Goal: Task Accomplishment & Management: Manage account settings

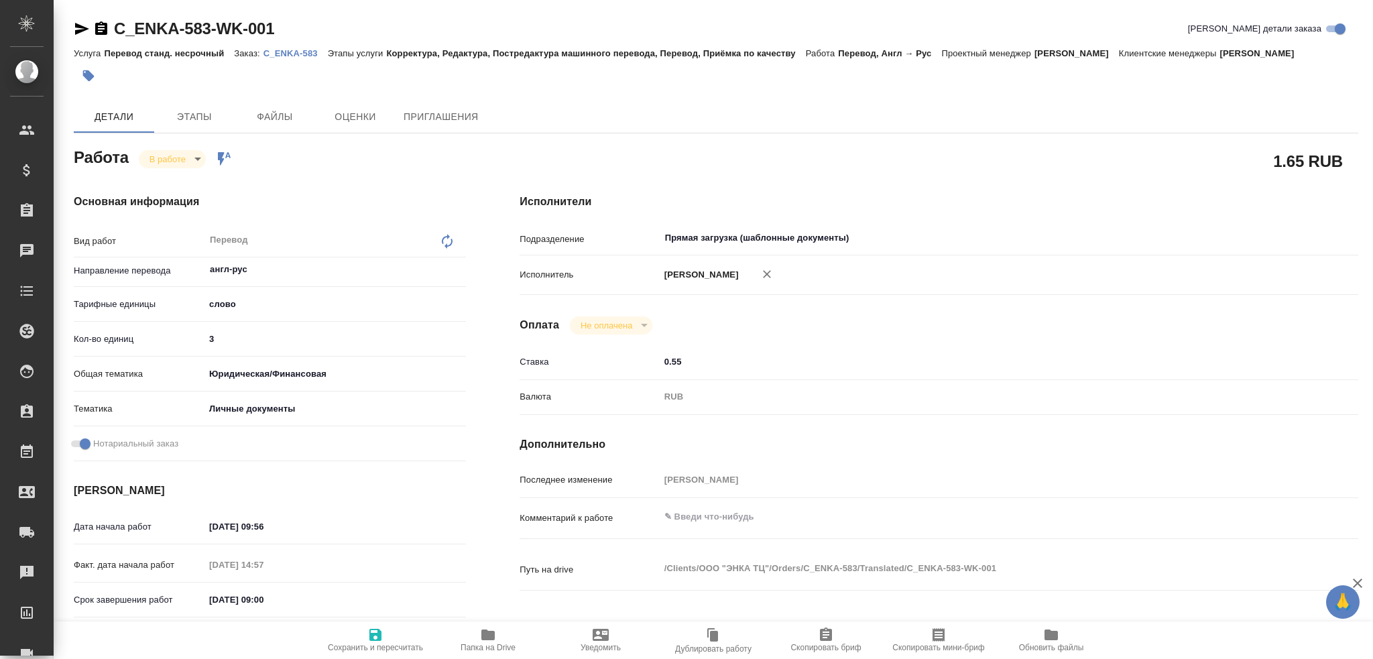
scroll to position [67, 0]
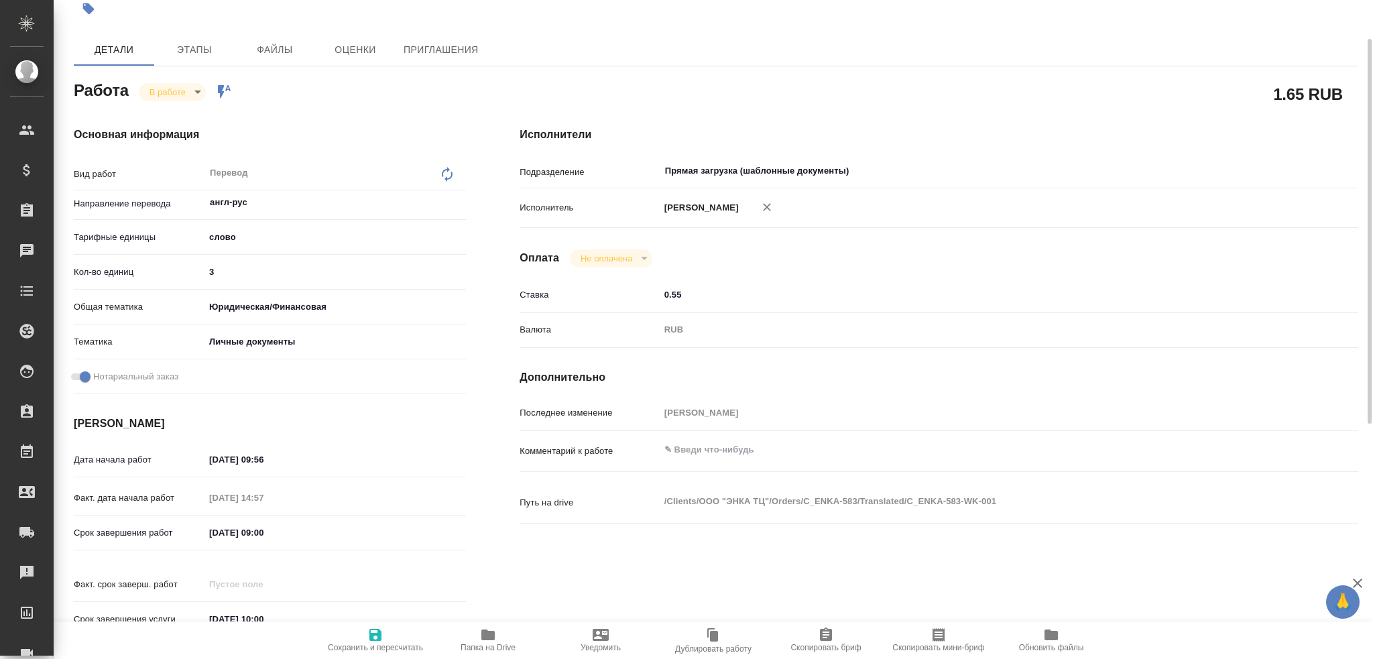
click at [697, 451] on textarea at bounding box center [973, 449] width 629 height 23
type textarea "100+125+"
click at [389, 640] on span "Сохранить и пересчитать" at bounding box center [375, 639] width 97 height 25
type input "inProgress"
type input "англ-рус"
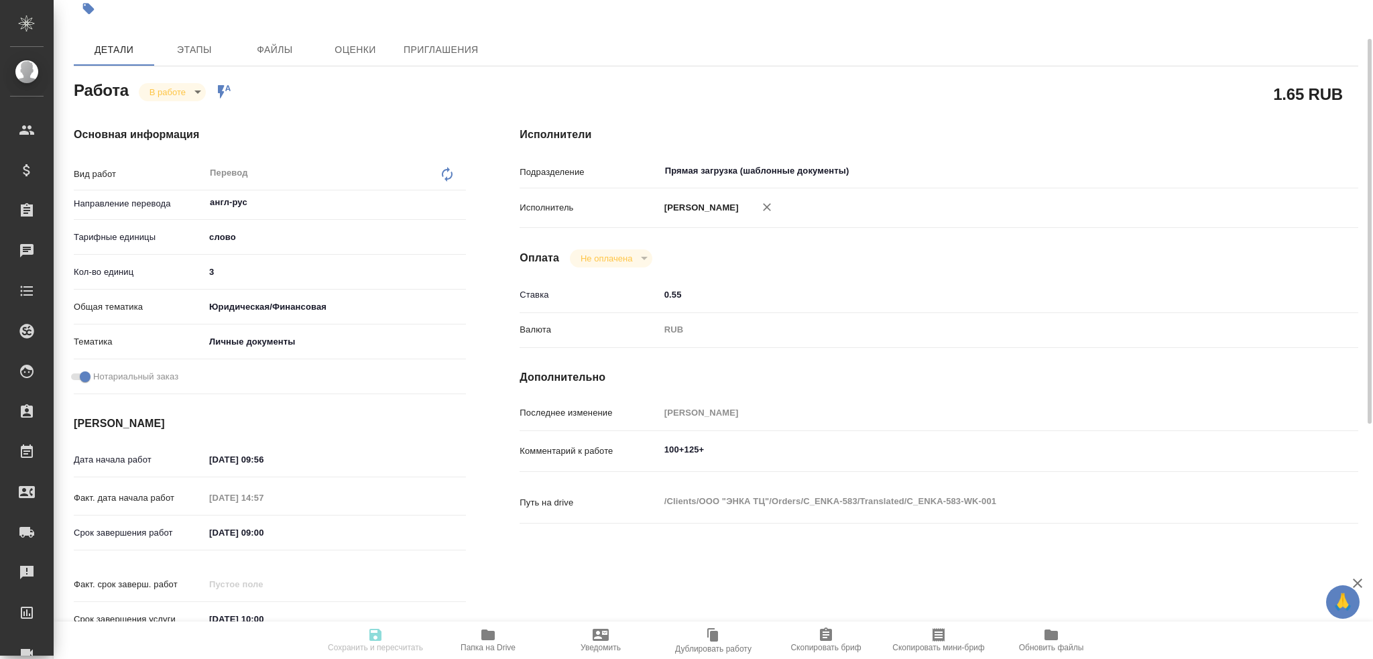
type input "5a8b1489cc6b4906c91bfd90"
type input "3"
type input "yr-fn"
type input "5a8b8b956a9677013d343cfe"
checkbox input "true"
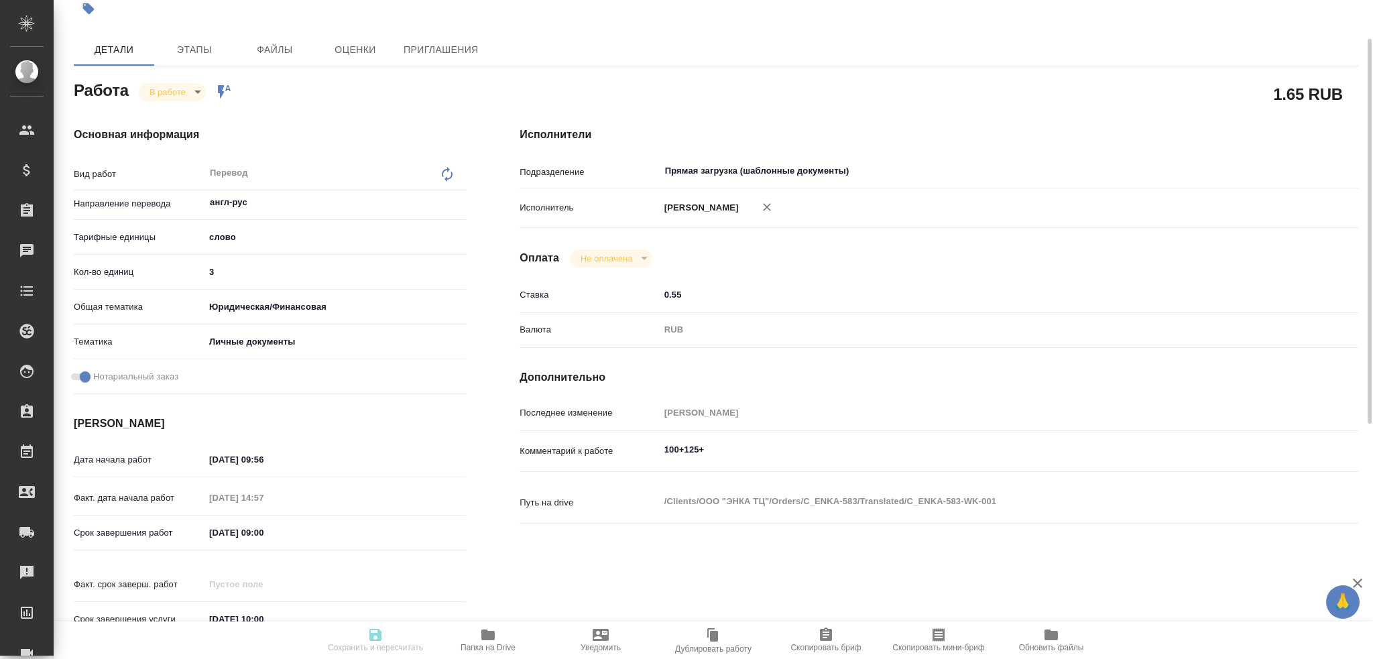
type input "16.09.2025 09:56"
type input "16.09.2025 14:57"
type input "18.09.2025 09:00"
type input "18.09.2025 10:00"
type input "Прямая загрузка (шаблонные документы)"
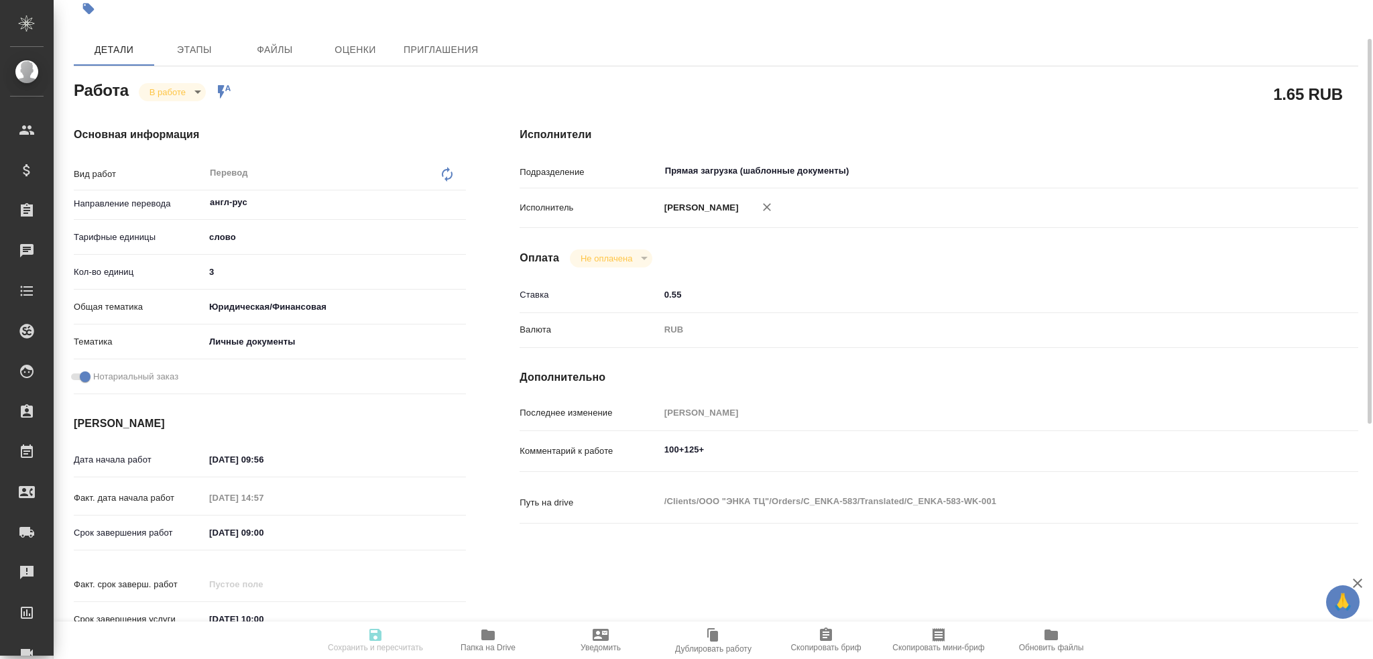
type input "notPayed"
type input "0.55"
type input "RUB"
type input "[PERSON_NAME]"
type input "C_ENKA-583"
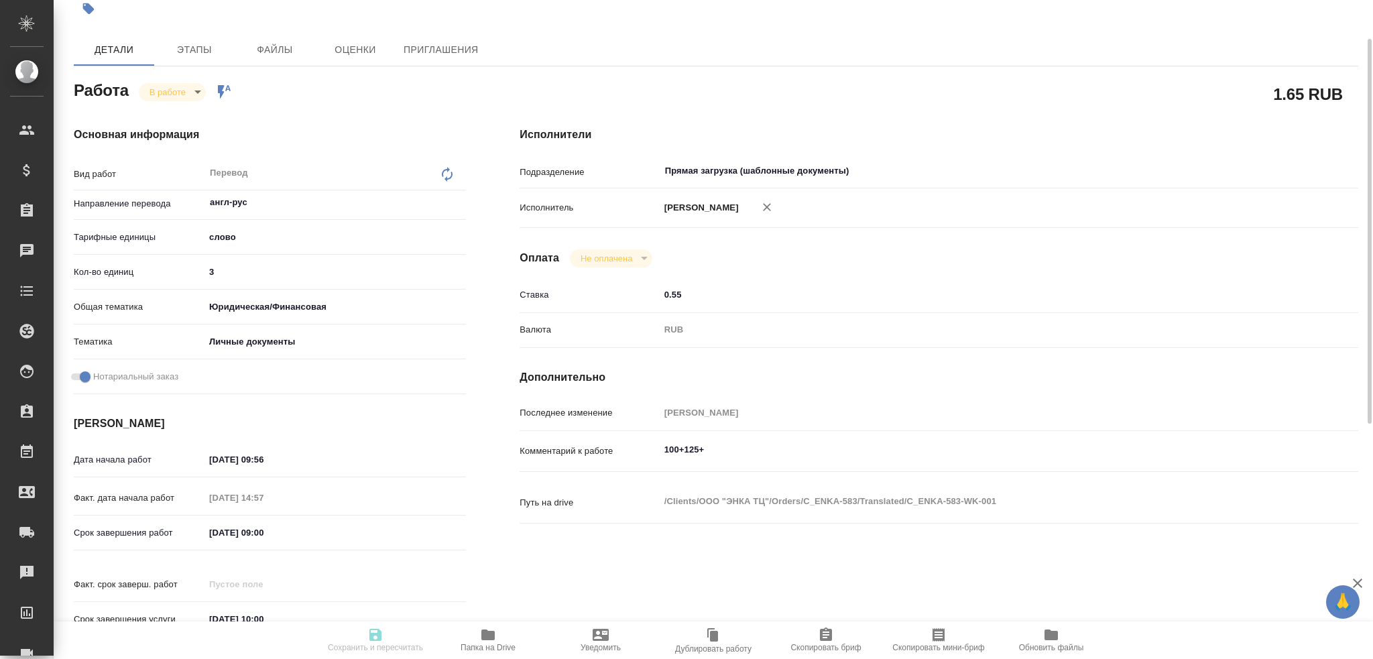
type input "Перевод станд. несрочный"
type input "Корректура, Редактура, Постредактура машинного перевода, Перевод, Приёмка по ка…"
type input "Зайцева Светлана"
type input "/Clients/ООО "ЭНКА ТЦ"/Orders/C_ENKA-583"
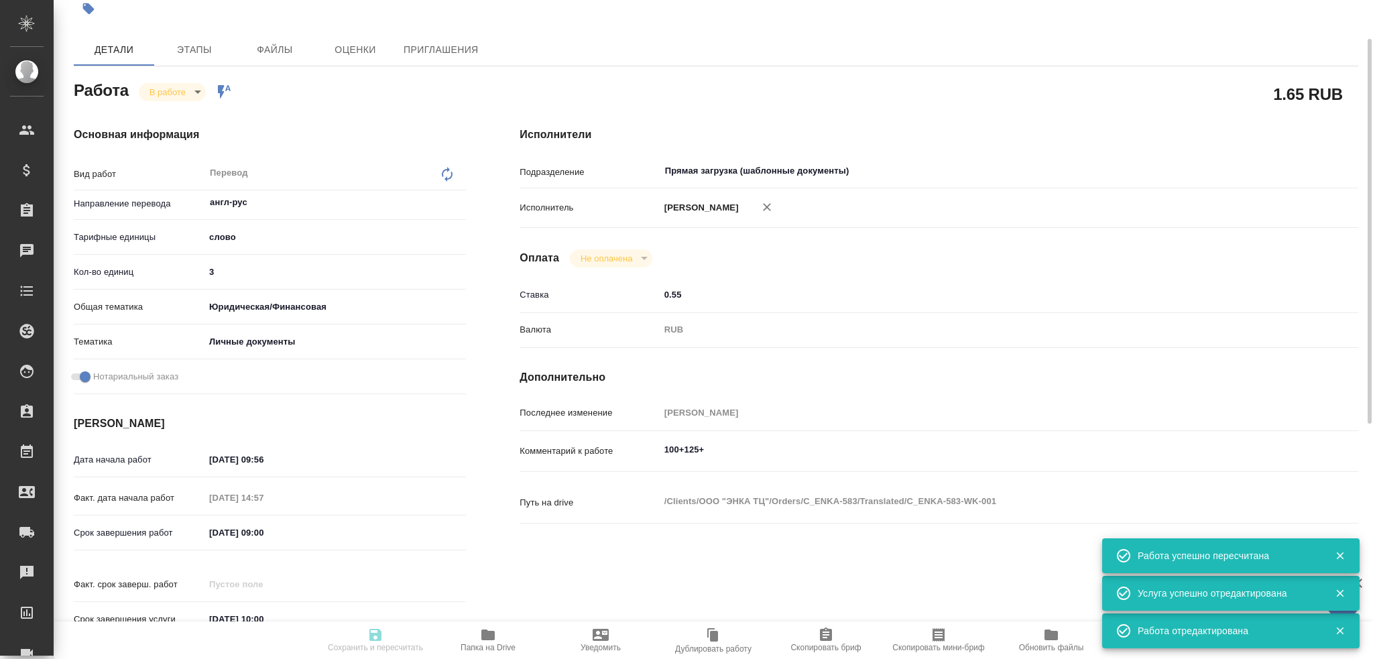
type input "inProgress"
type input "англ-рус"
type input "5a8b1489cc6b4906c91bfd90"
type input "3"
type input "yr-fn"
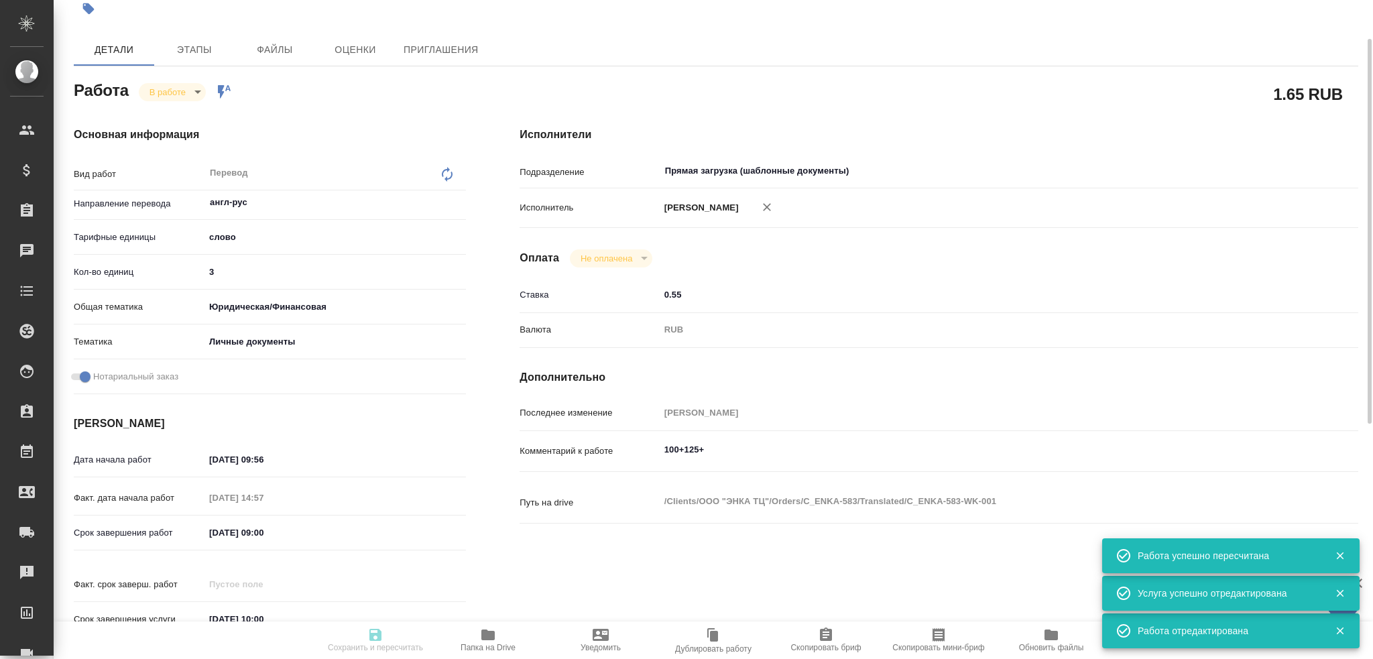
type input "5a8b8b956a9677013d343cfe"
checkbox input "true"
type input "16.09.2025 09:56"
type input "16.09.2025 14:57"
type input "18.09.2025 09:00"
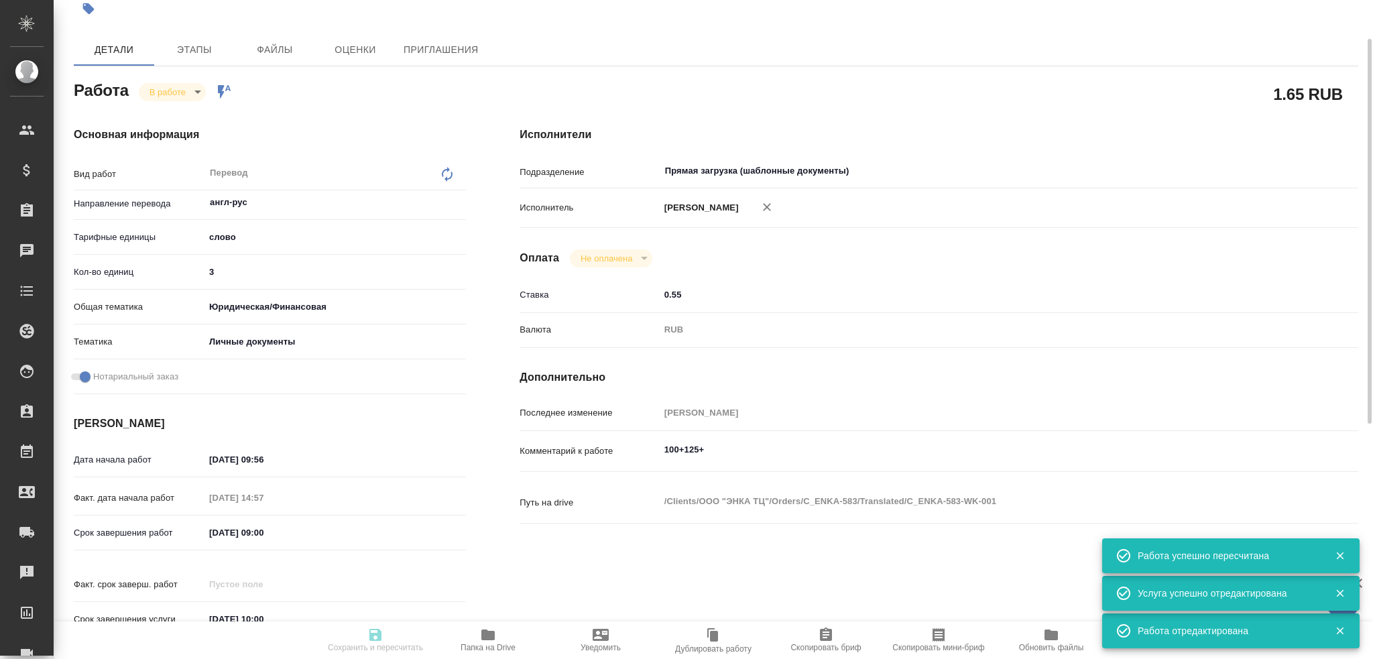
type input "18.09.2025 10:00"
type input "Прямая загрузка (шаблонные документы)"
type input "notPayed"
type input "0.55"
type input "RUB"
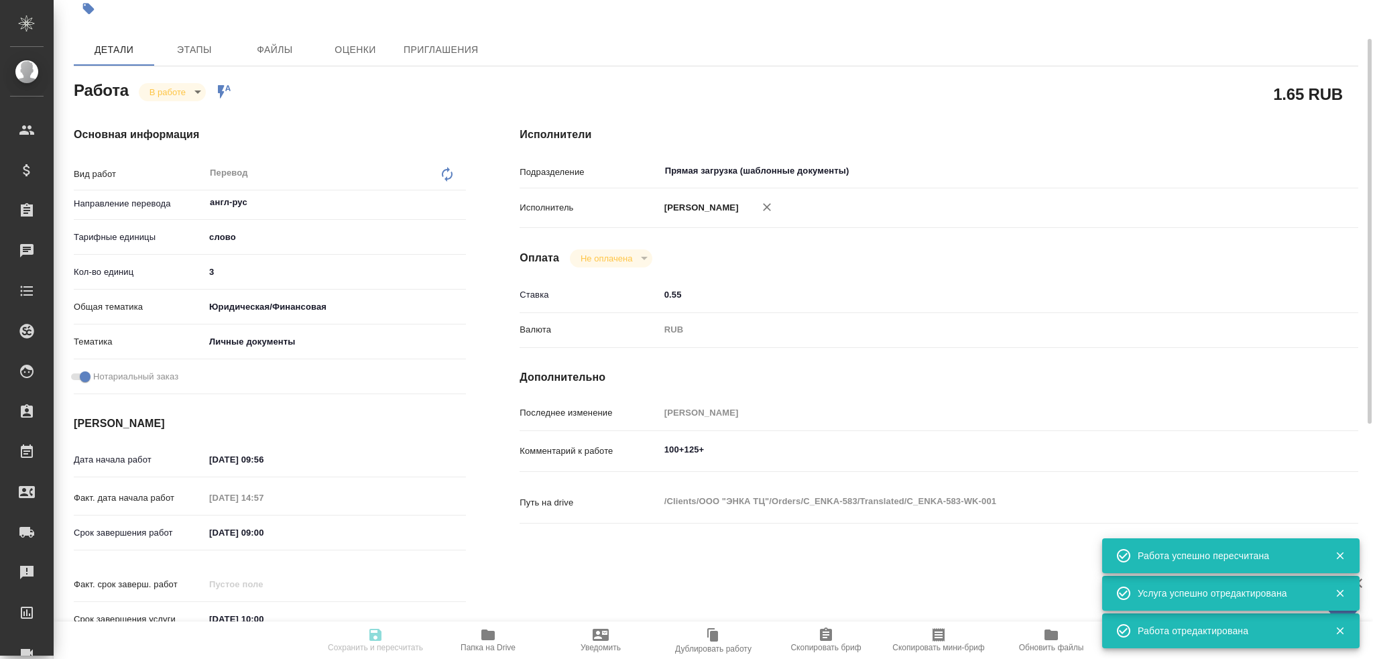
type input "[PERSON_NAME]"
type input "C_ENKA-583"
type input "Перевод станд. несрочный"
type input "Корректура, Редактура, Постредактура машинного перевода, Перевод, Приёмка по ка…"
type input "Зайцева Светлана"
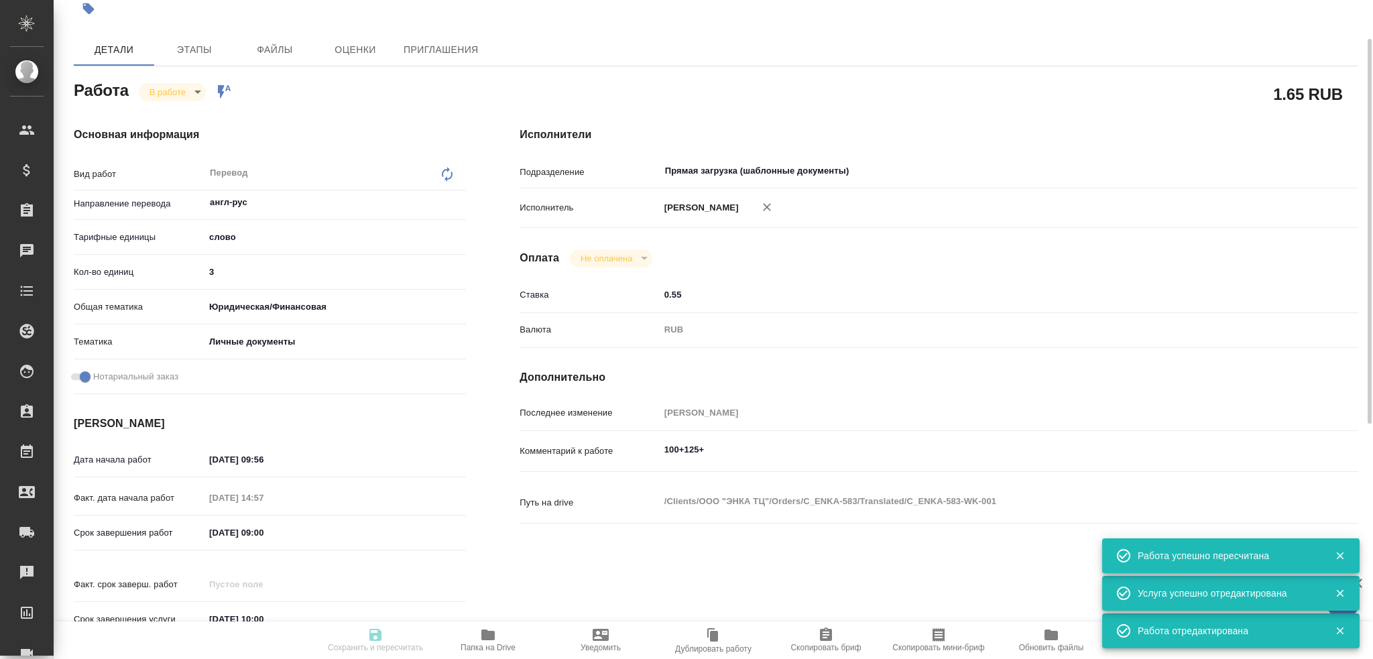
type input "/Clients/ООО "ЭНКА ТЦ"/Orders/C_ENKA-583"
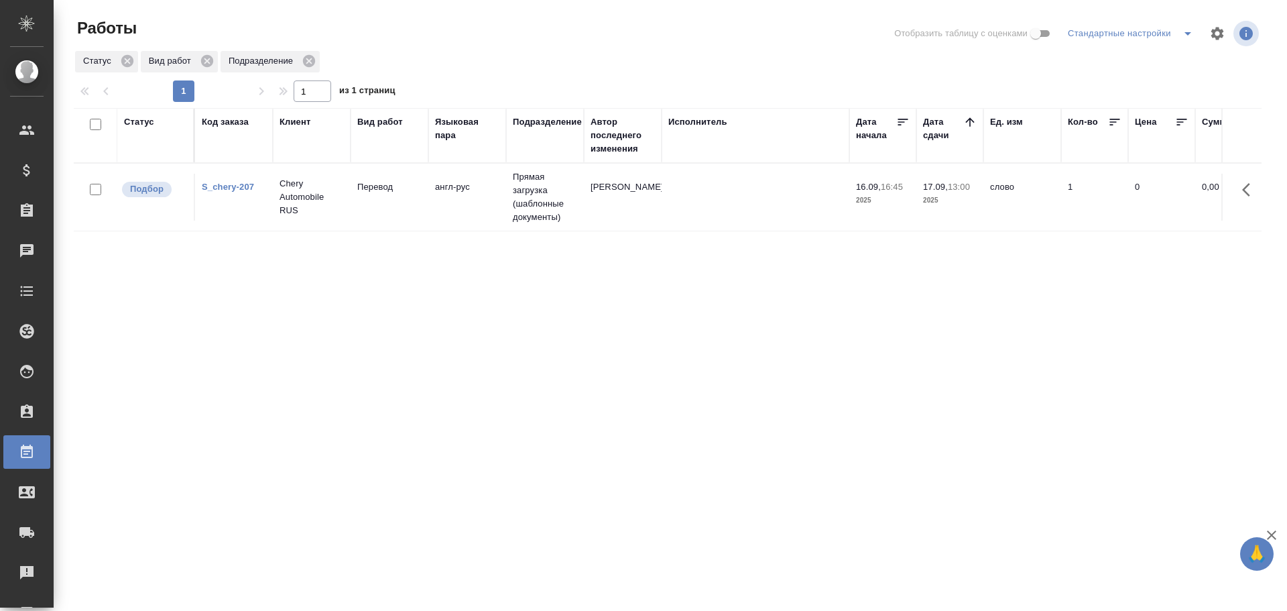
click at [271, 216] on td "S_chery-207" at bounding box center [234, 197] width 78 height 47
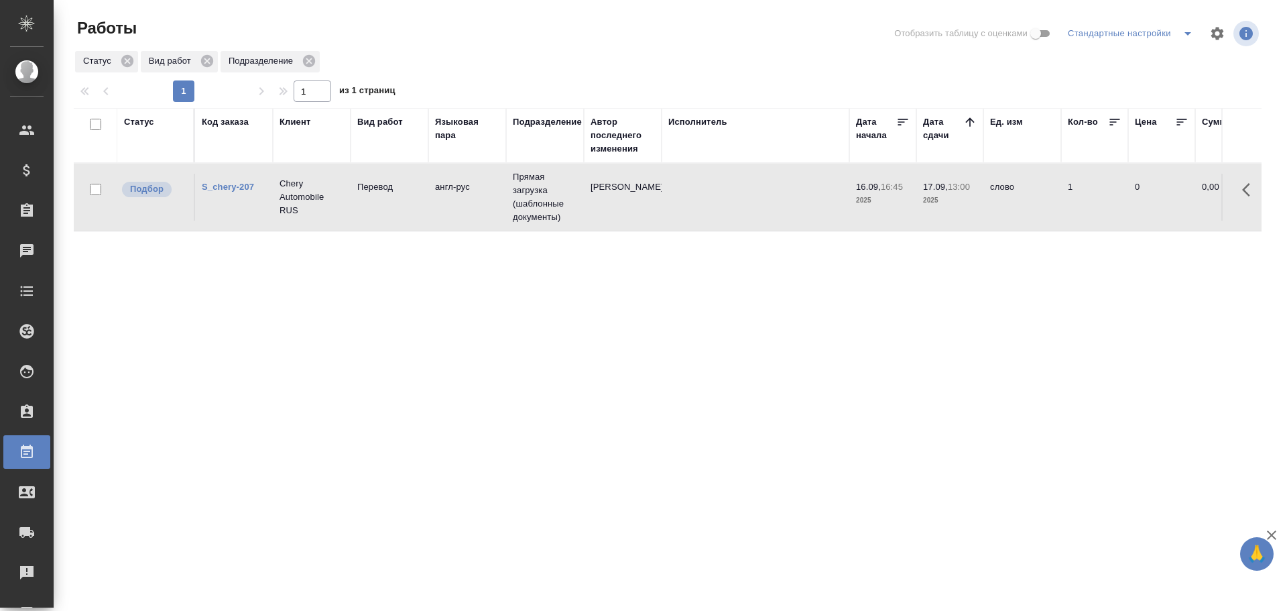
click at [271, 216] on td "S_chery-207" at bounding box center [234, 197] width 78 height 47
click at [387, 294] on tr "Подбор C_FL-15918 Физическое лицо (Сити) Перевод рус-англ Прямая загрузка (шабл…" at bounding box center [1276, 265] width 2405 height 68
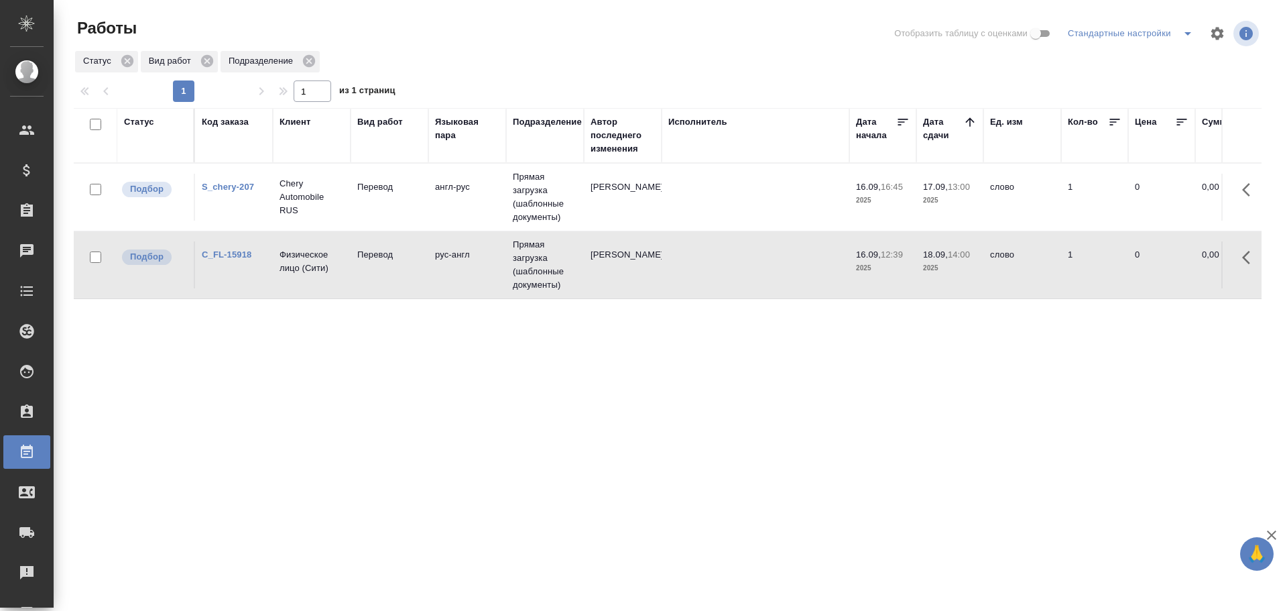
click at [387, 294] on tr "Подбор C_FL-15918 Физическое лицо (Сити) Перевод рус-англ Прямая загрузка (шабл…" at bounding box center [1276, 265] width 2405 height 68
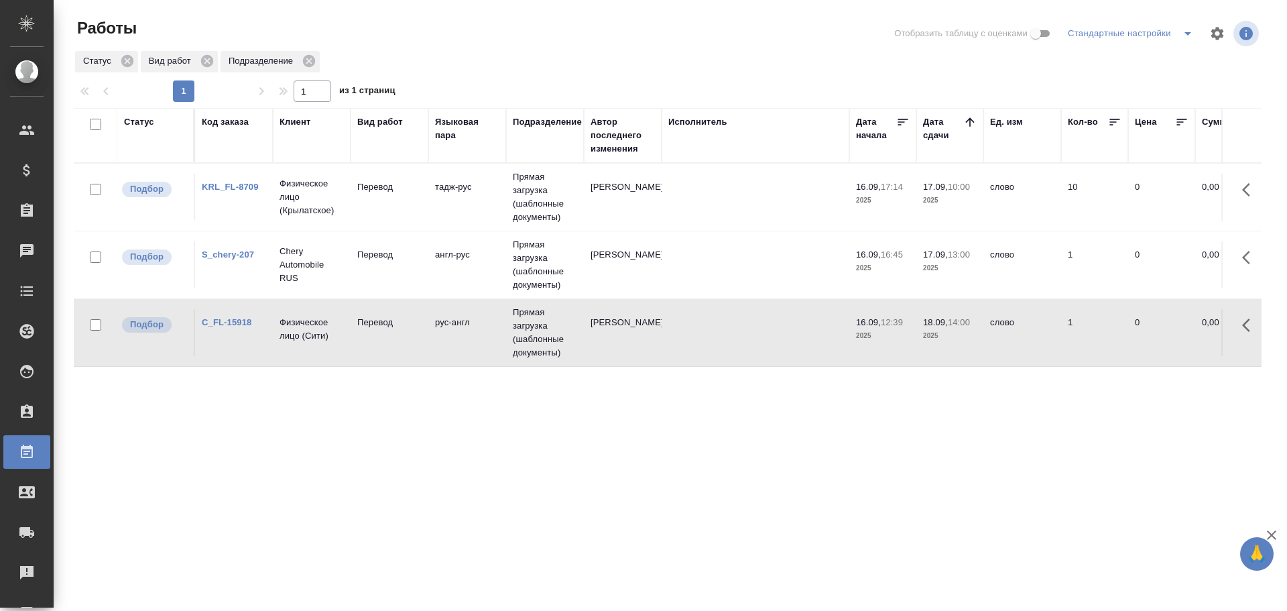
click at [360, 209] on td "Перевод" at bounding box center [390, 197] width 78 height 47
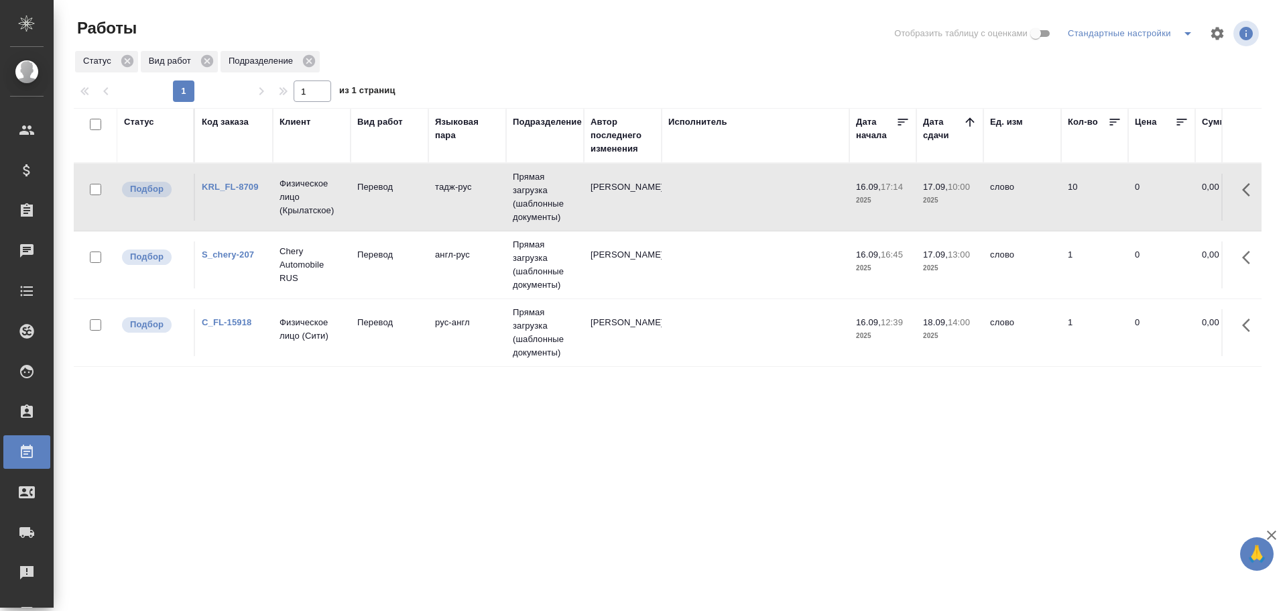
click at [360, 209] on td "Перевод" at bounding box center [390, 197] width 78 height 47
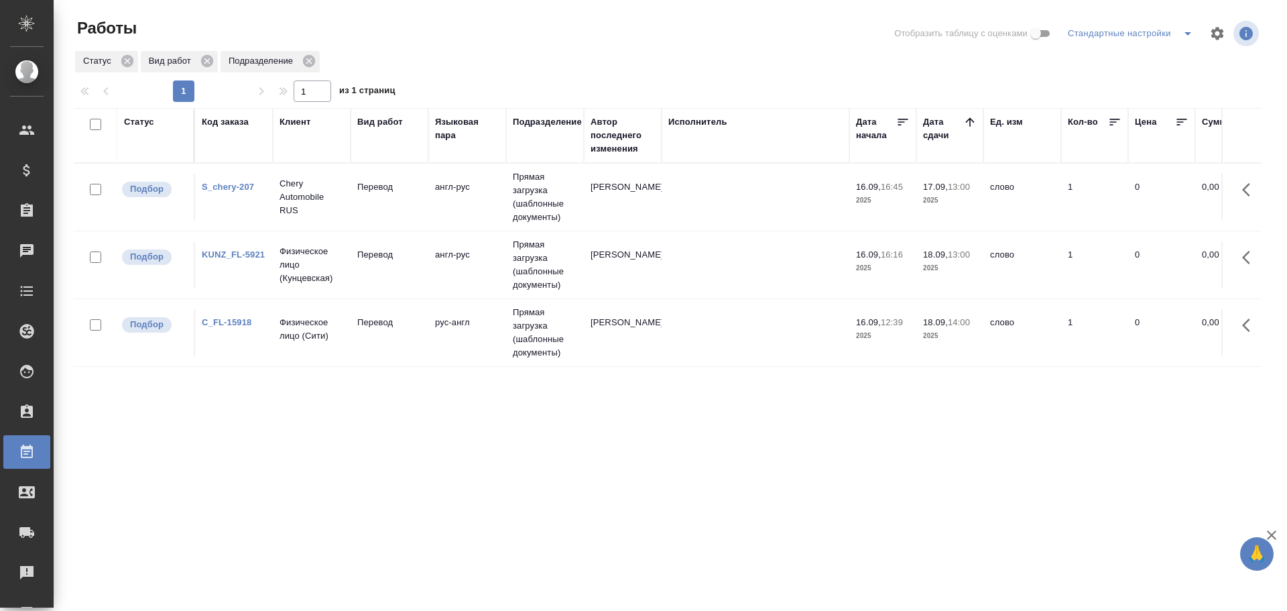
click at [403, 273] on td "Перевод" at bounding box center [390, 264] width 78 height 47
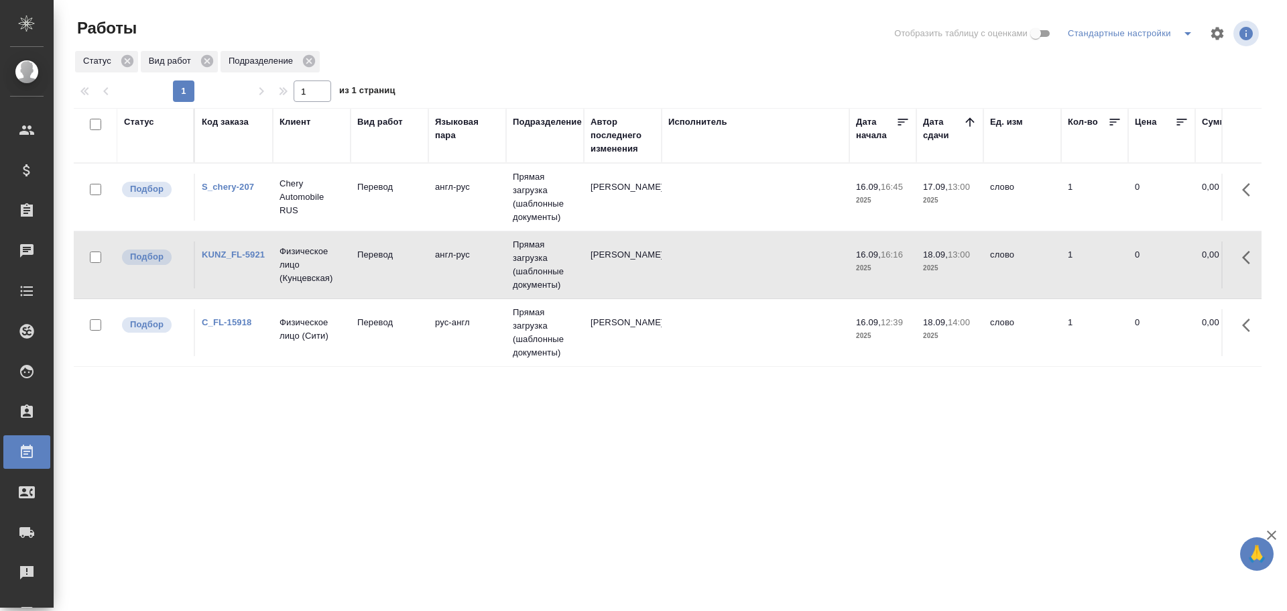
click at [403, 273] on td "Перевод" at bounding box center [390, 264] width 78 height 47
click at [267, 416] on td "KUNZ_KASPIGIFT-6" at bounding box center [234, 400] width 78 height 47
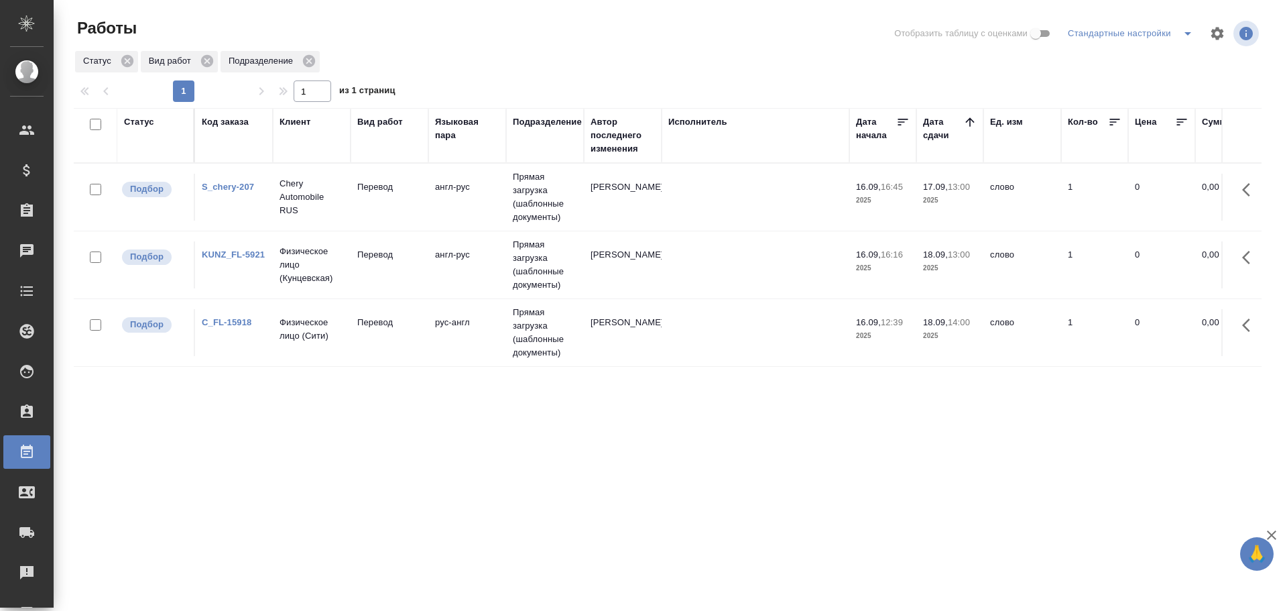
click at [319, 290] on td "Физическое лицо (Кунцевская)" at bounding box center [312, 265] width 78 height 54
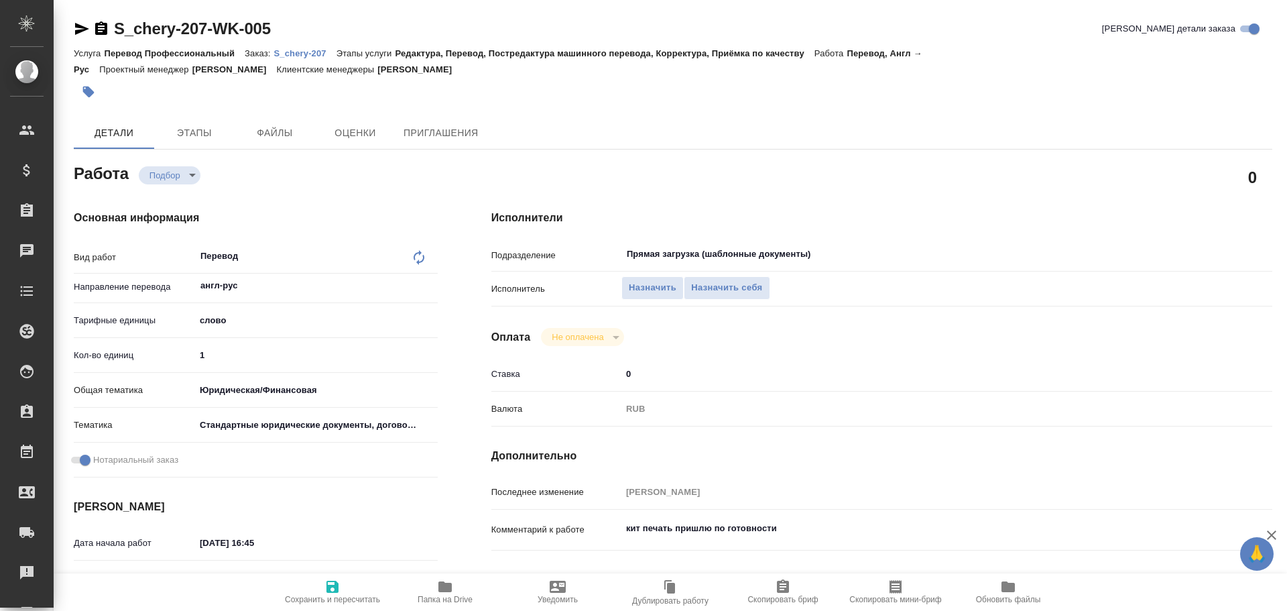
type textarea "x"
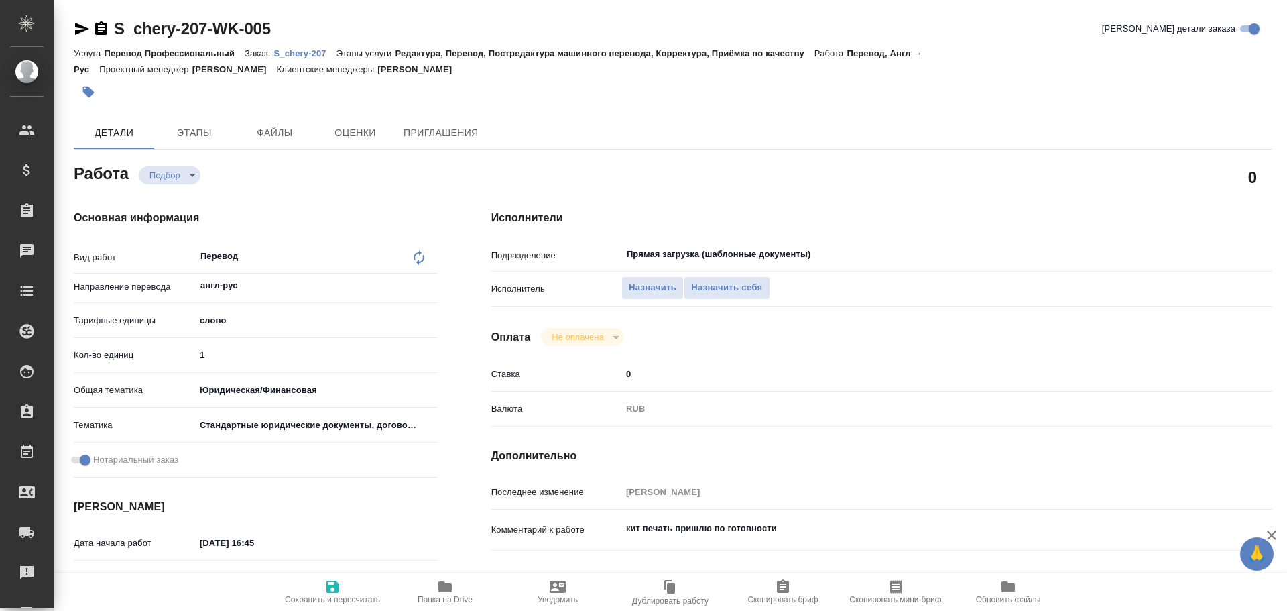
type textarea "x"
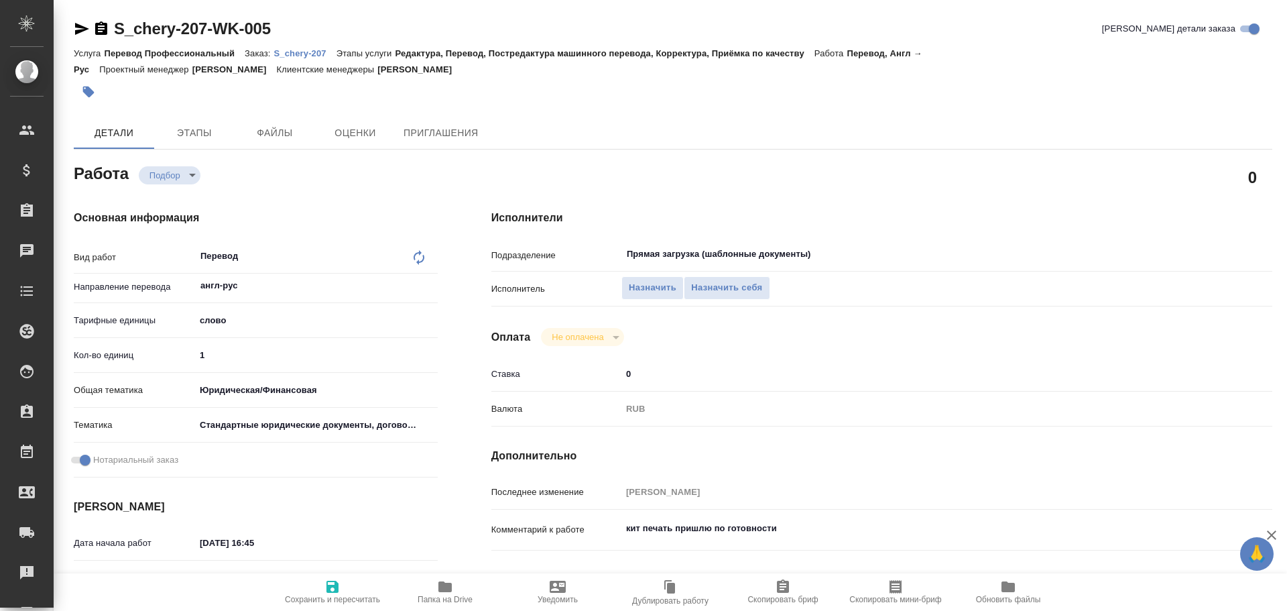
type textarea "x"
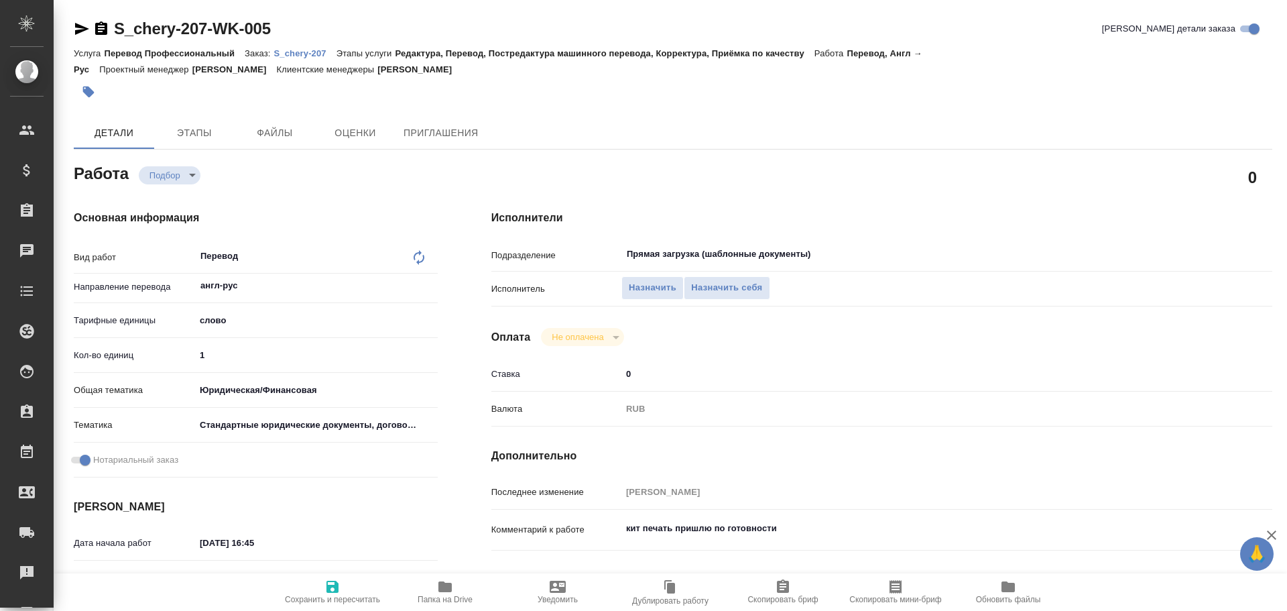
type textarea "x"
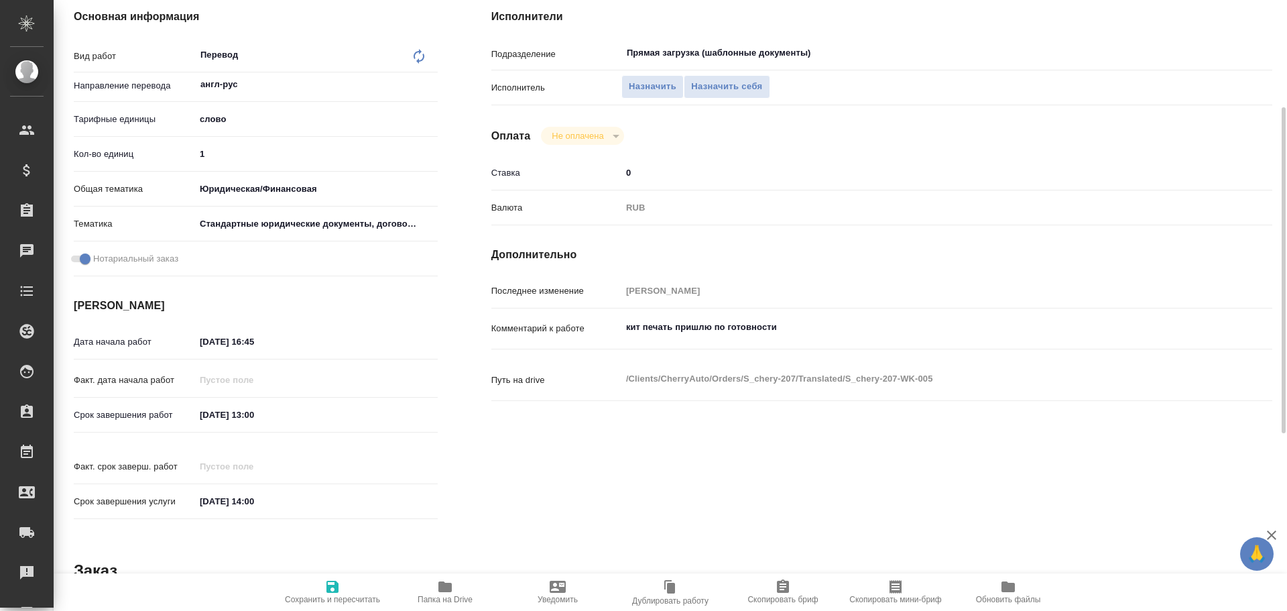
scroll to position [402, 0]
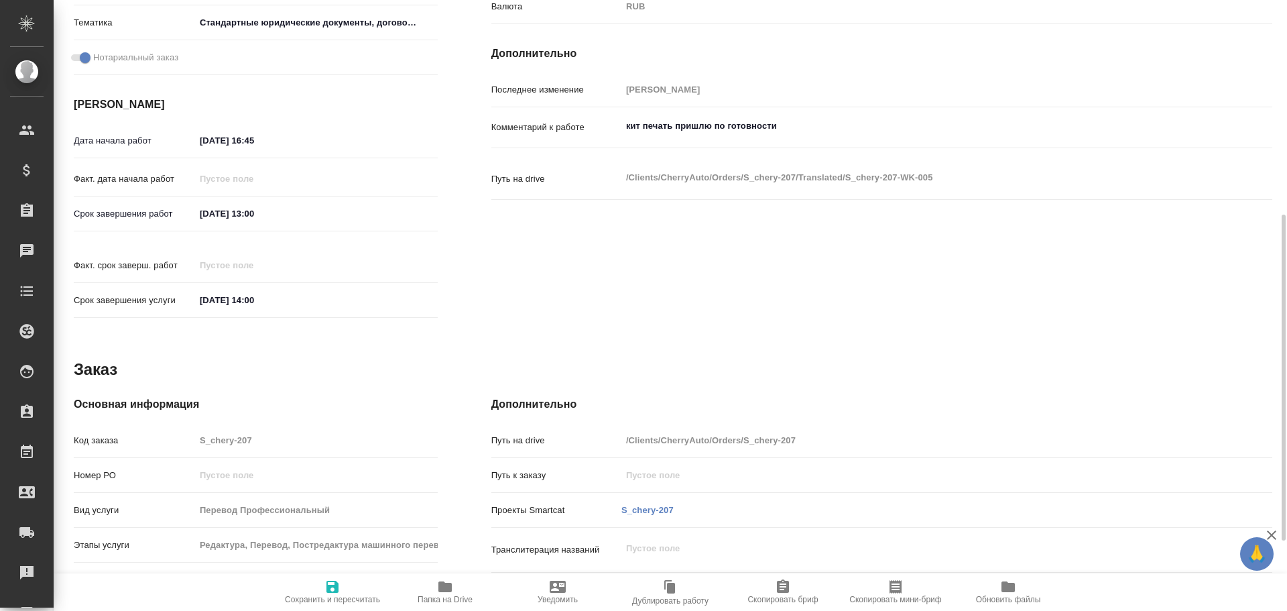
type textarea "x"
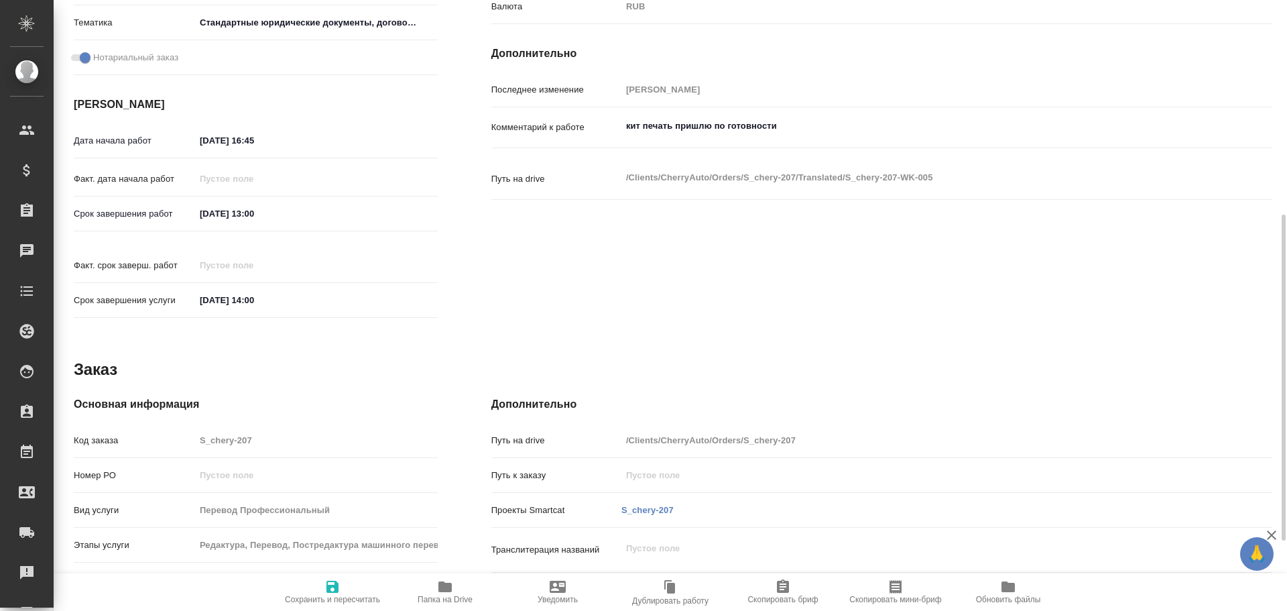
type textarea "x"
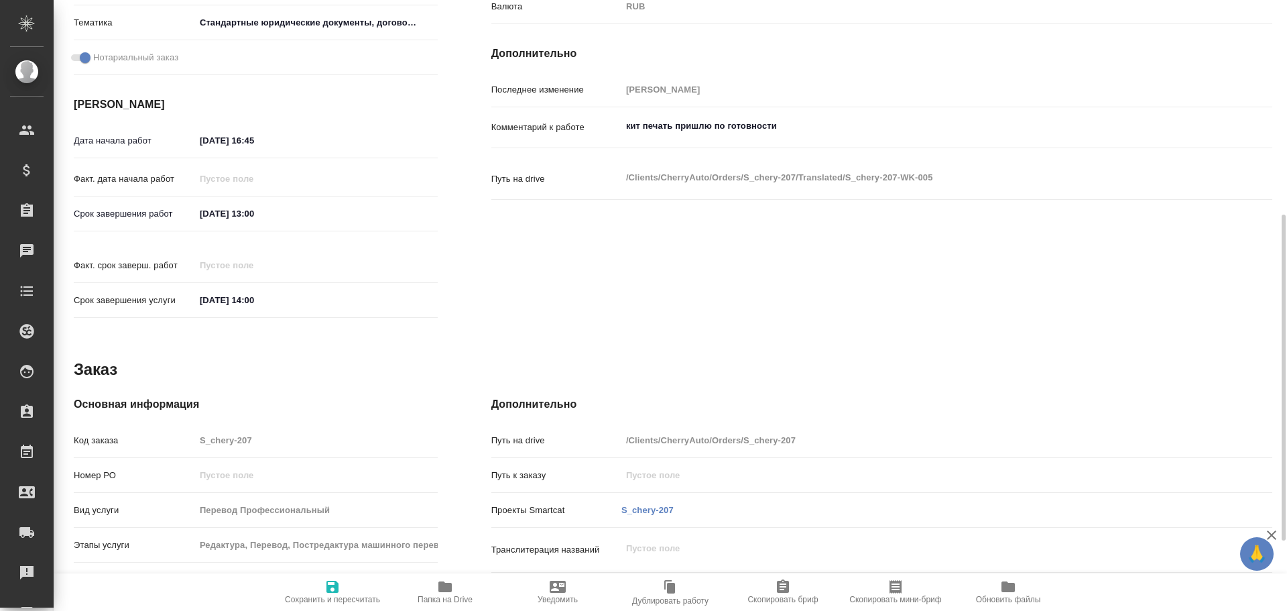
scroll to position [533, 0]
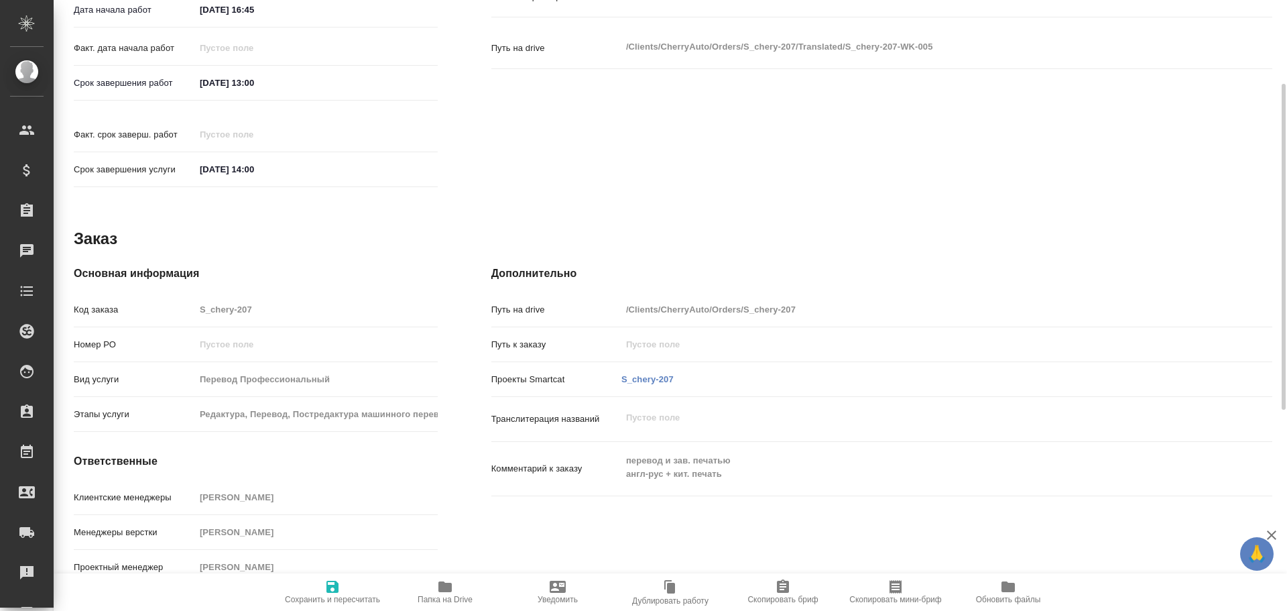
type textarea "x"
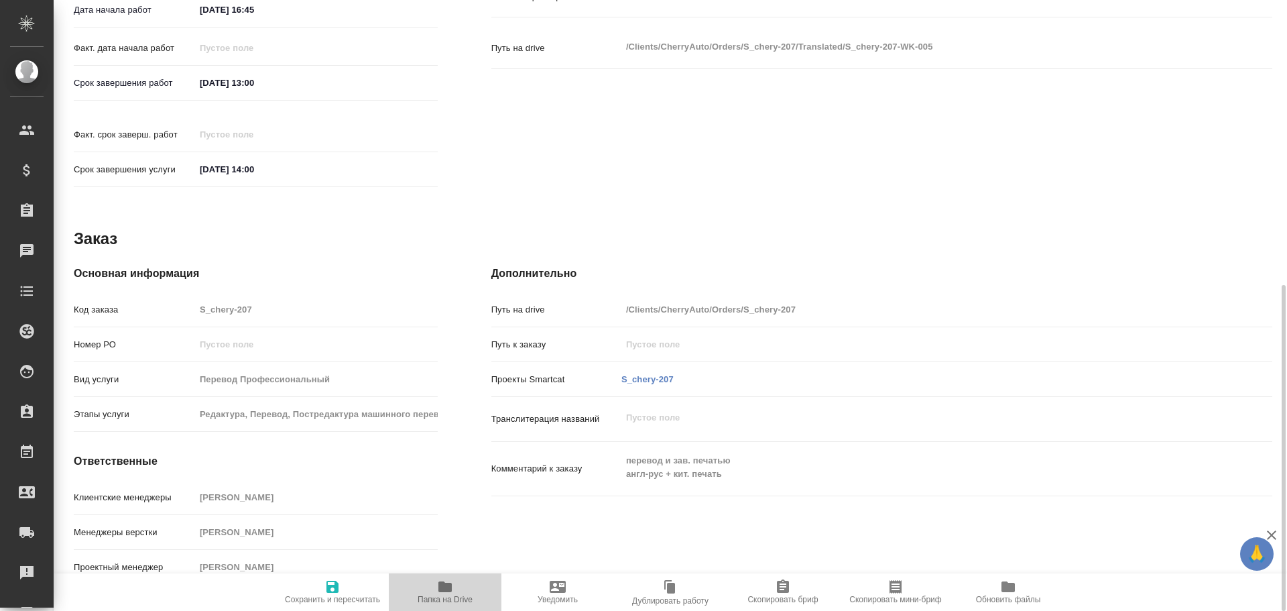
click at [431, 590] on span "Папка на Drive" at bounding box center [445, 590] width 97 height 25
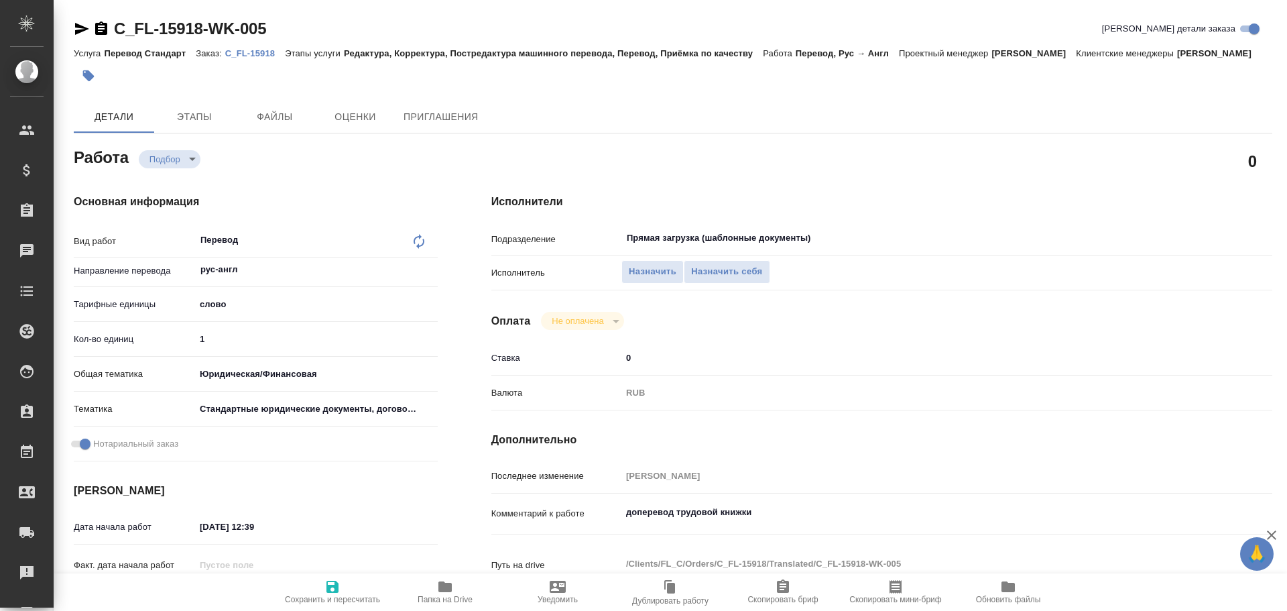
type textarea "x"
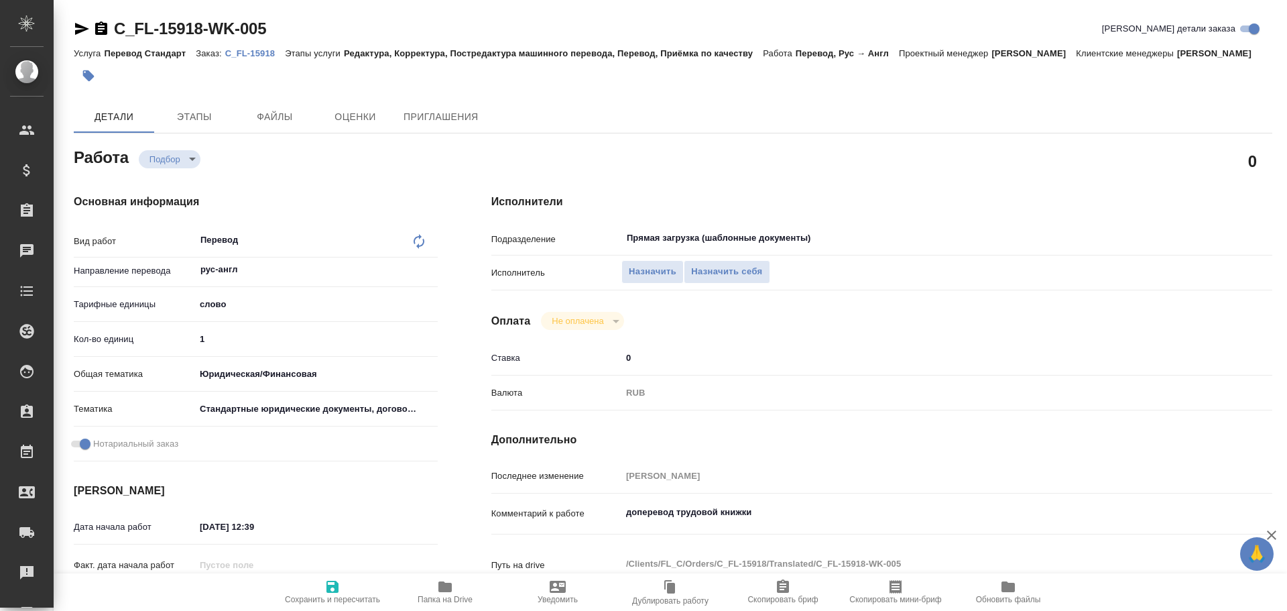
type textarea "x"
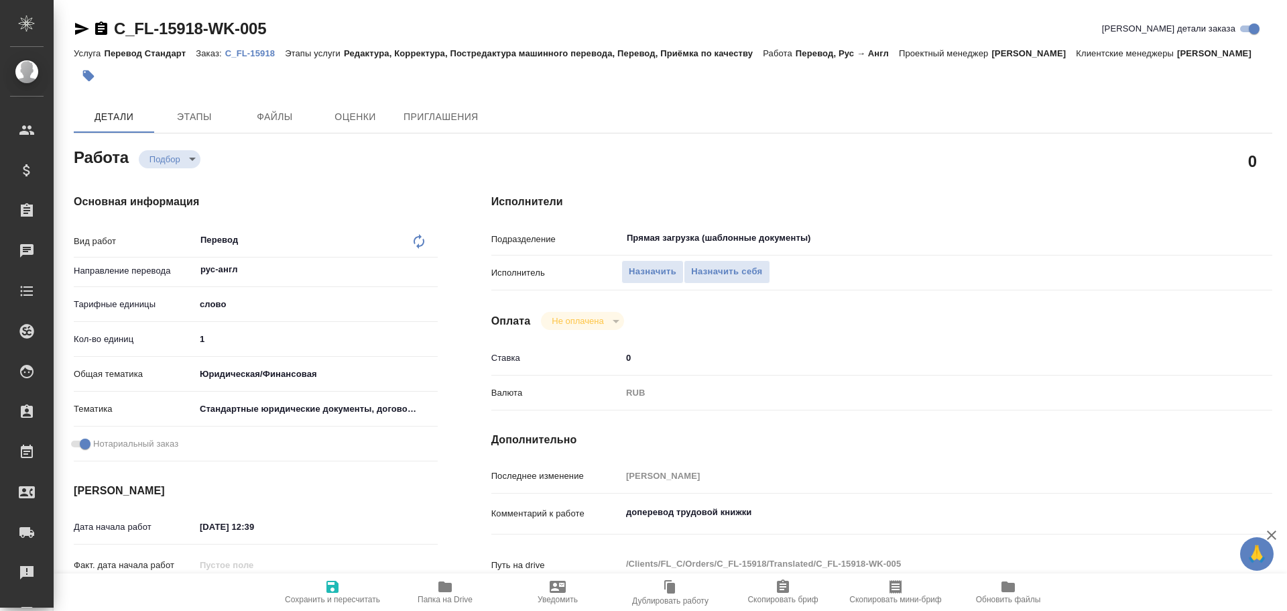
type textarea "x"
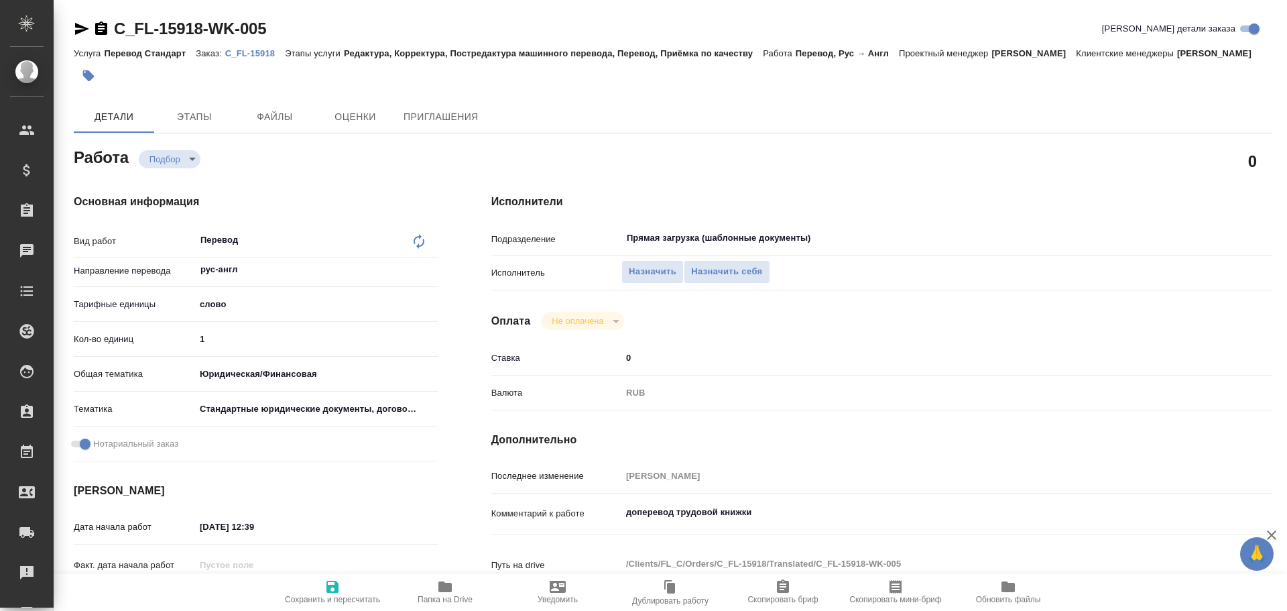
type textarea "x"
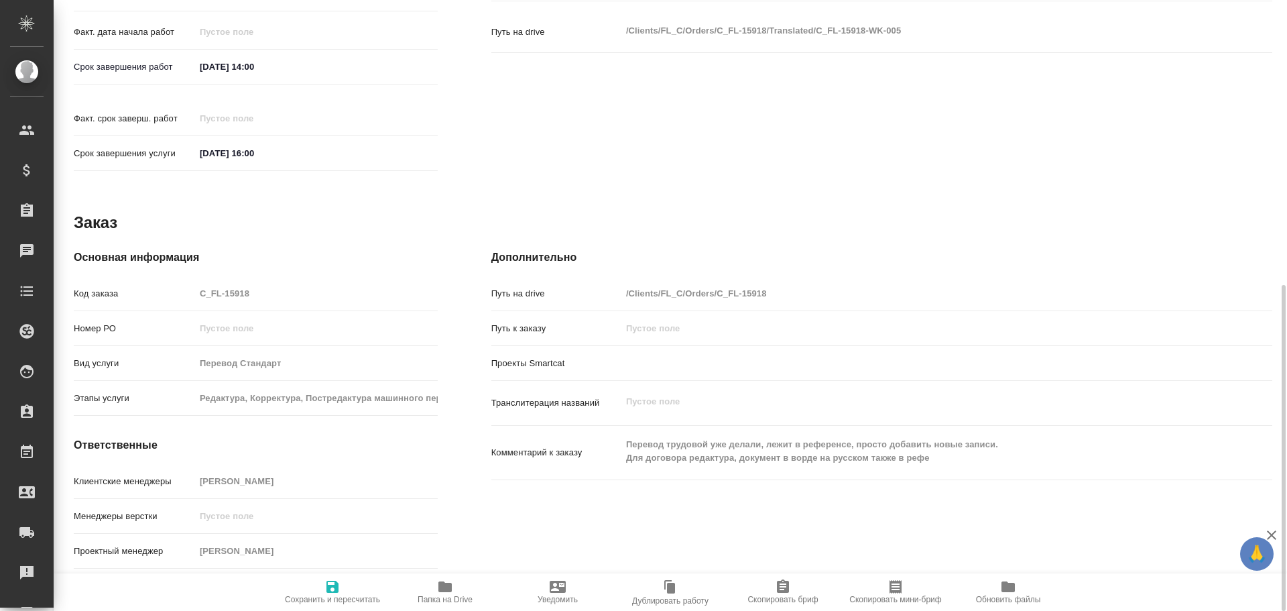
type textarea "x"
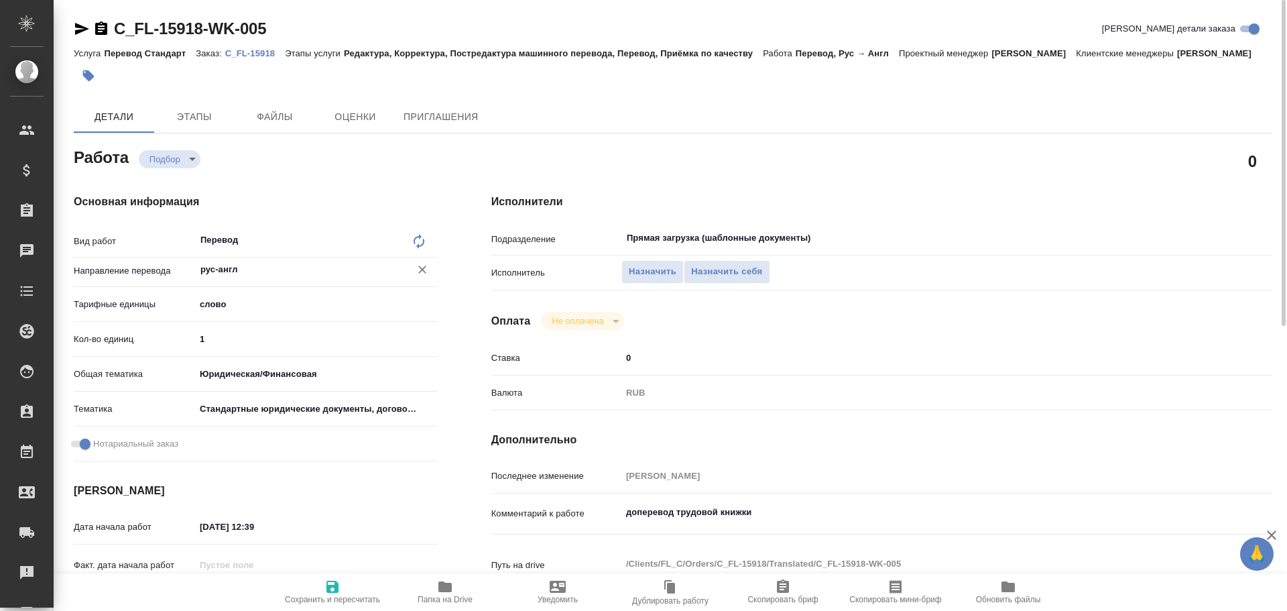
type textarea "x"
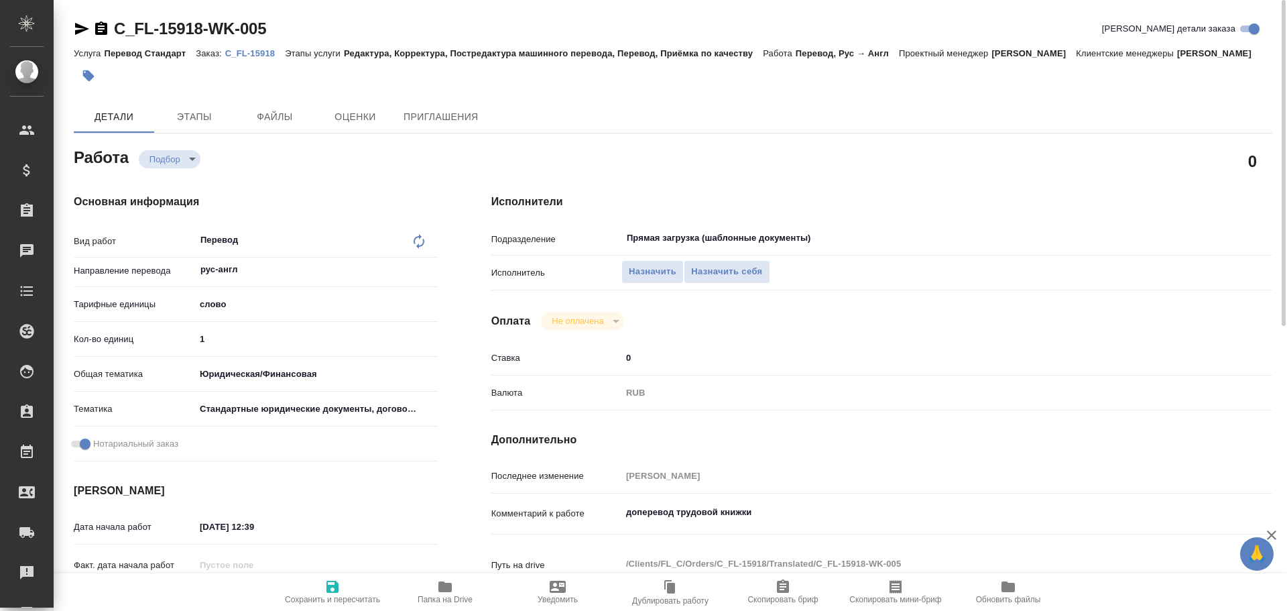
type textarea "x"
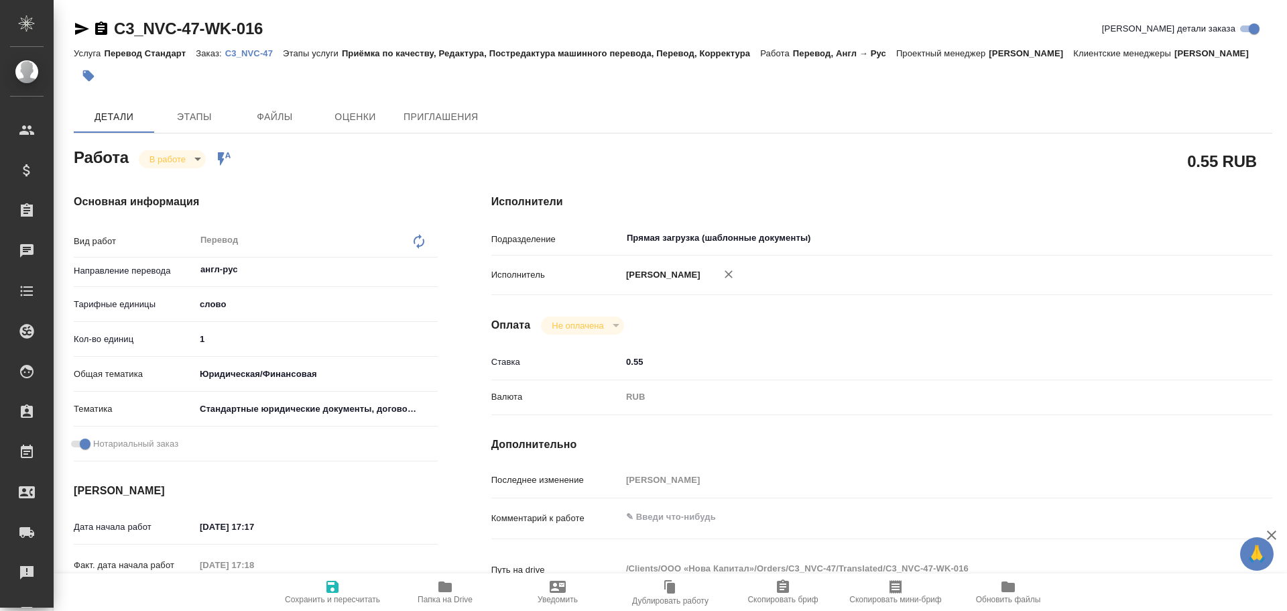
type textarea "x"
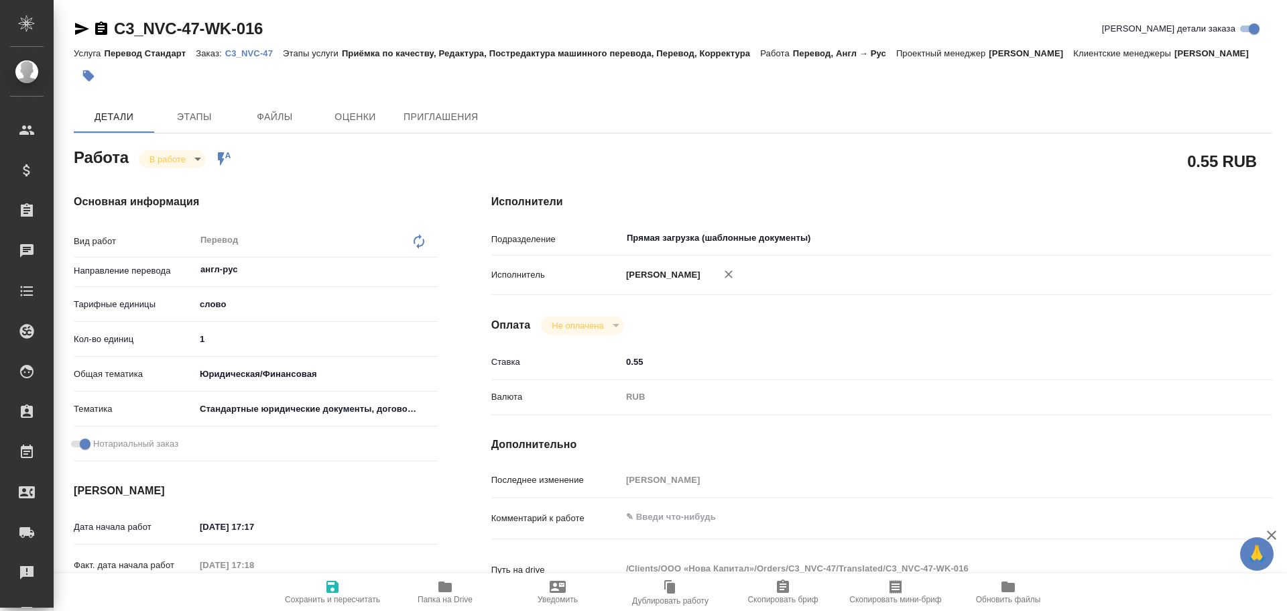
type textarea "x"
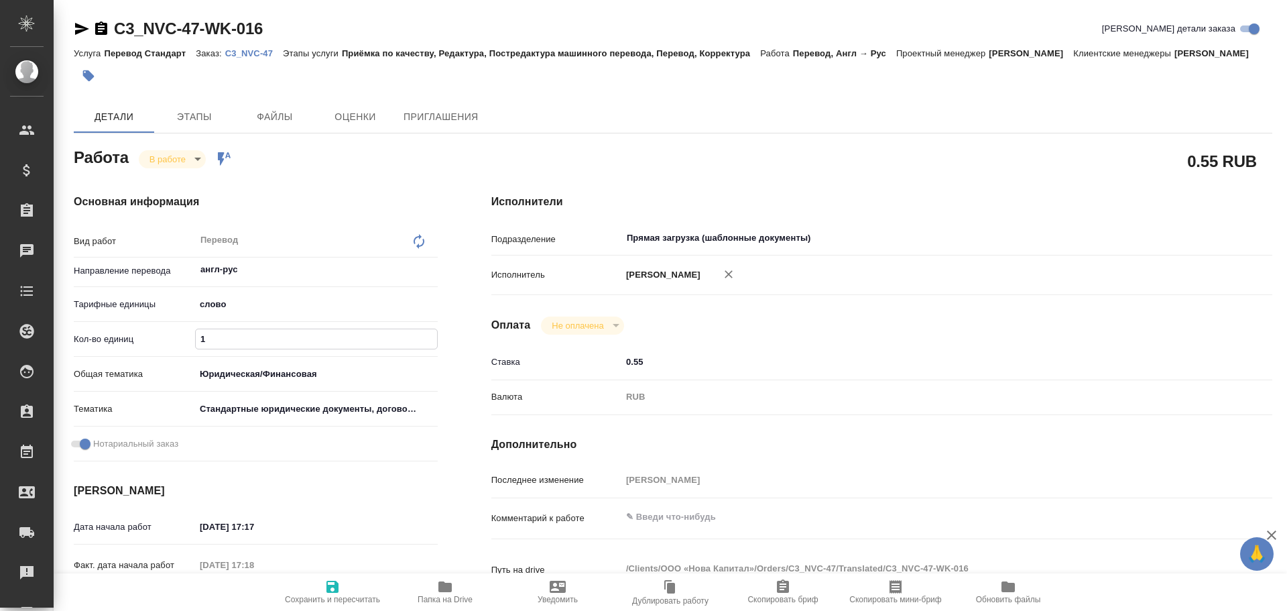
drag, startPoint x: 204, startPoint y: 340, endPoint x: 129, endPoint y: 330, distance: 76.4
click at [129, 330] on div "Кол-во единиц 1" at bounding box center [256, 338] width 364 height 23
type textarea "x"
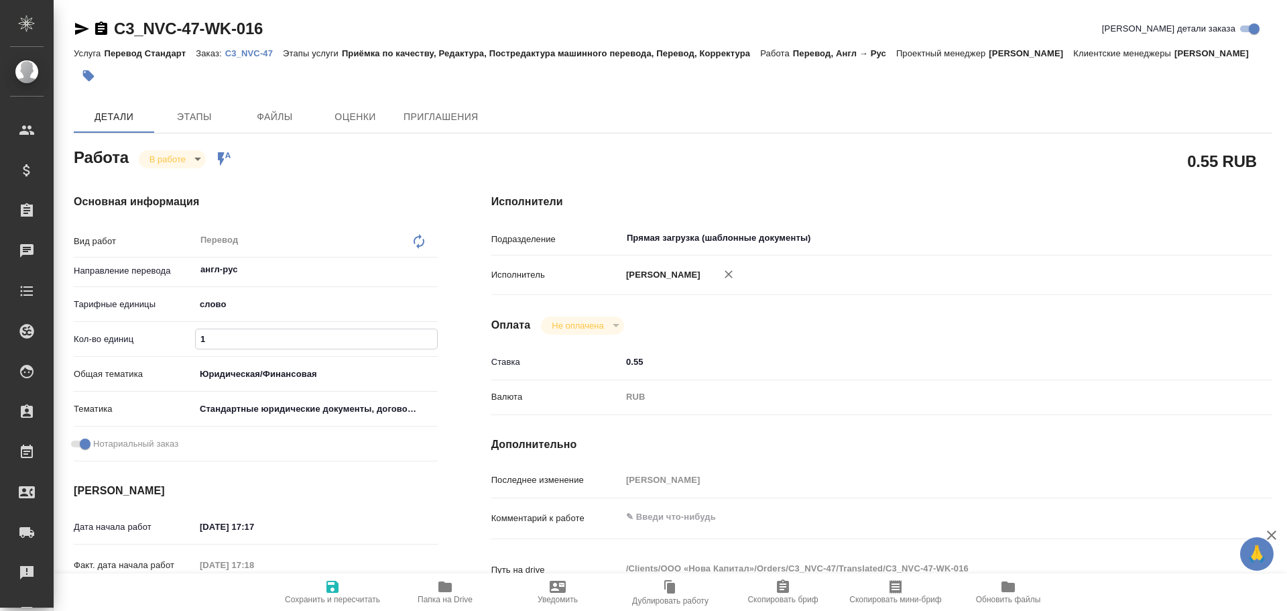
type textarea "x"
type input "7"
type textarea "x"
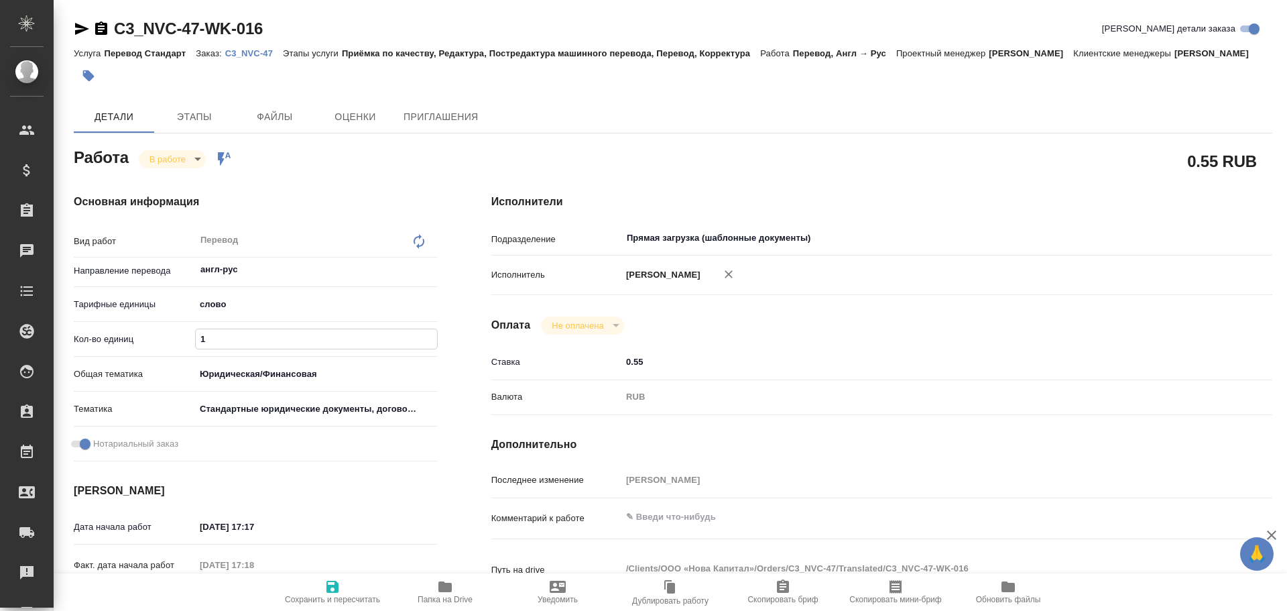
type textarea "x"
type input "75"
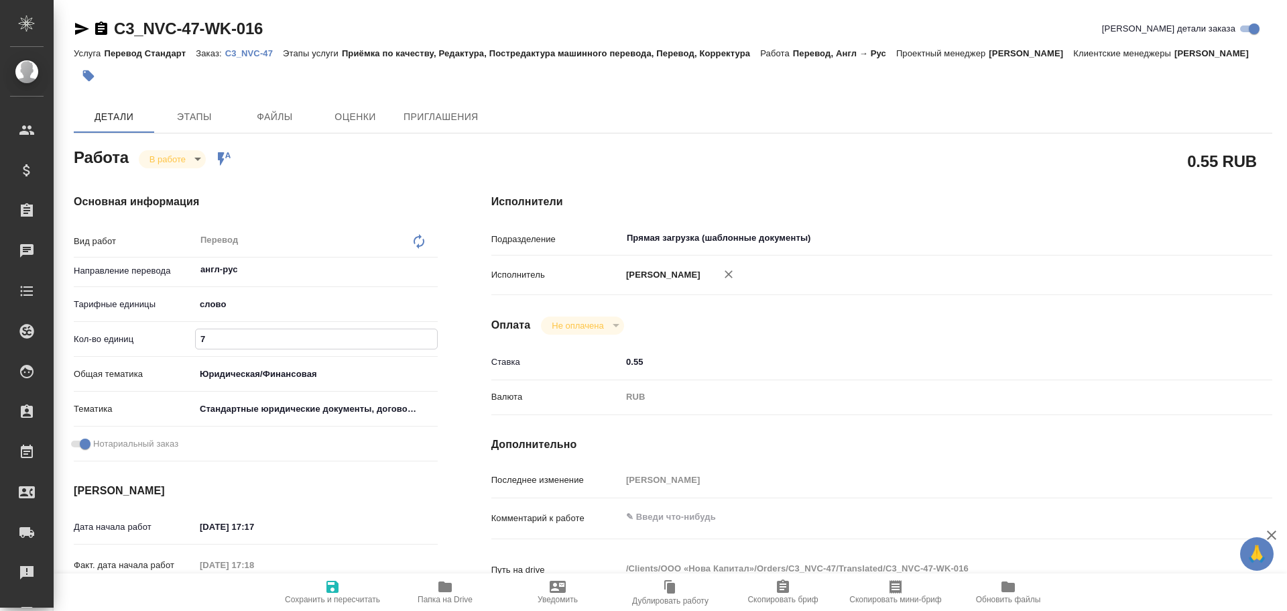
type textarea "x"
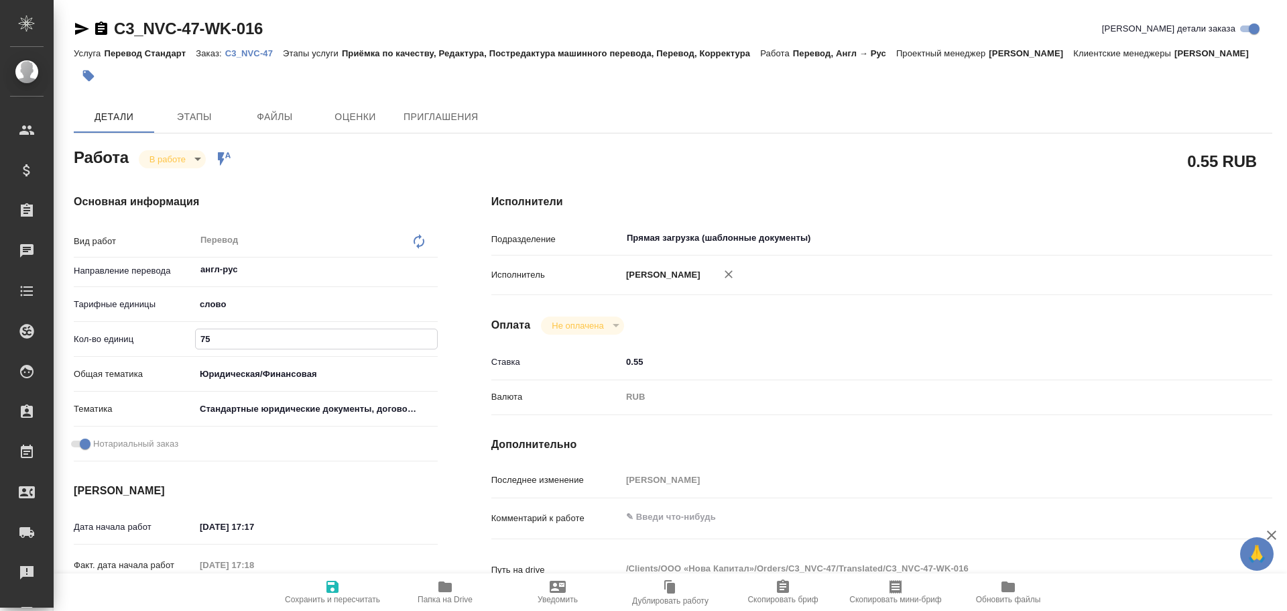
type textarea "x"
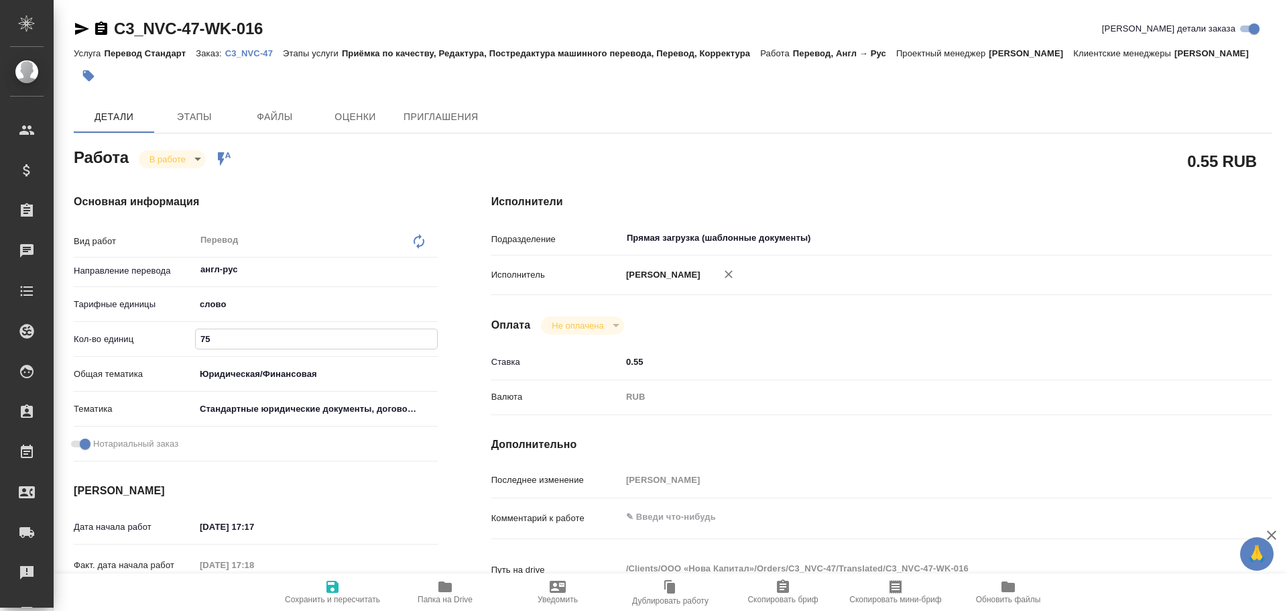
type textarea "x"
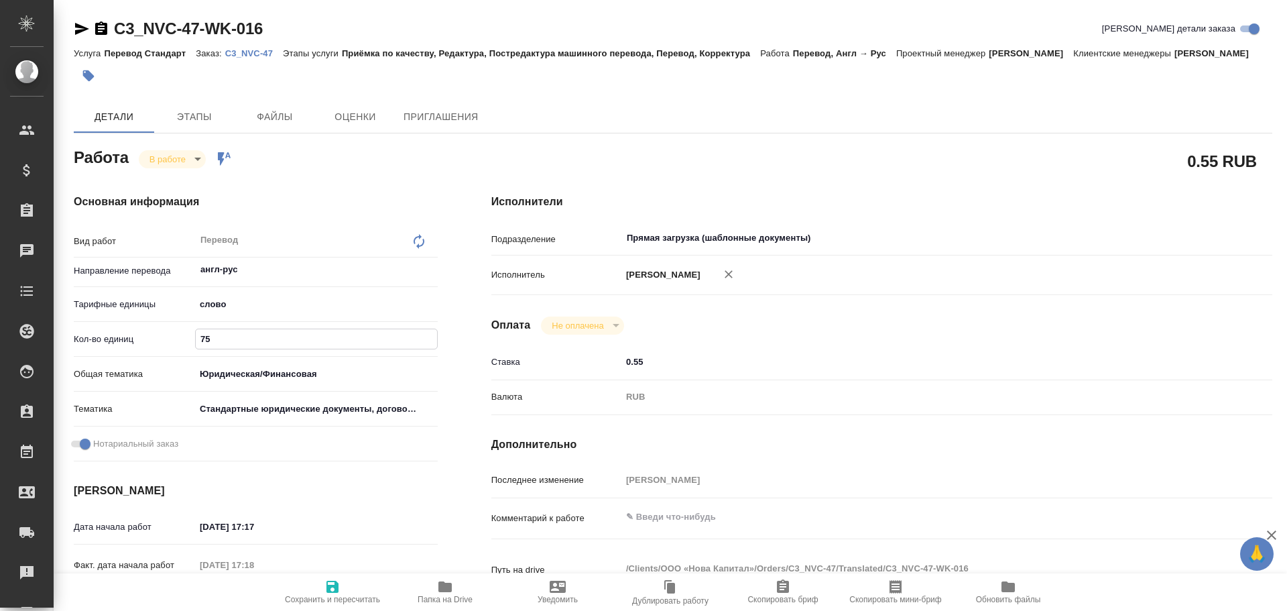
type textarea "x"
type input "75"
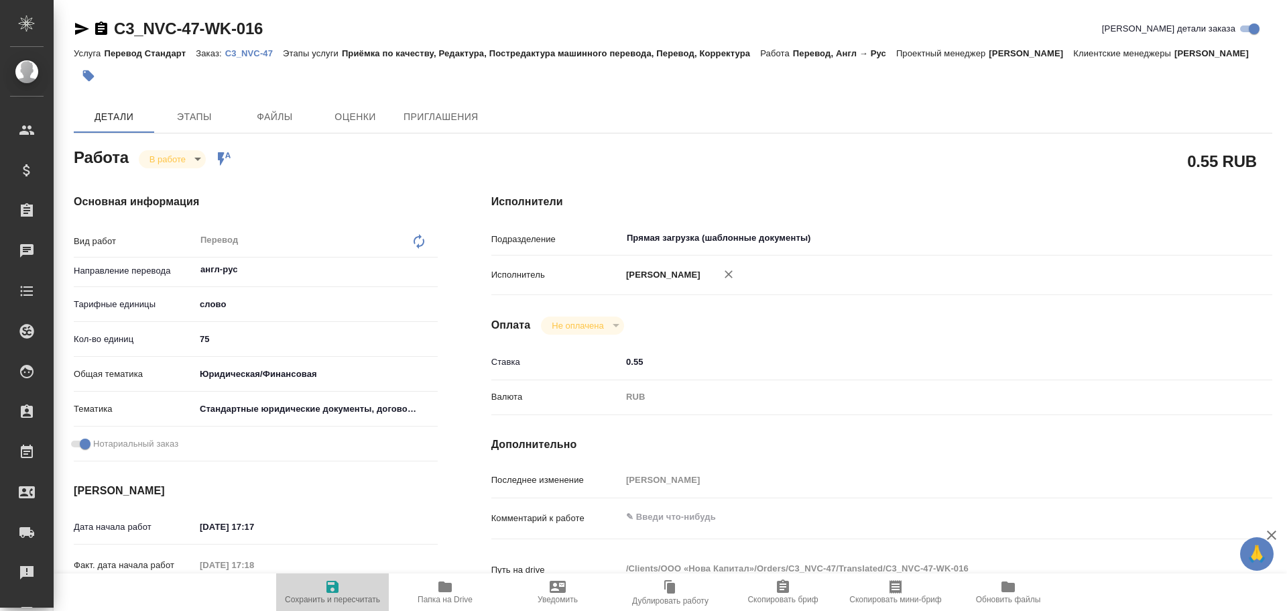
click at [330, 584] on icon "button" at bounding box center [332, 586] width 16 height 16
type textarea "x"
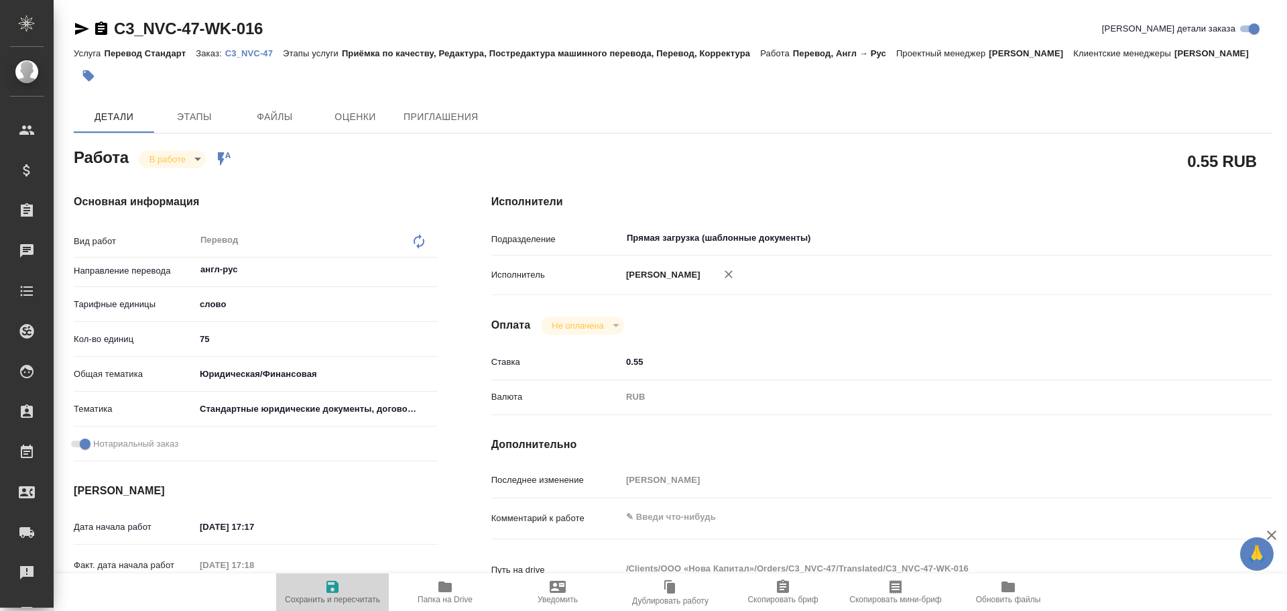
type textarea "x"
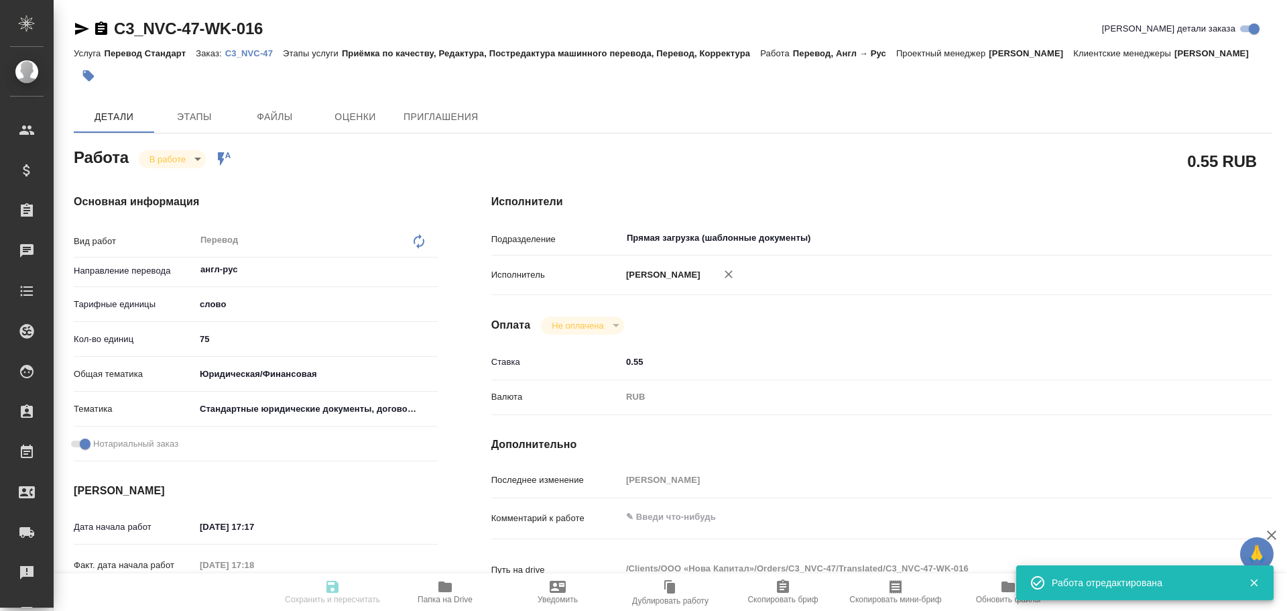
type textarea "x"
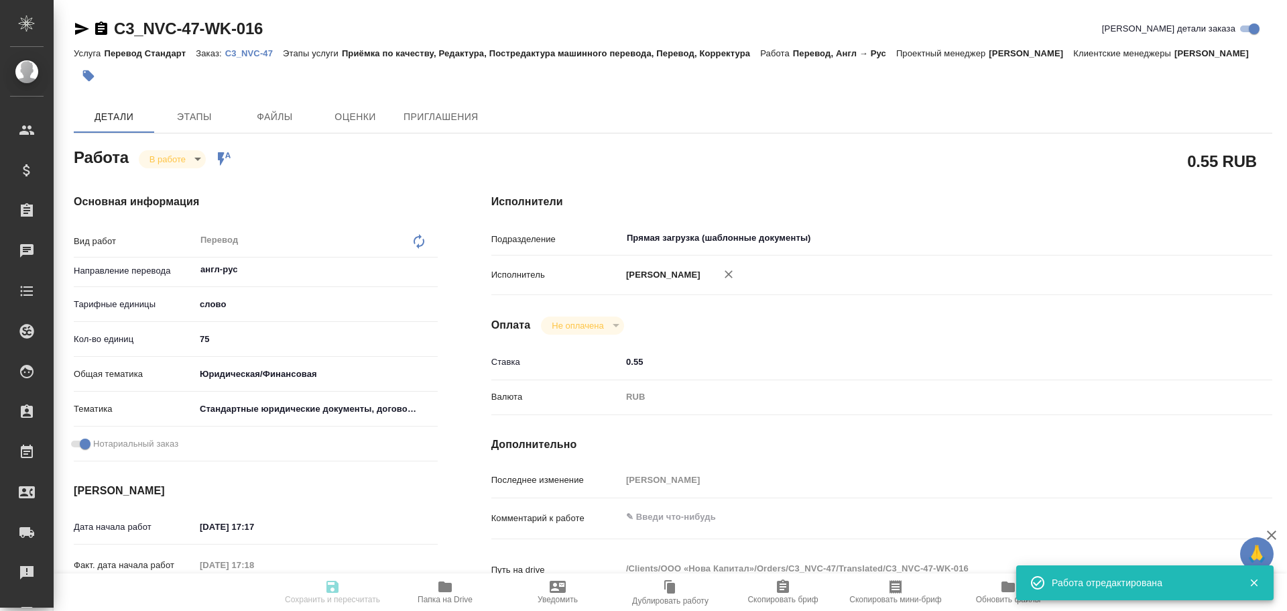
type input "inProgress"
type textarea "Перевод"
type textarea "x"
type input "англ-рус"
type input "5a8b1489cc6b4906c91bfd90"
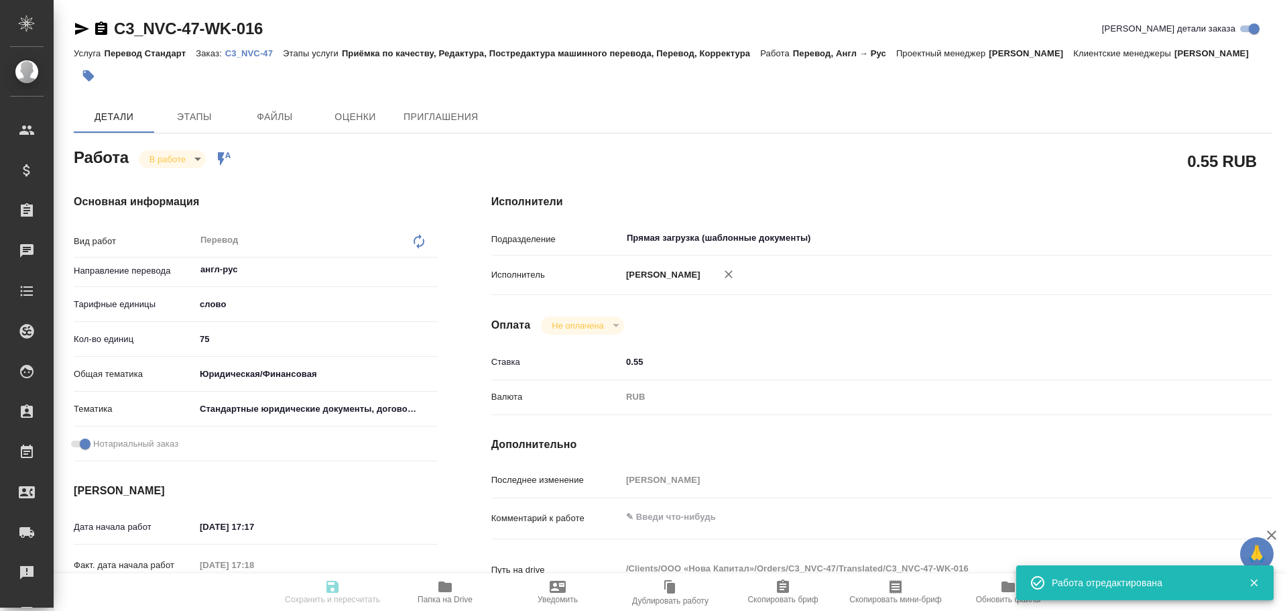
type input "75"
type input "yr-fn"
type input "5f647205b73bc97568ca66bf"
checkbox input "true"
type input "16.09.2025 17:17"
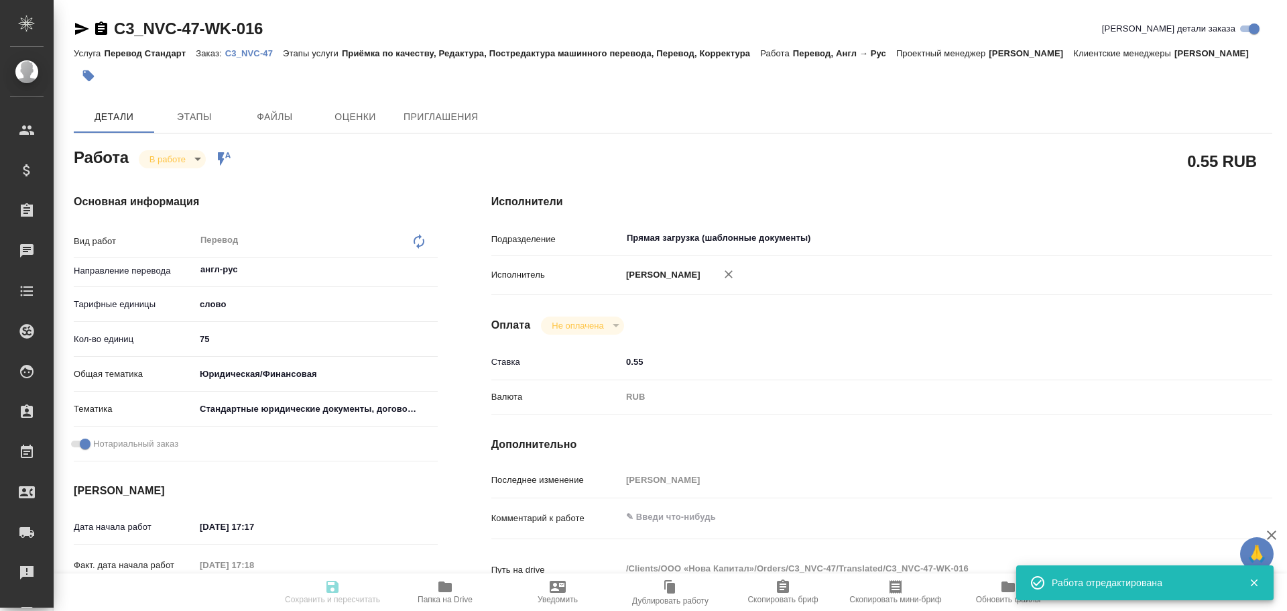
type input "16.09.2025 17:18"
type input "17.09.2025 17:00"
type input "Прямая загрузка (шаблонные документы)"
type input "notPayed"
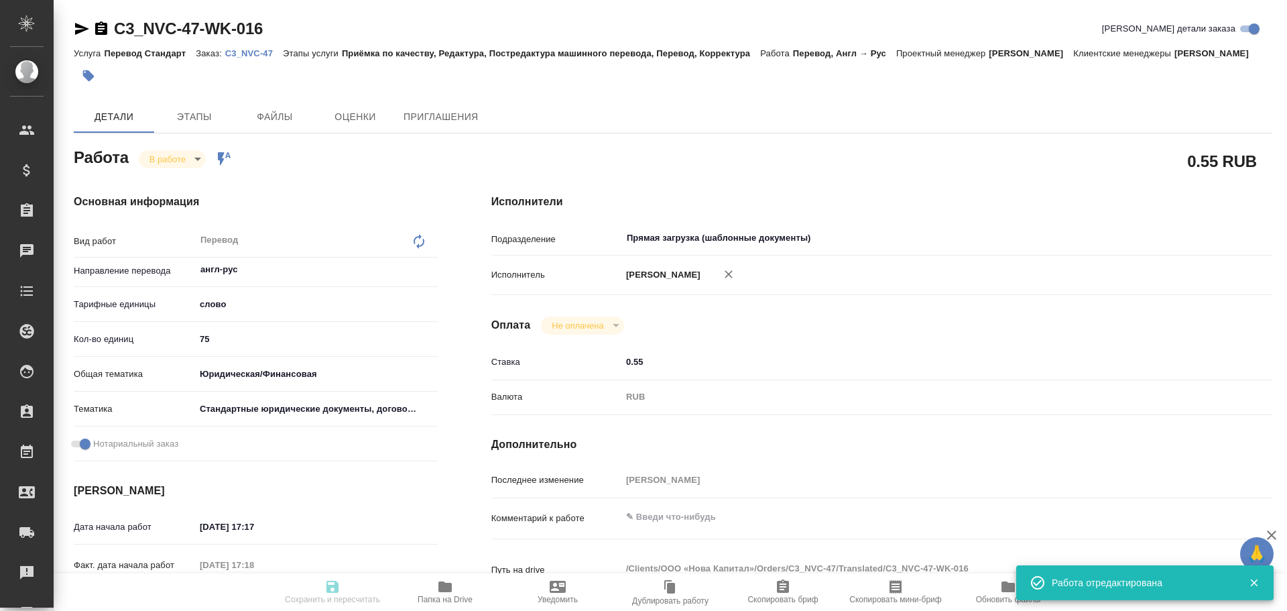
type input "0.55"
type input "RUB"
type input "[PERSON_NAME]"
type textarea "x"
type textarea "/Clients/ООО «Нова Капитал»/Orders/C3_NVC-47/Translated/C3_NVC-47-WK-016"
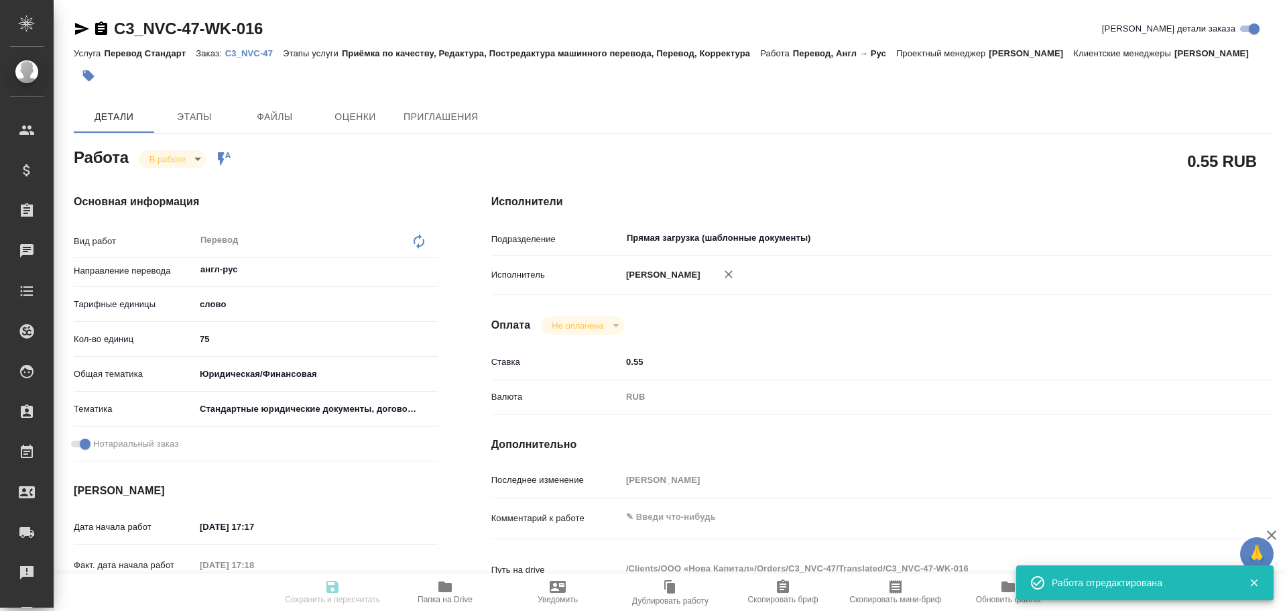
type textarea "x"
type input "C3_NVC-47"
type input "Перевод Стандарт"
type input "Приёмка по качеству, Редактура, Постредактура машинного перевода, Перевод, Корр…"
type input "Никитина Татьяна"
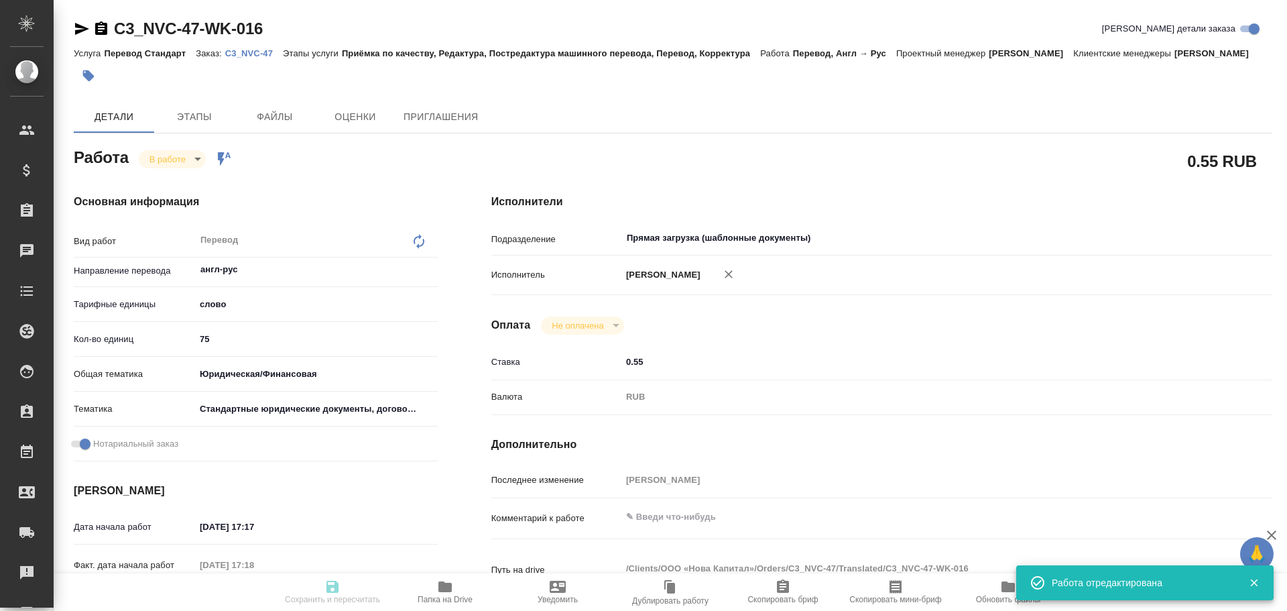
type input "Заборова Александра"
type input "/Clients/ООО «Нова Капитал»/Orders/C3_NVC-47"
type textarea "x"
type textarea "где дубляж, удаляем, допереводим только штампы и апостили"
type textarea "x"
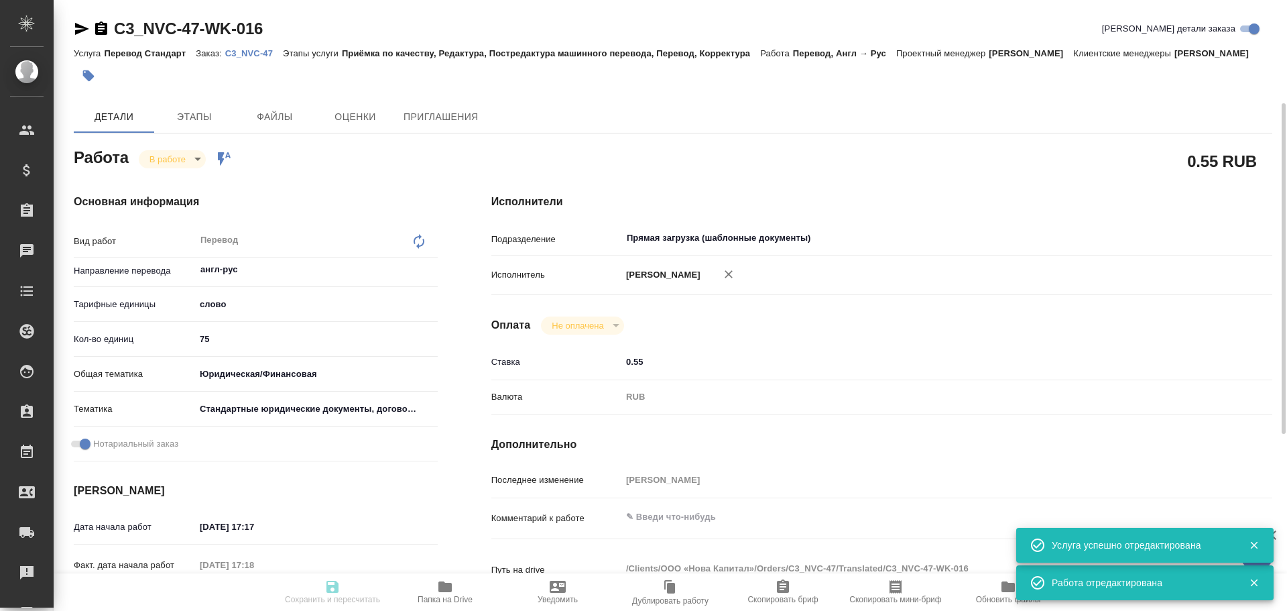
type textarea "x"
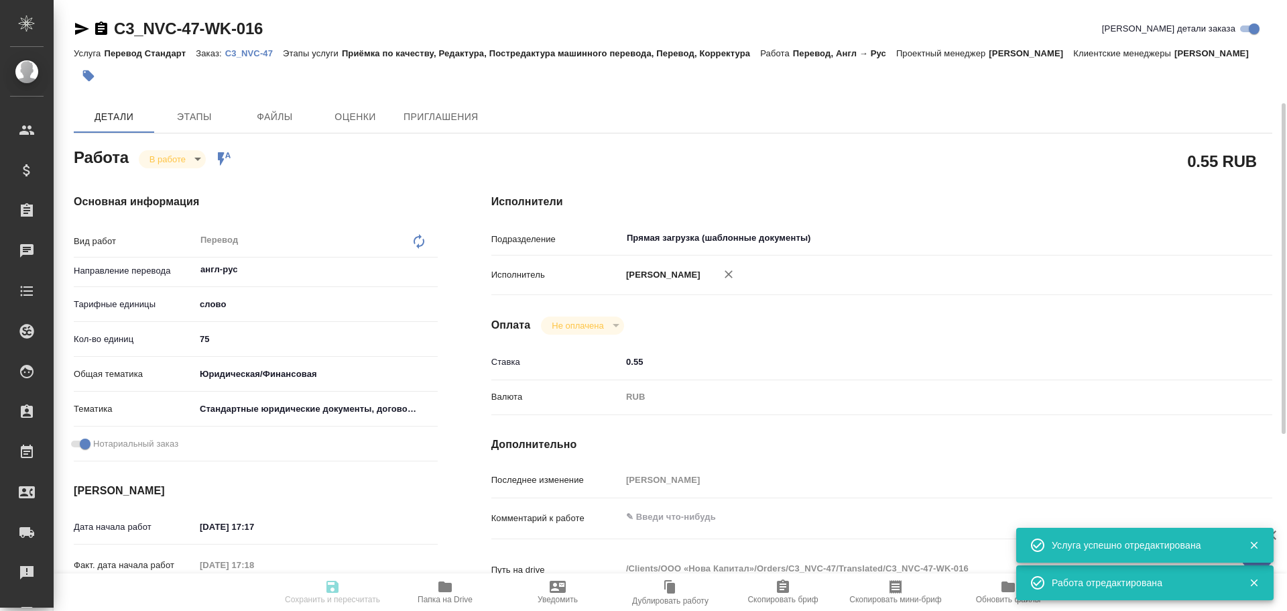
type textarea "x"
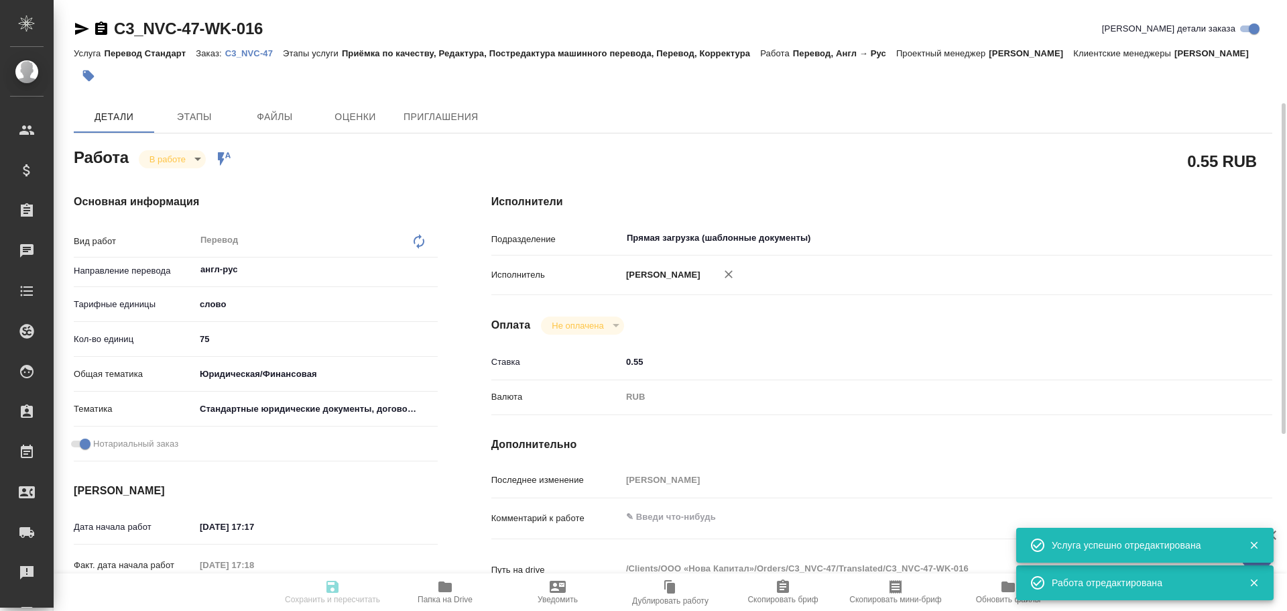
type textarea "x"
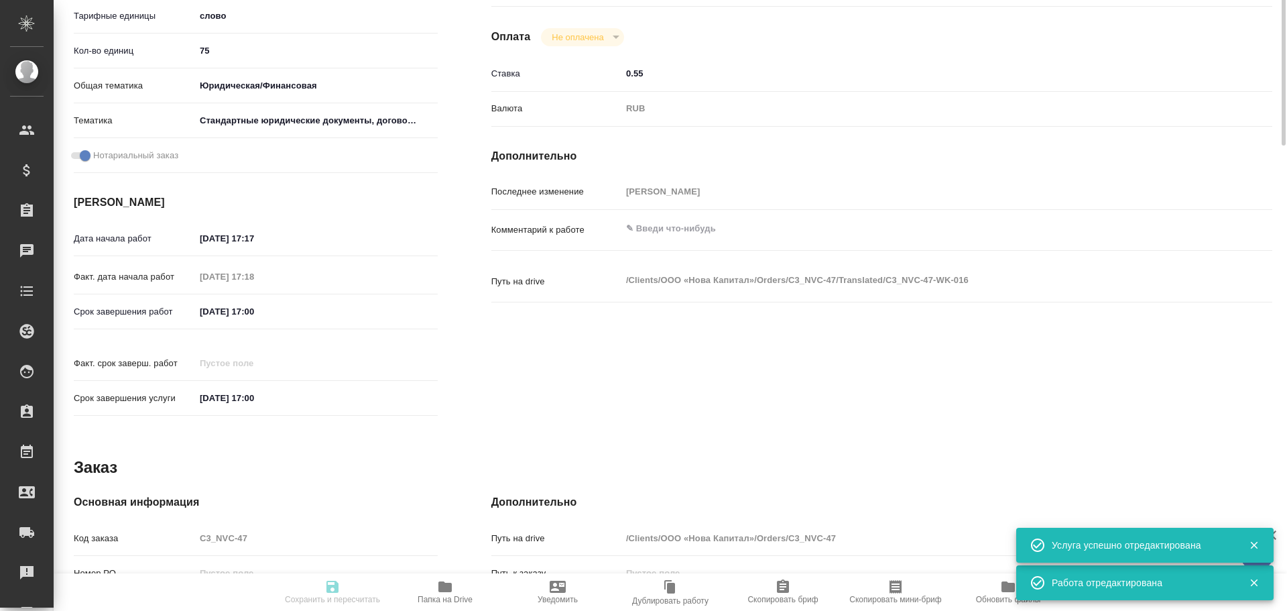
type textarea "x"
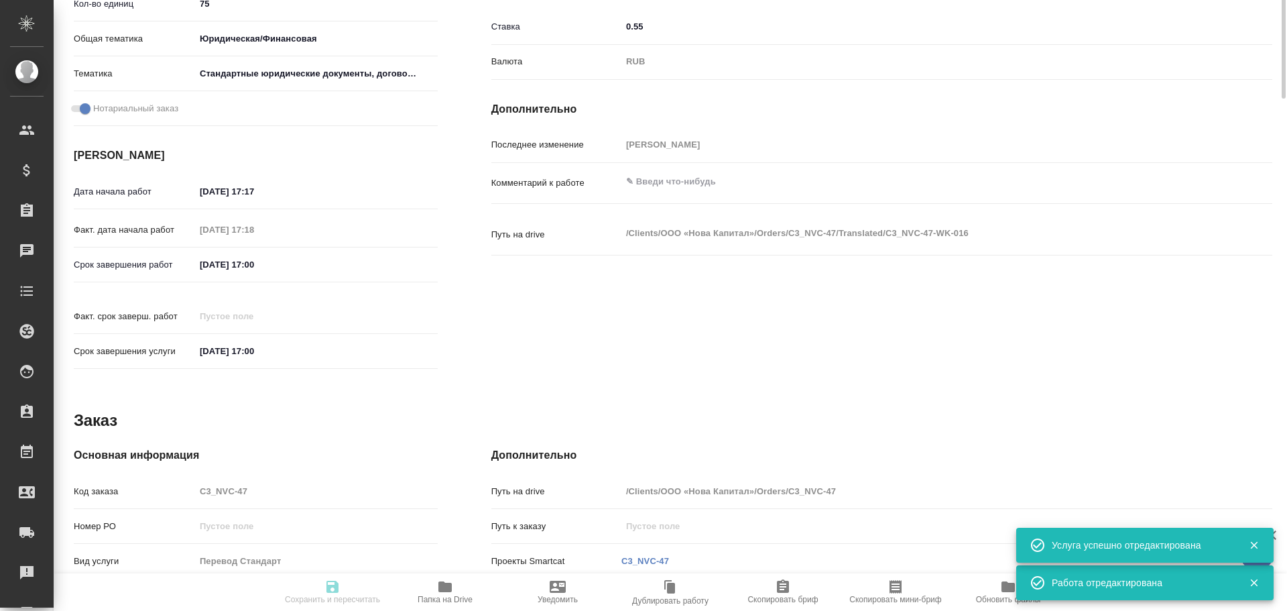
type textarea "x"
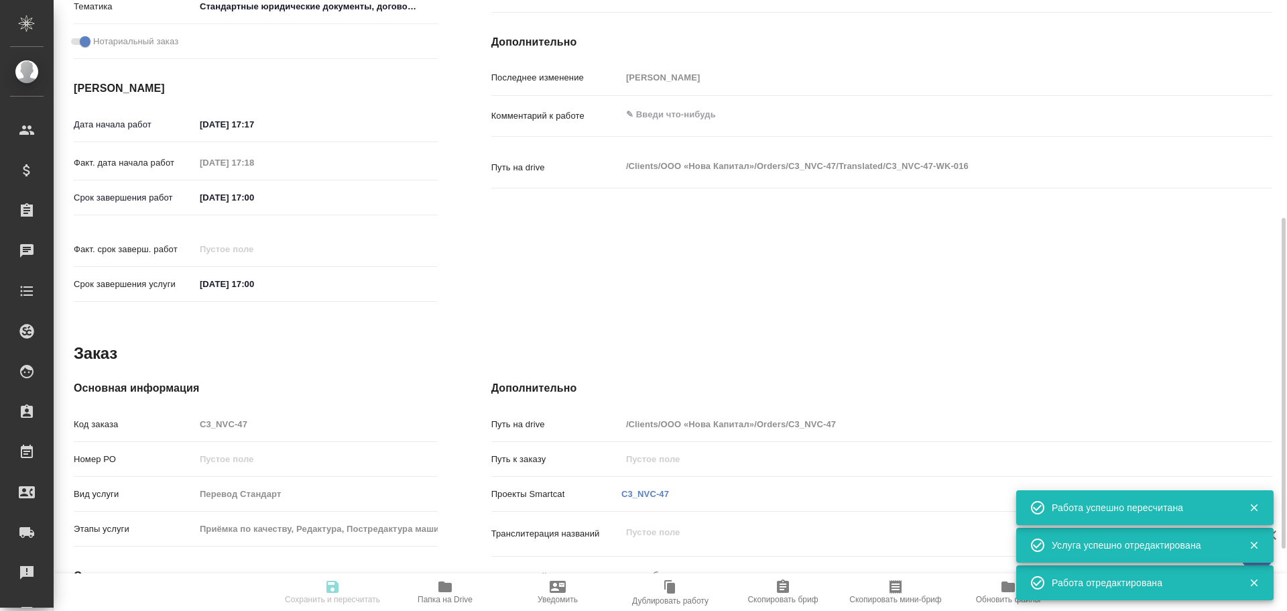
type input "inProgress"
type textarea "Перевод"
type textarea "x"
type input "англ-рус"
type input "5a8b1489cc6b4906c91bfd90"
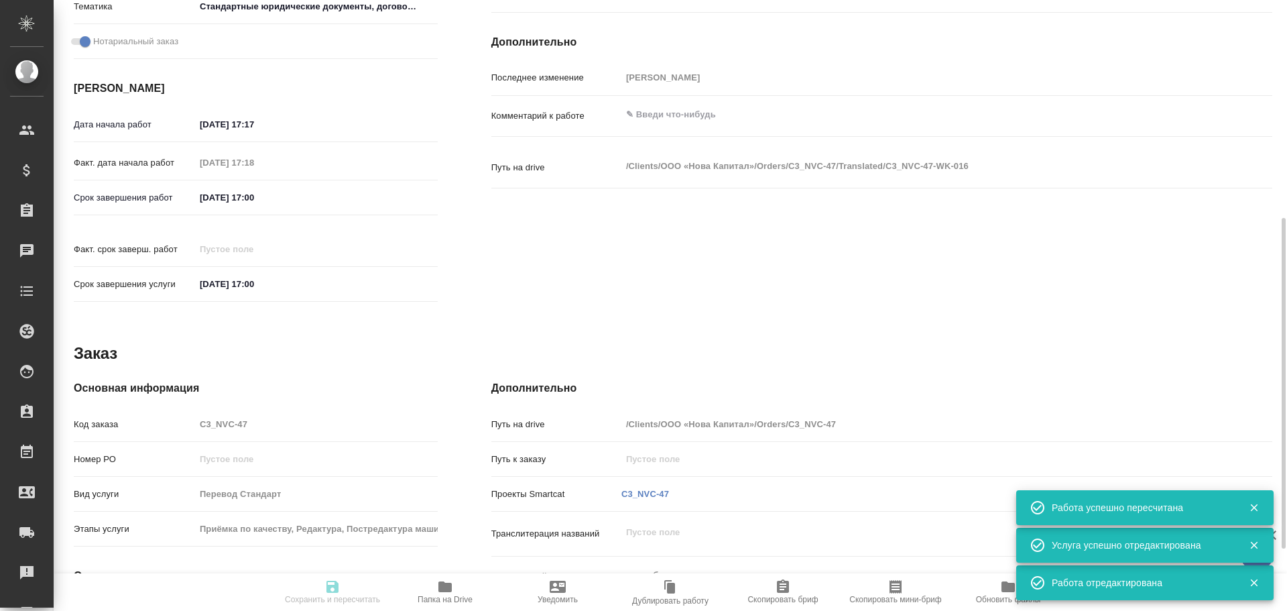
type input "75"
type input "yr-fn"
type input "5f647205b73bc97568ca66bf"
checkbox input "true"
type input "16.09.2025 17:17"
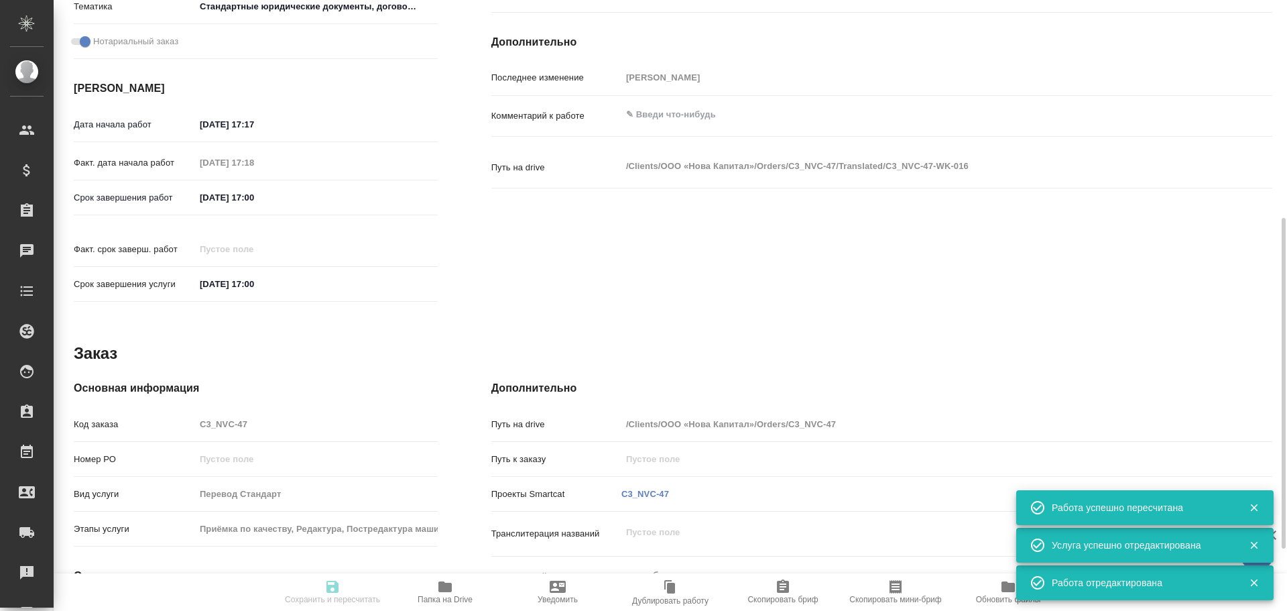
type input "16.09.2025 17:18"
type input "17.09.2025 17:00"
type input "Прямая загрузка (шаблонные документы)"
type input "notPayed"
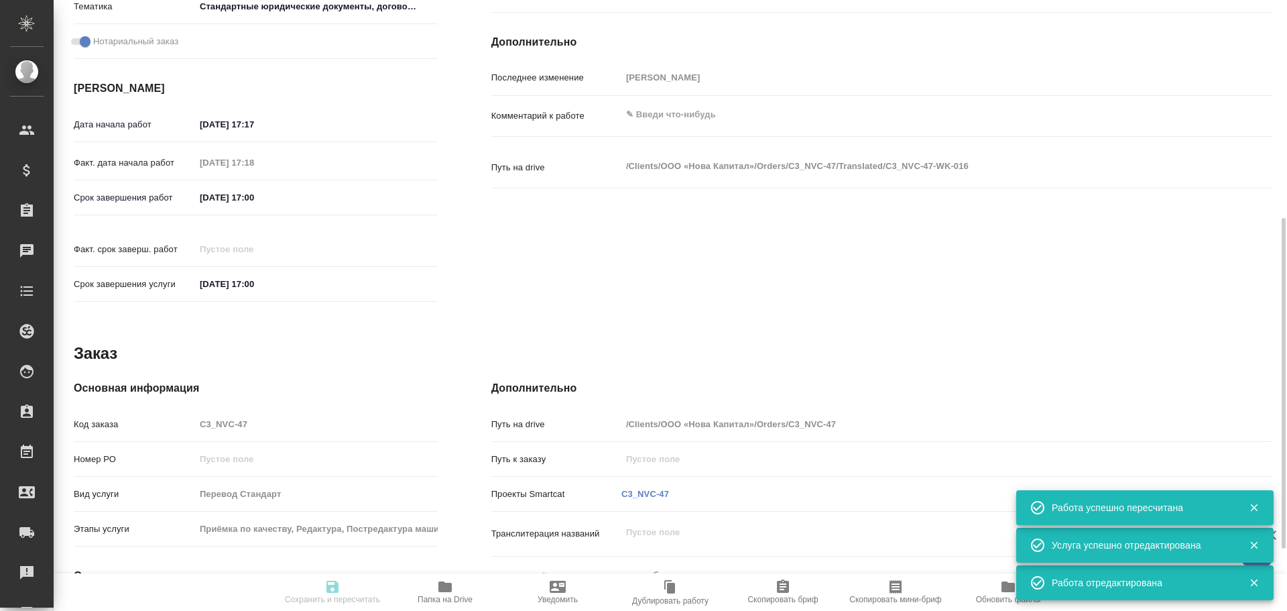
type input "0.55"
type input "RUB"
type input "[PERSON_NAME]"
type textarea "x"
type textarea "/Clients/ООО «Нова Капитал»/Orders/C3_NVC-47/Translated/C3_NVC-47-WK-016"
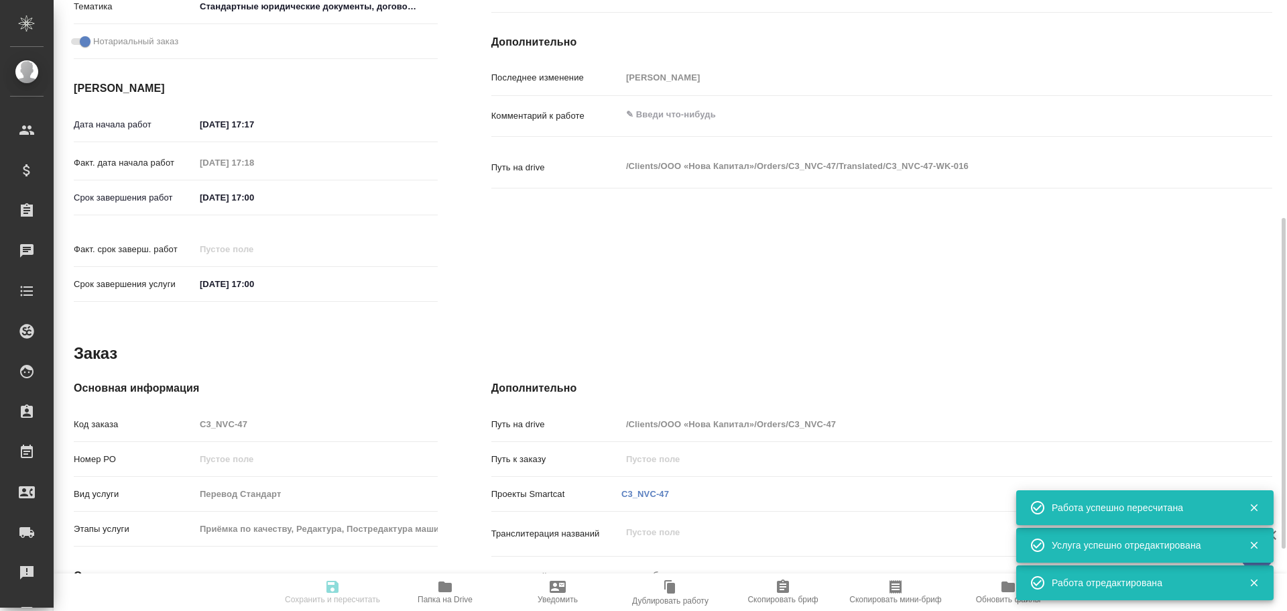
type textarea "x"
type input "C3_NVC-47"
type input "Перевод Стандарт"
type input "Приёмка по качеству, Редактура, Постредактура машинного перевода, Перевод, Корр…"
type input "Никитина Татьяна"
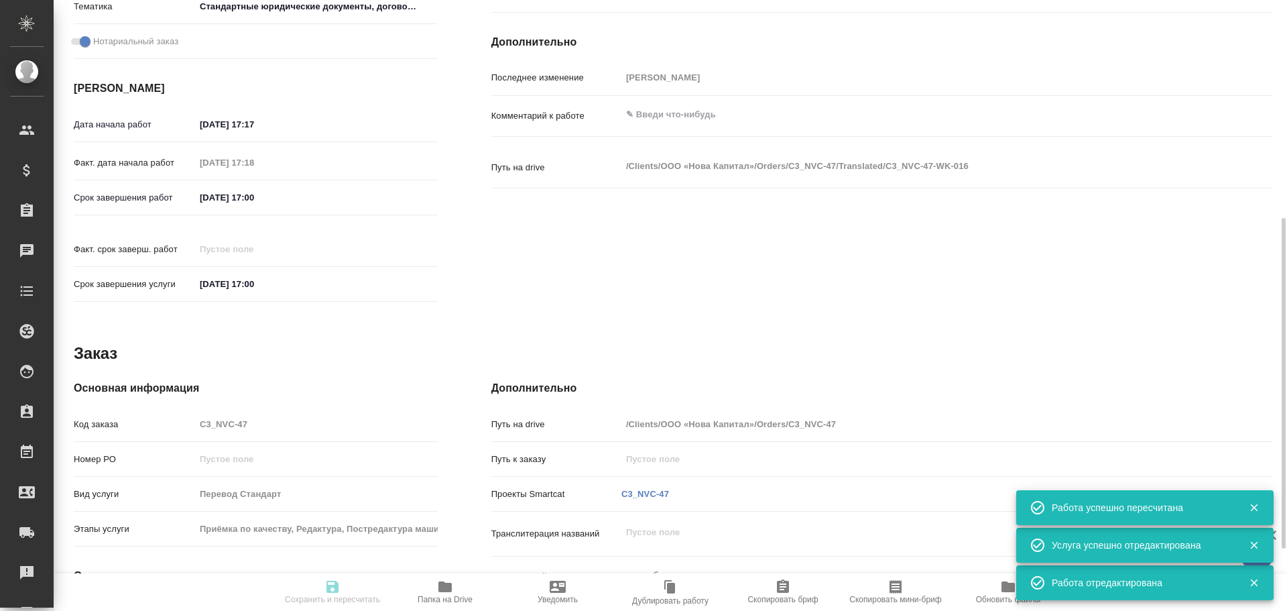
type input "Заборова Александра"
type input "/Clients/ООО «Нова Капитал»/Orders/C3_NVC-47"
type textarea "x"
type textarea "где дубляж, удаляем, допереводим только штампы и апостили"
type textarea "x"
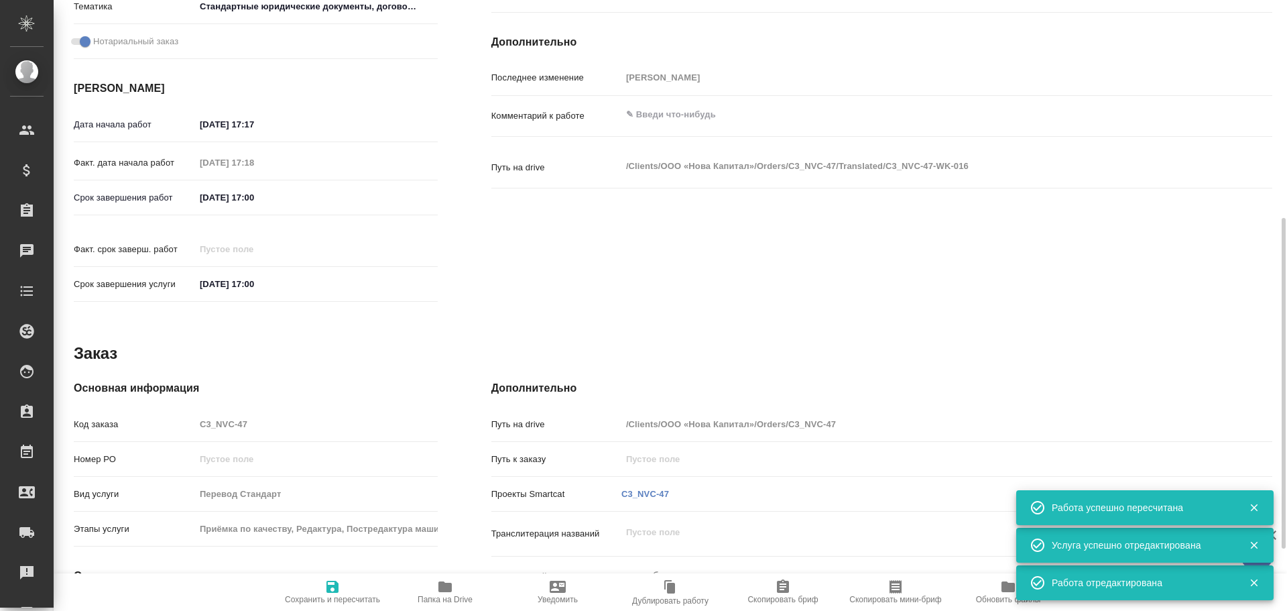
type textarea "x"
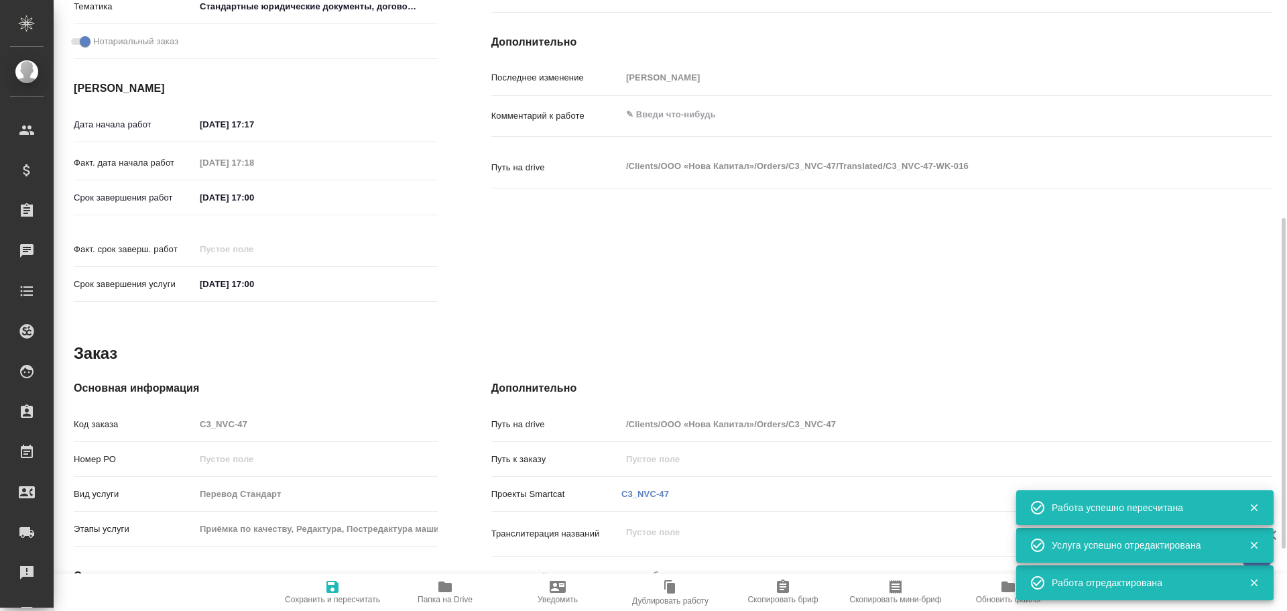
type textarea "x"
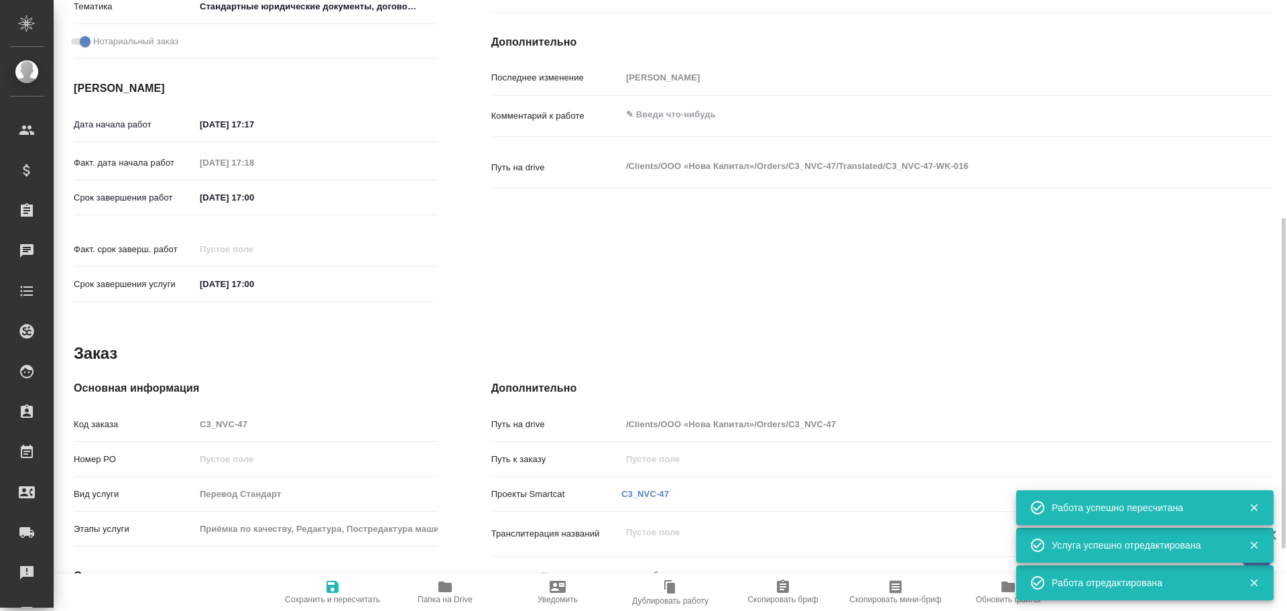
type textarea "x"
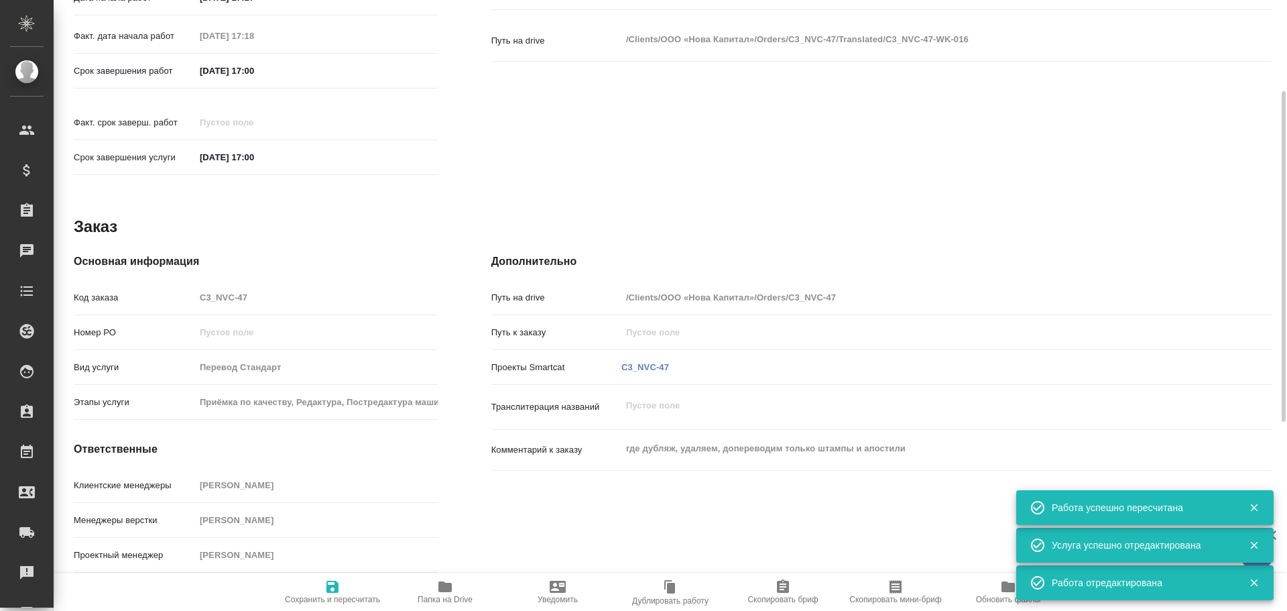
type textarea "x"
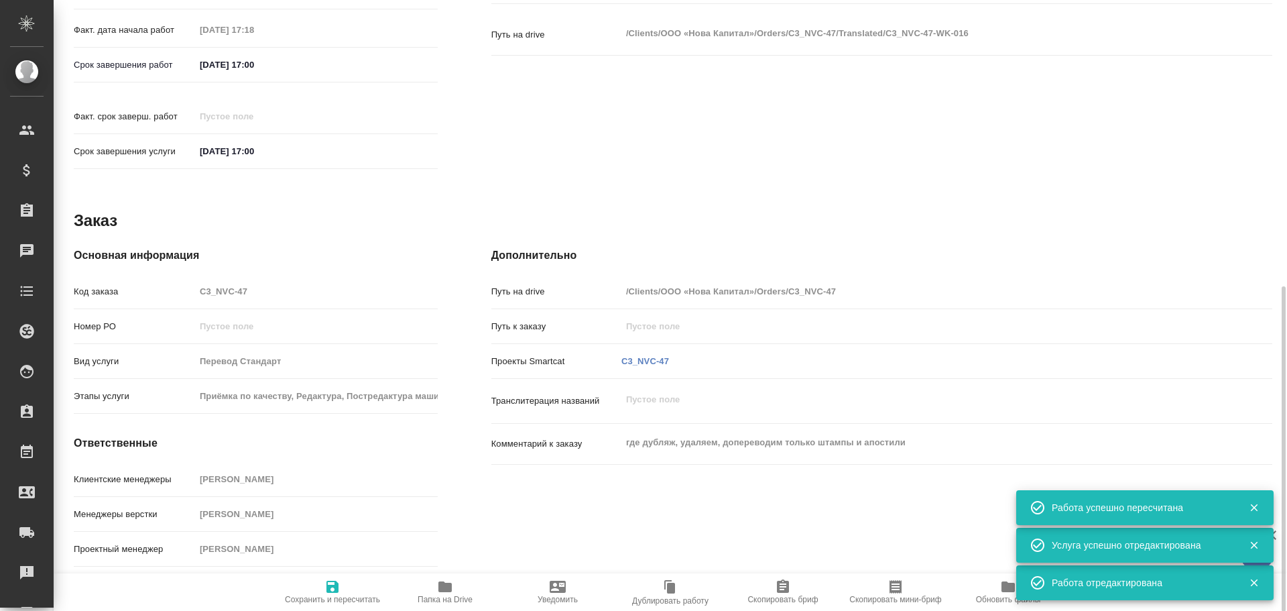
scroll to position [537, 0]
type textarea "x"
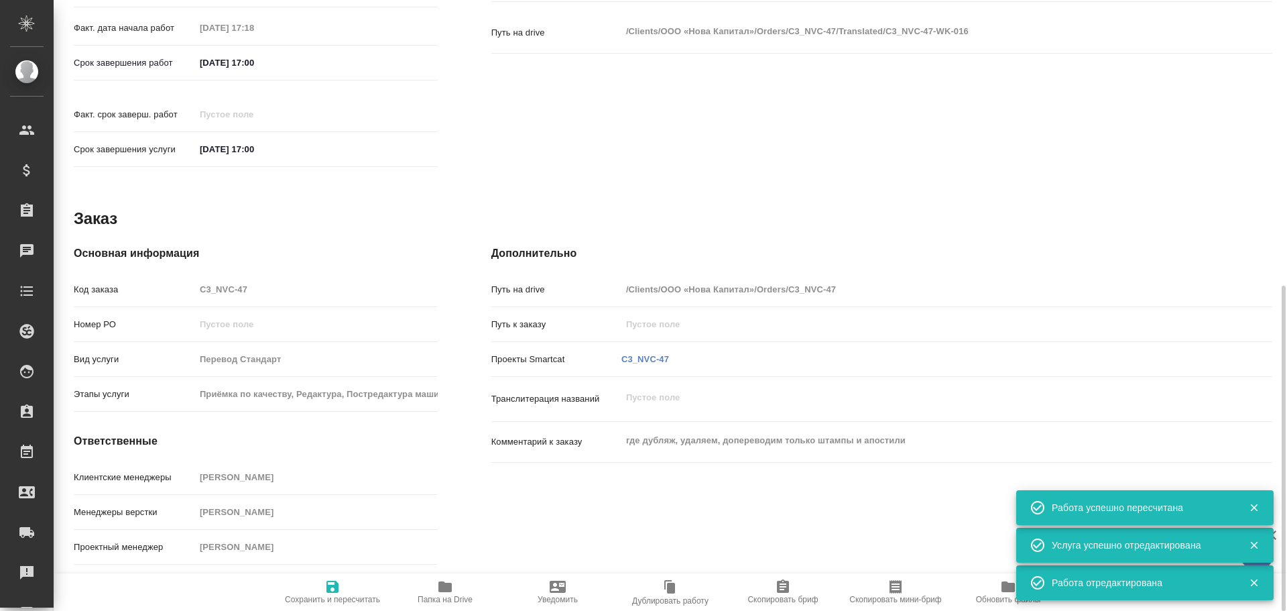
type textarea "x"
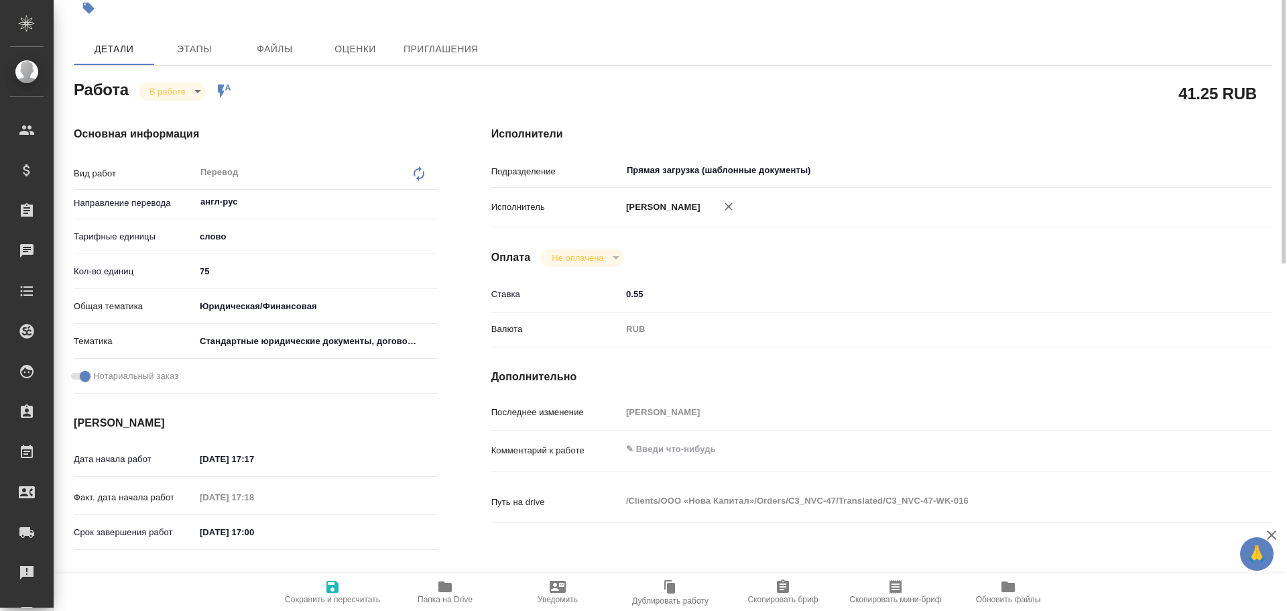
scroll to position [1, 0]
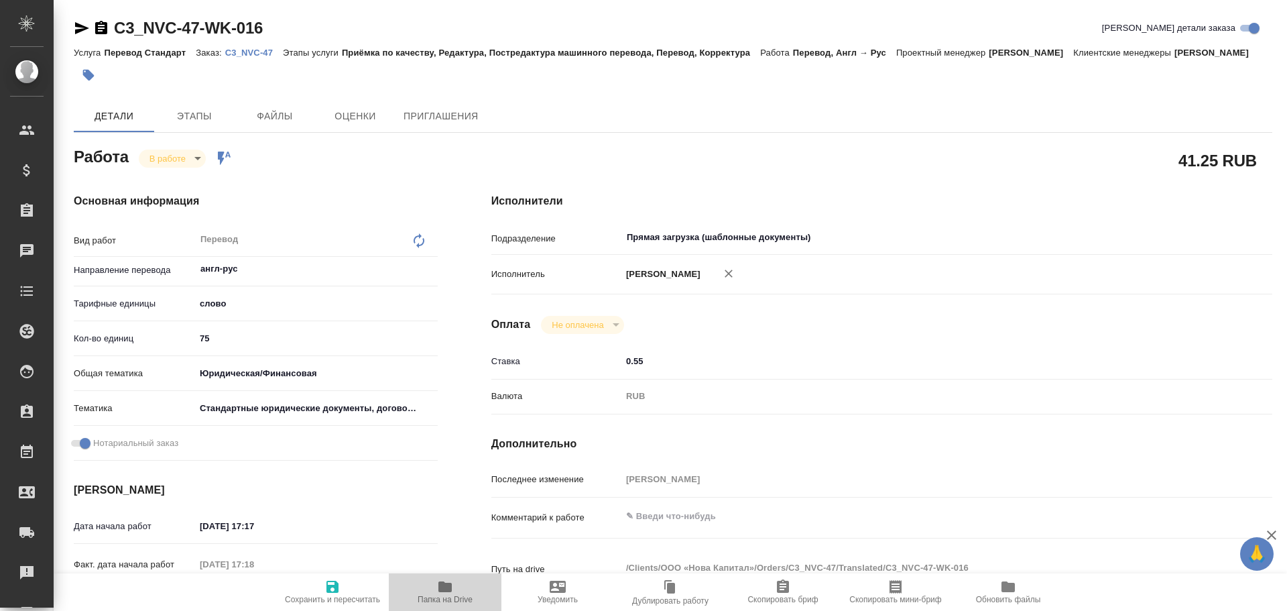
click at [455, 602] on span "Папка на Drive" at bounding box center [445, 598] width 55 height 9
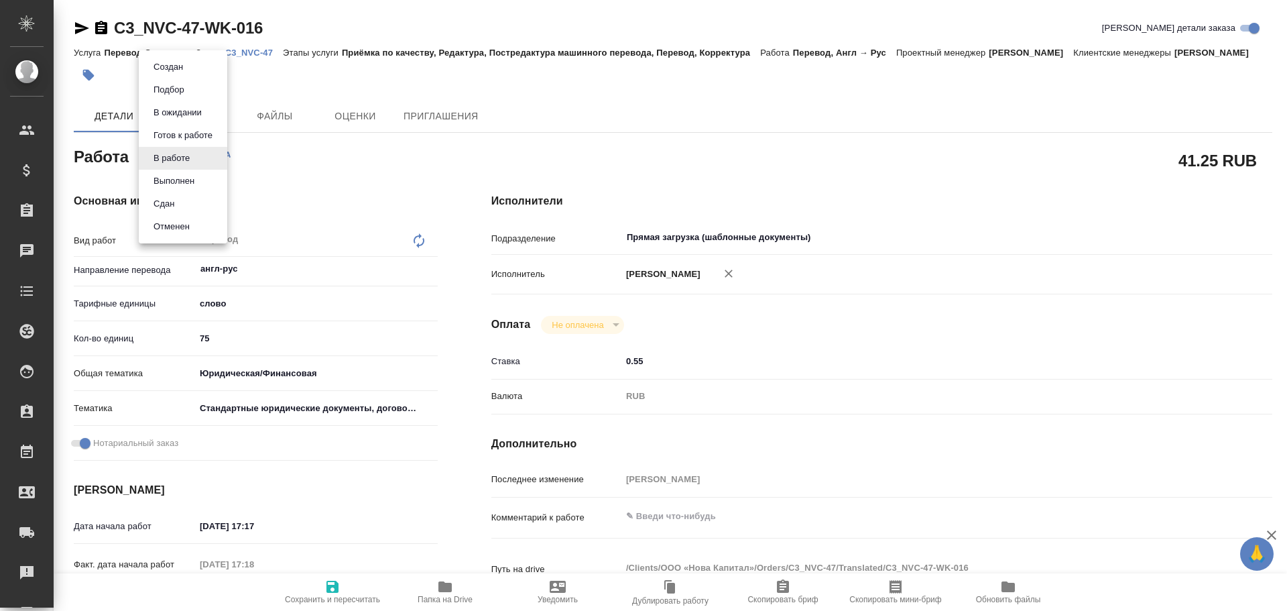
click at [182, 158] on body "🙏 .cls-1 fill:#fff; AWATERA Gusev Alexandr Клиенты Спецификации Заказы 0 Чаты T…" at bounding box center [643, 305] width 1287 height 611
click at [173, 204] on button "Сдан" at bounding box center [163, 203] width 29 height 15
type textarea "x"
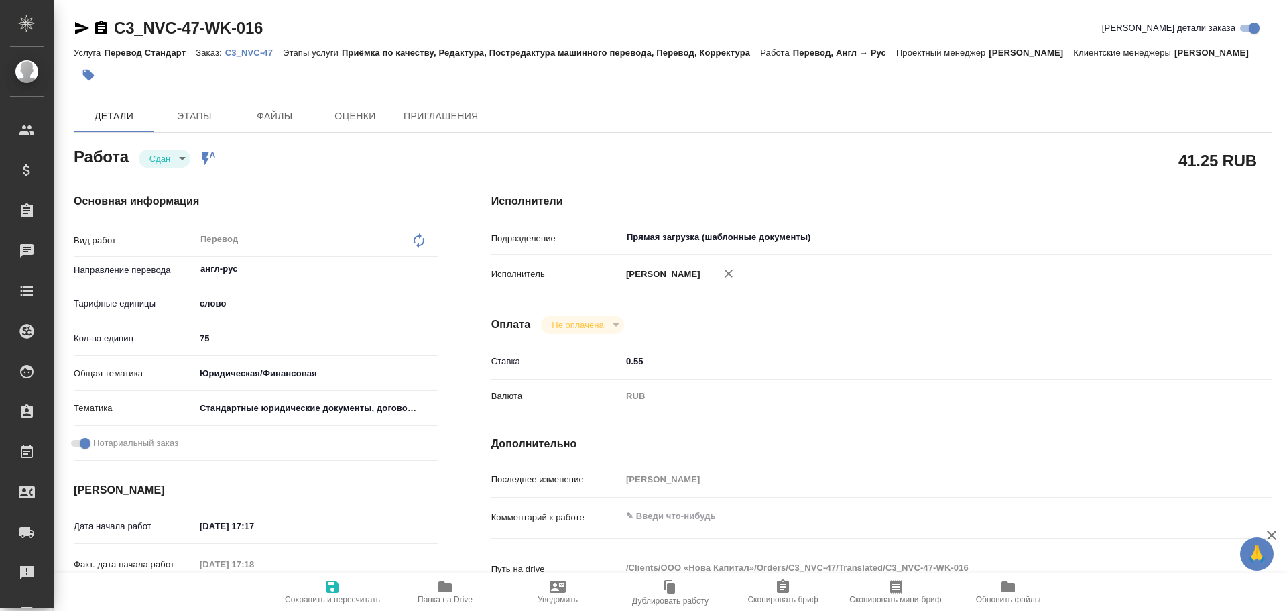
type textarea "x"
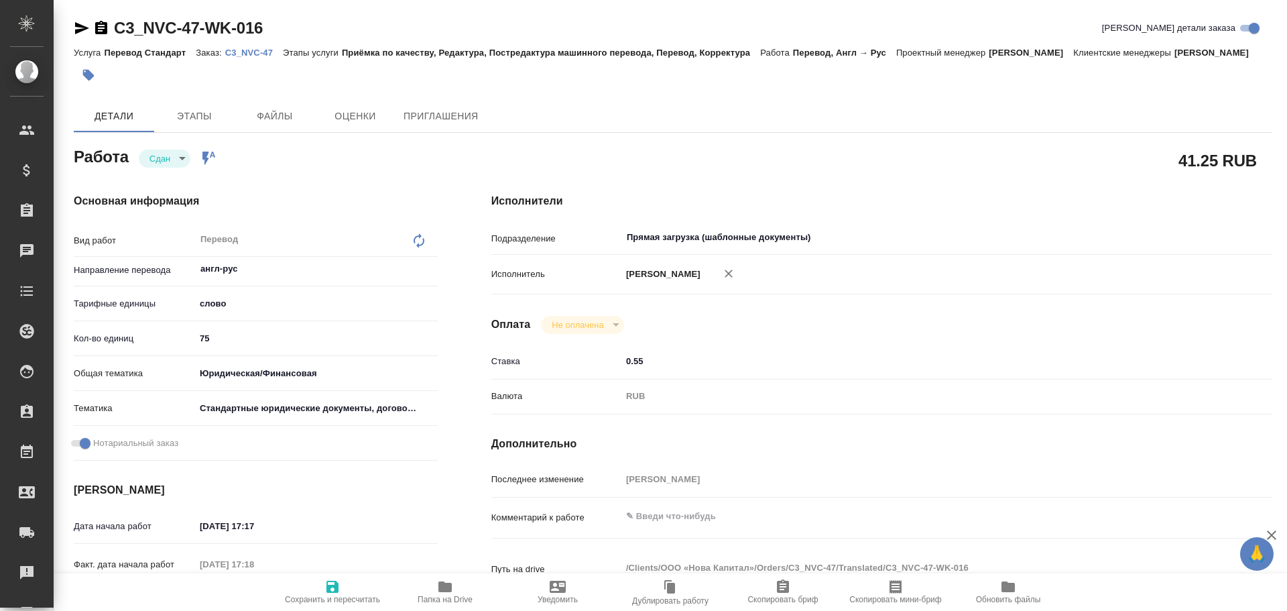
type textarea "x"
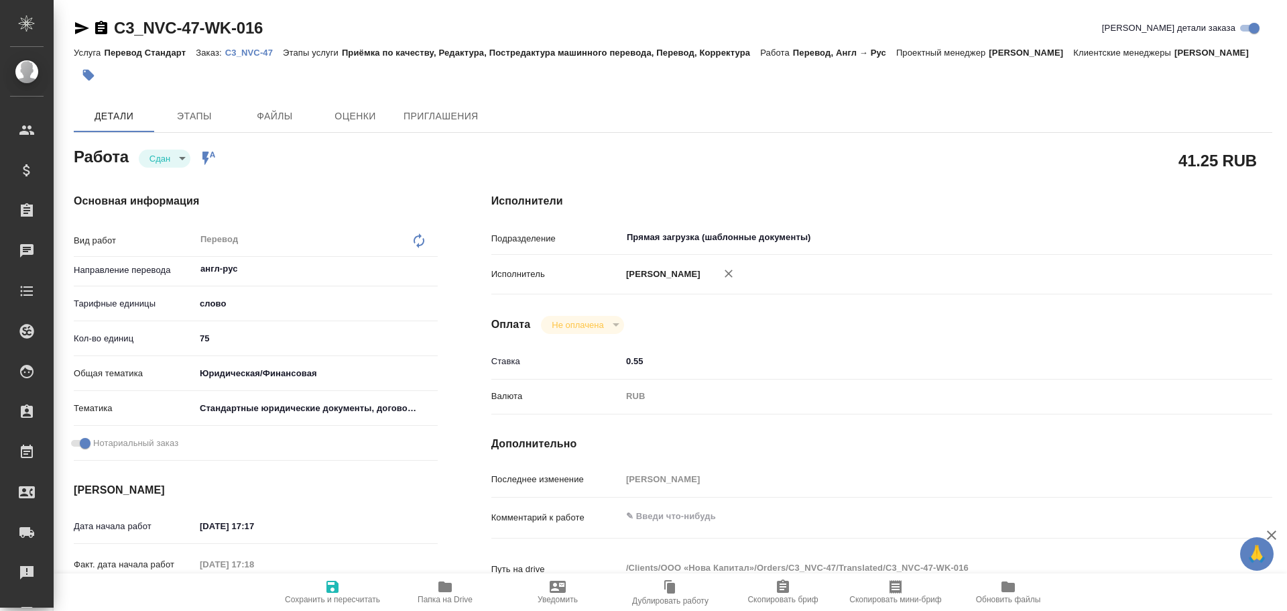
type textarea "x"
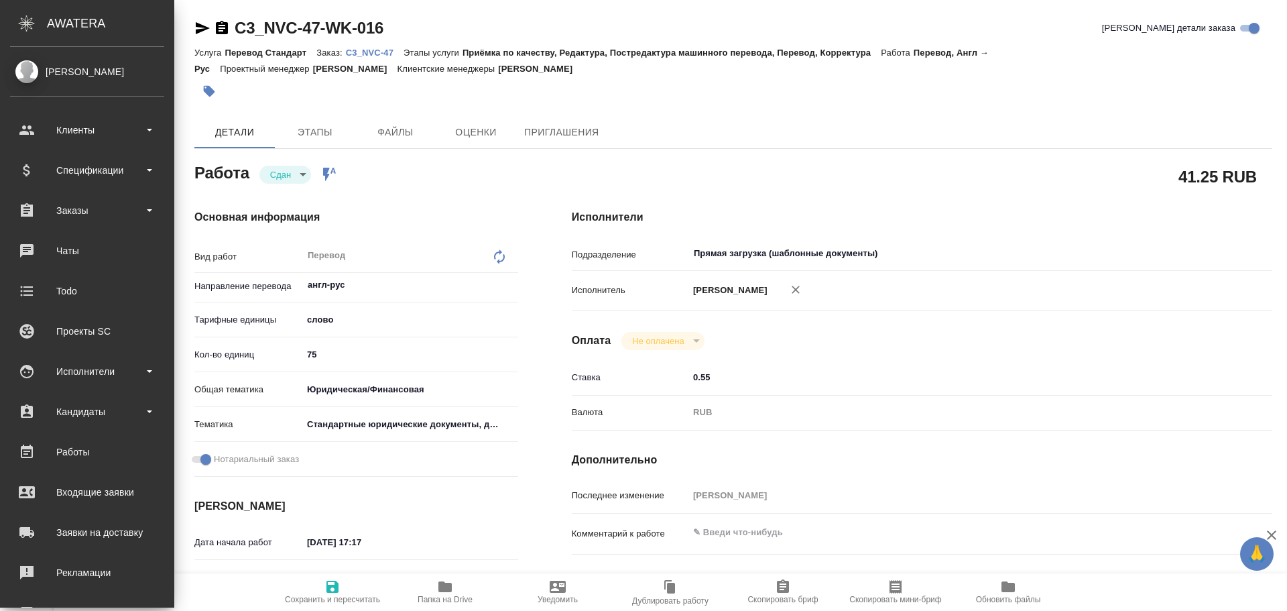
type textarea "x"
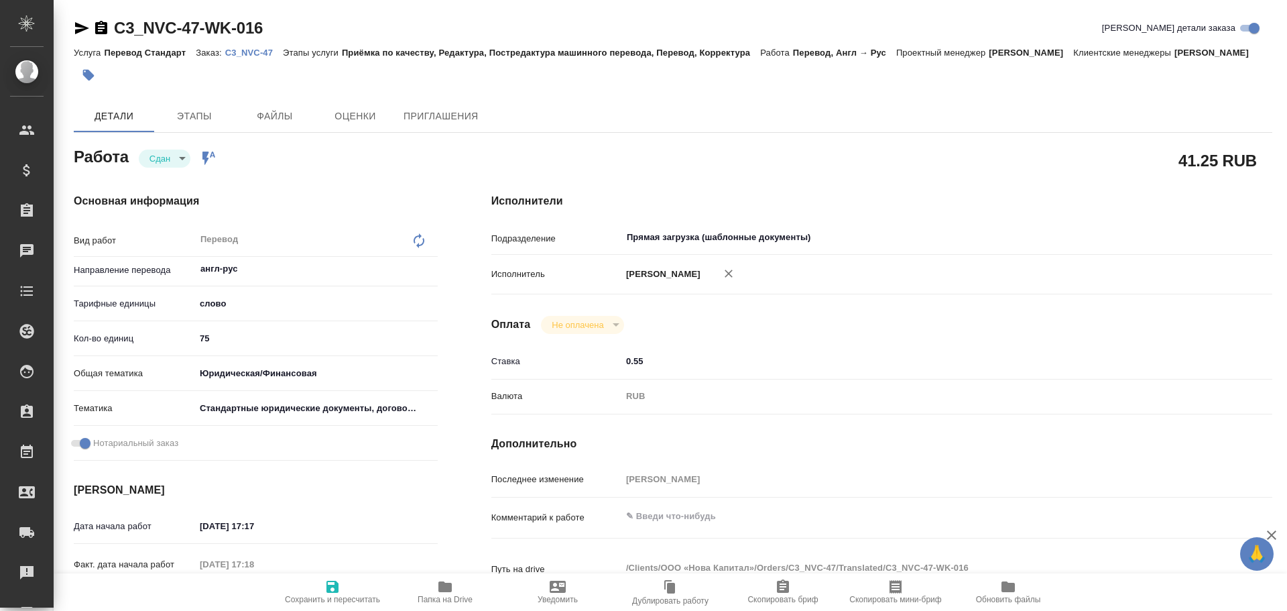
type textarea "x"
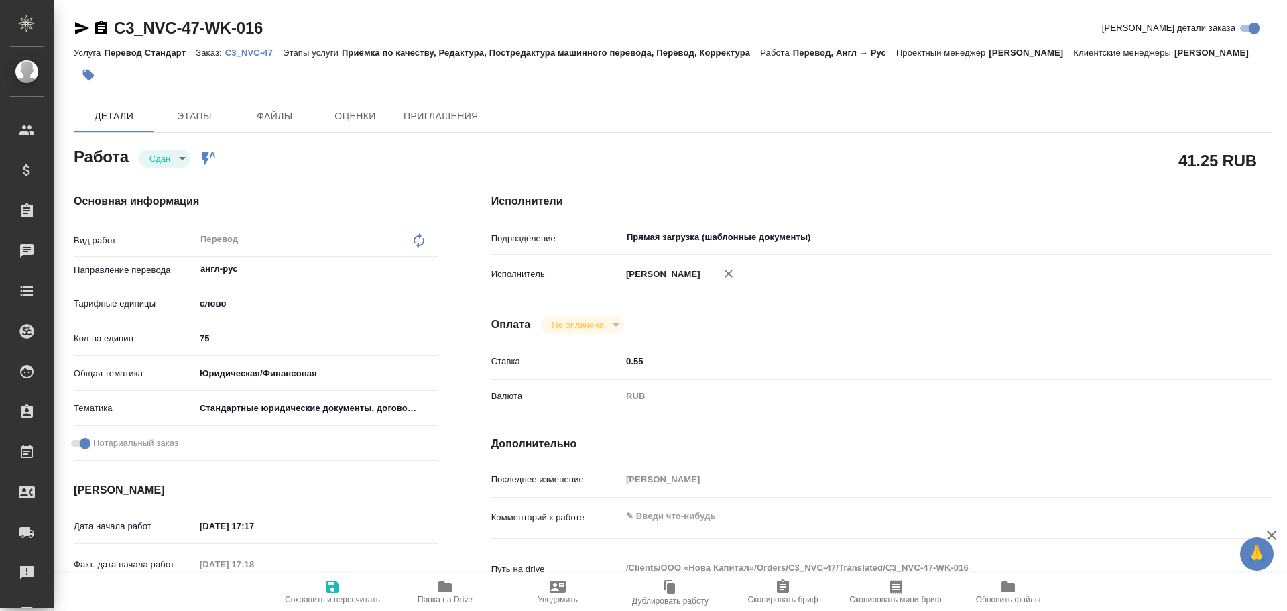
type textarea "x"
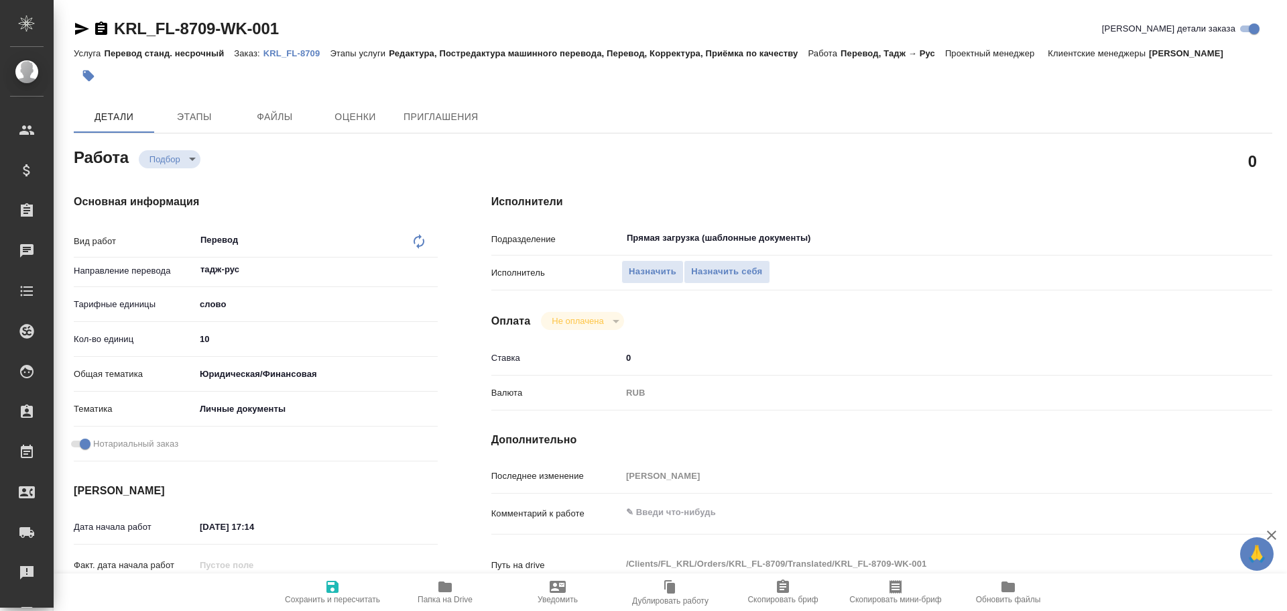
type textarea "x"
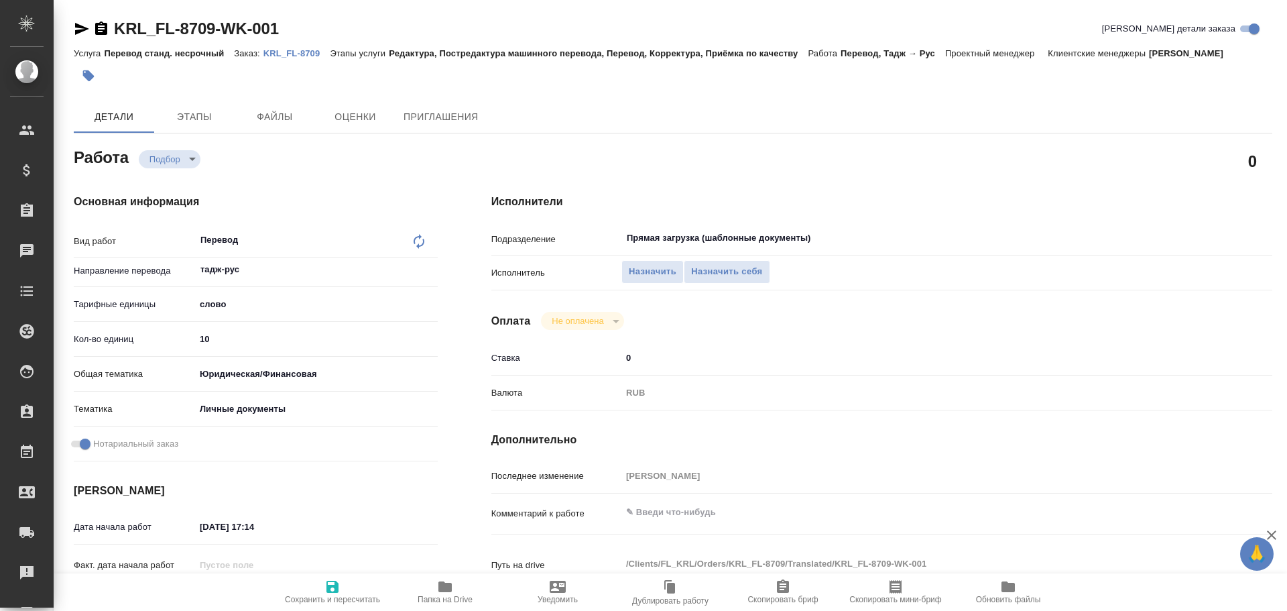
type textarea "x"
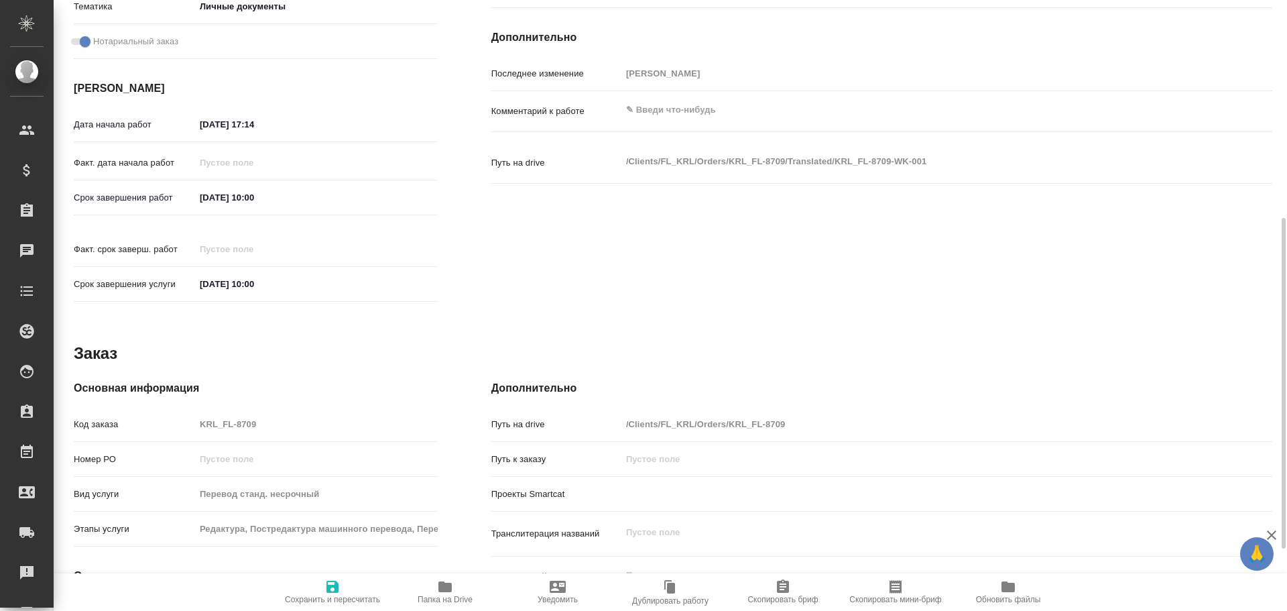
type textarea "x"
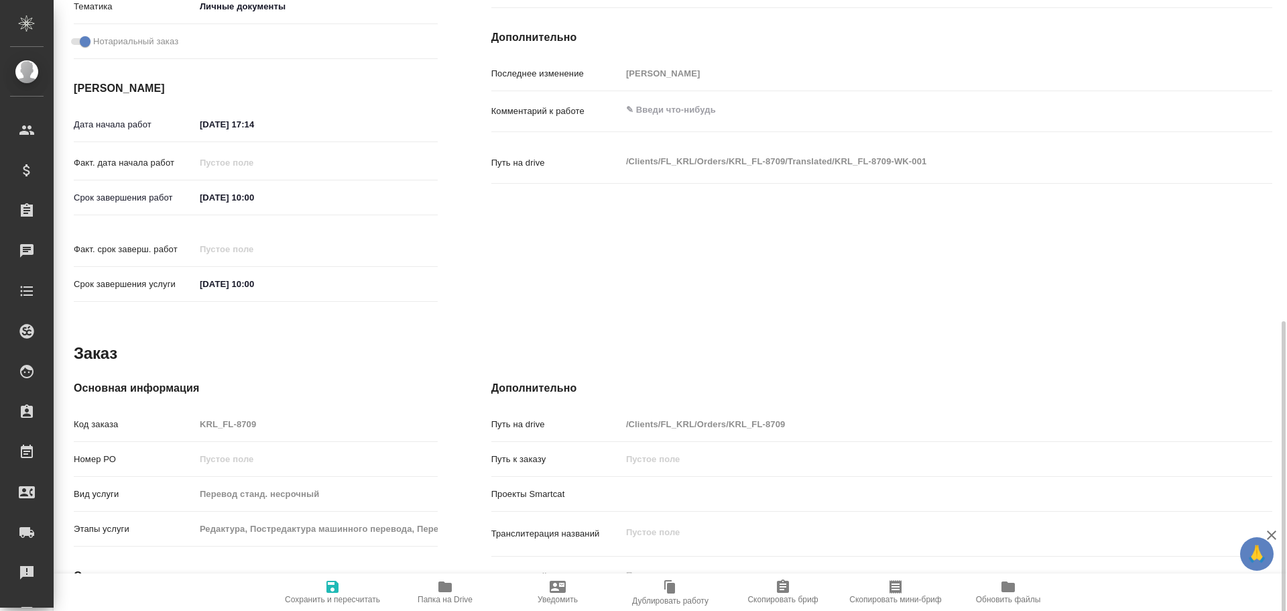
scroll to position [517, 0]
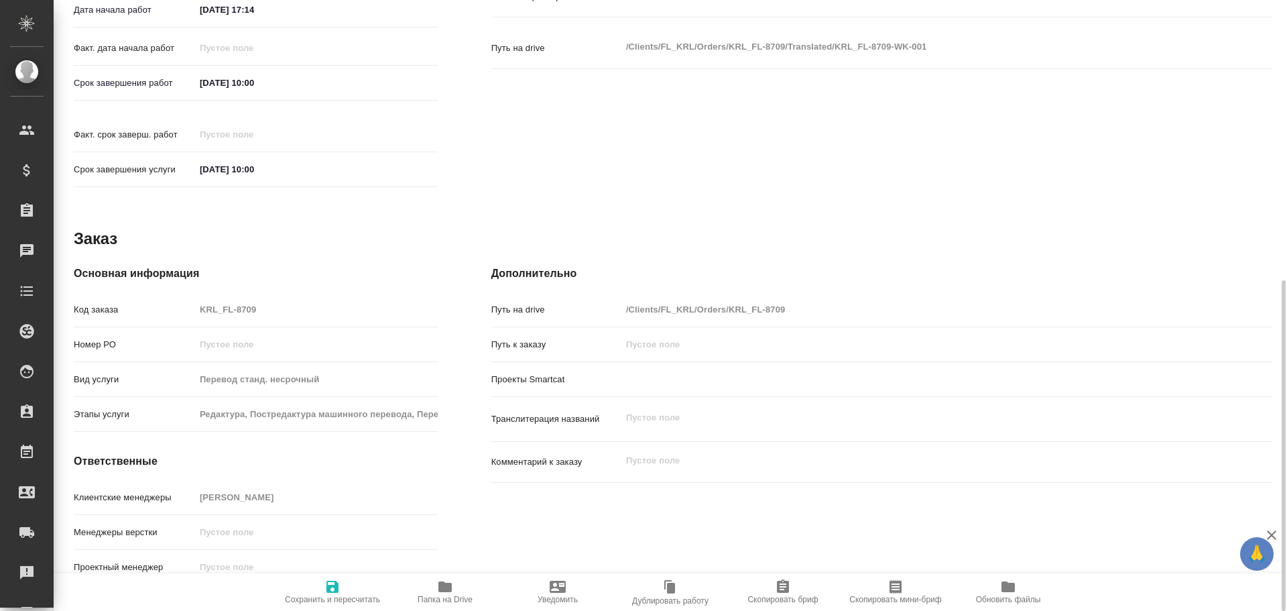
type textarea "x"
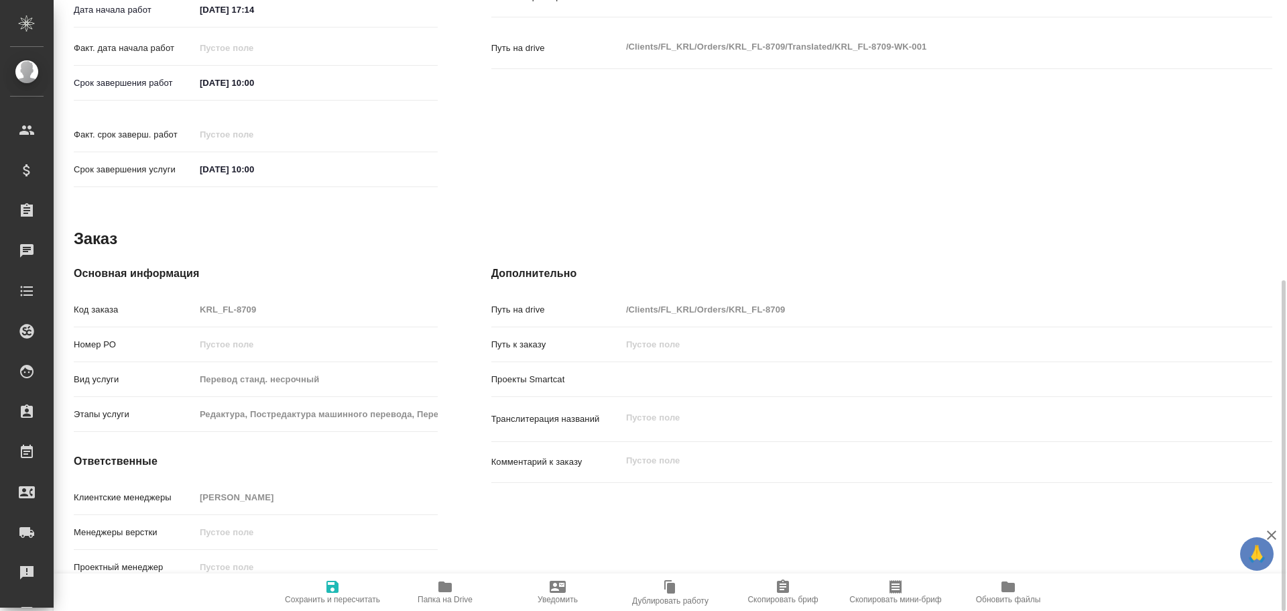
type textarea "x"
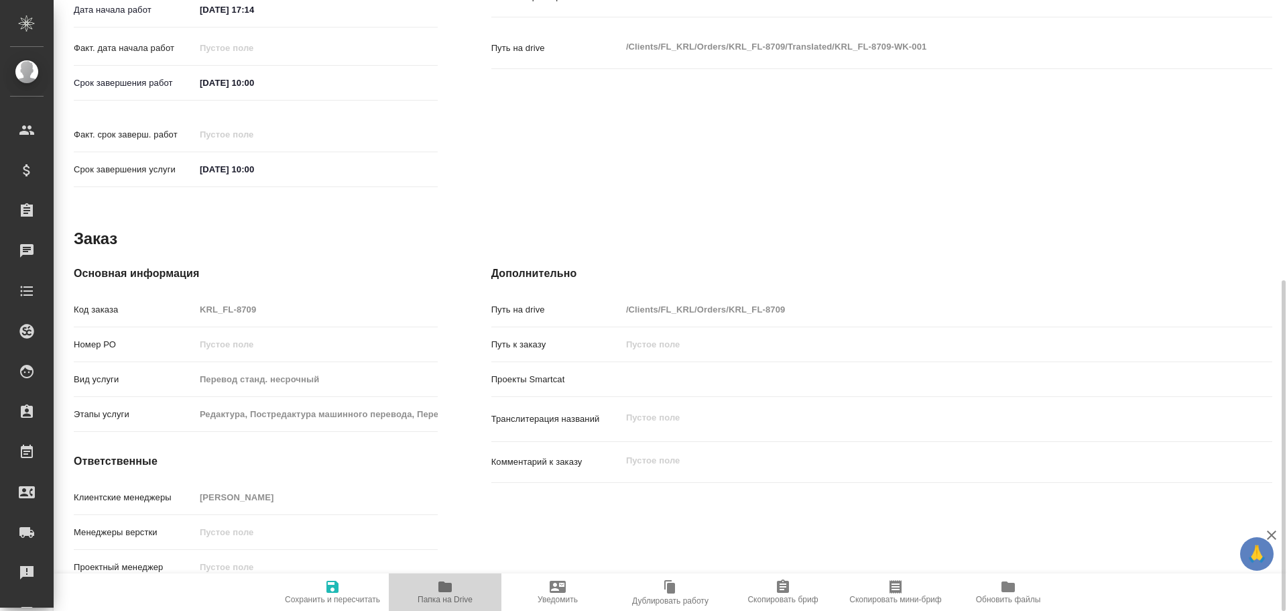
click at [442, 577] on button "Папка на Drive" at bounding box center [445, 592] width 113 height 38
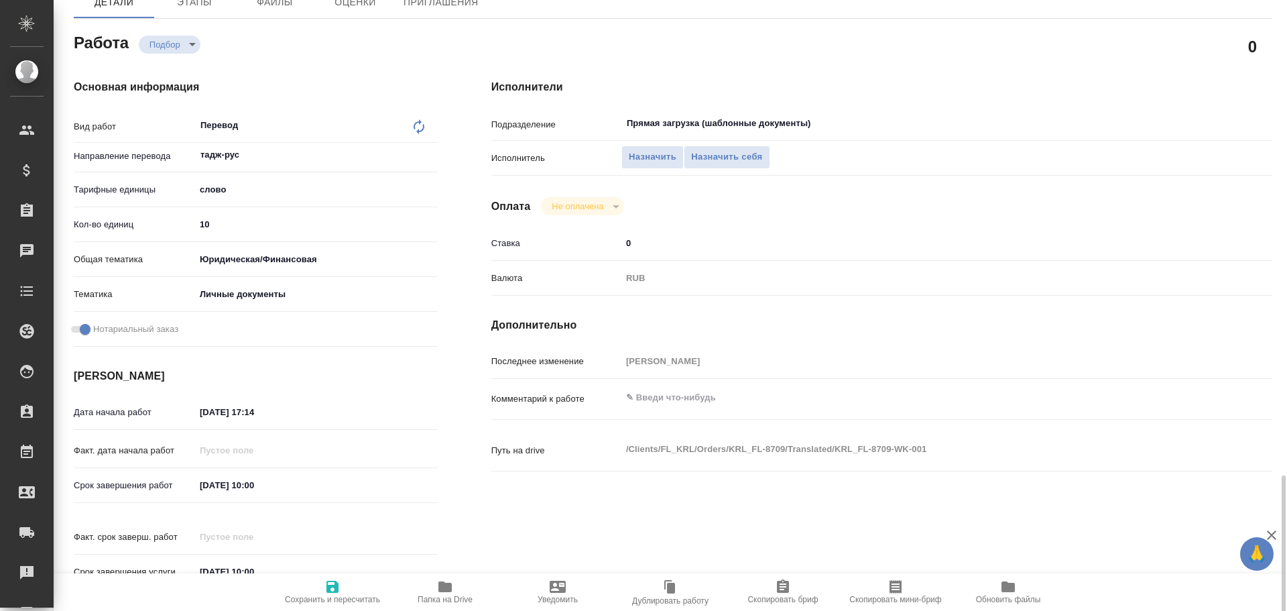
scroll to position [48, 0]
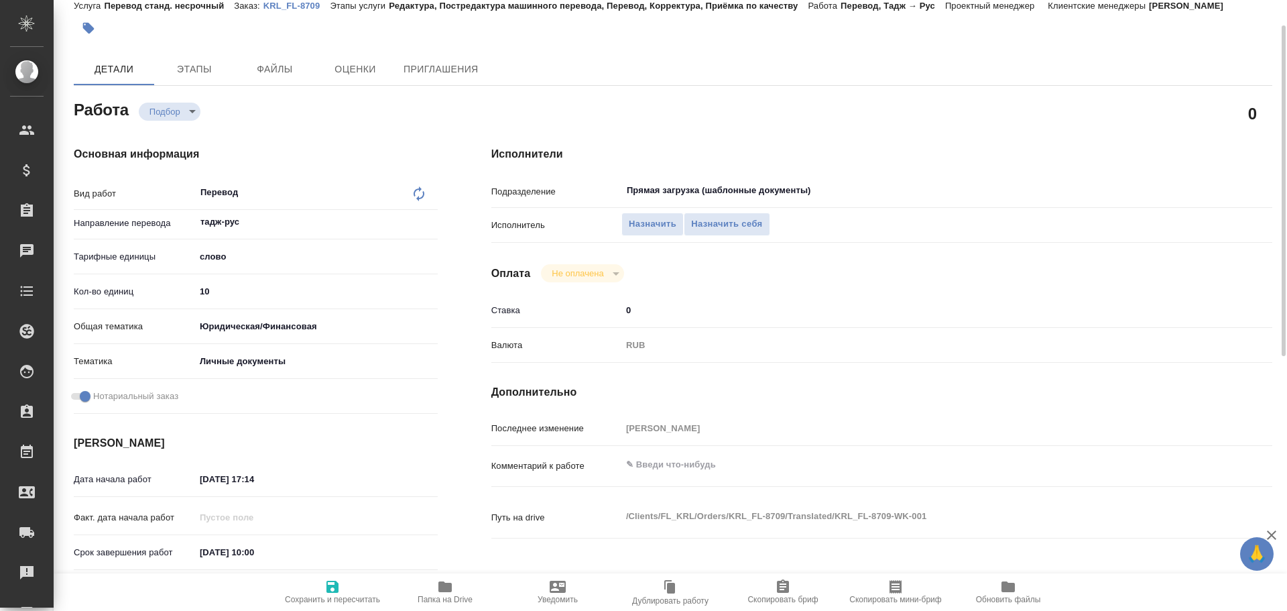
click at [209, 295] on input "10" at bounding box center [316, 290] width 243 height 19
click at [209, 295] on input "10" at bounding box center [316, 290] width 241 height 19
click at [206, 295] on input "10" at bounding box center [316, 290] width 241 height 19
type input "7"
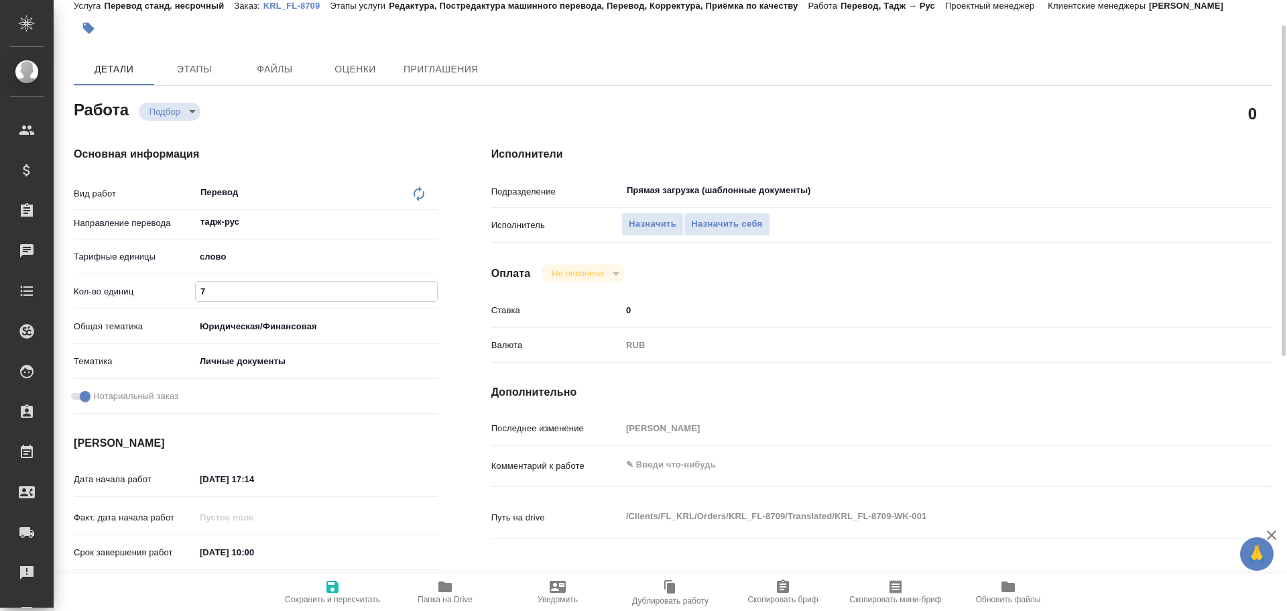
type textarea "x"
type input "75"
type textarea "x"
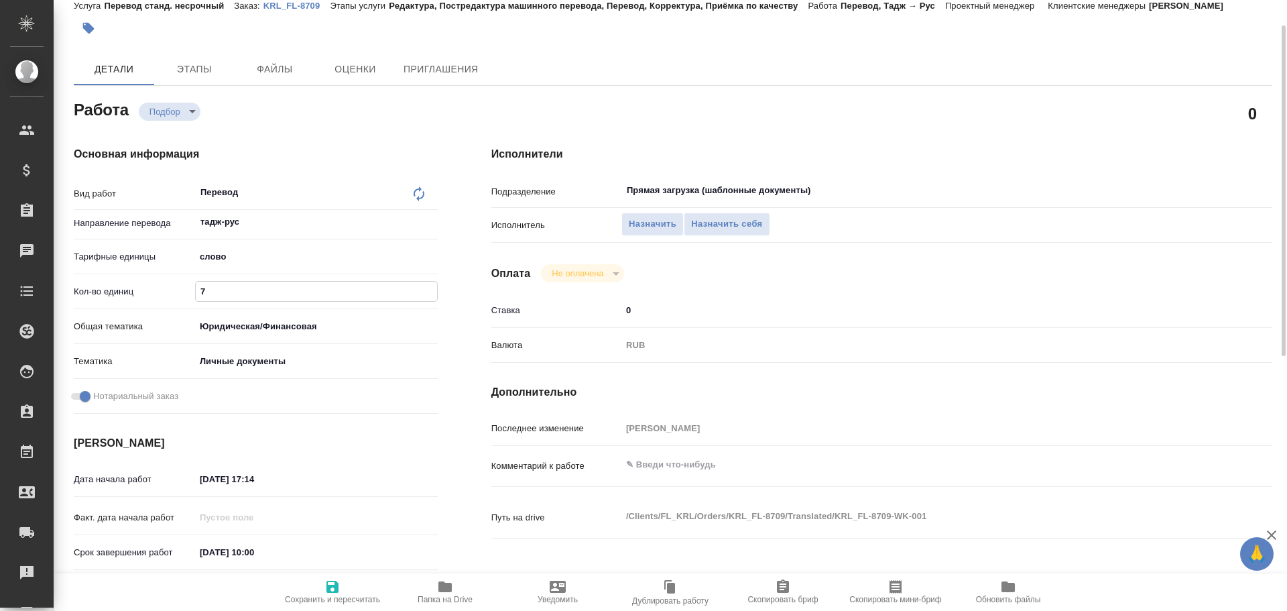
type textarea "x"
type input "75"
click at [322, 586] on span "Сохранить и пересчитать" at bounding box center [332, 590] width 97 height 25
type textarea "x"
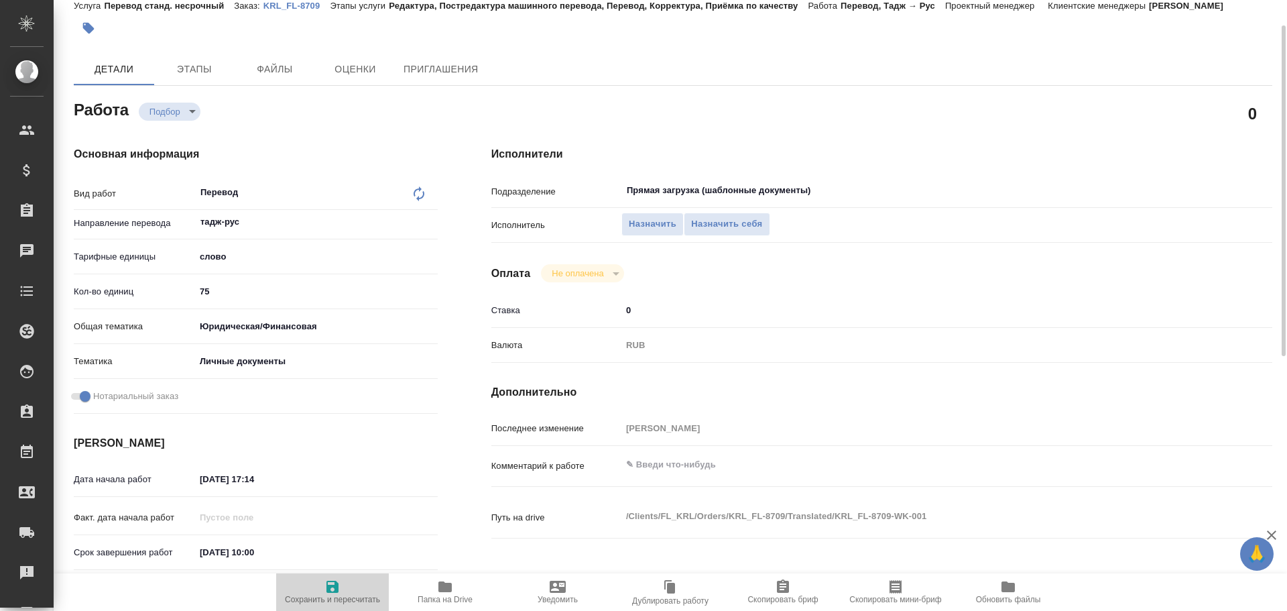
type textarea "x"
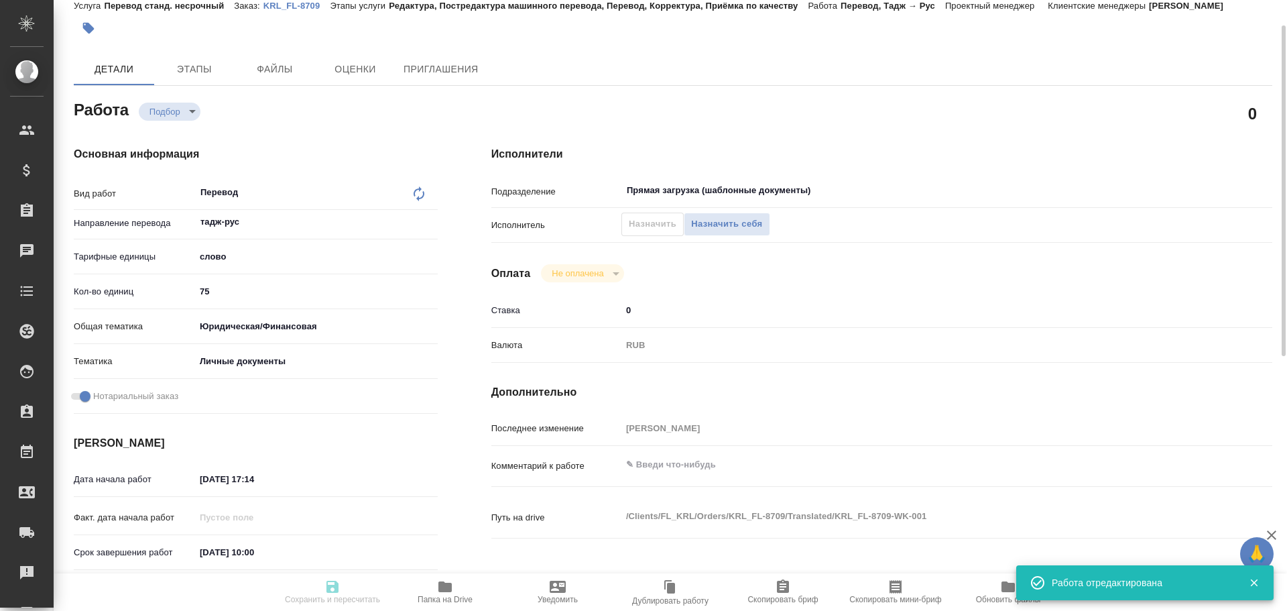
type textarea "x"
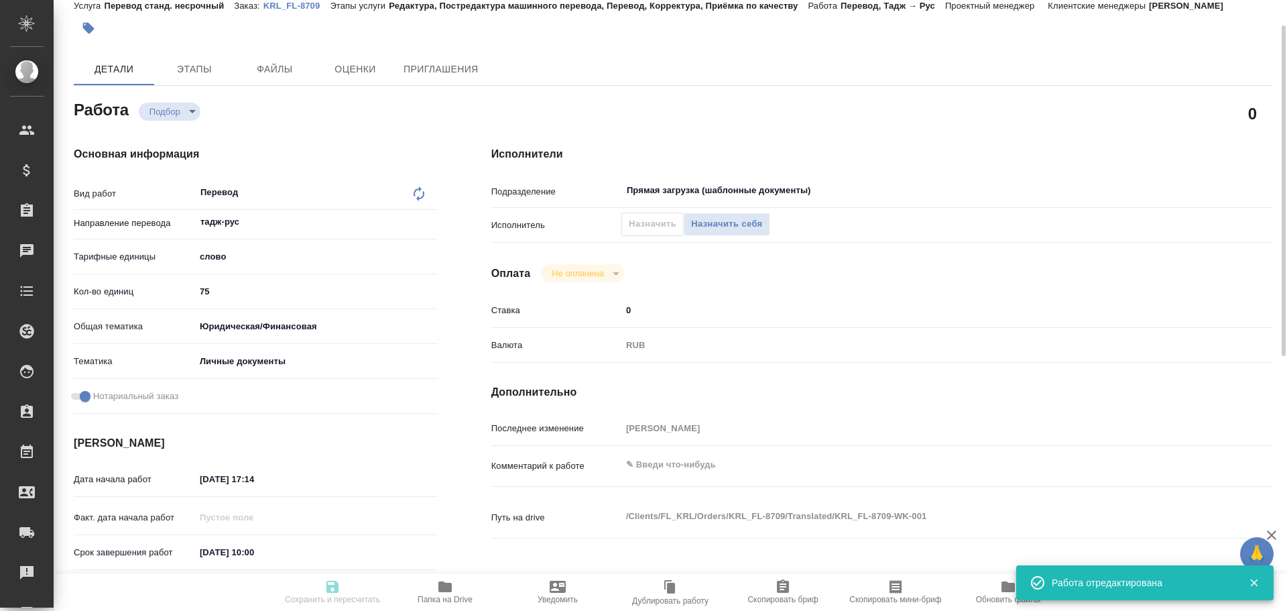
type input "recruiting"
type textarea "Перевод"
type textarea "x"
type input "тадж-рус"
type input "5a8b1489cc6b4906c91bfd90"
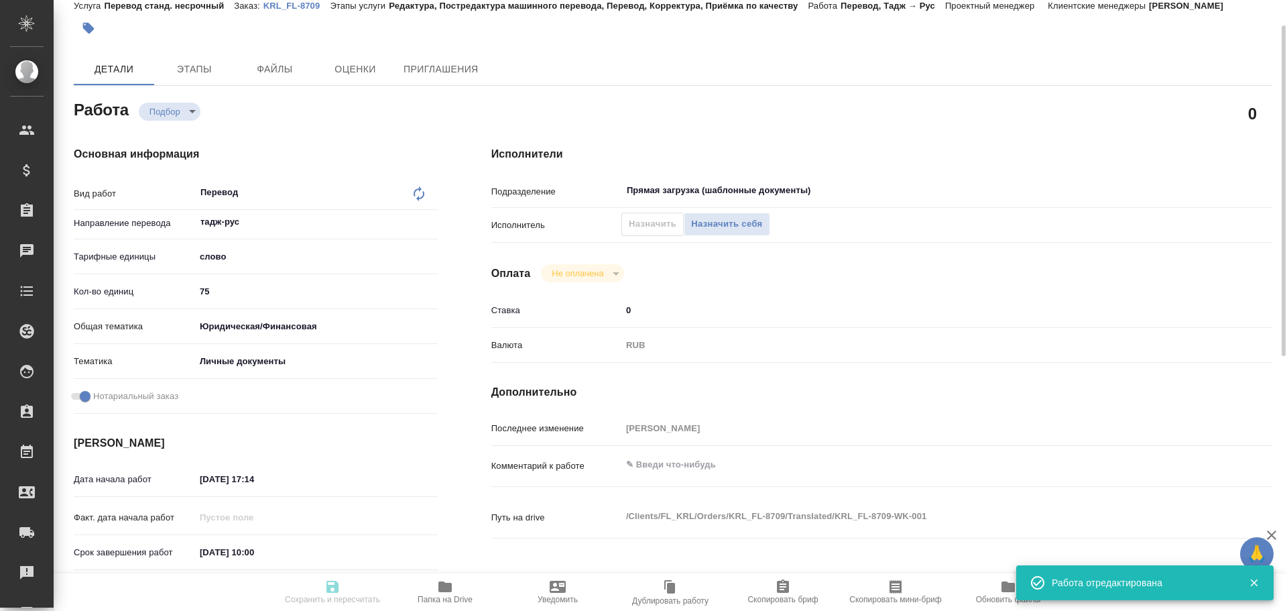
type input "75"
type input "yr-fn"
type input "5a8b8b956a9677013d343cfe"
checkbox input "true"
type input "16.09.2025 17:14"
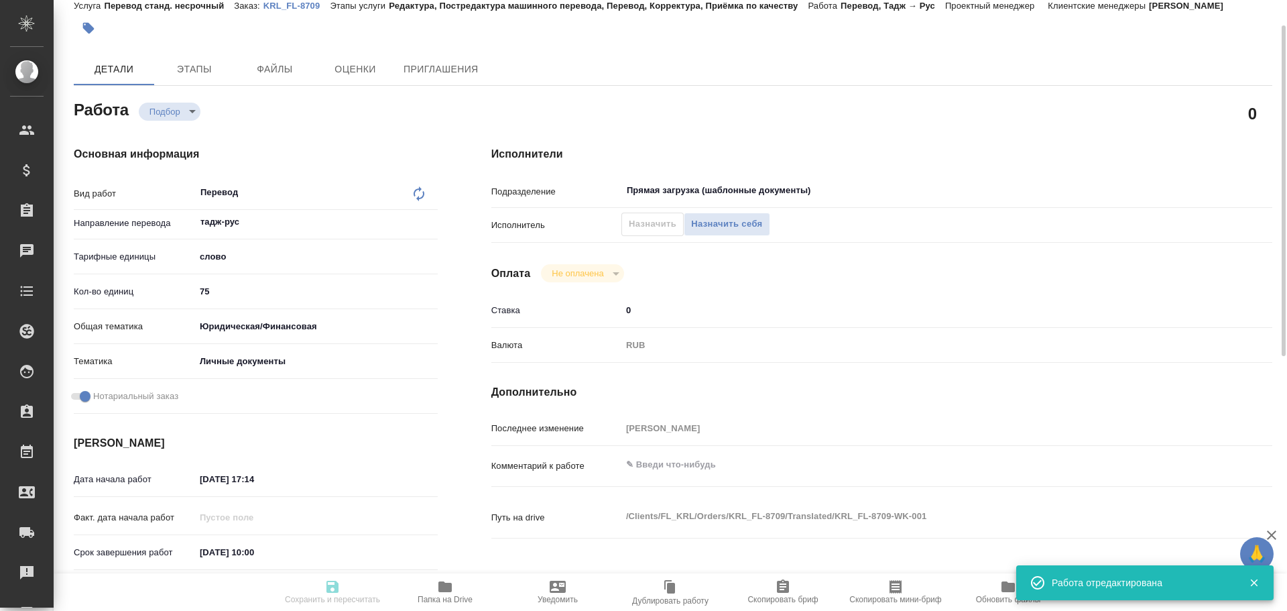
type input "17.09.2025 10:00"
type input "Прямая загрузка (шаблонные документы)"
type input "notPayed"
type input "0"
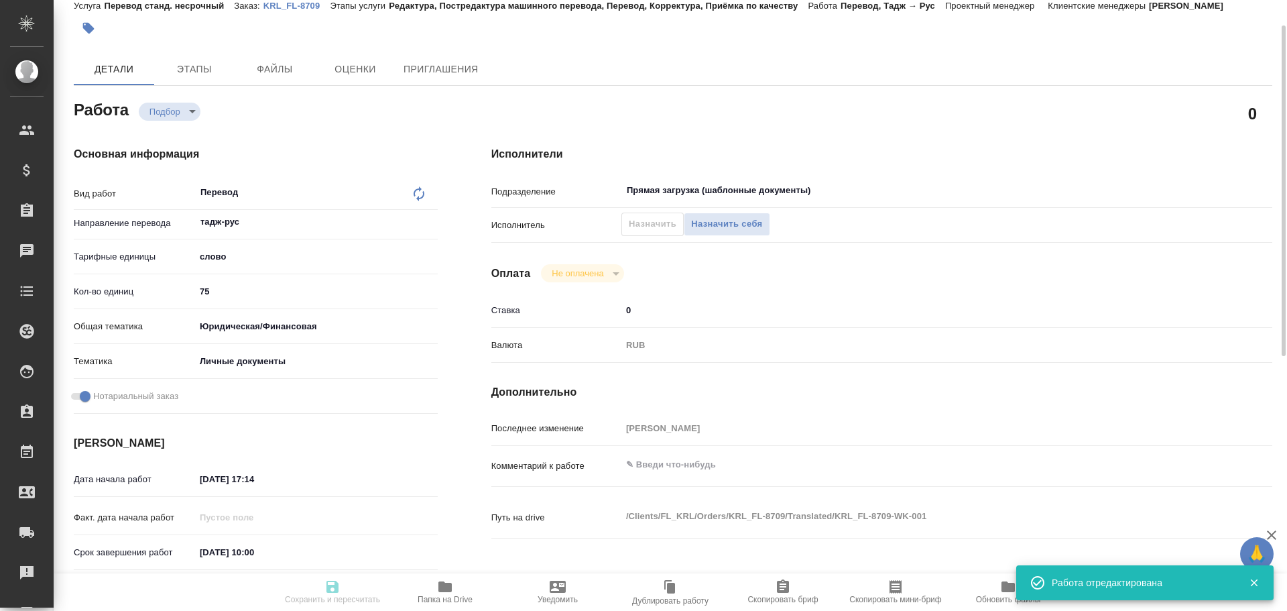
type input "RUB"
type input "[PERSON_NAME]"
type textarea "x"
type textarea "/Clients/FL_KRL/Orders/KRL_FL-8709/Translated/KRL_FL-8709-WK-001"
type textarea "x"
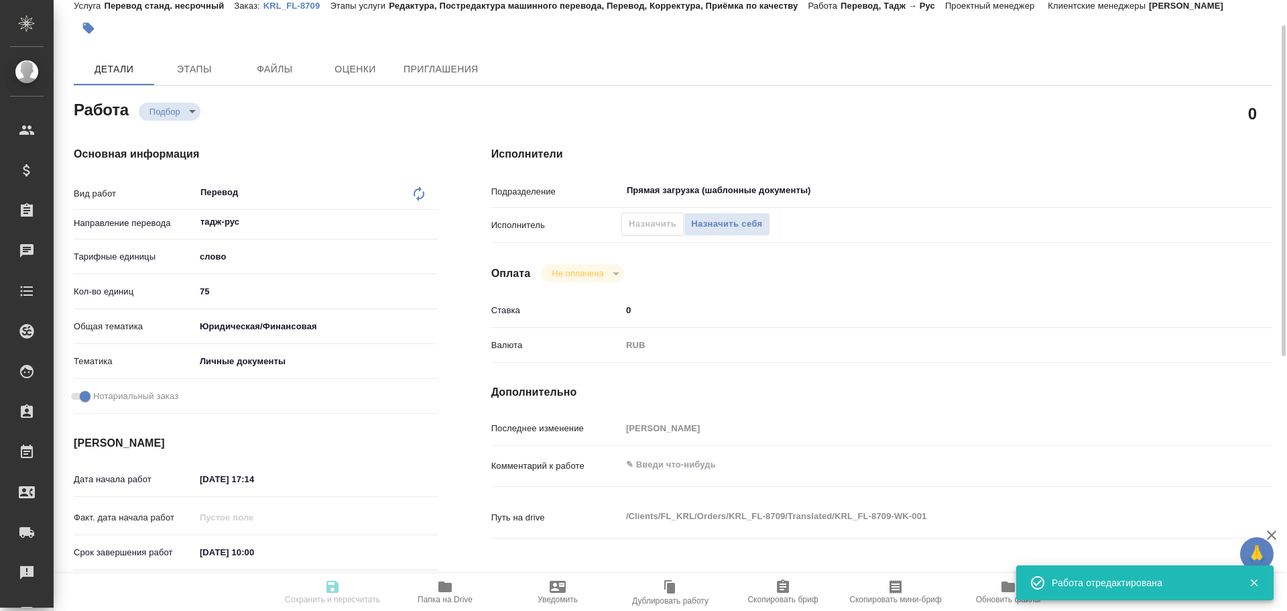
type input "KRL_FL-8709"
type input "Перевод станд. несрочный"
type input "Редактура, Постредактура машинного перевода, Перевод, Корректура, Приёмка по ка…"
type input "[PERSON_NAME]"
type input "/Clients/FL_KRL/Orders/KRL_FL-8709"
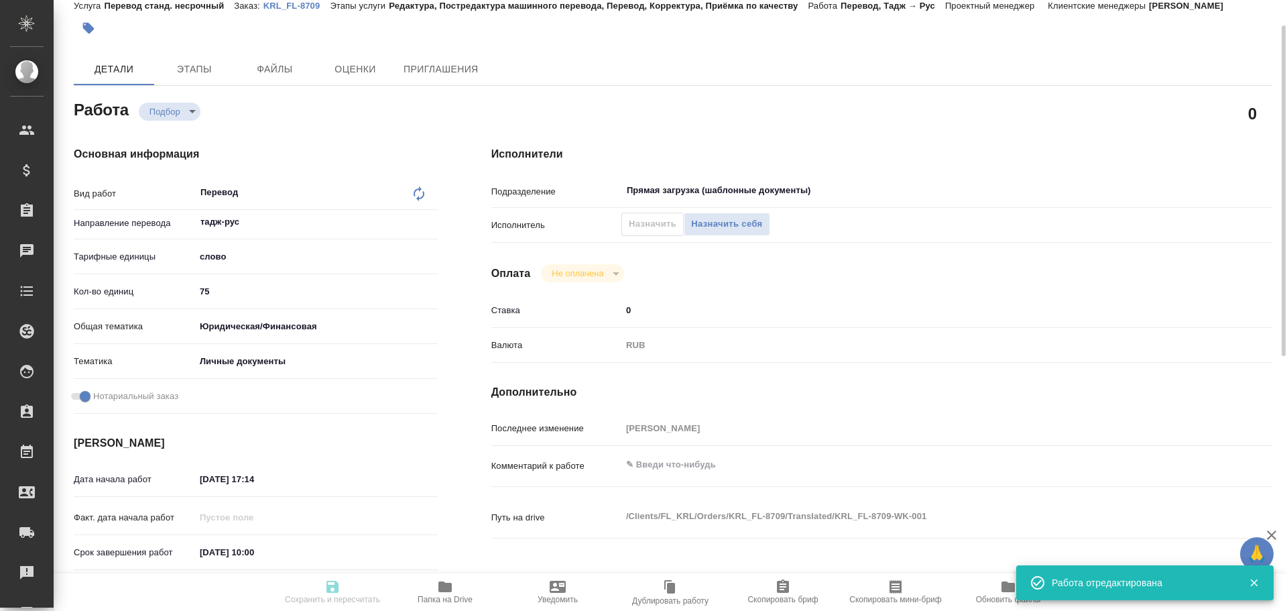
type textarea "x"
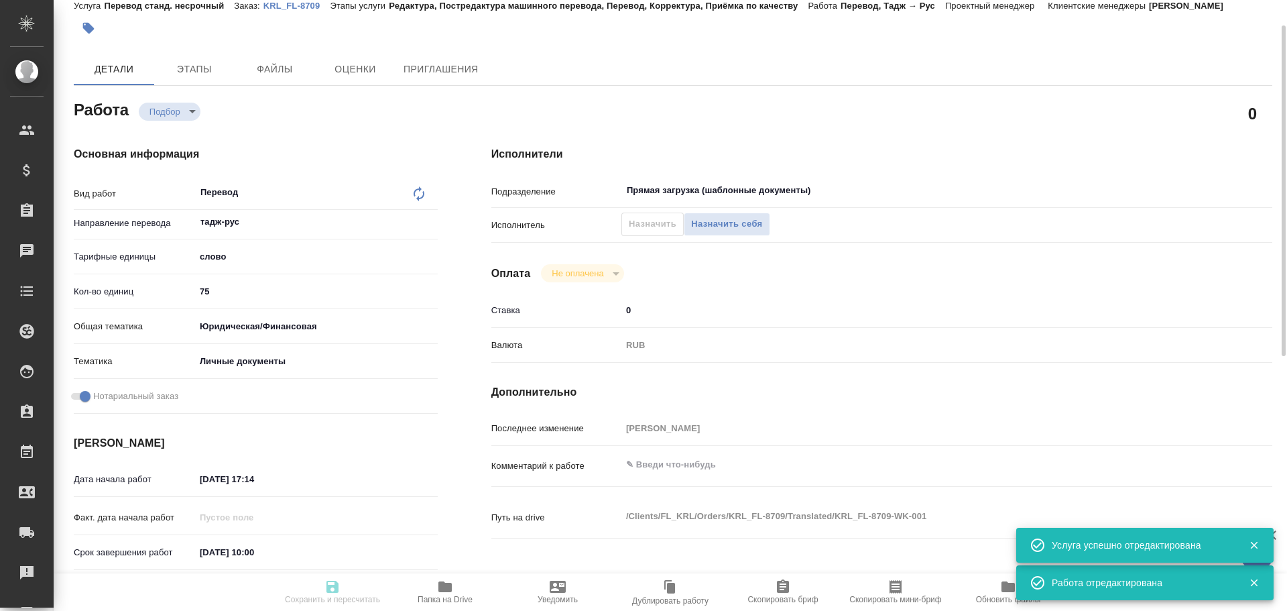
type textarea "x"
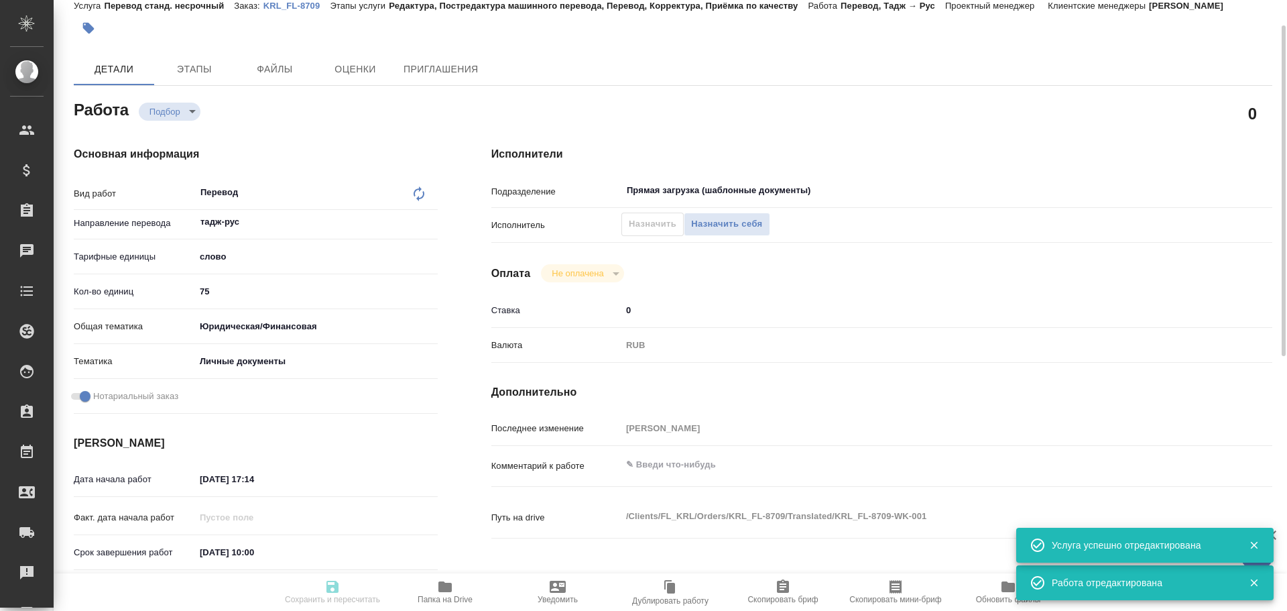
type textarea "x"
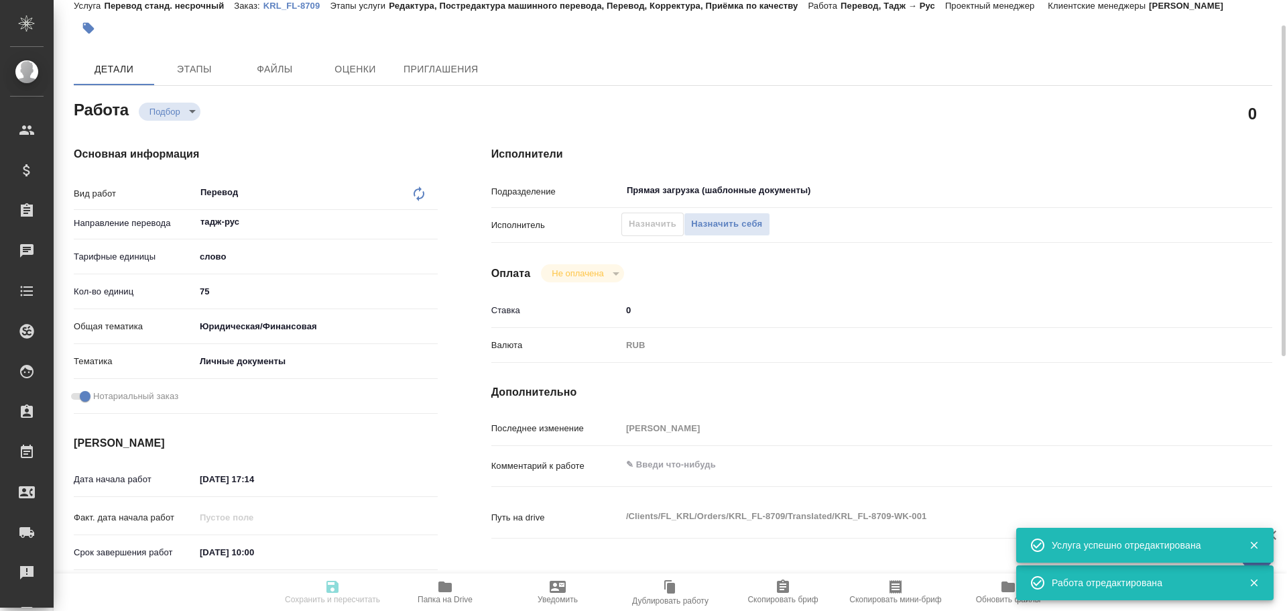
type textarea "x"
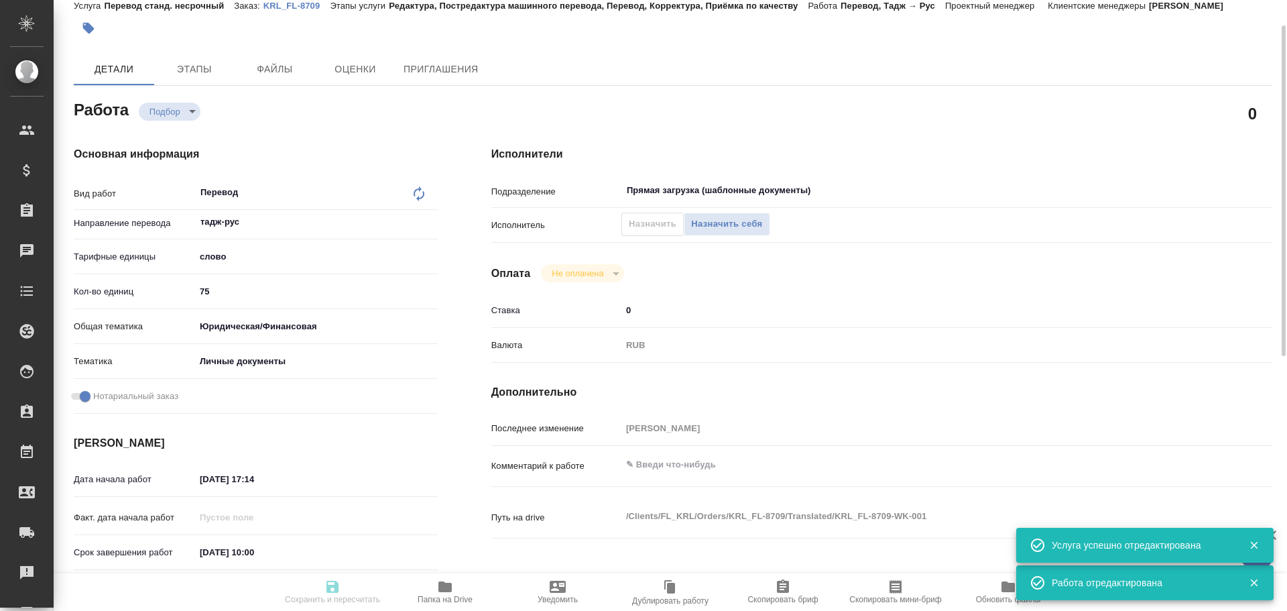
type textarea "x"
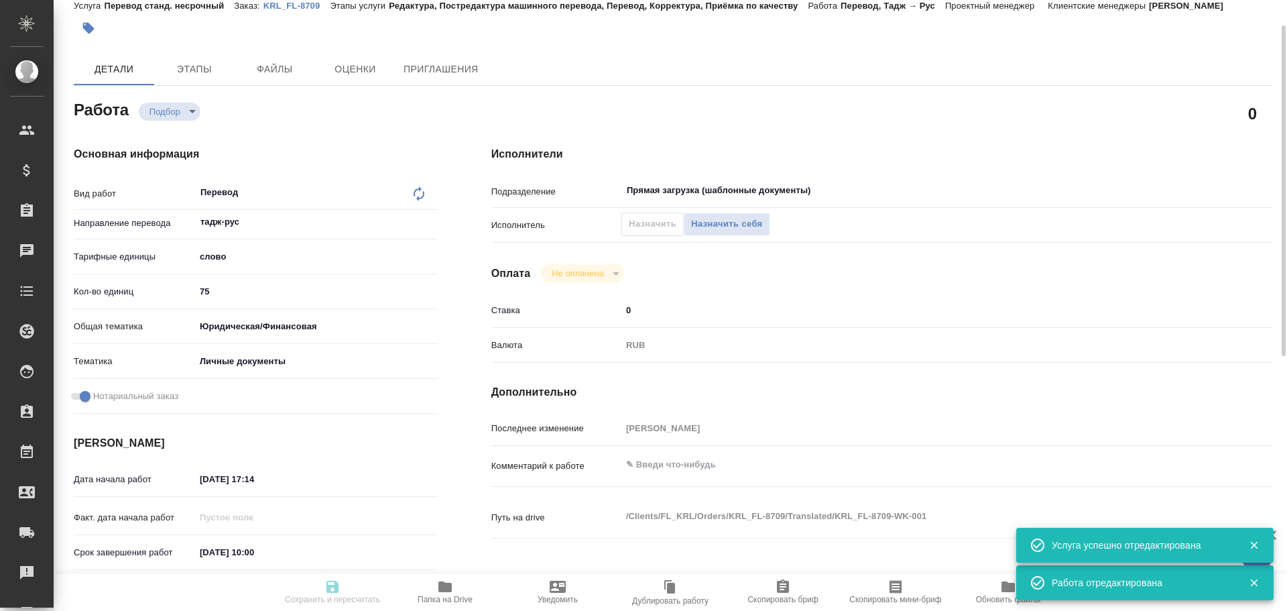
type textarea "x"
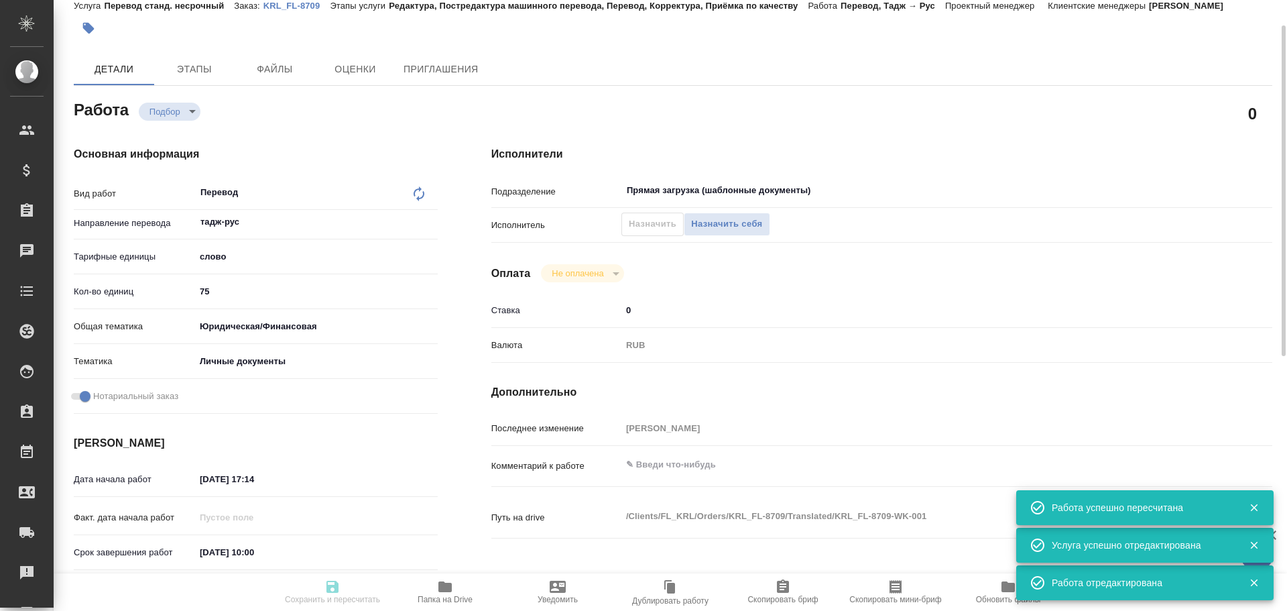
type input "recruiting"
type textarea "Перевод"
type textarea "x"
type input "тадж-рус"
type input "5a8b1489cc6b4906c91bfd90"
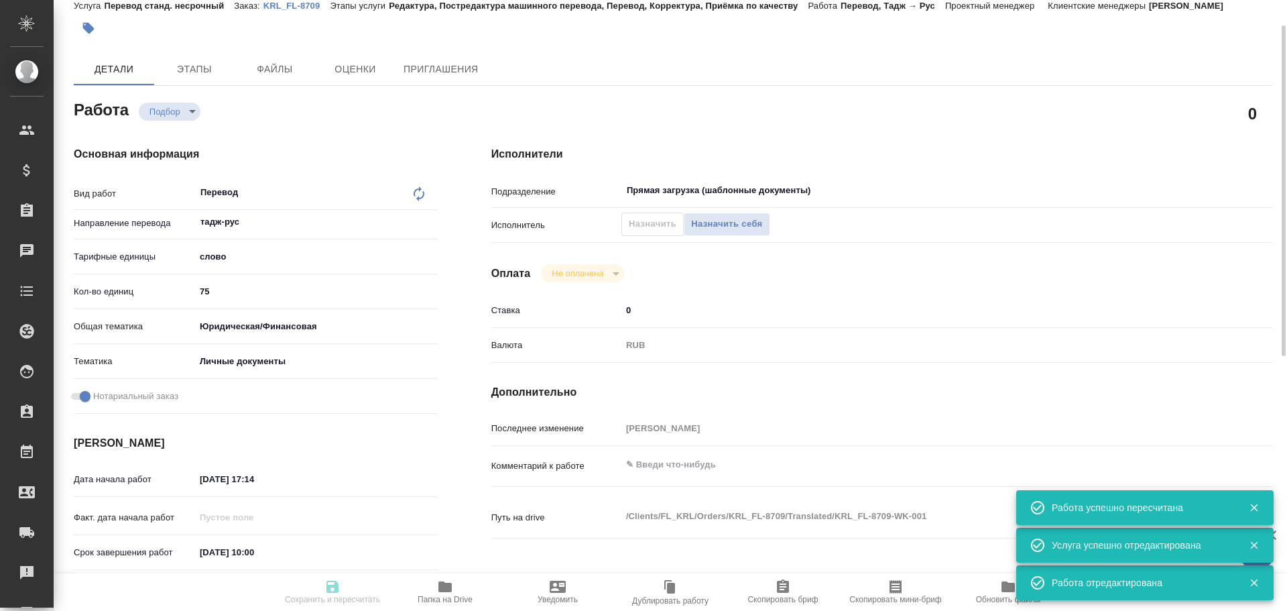
type input "75"
type input "yr-fn"
type input "5a8b8b956a9677013d343cfe"
checkbox input "true"
type input "16.09.2025 17:14"
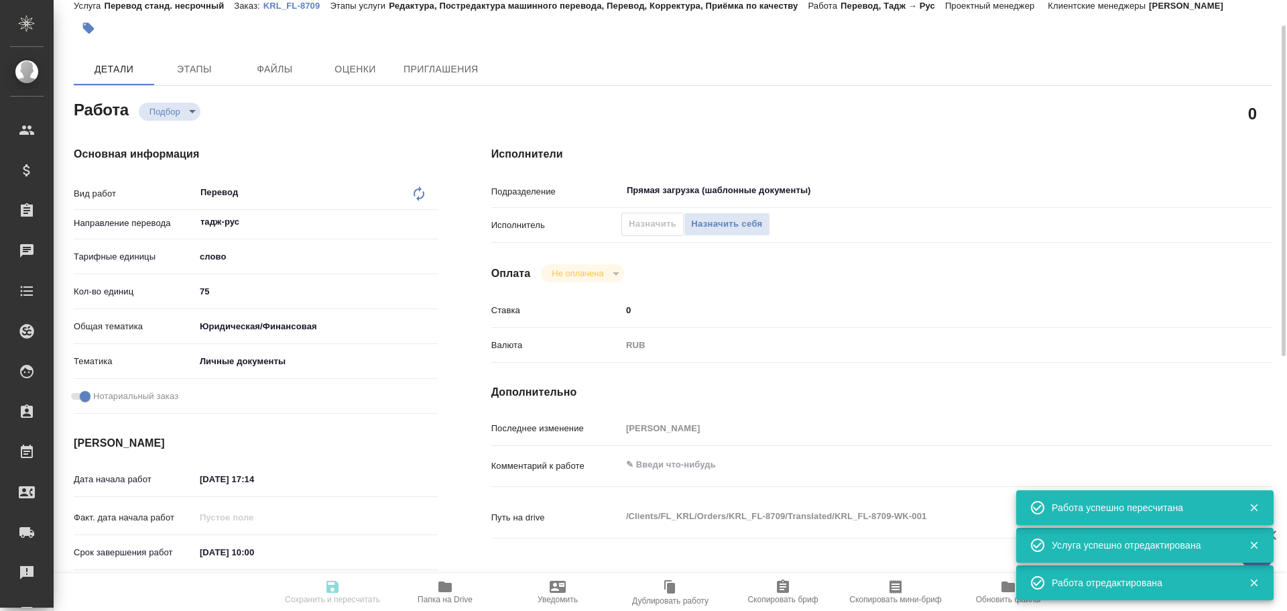
type input "17.09.2025 10:00"
type input "Прямая загрузка (шаблонные документы)"
type input "notPayed"
type input "0"
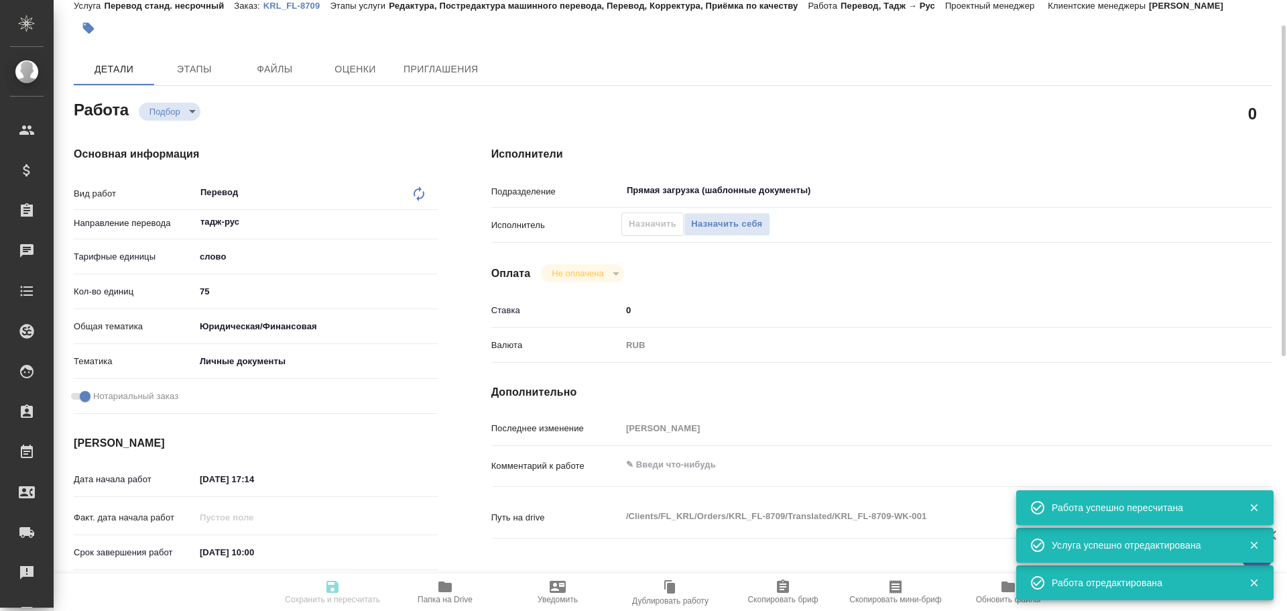
type input "RUB"
type input "Гусев Александр"
type textarea "x"
type textarea "/Clients/FL_KRL/Orders/KRL_FL-8709/Translated/KRL_FL-8709-WK-001"
type textarea "x"
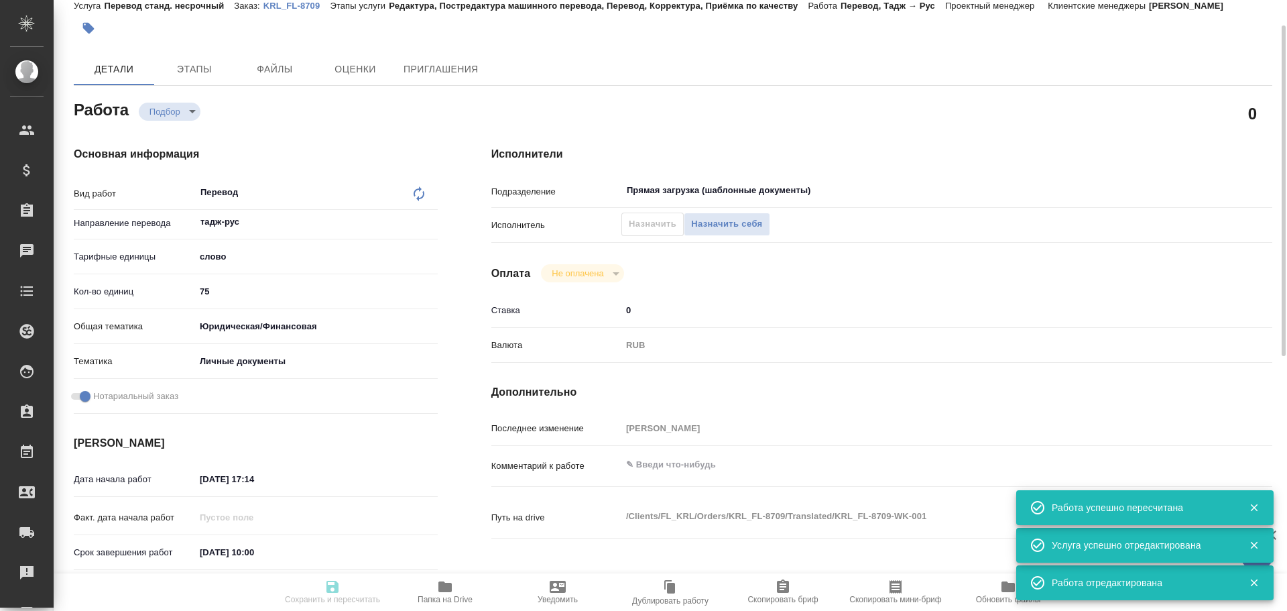
type input "KRL_FL-8709"
type input "Перевод станд. несрочный"
type input "Редактура, Постредактура машинного перевода, Перевод, Корректура, Приёмка по ка…"
type input "Касымов Тимур"
type input "/Clients/FL_KRL/Orders/KRL_FL-8709"
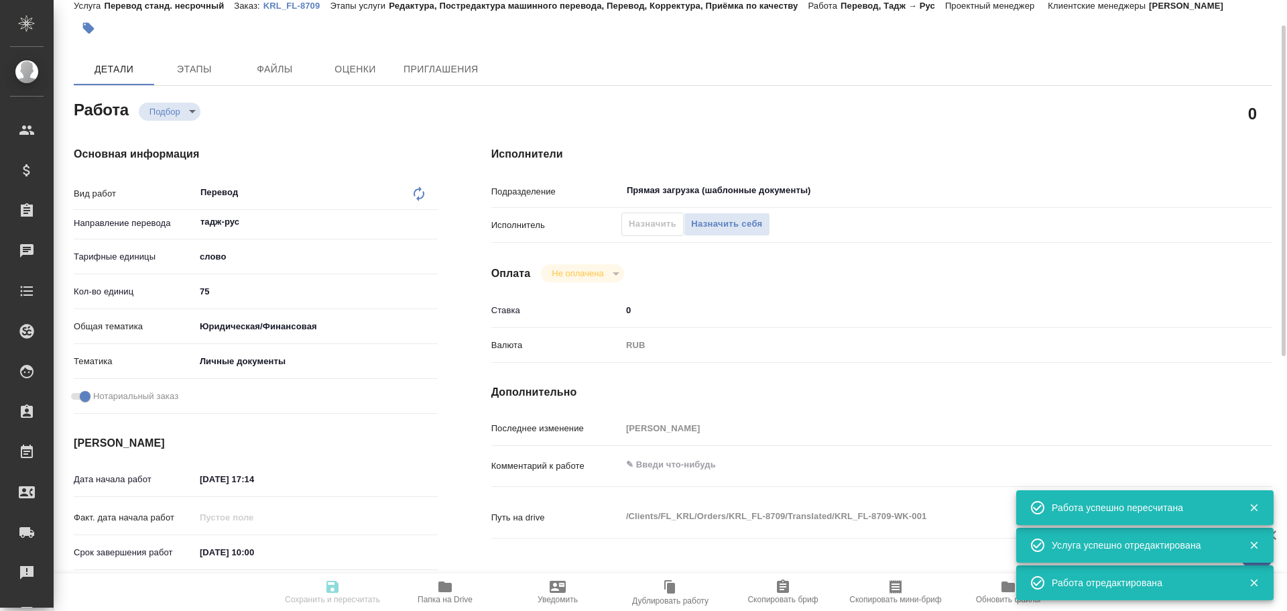
type textarea "x"
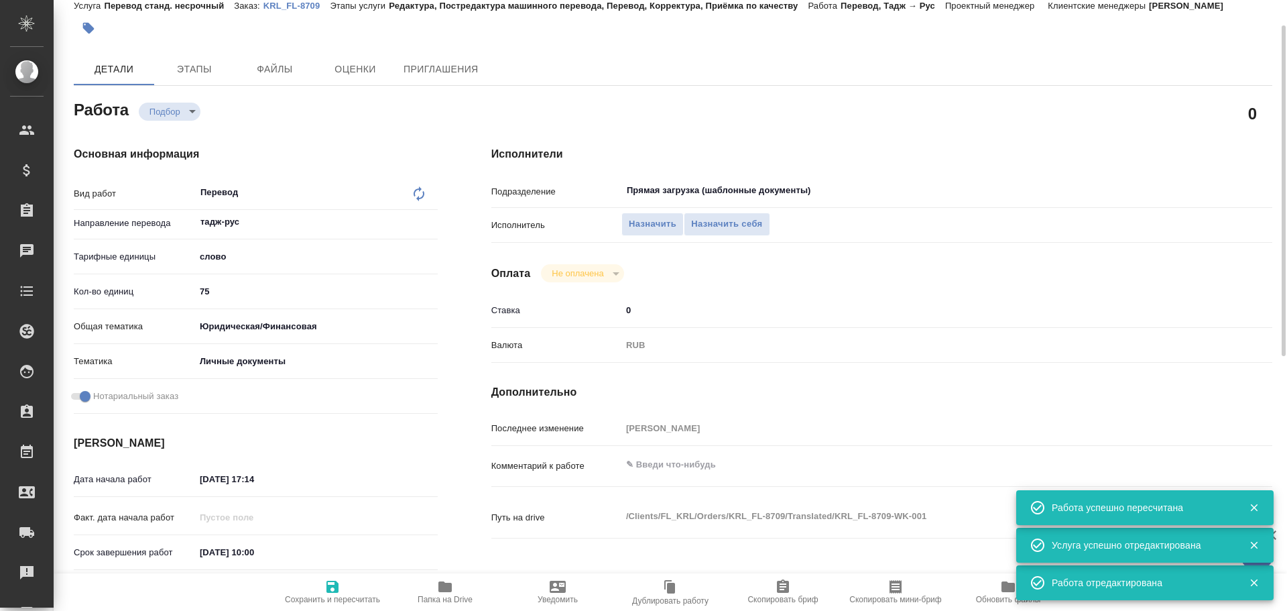
type textarea "x"
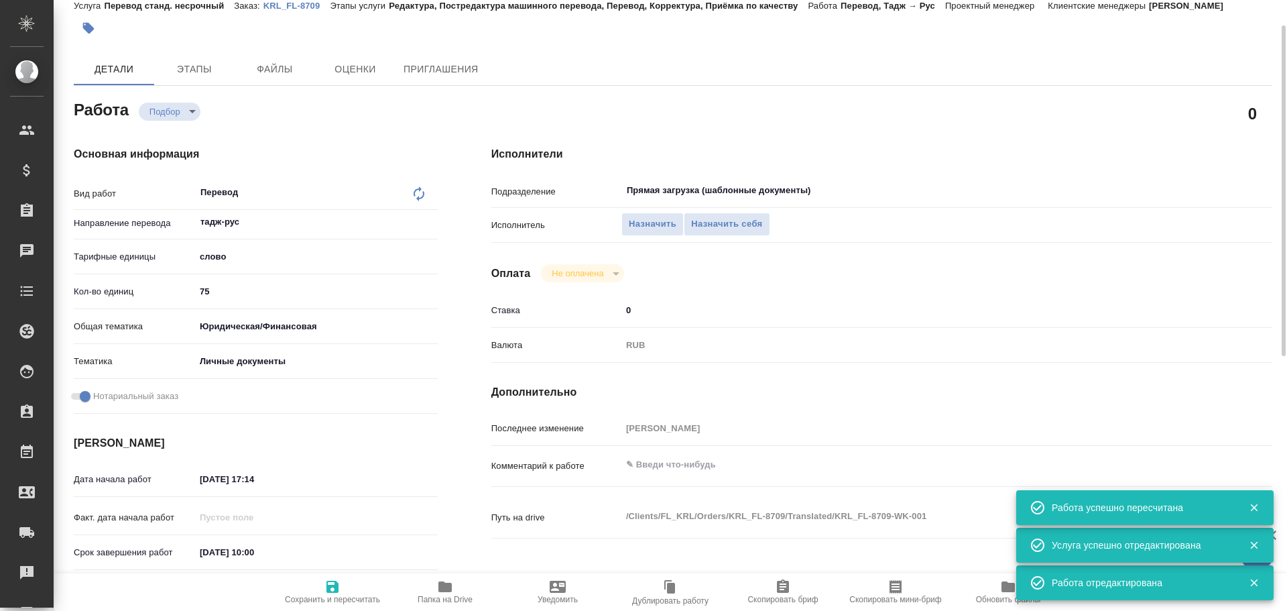
type textarea "x"
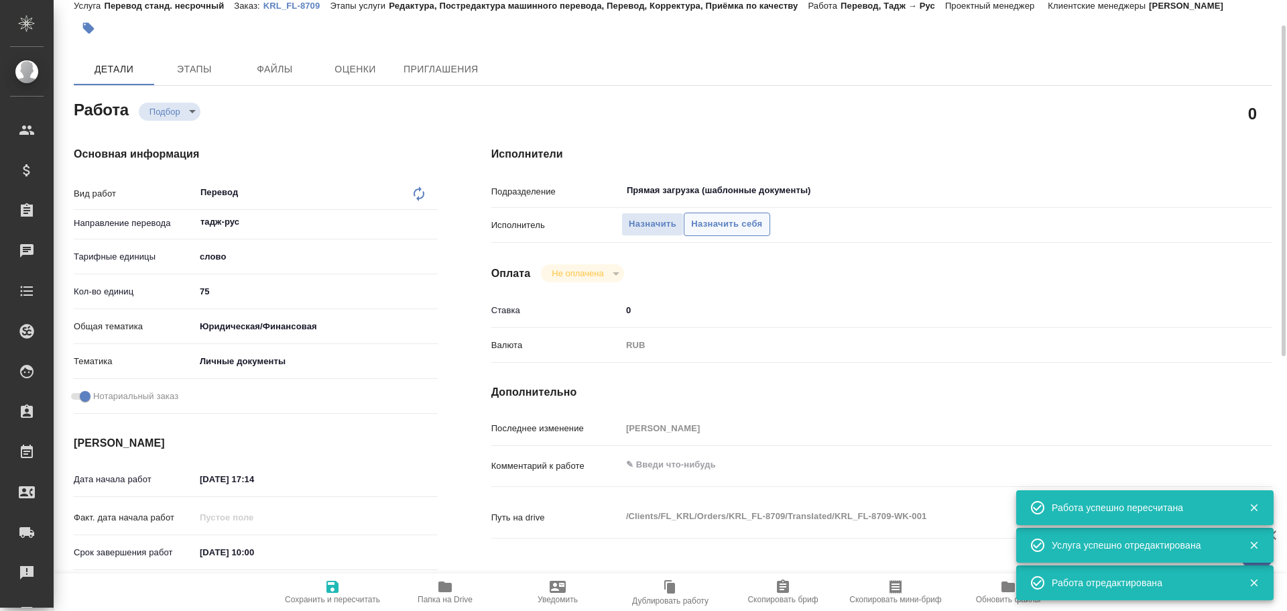
type textarea "x"
click at [709, 217] on span "Назначить себя" at bounding box center [726, 223] width 71 height 15
type textarea "x"
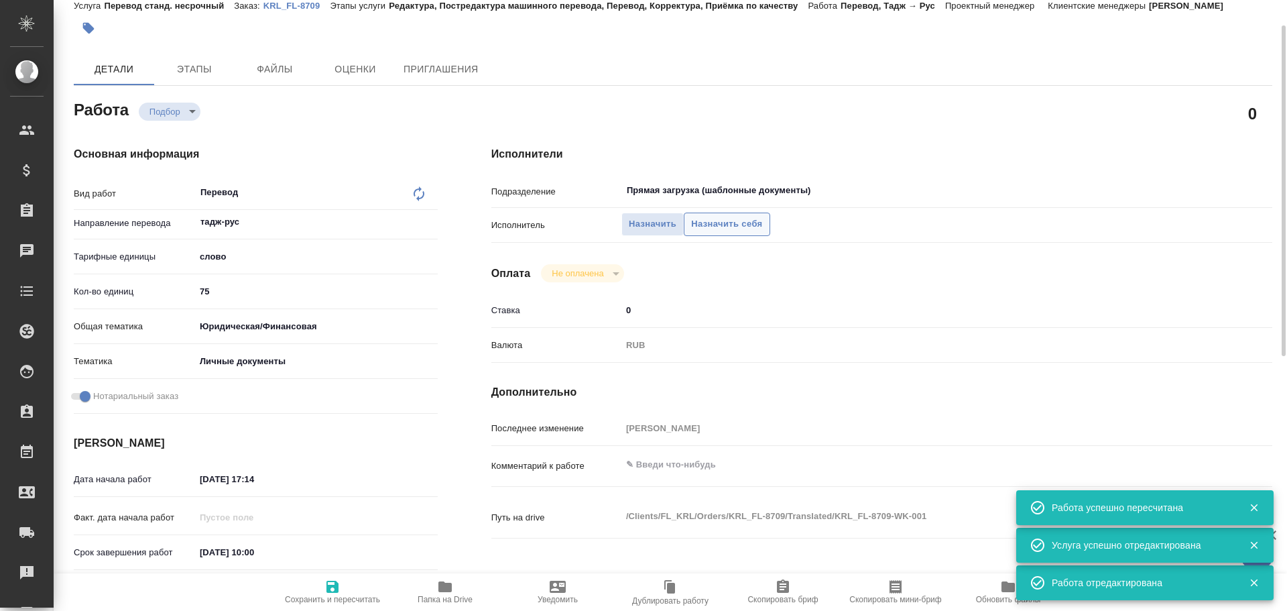
type textarea "x"
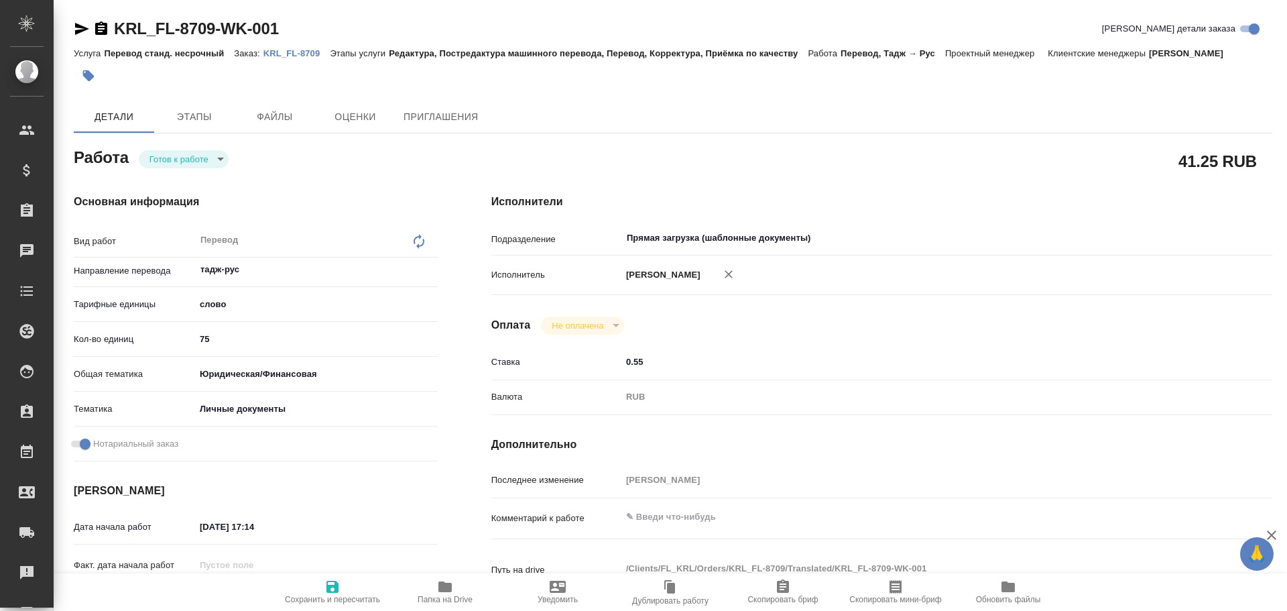
type textarea "x"
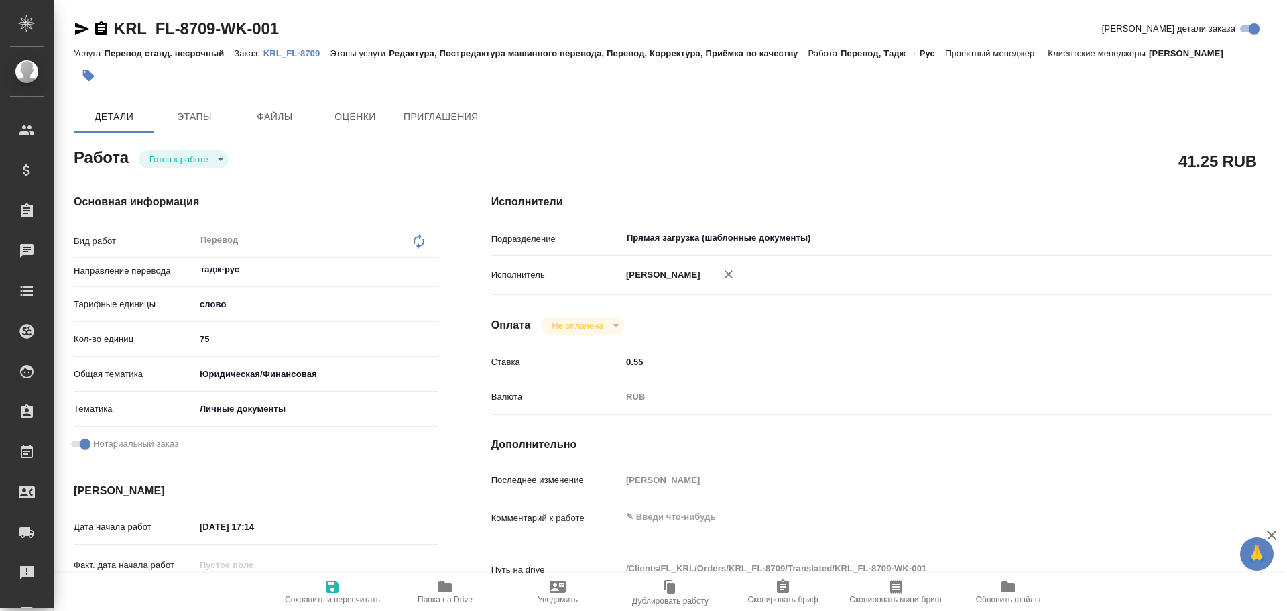
type textarea "x"
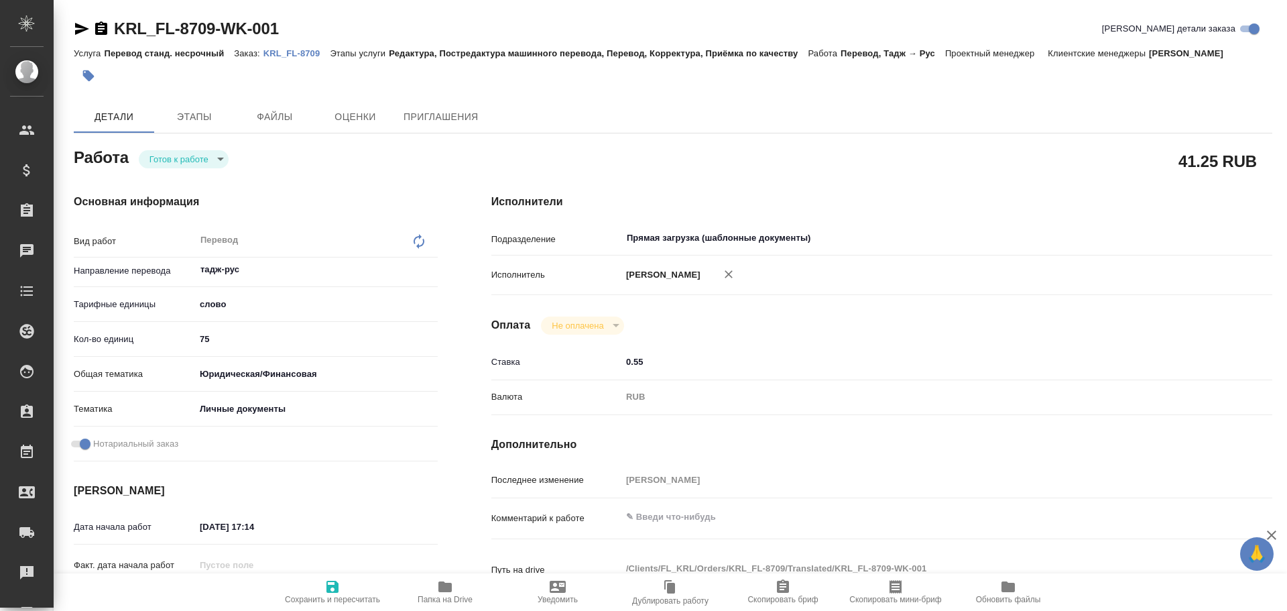
type textarea "x"
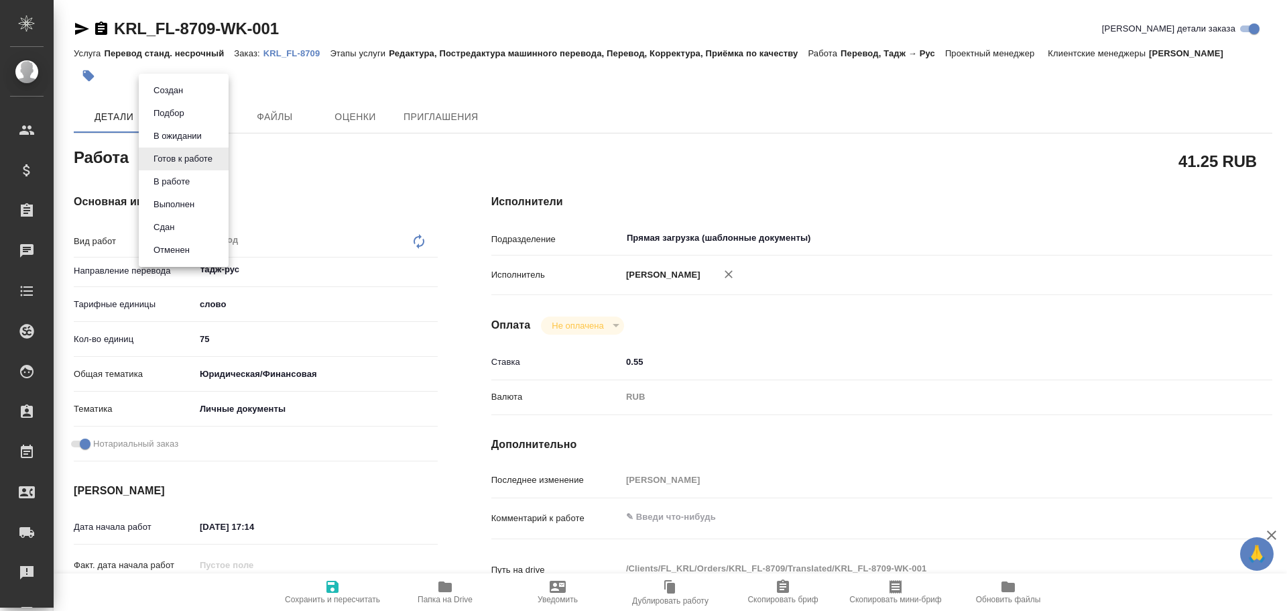
click at [180, 152] on body "🙏 .cls-1 fill:#fff; AWATERA Gusev Alexandr Клиенты Спецификации Заказы Чаты Tod…" at bounding box center [643, 305] width 1287 height 611
type textarea "x"
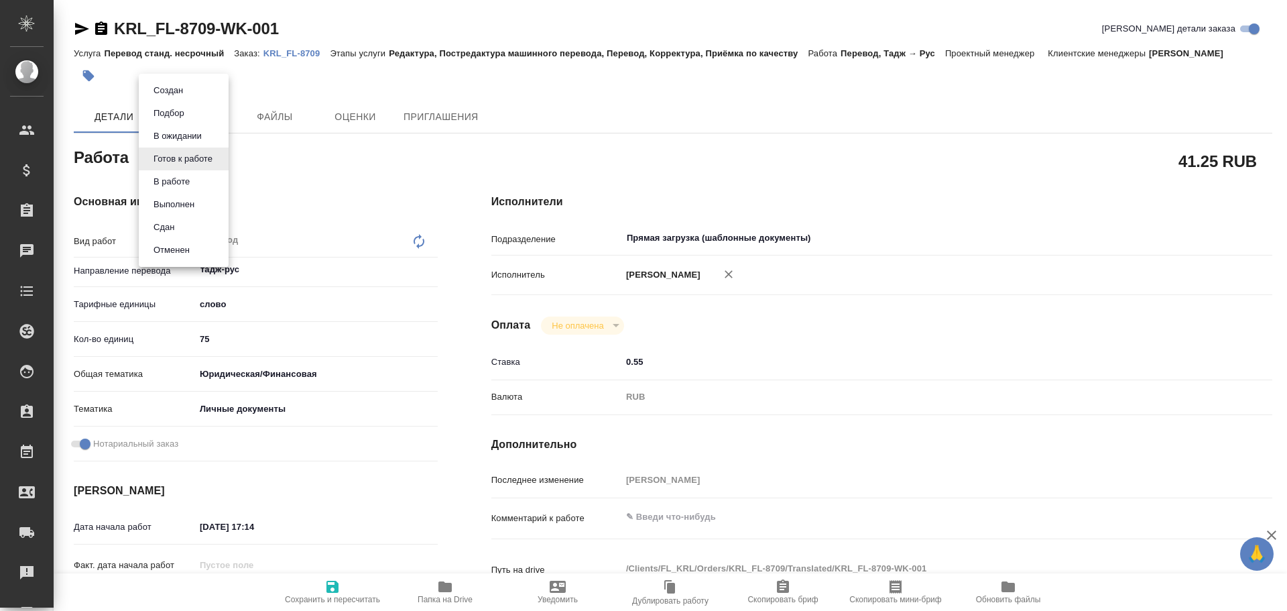
type textarea "x"
click at [172, 183] on button "В работе" at bounding box center [171, 181] width 44 height 15
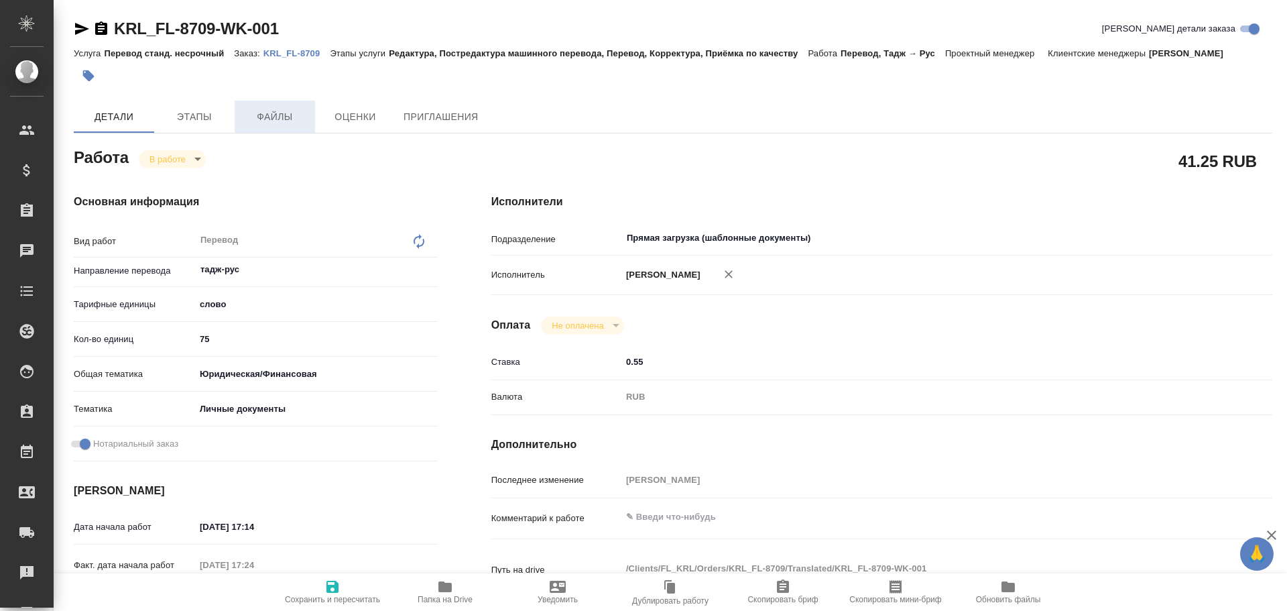
type textarea "x"
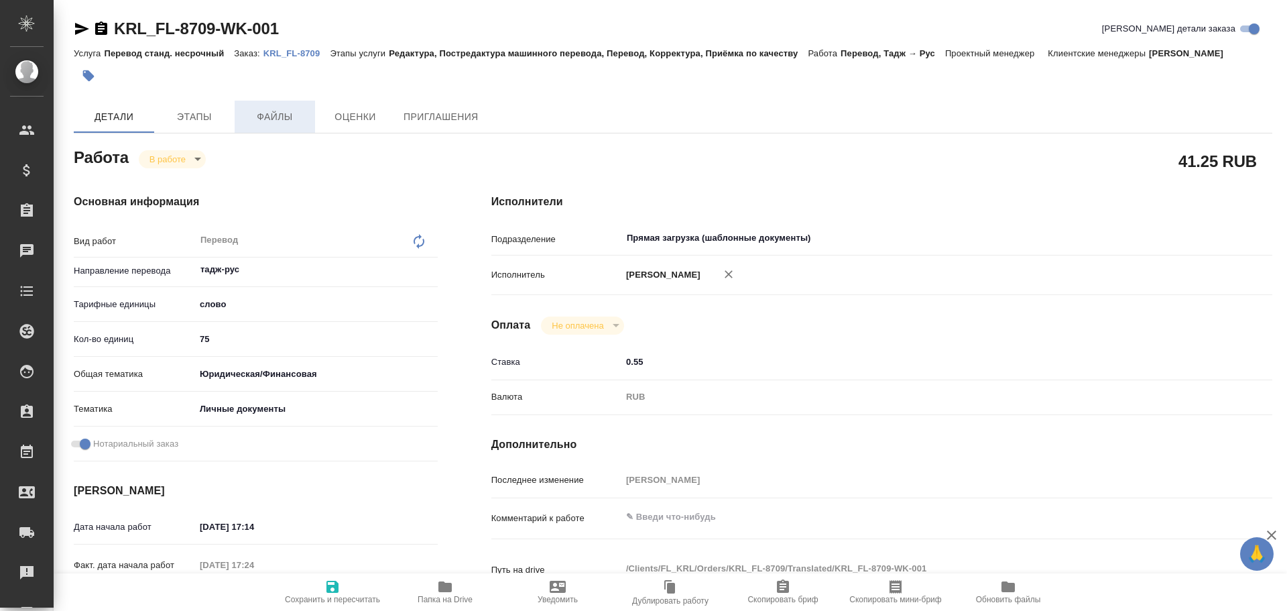
type textarea "x"
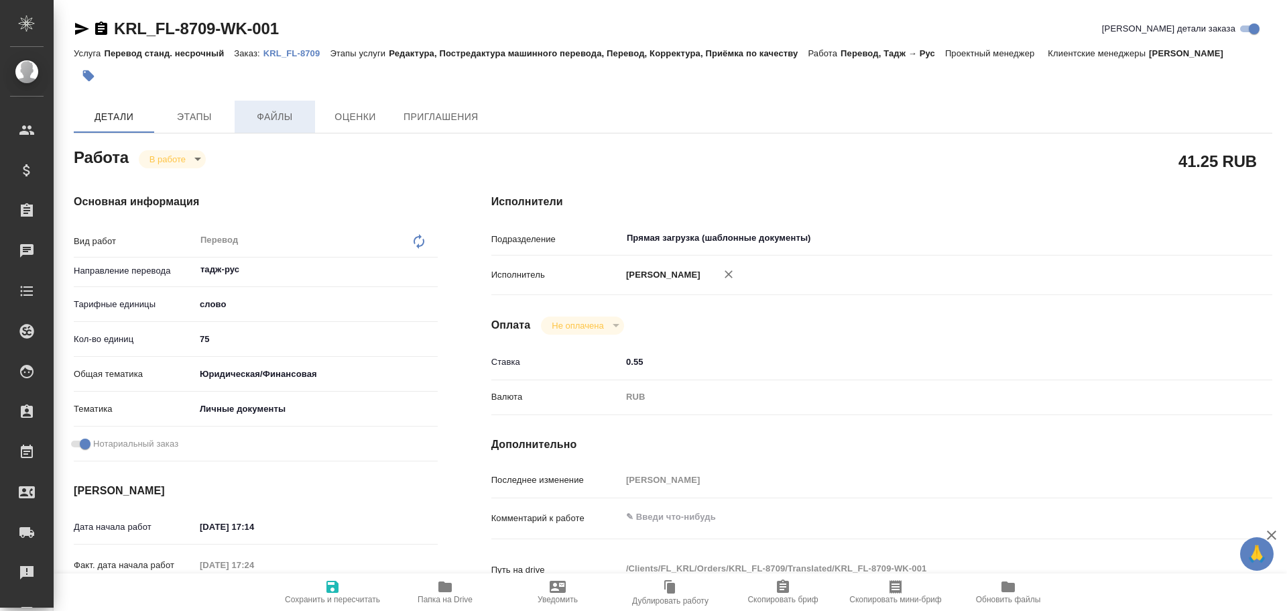
type textarea "x"
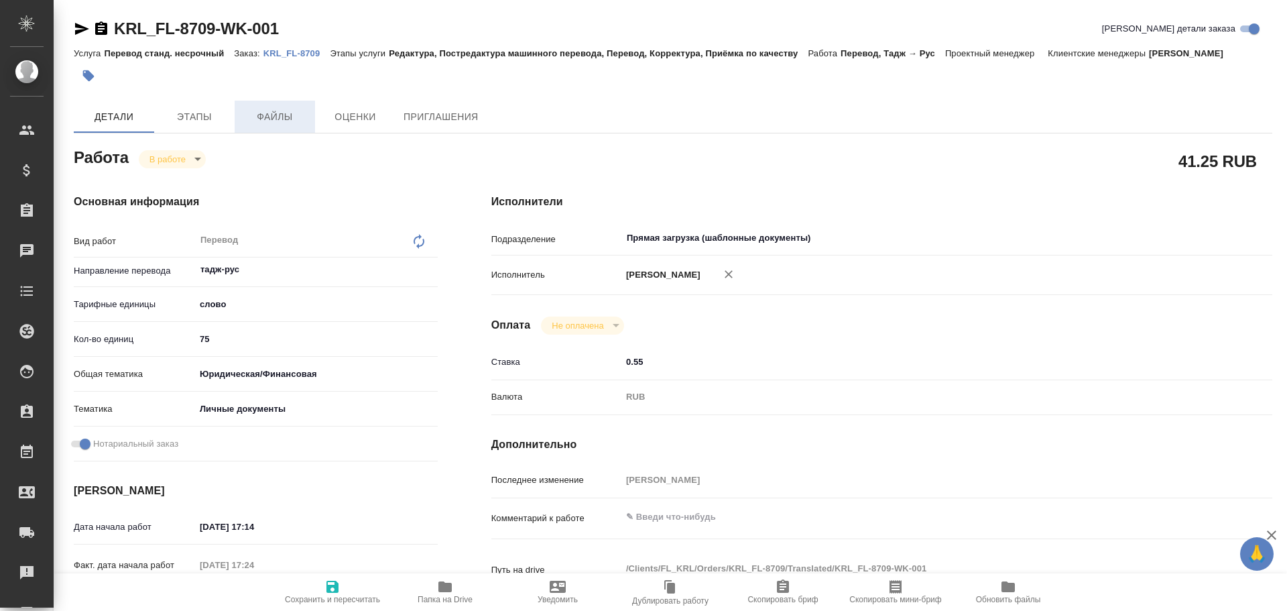
type textarea "x"
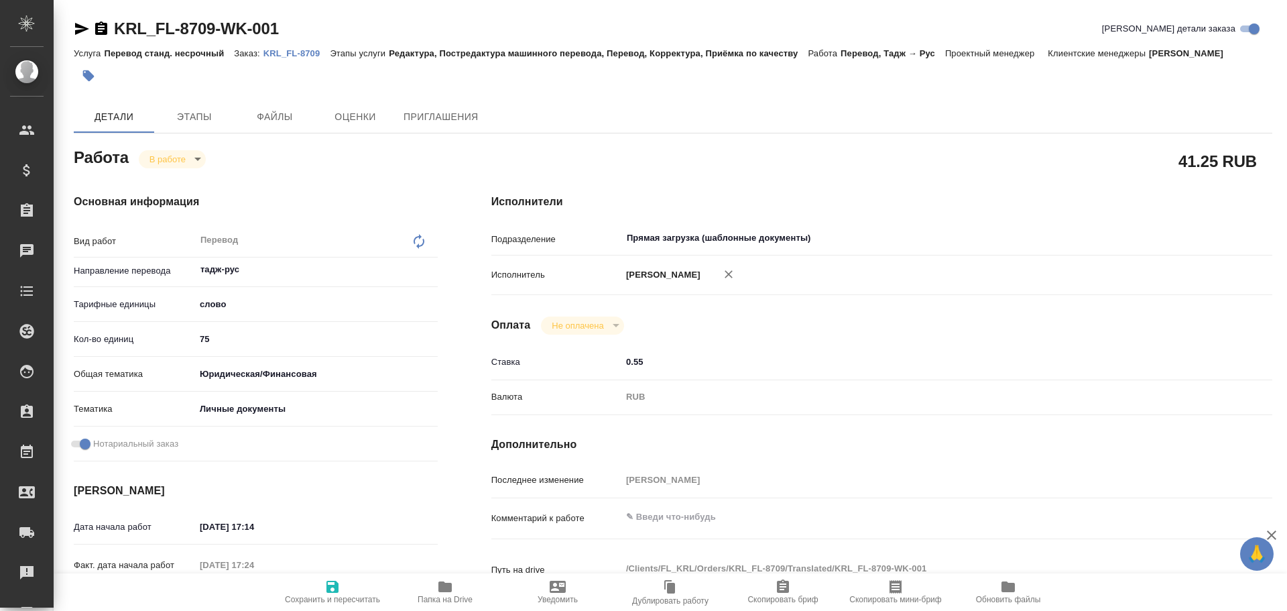
type textarea "x"
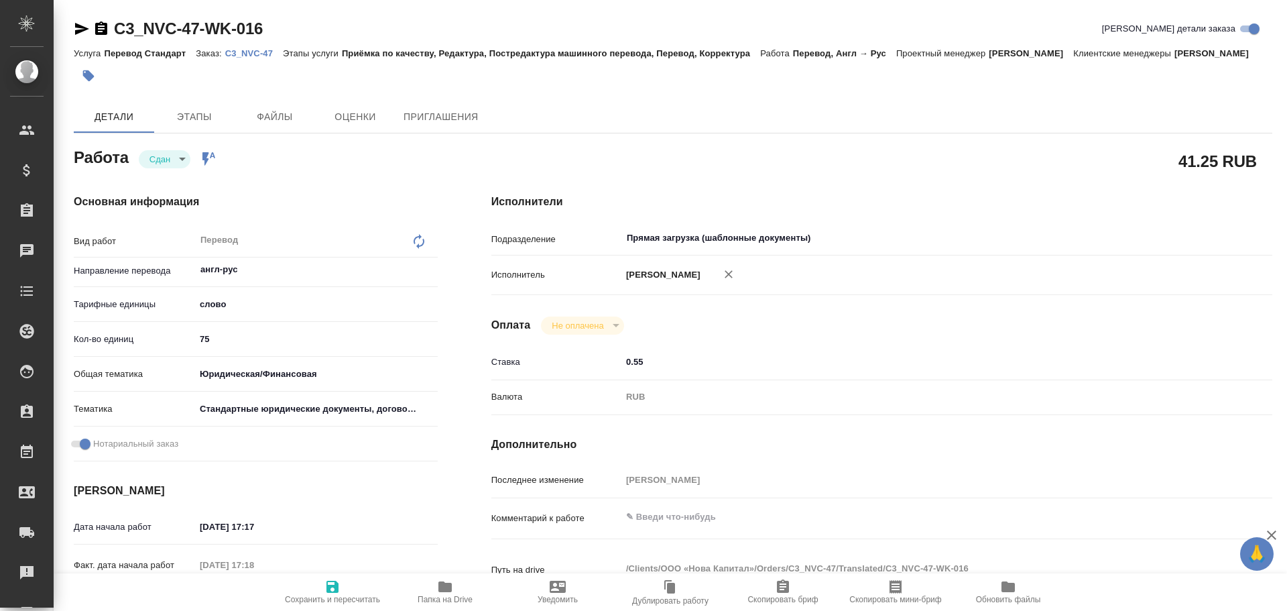
type textarea "x"
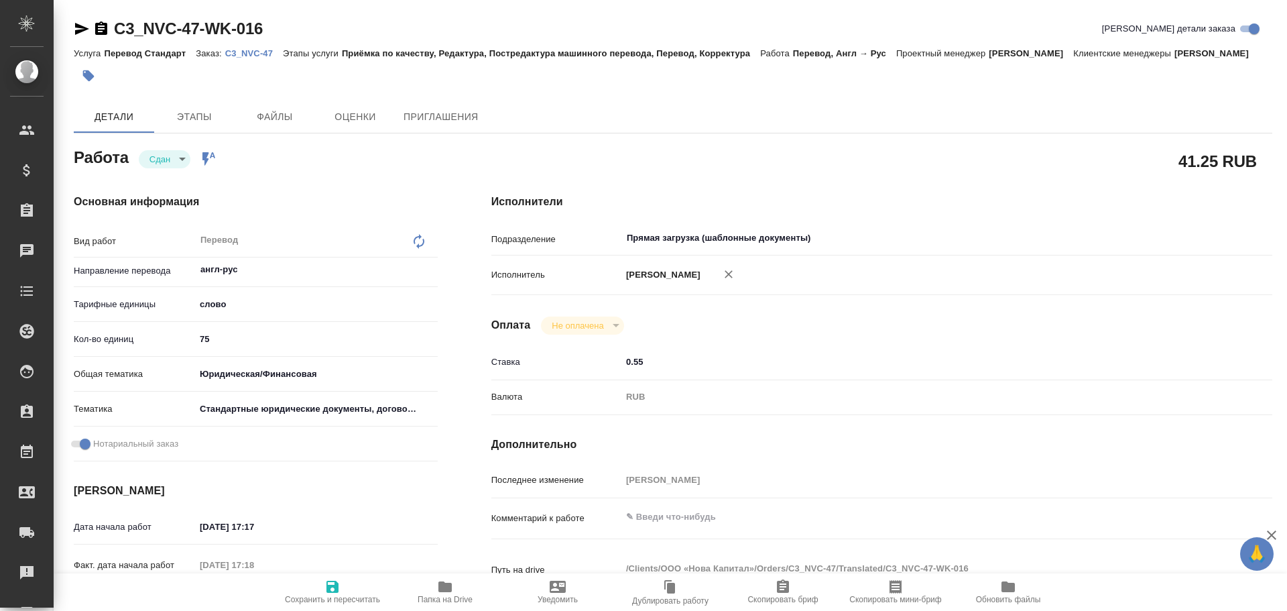
type textarea "x"
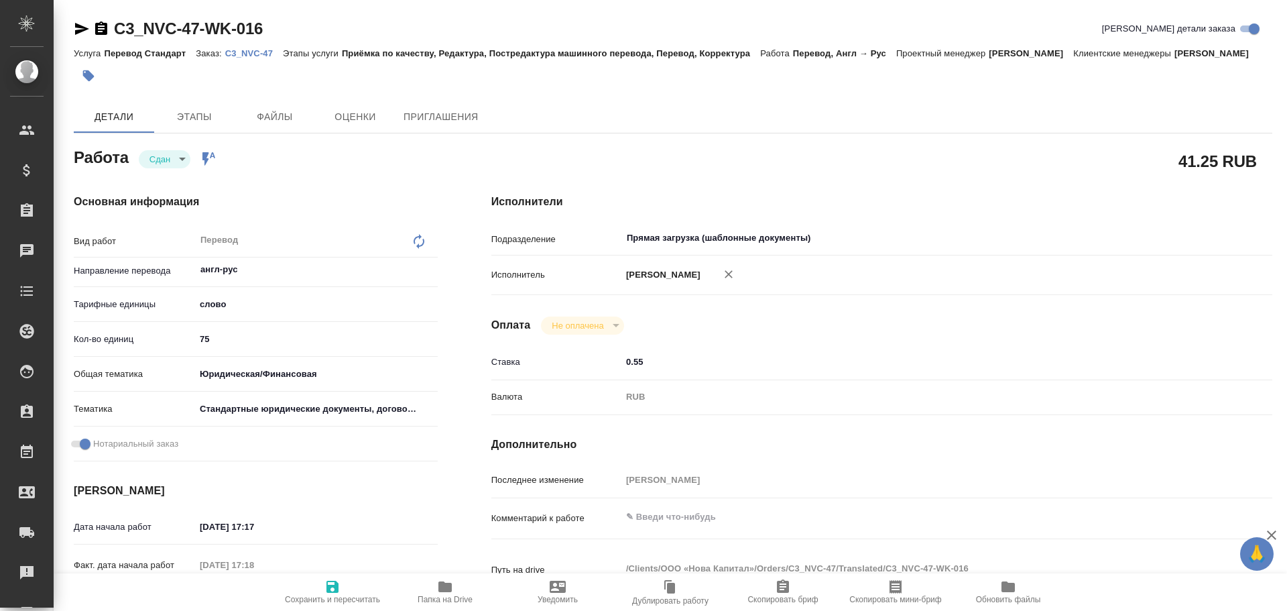
type textarea "x"
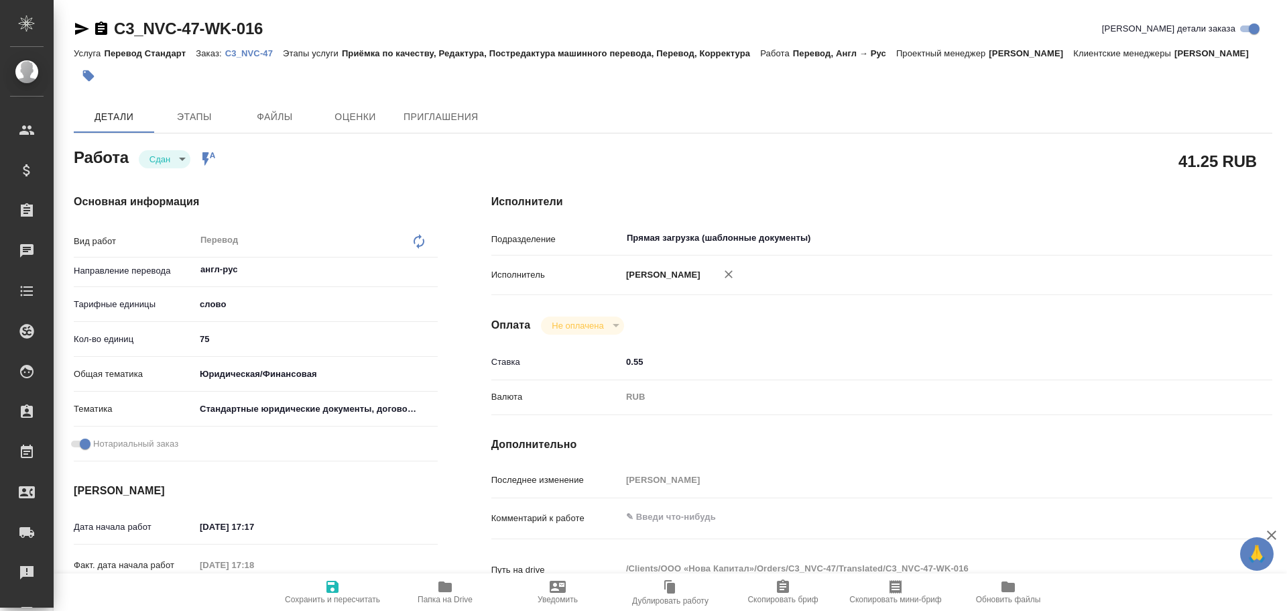
type textarea "x"
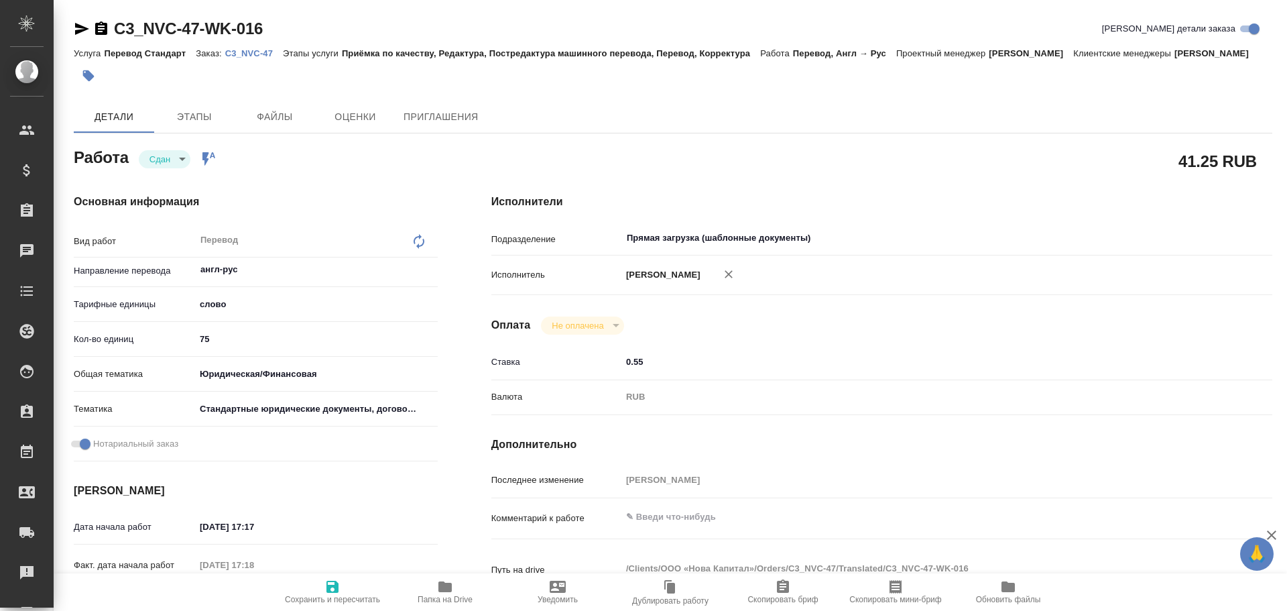
type textarea "x"
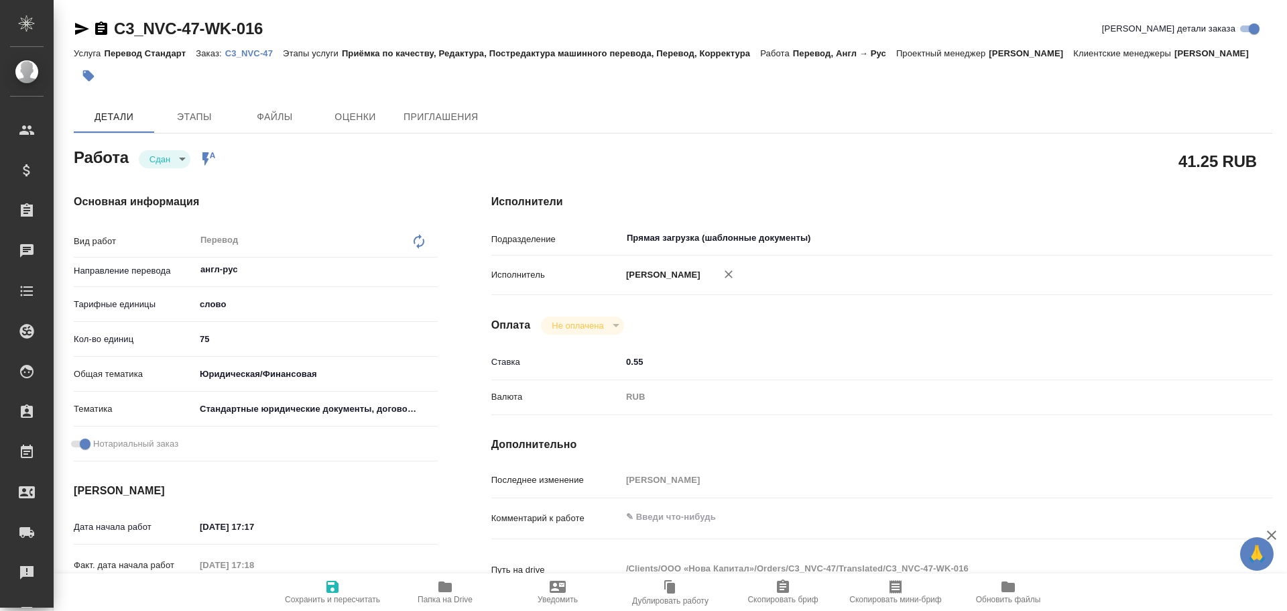
type textarea "x"
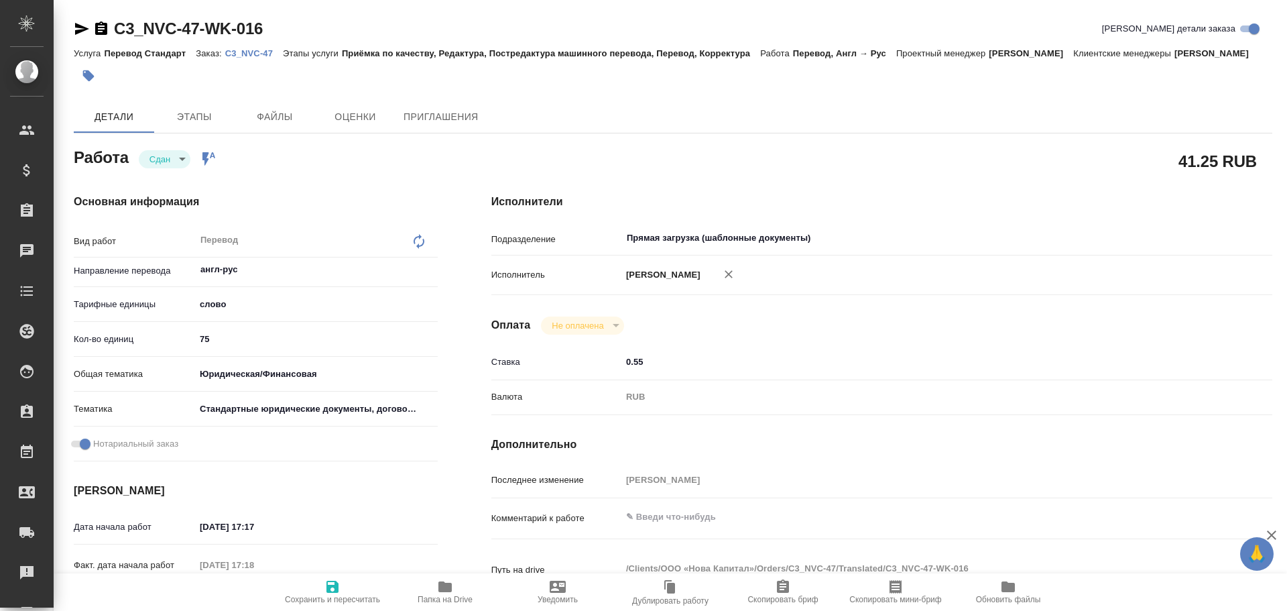
type textarea "x"
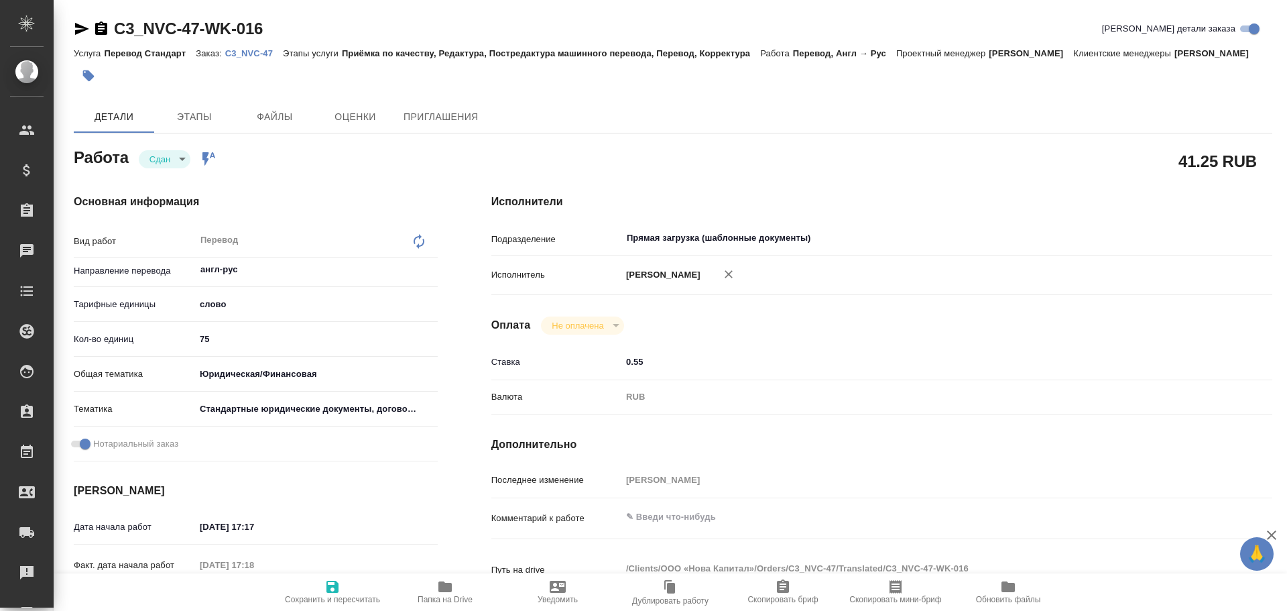
type textarea "x"
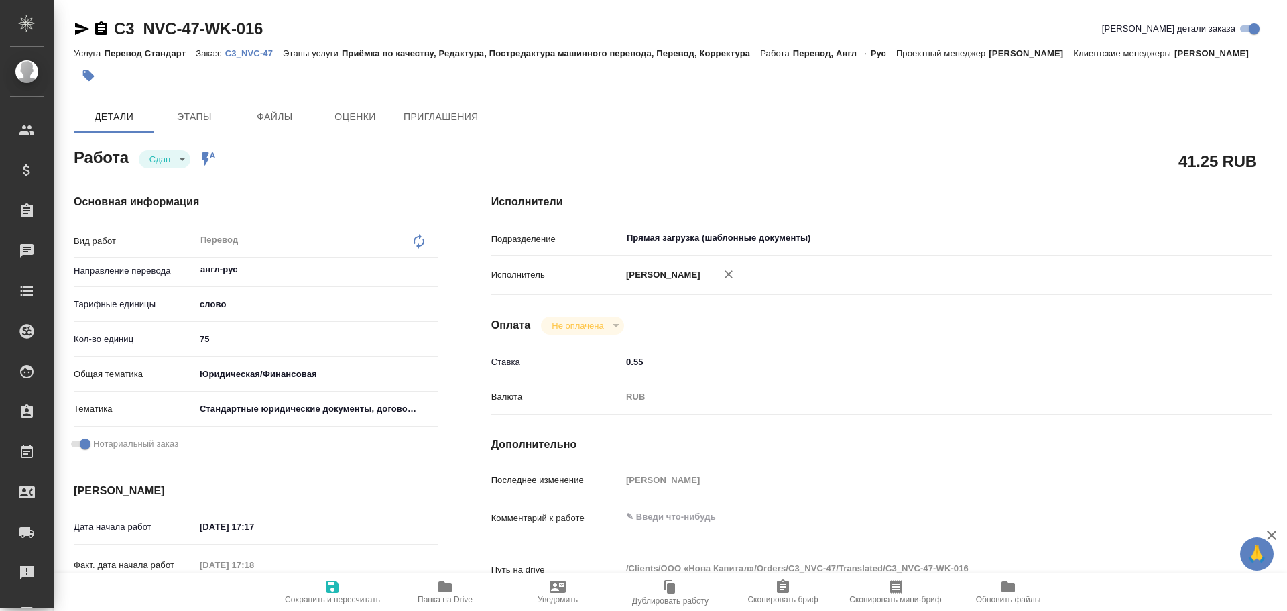
type textarea "x"
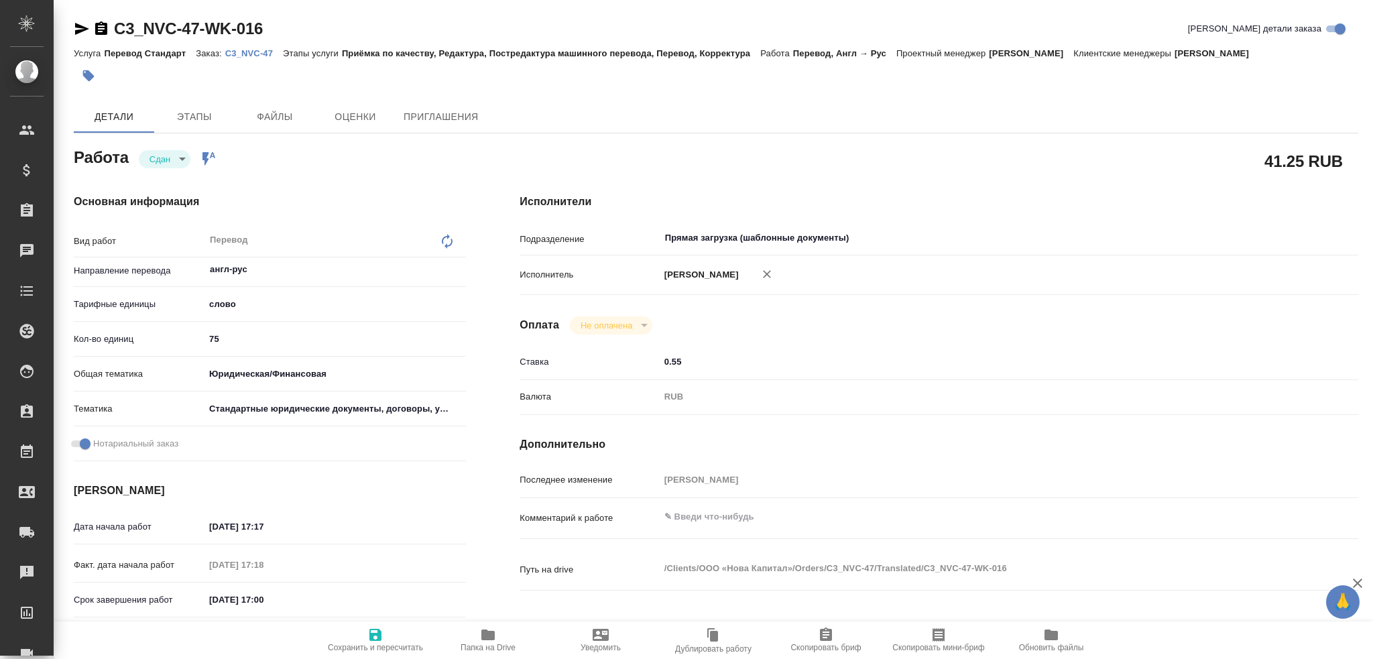
type textarea "x"
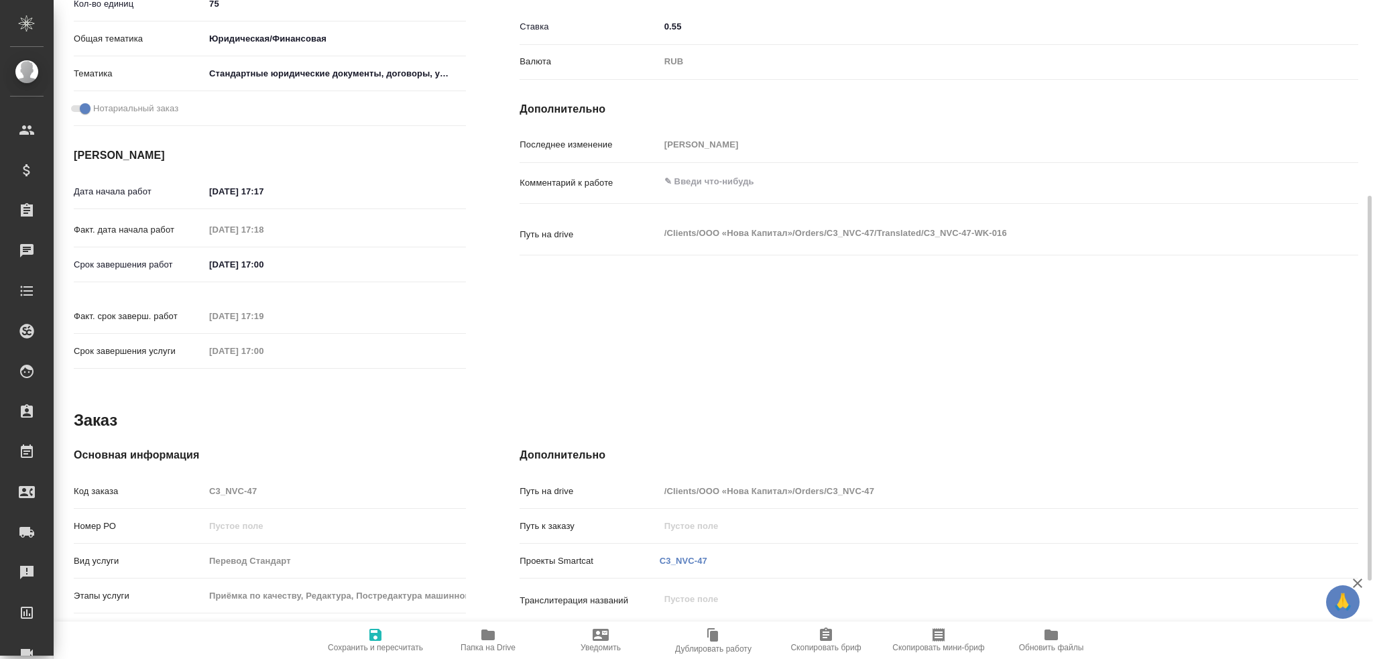
scroll to position [468, 0]
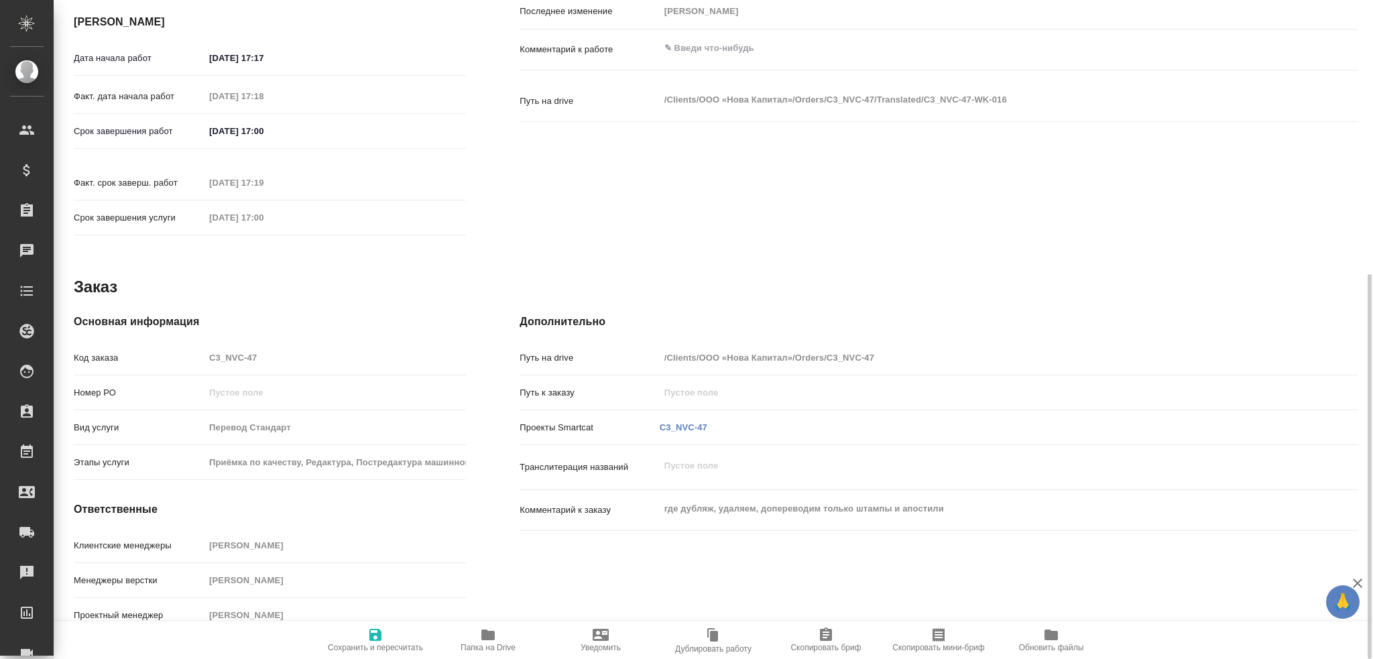
click at [711, 495] on div "Комментарий к заказу где дубляж, удаляем, допереводим только штампы и апостили x" at bounding box center [938, 509] width 838 height 29
drag, startPoint x: 655, startPoint y: 490, endPoint x: 755, endPoint y: 509, distance: 101.6
click at [755, 509] on div "где дубляж, удаляем, допереводим только штампы и апостили x" at bounding box center [973, 509] width 629 height 29
click at [499, 610] on span "Папка на Drive" at bounding box center [487, 647] width 55 height 9
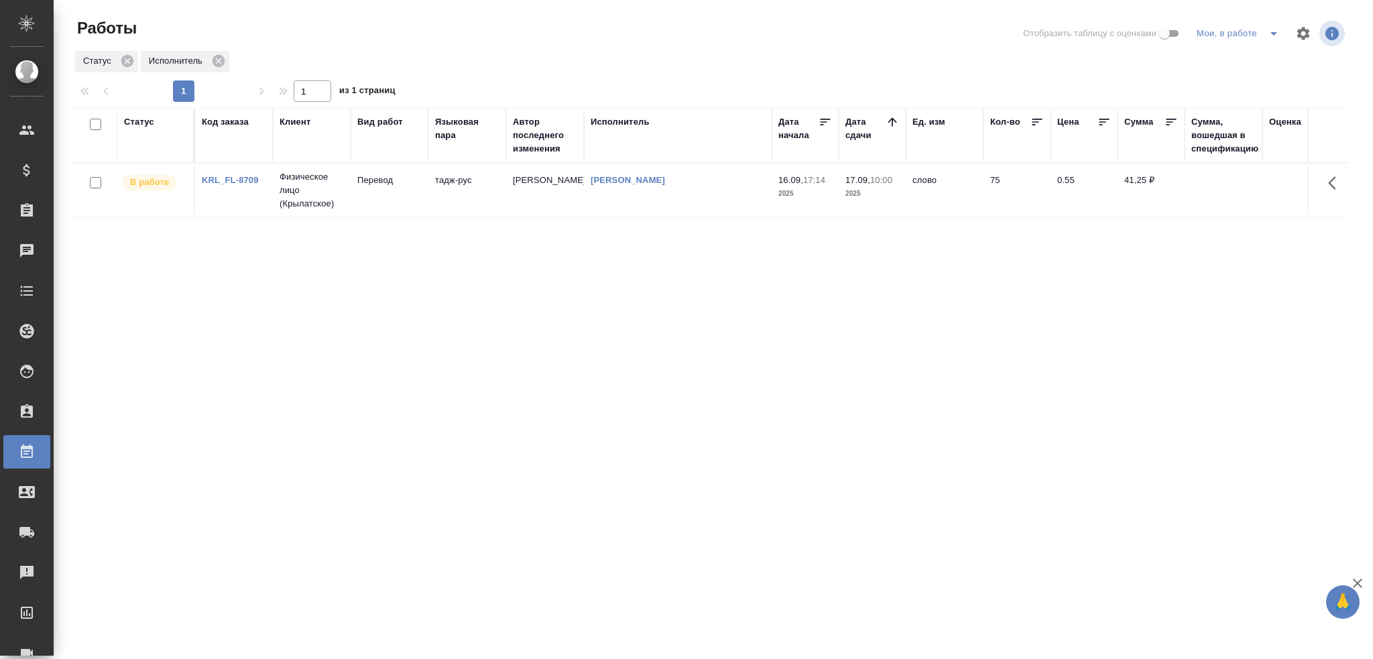
click at [495, 188] on td "тадж-рус" at bounding box center [467, 190] width 78 height 47
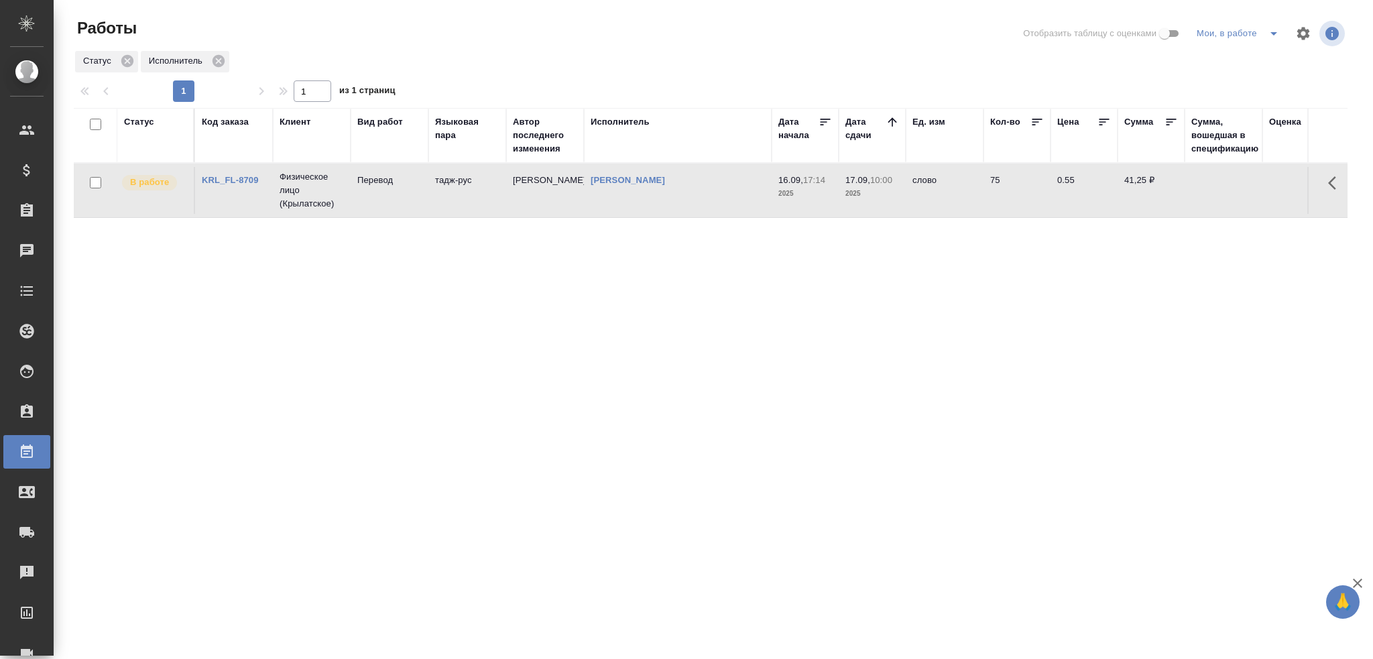
click at [495, 188] on td "тадж-рус" at bounding box center [467, 190] width 78 height 47
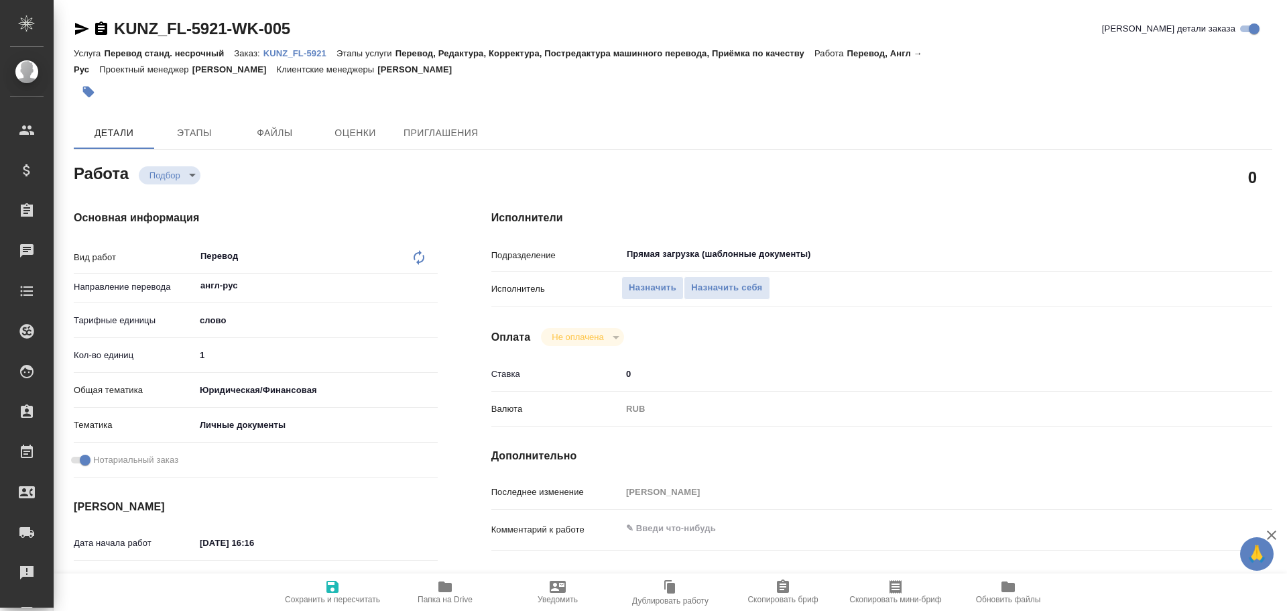
type textarea "x"
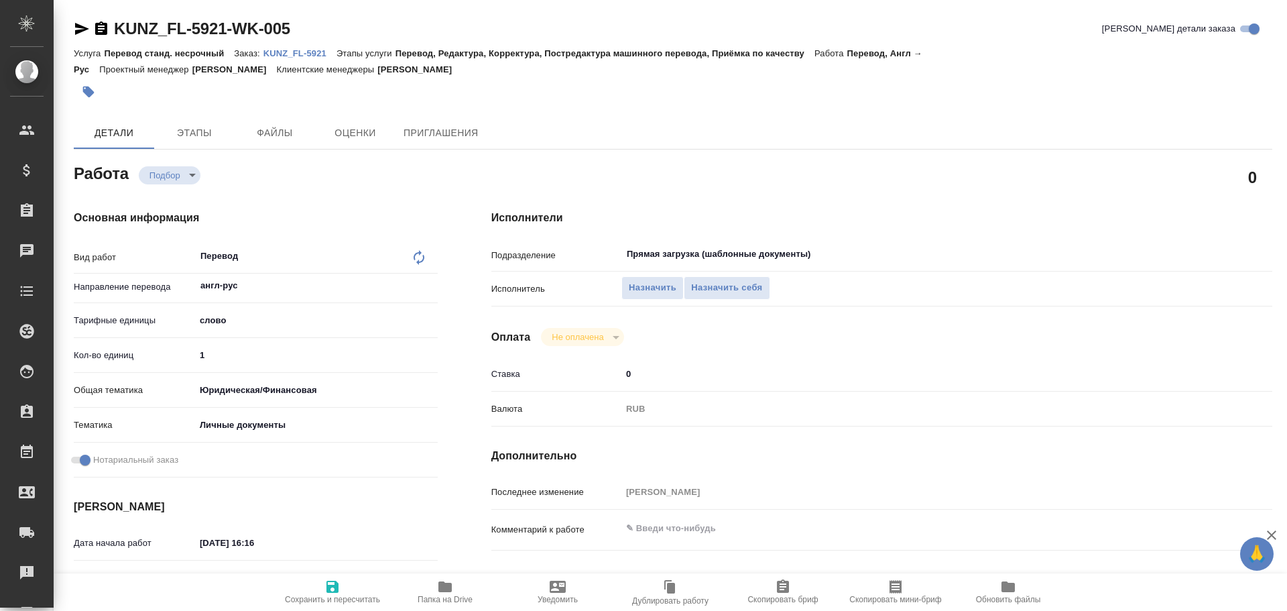
type textarea "x"
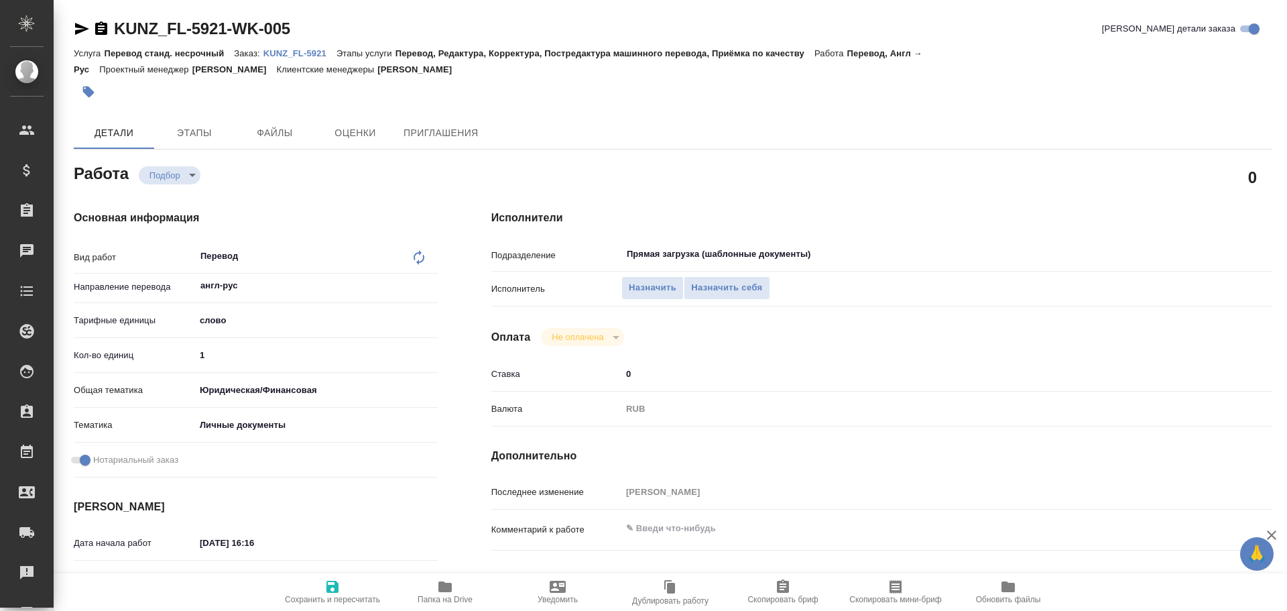
type textarea "x"
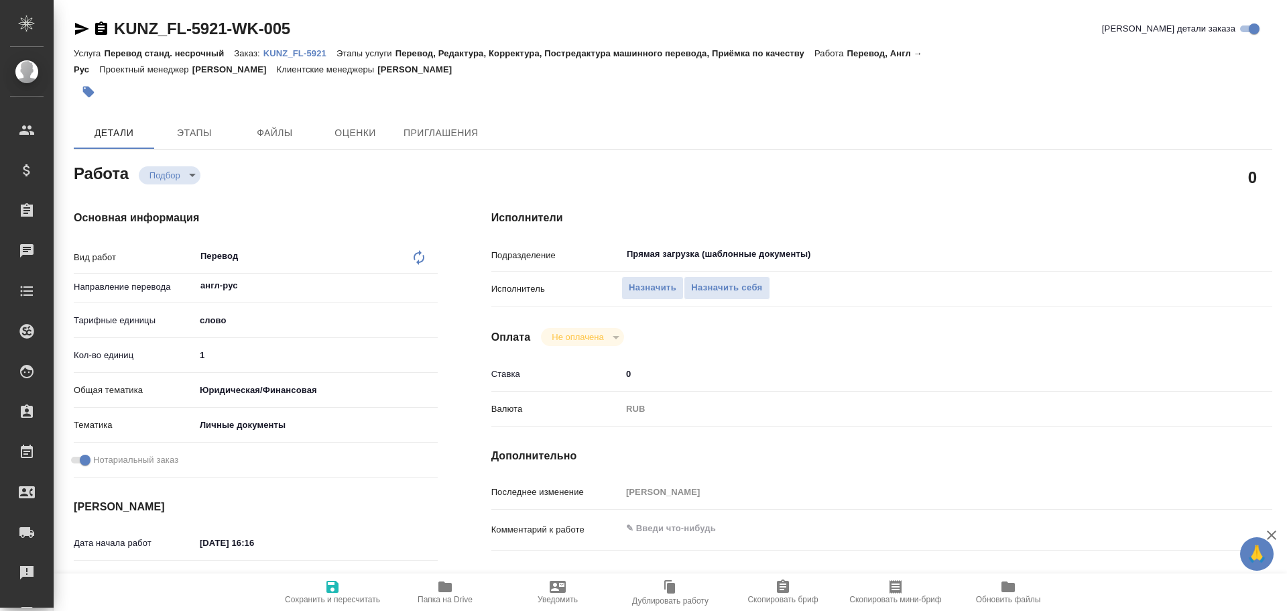
type textarea "x"
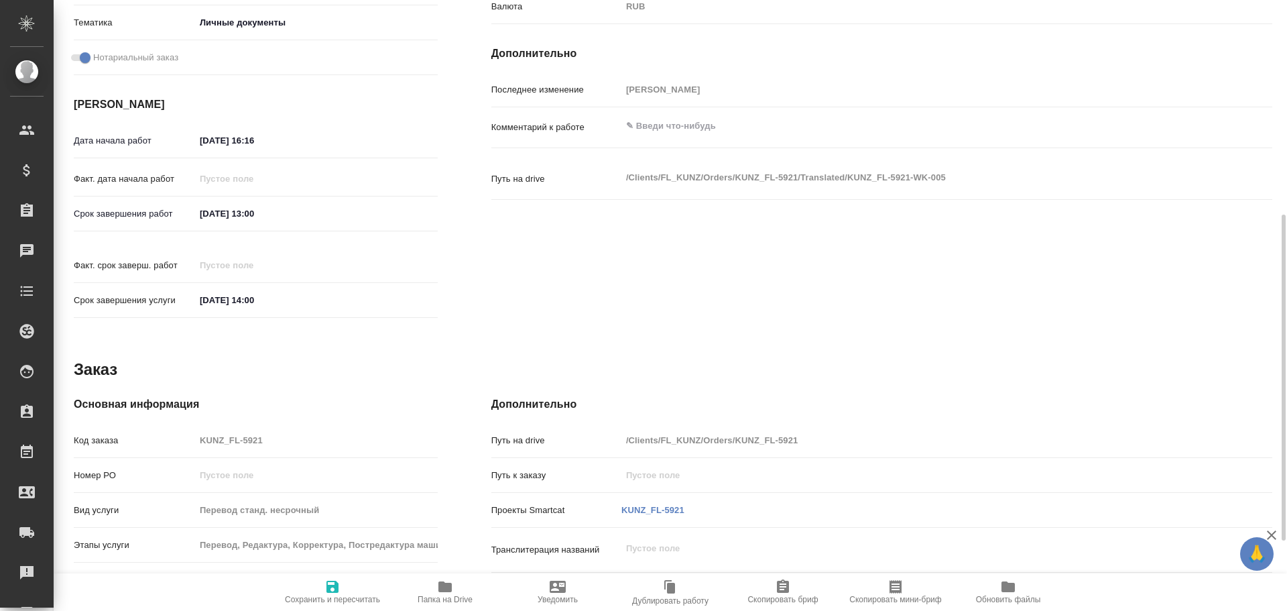
type textarea "x"
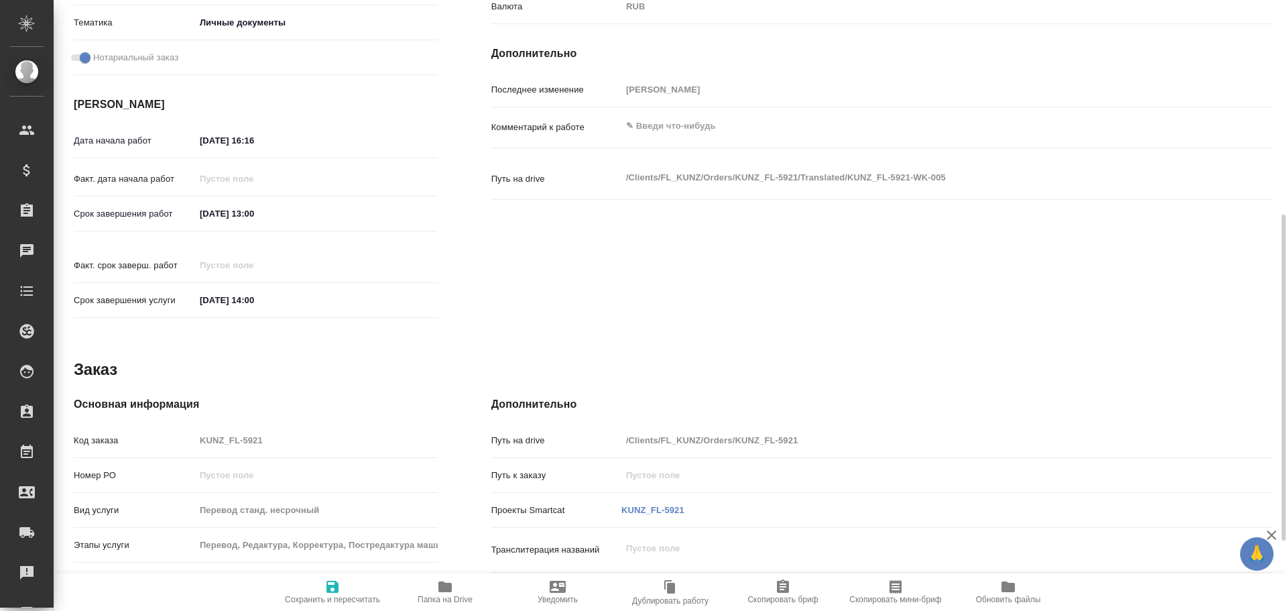
scroll to position [533, 0]
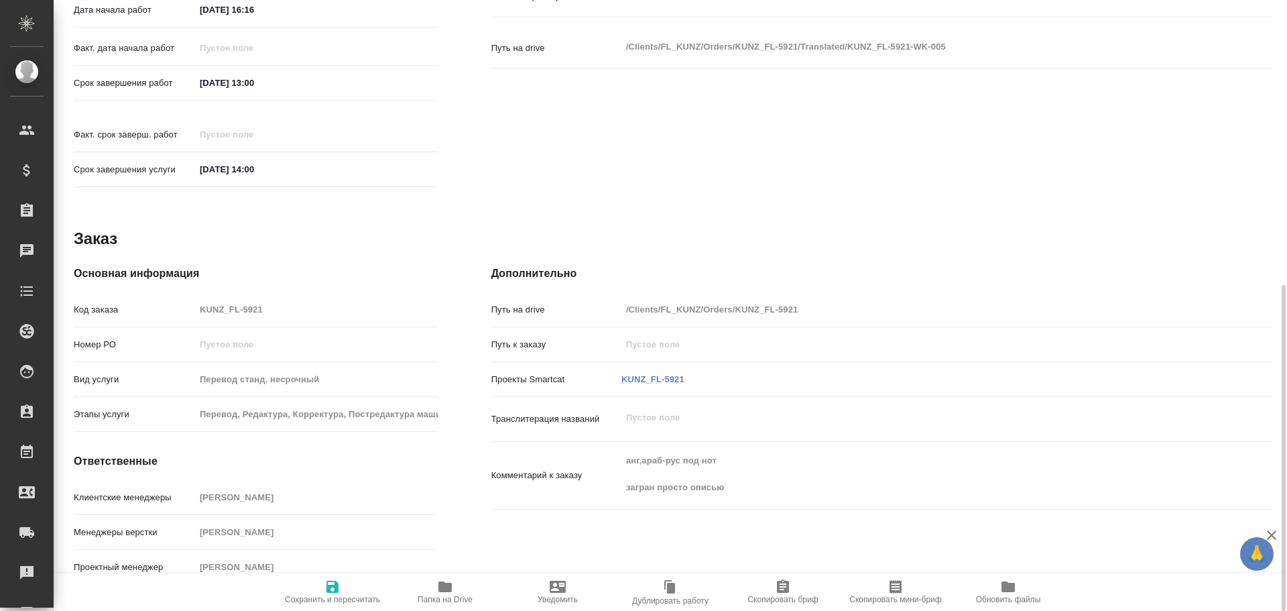
type textarea "x"
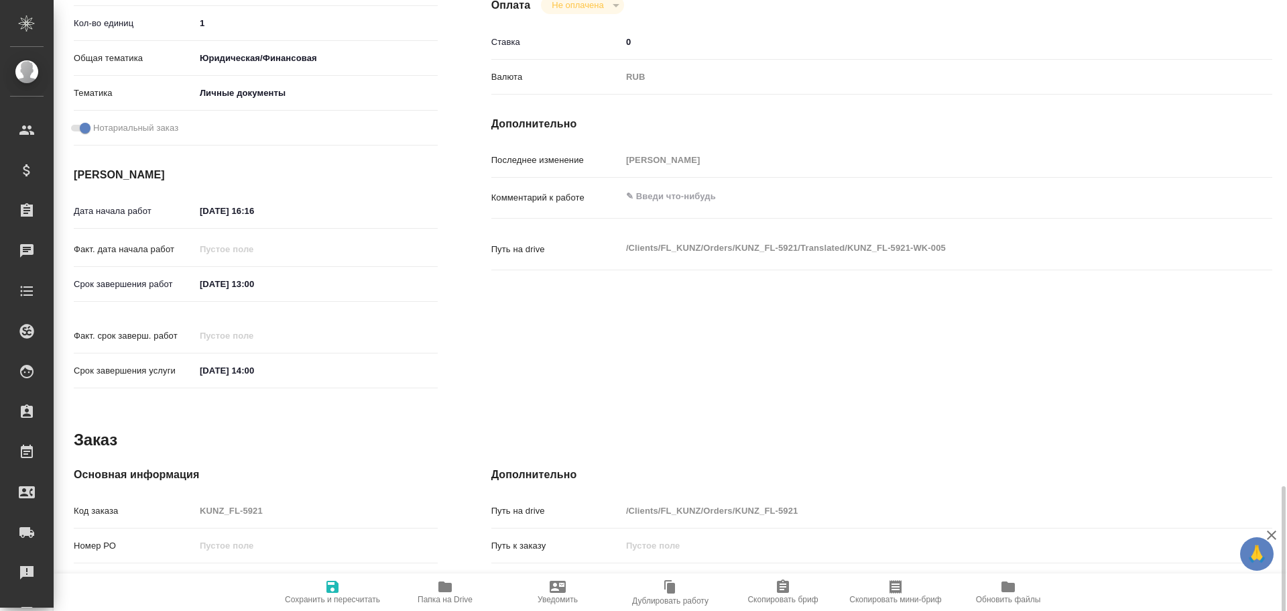
type textarea "x"
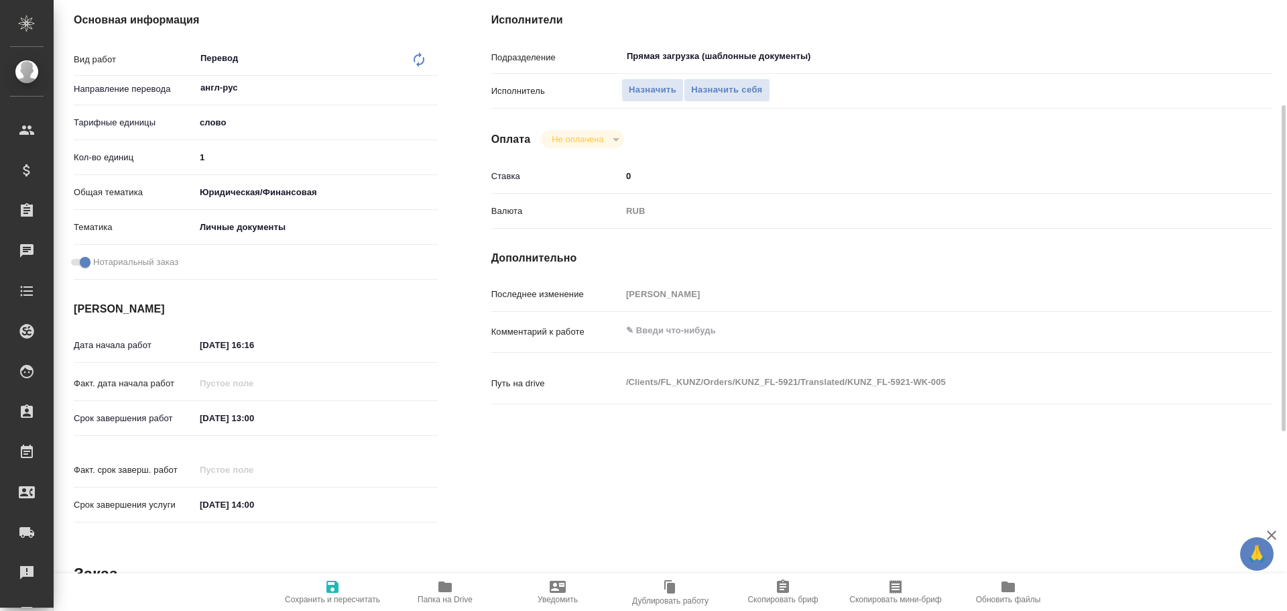
scroll to position [64, 0]
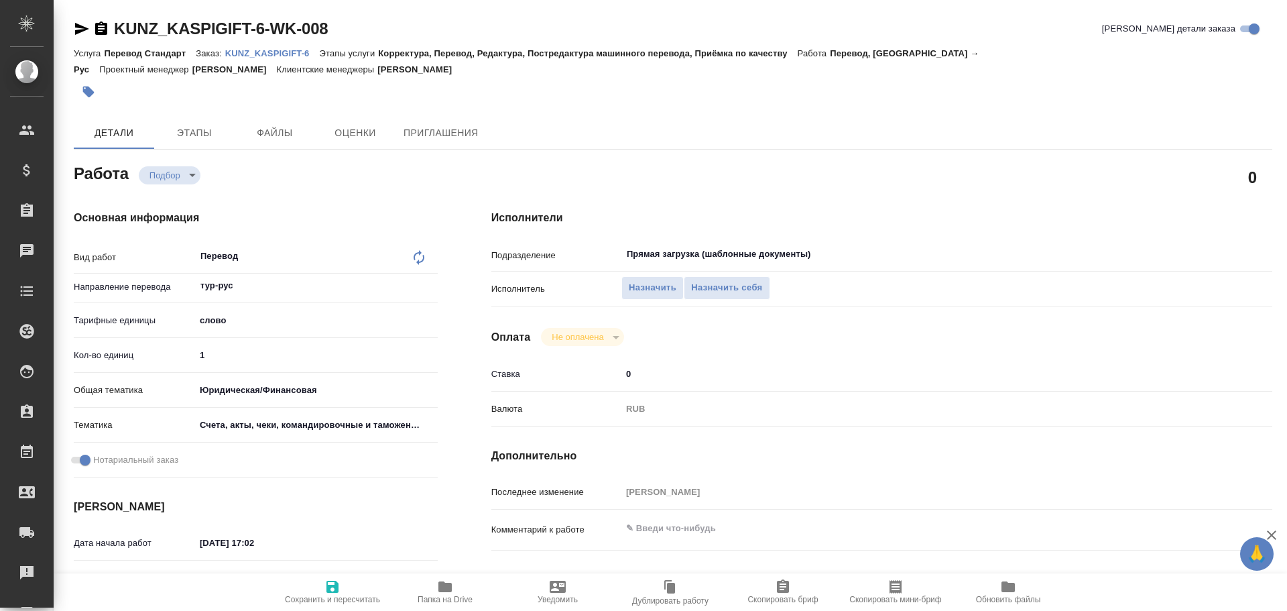
type textarea "x"
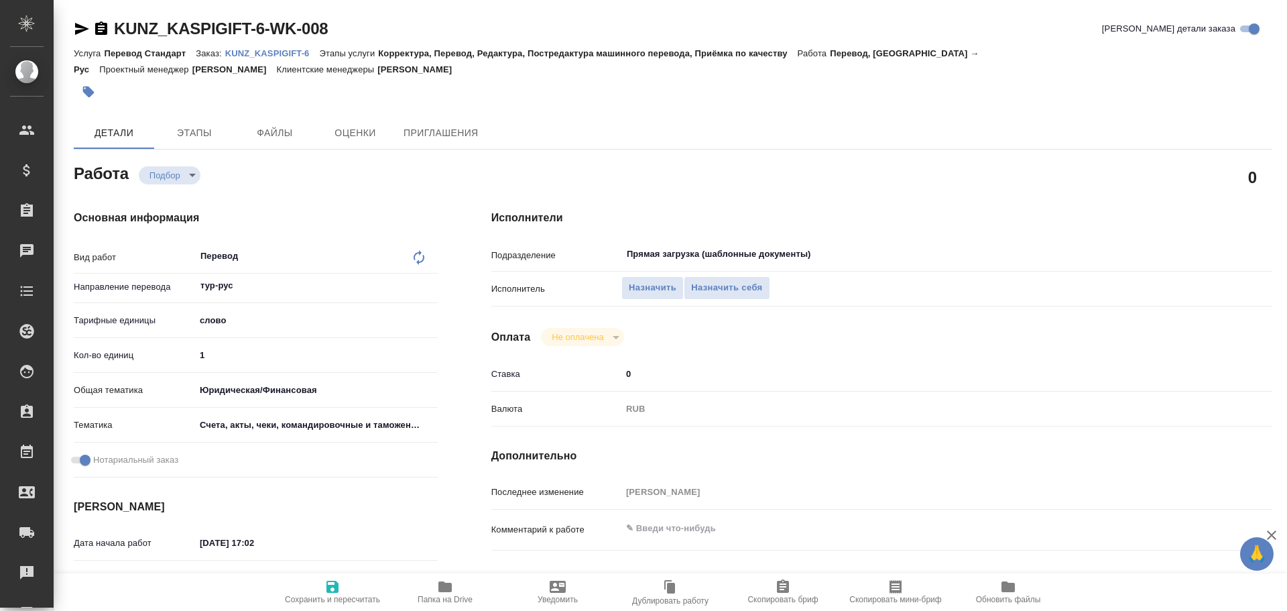
type textarea "x"
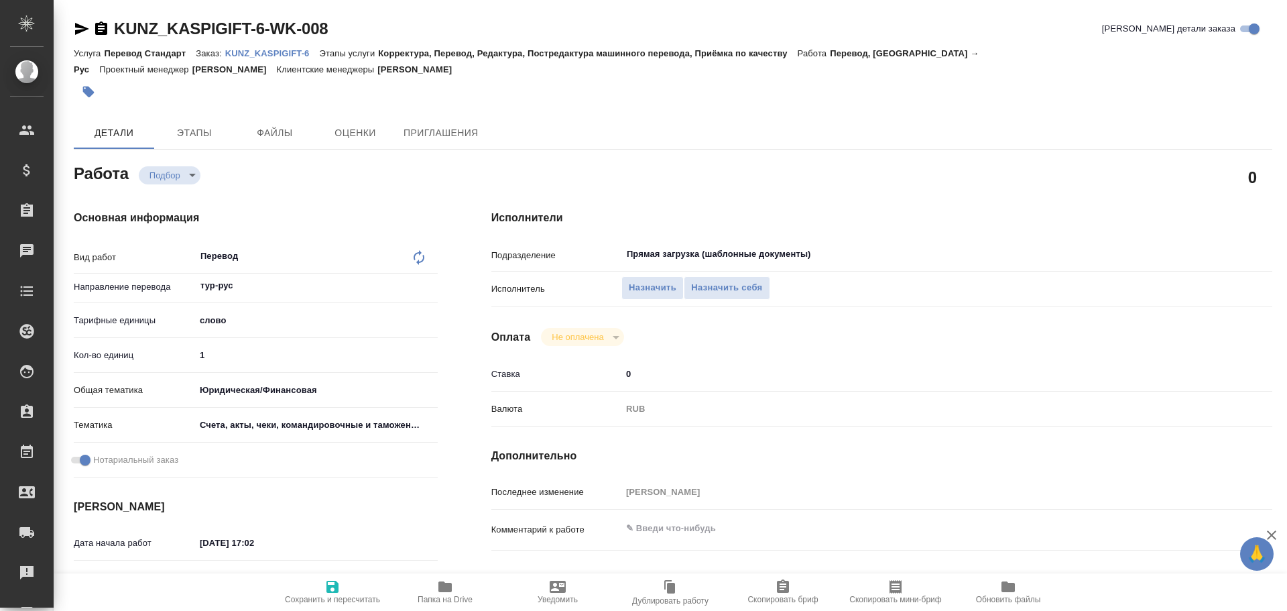
type textarea "x"
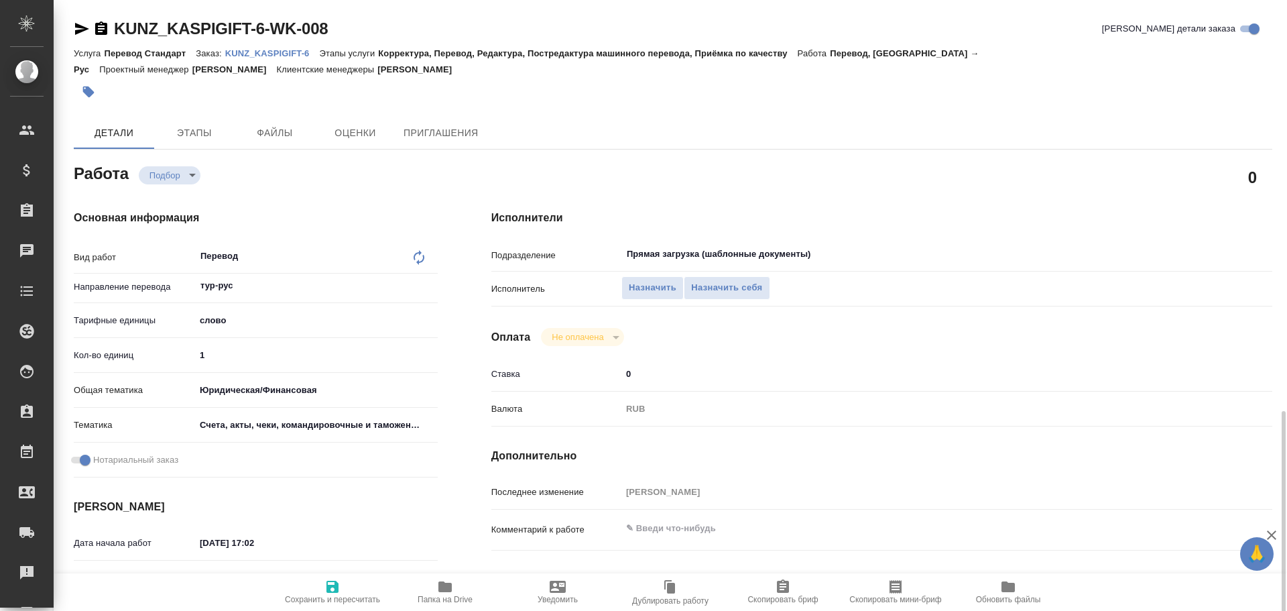
scroll to position [533, 0]
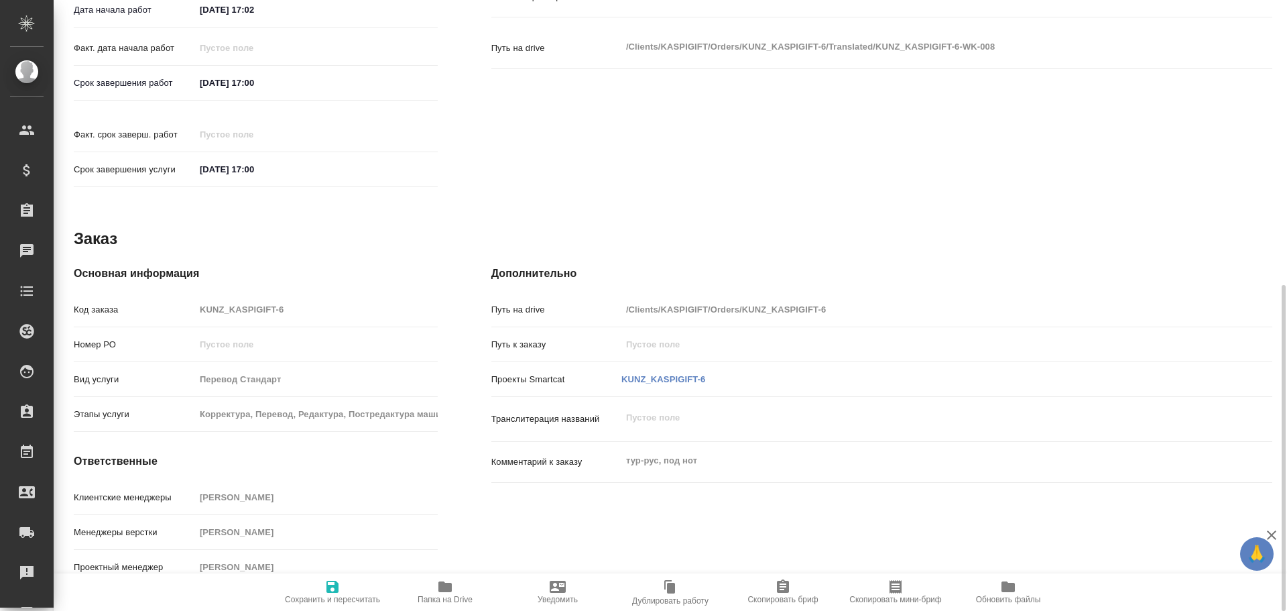
type textarea "x"
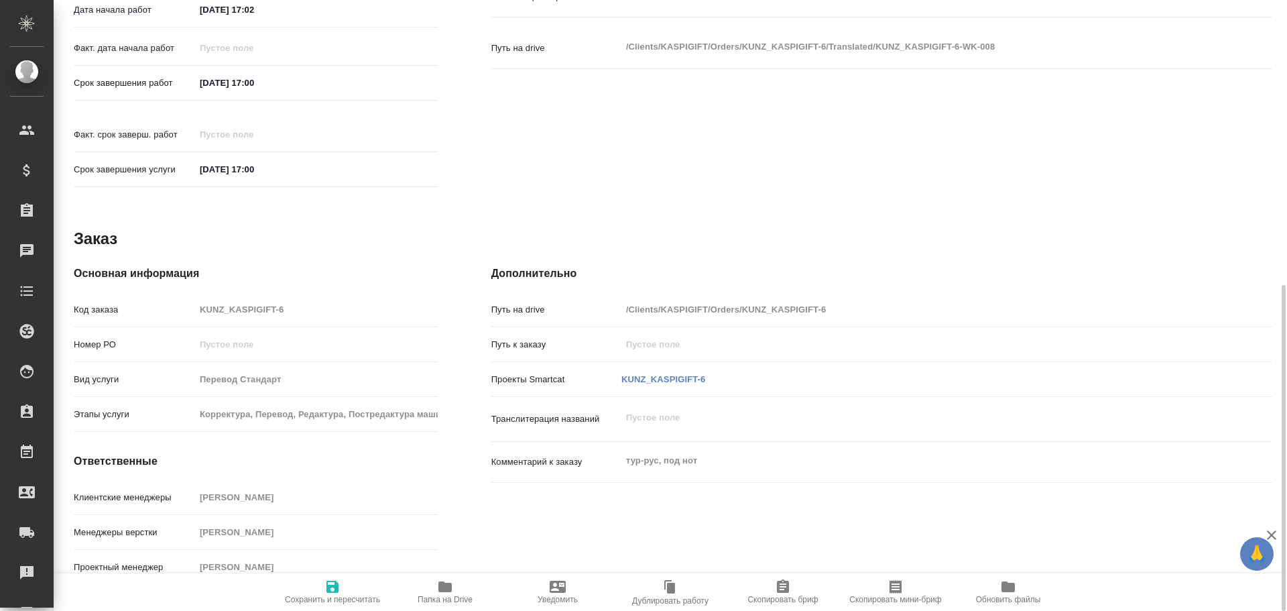
type textarea "x"
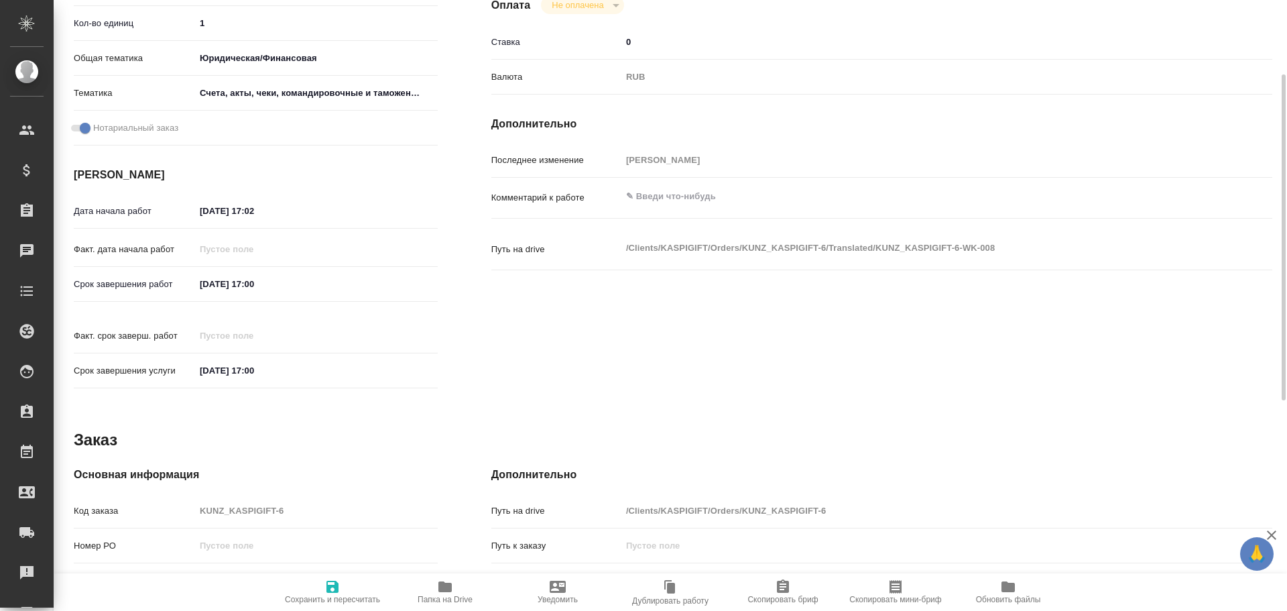
scroll to position [265, 0]
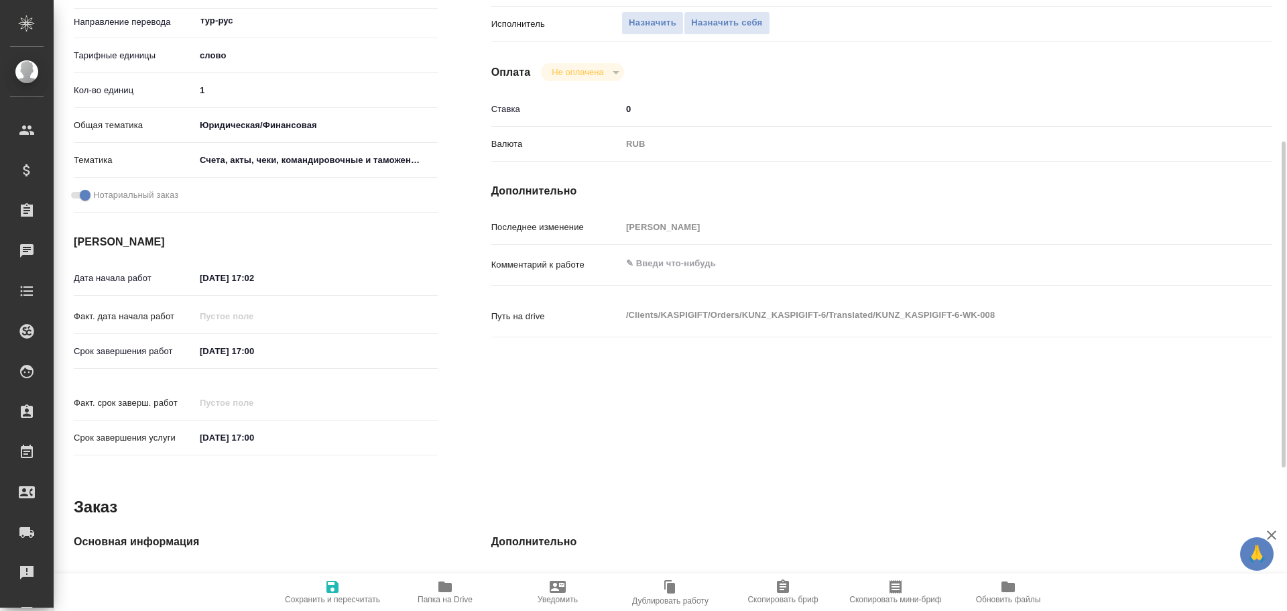
type textarea "x"
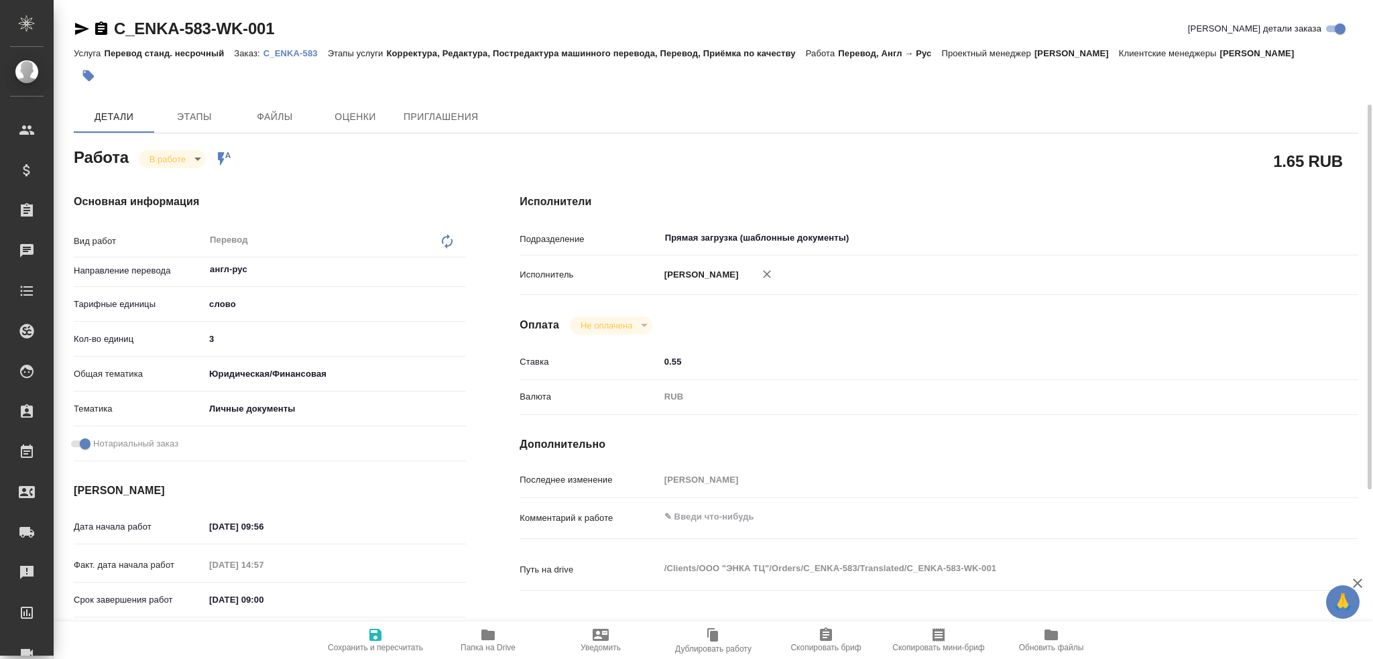
scroll to position [66, 0]
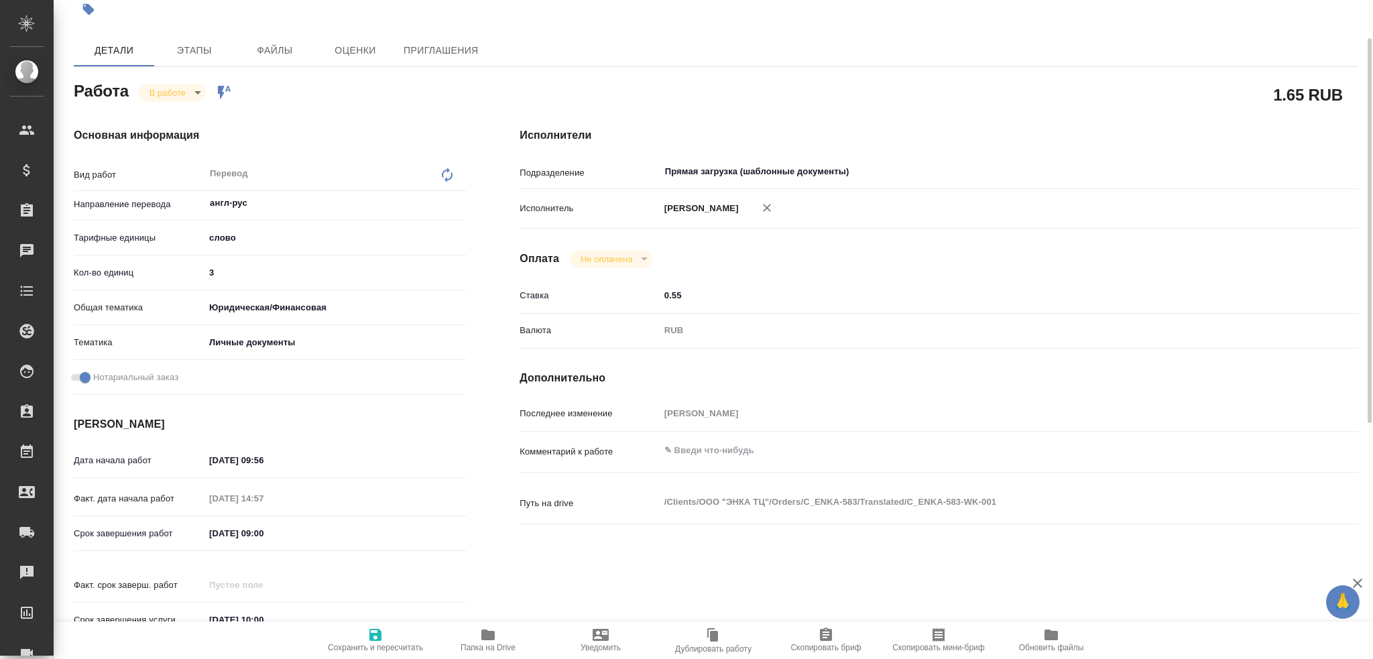
click at [235, 278] on input "3" at bounding box center [334, 272] width 261 height 19
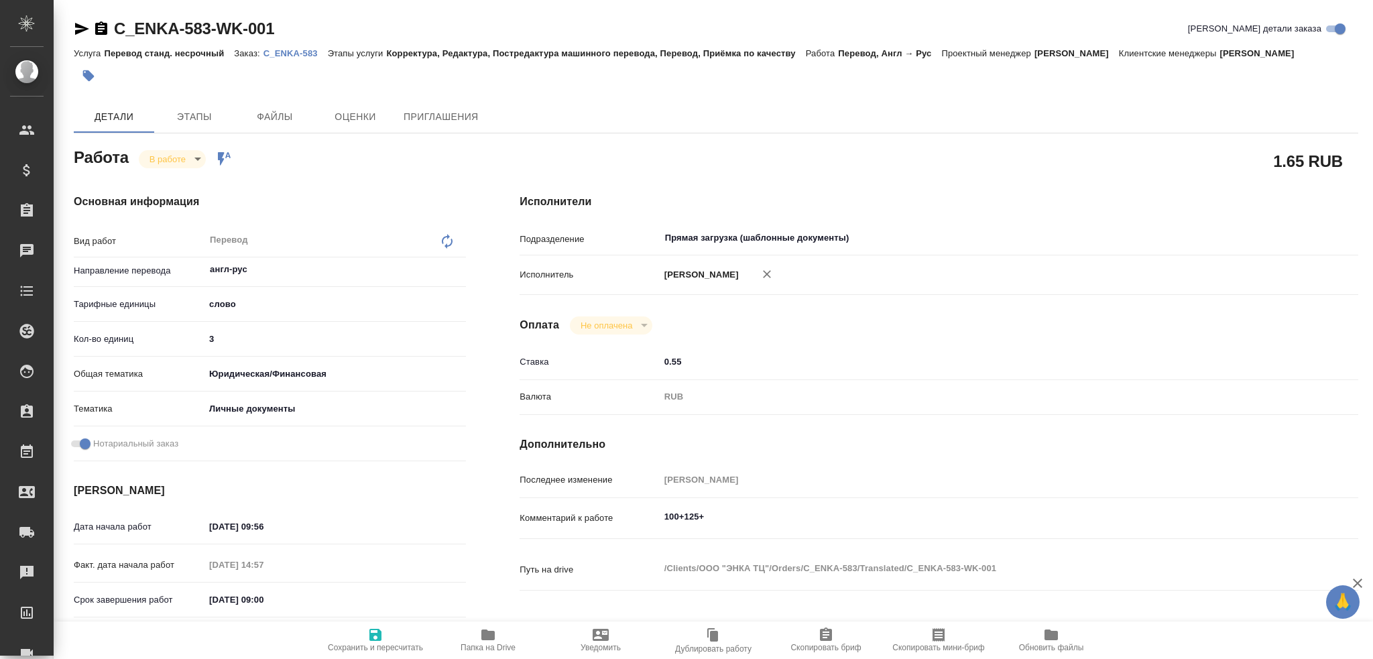
type textarea "x"
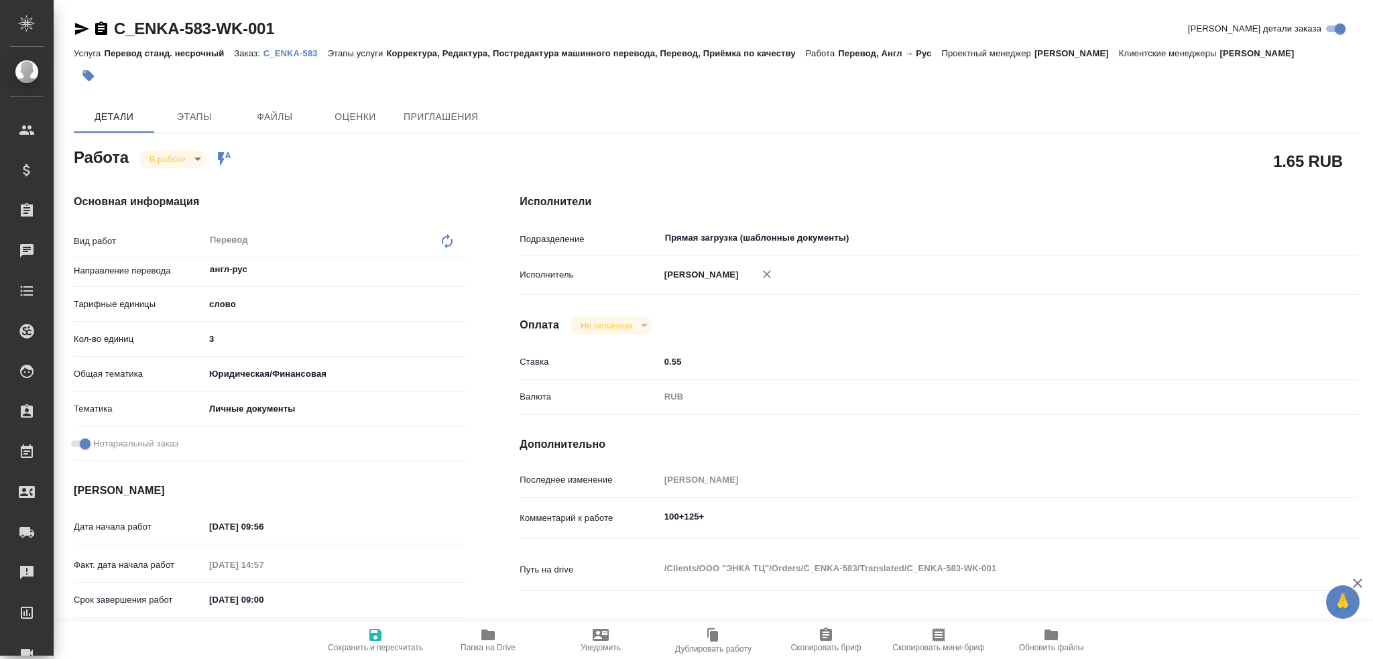
type textarea "x"
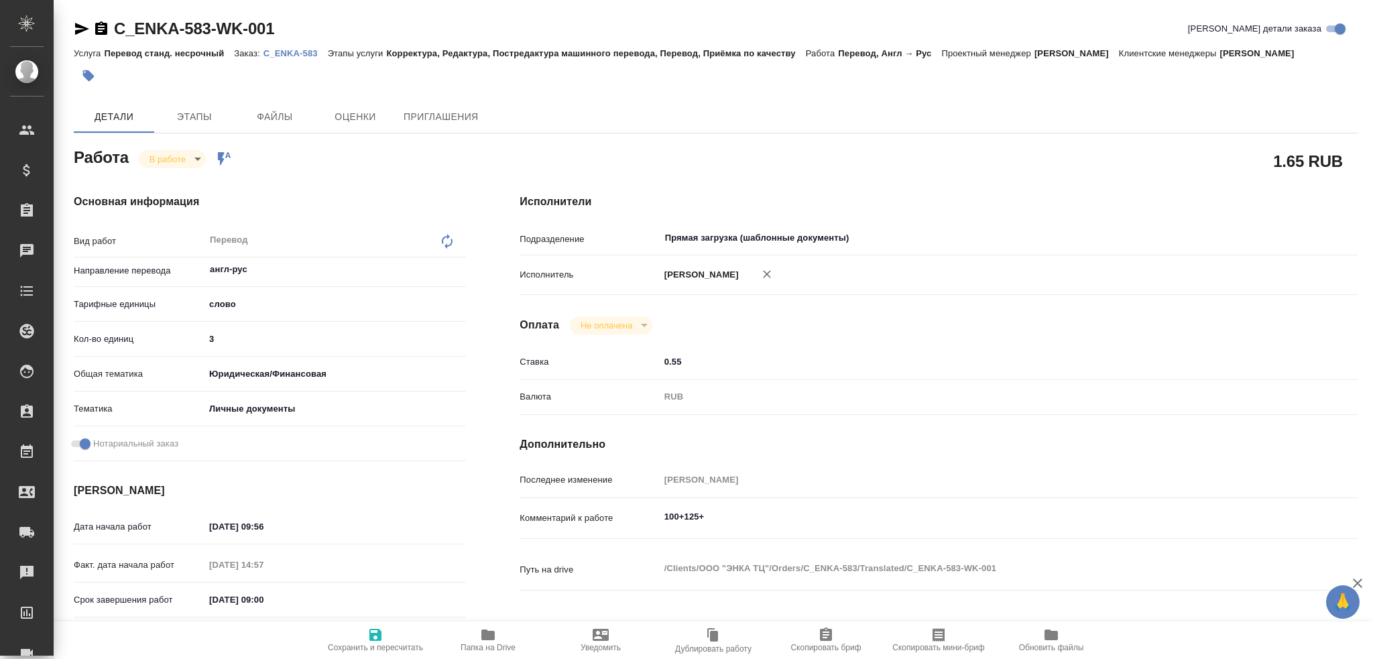
type textarea "x"
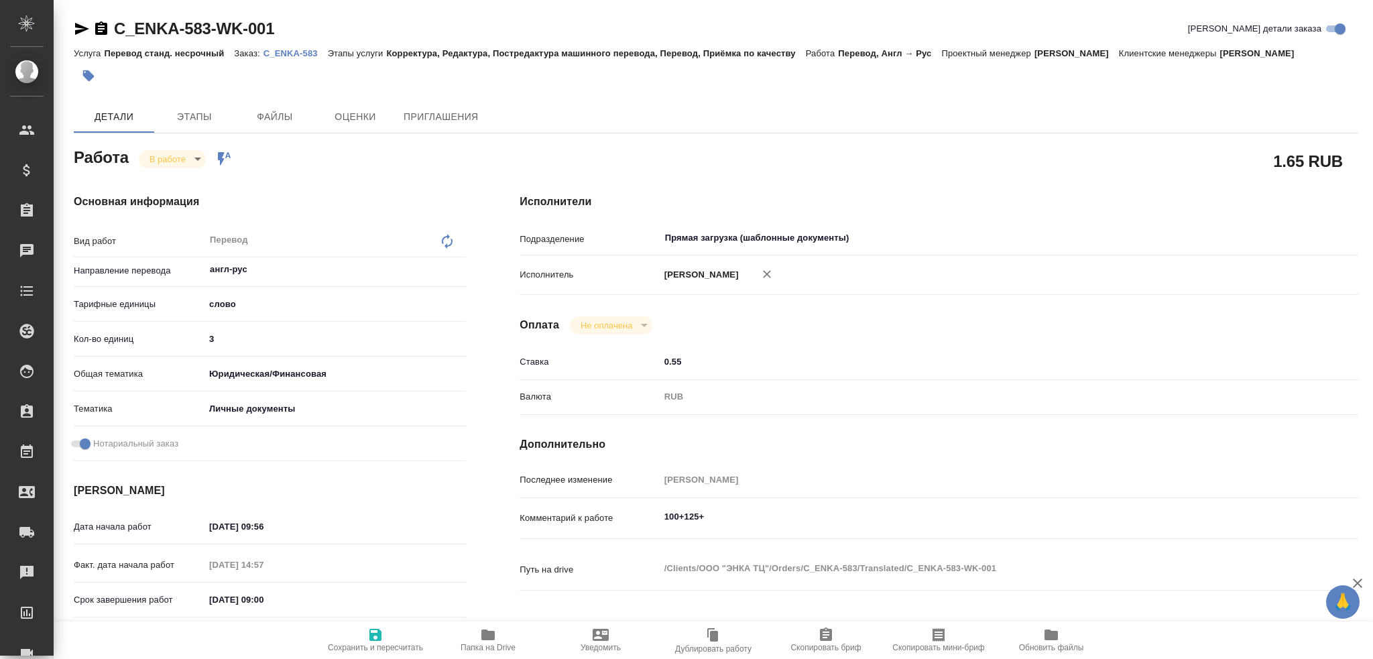
type textarea "x"
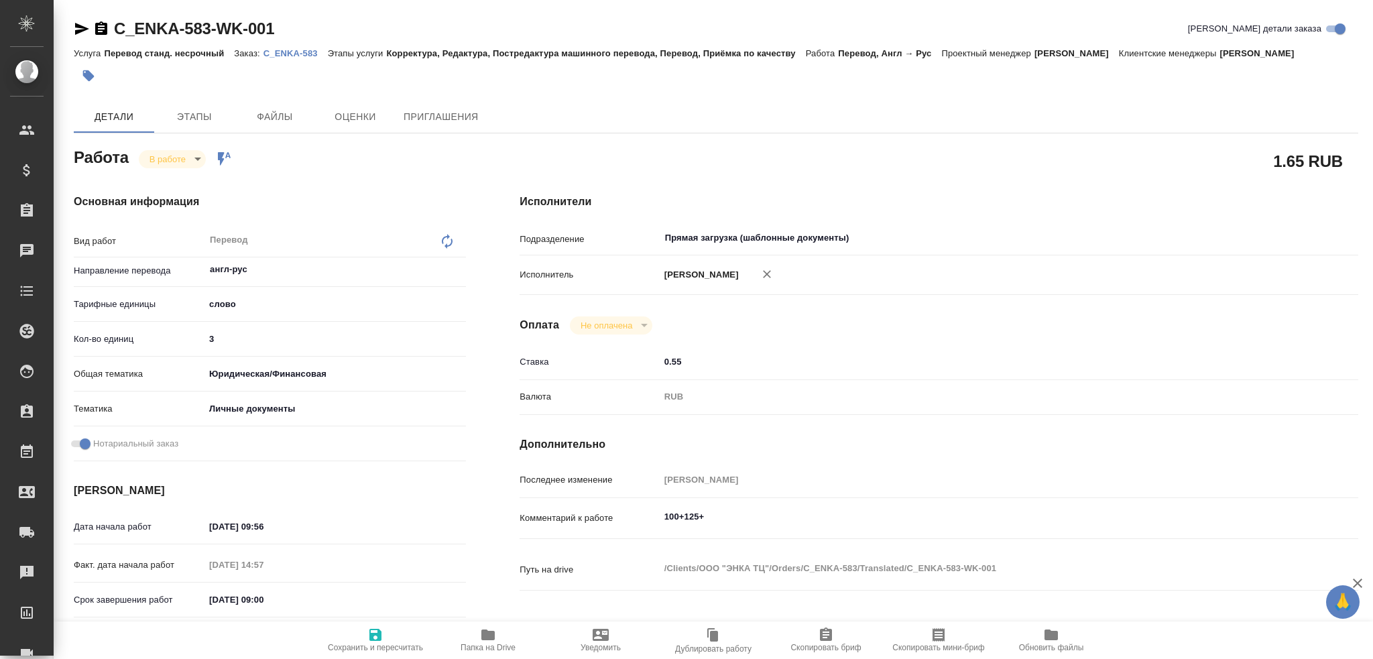
type textarea "x"
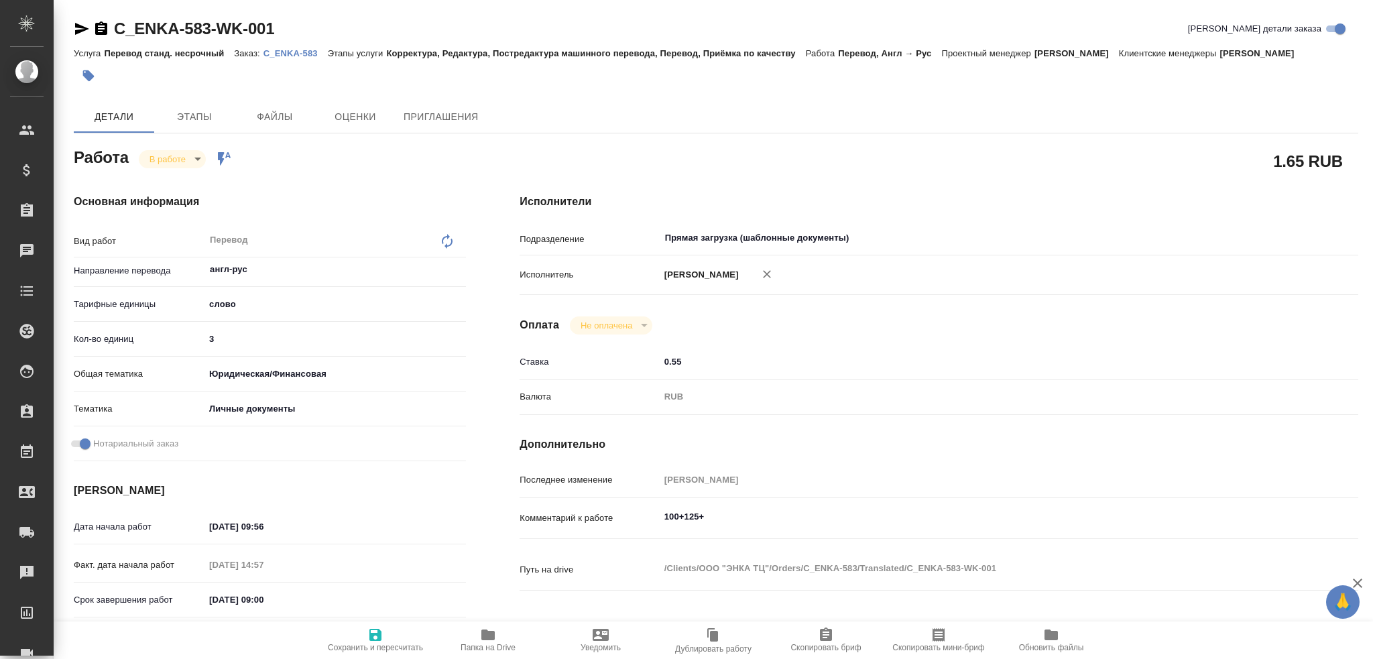
type textarea "x"
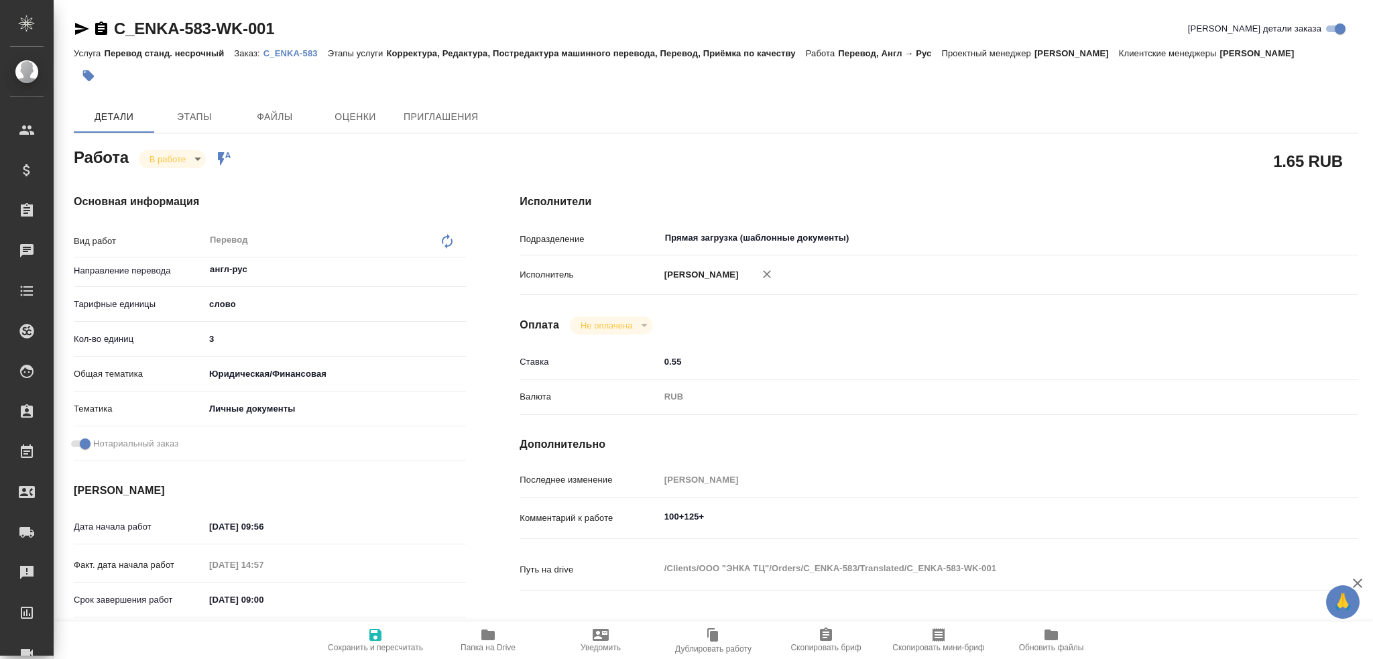
type textarea "x"
click at [726, 521] on textarea "100+125+" at bounding box center [973, 516] width 629 height 23
type textarea "x"
type textarea "100+125+1"
type textarea "x"
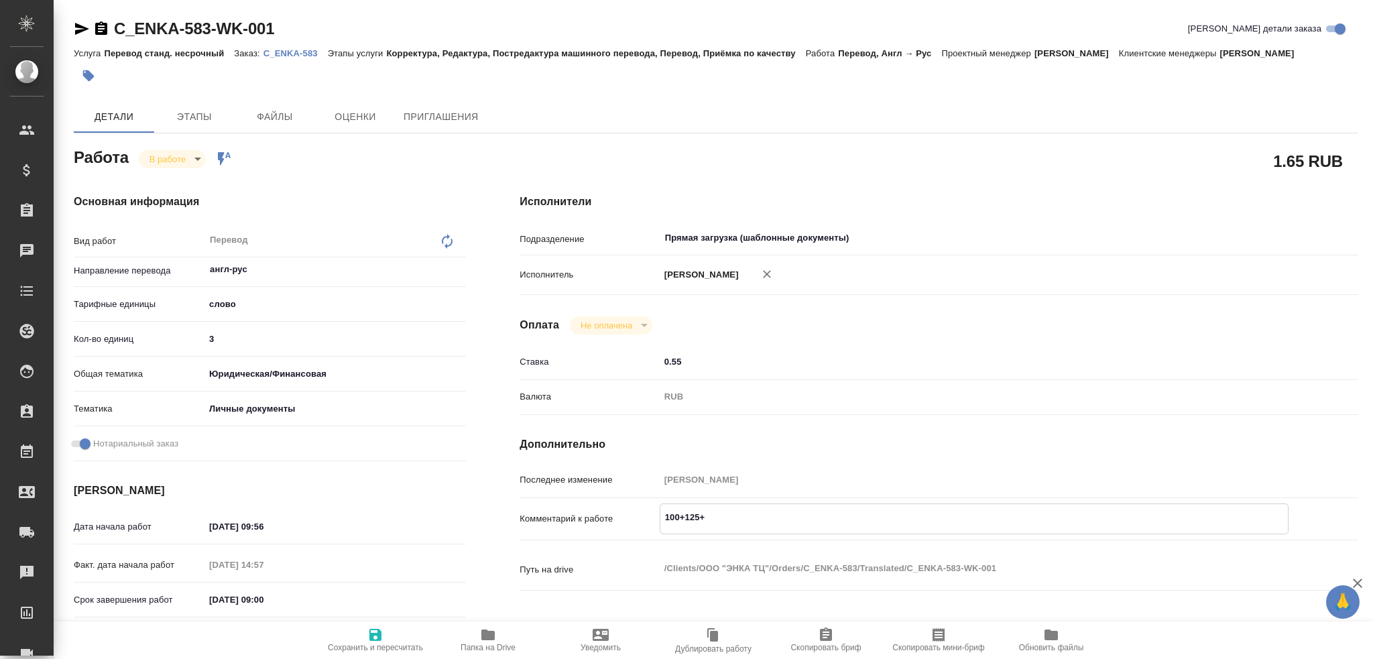
type textarea "x"
type textarea "100+125+10"
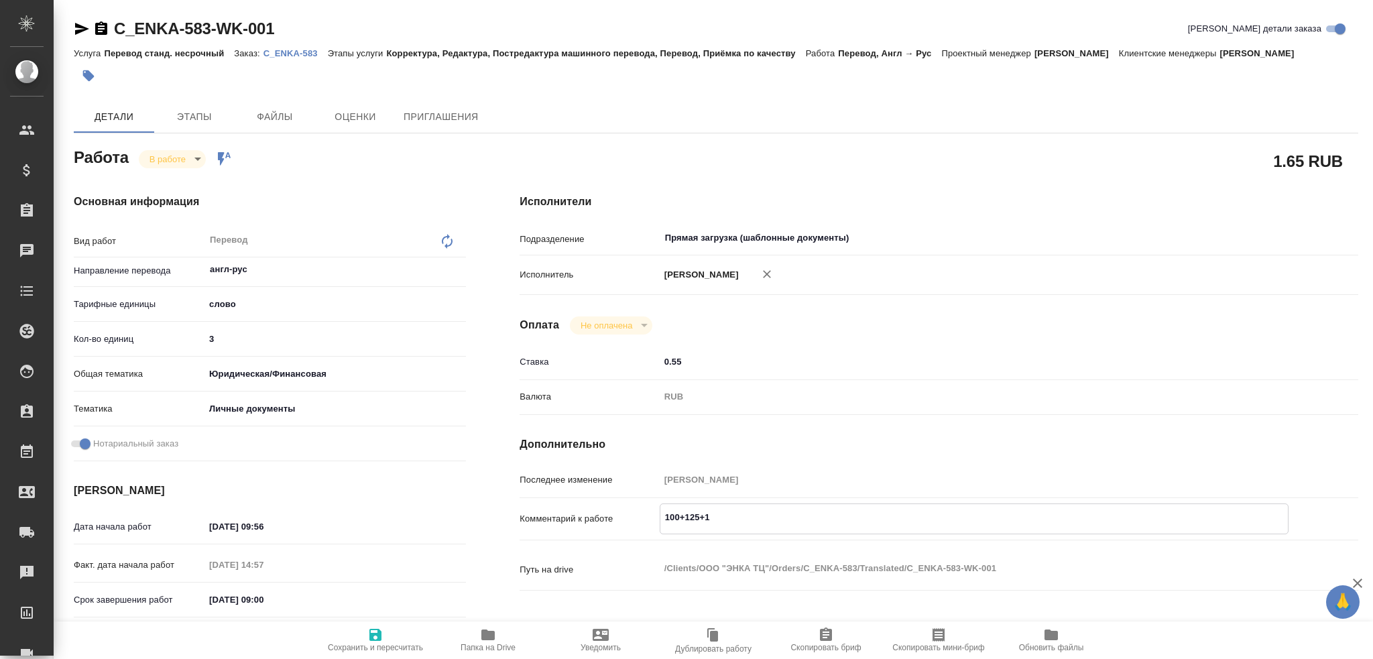
type textarea "x"
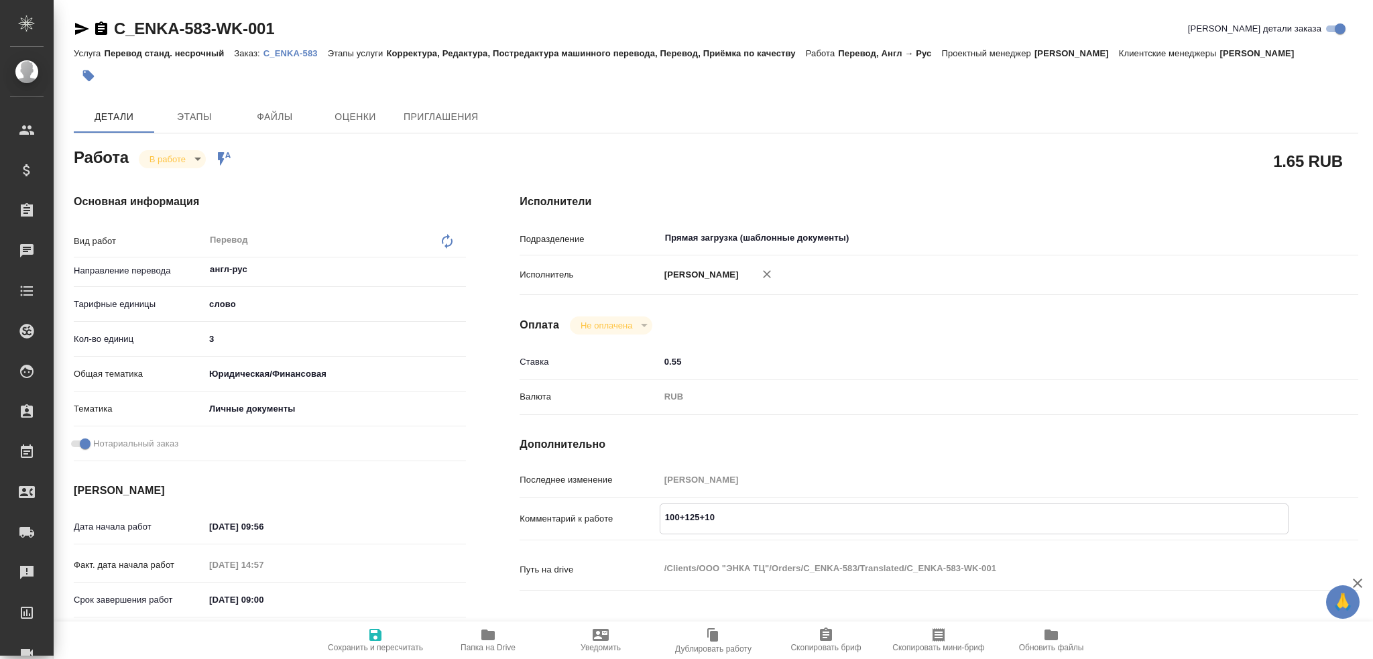
type textarea "100+125+100"
type textarea "x"
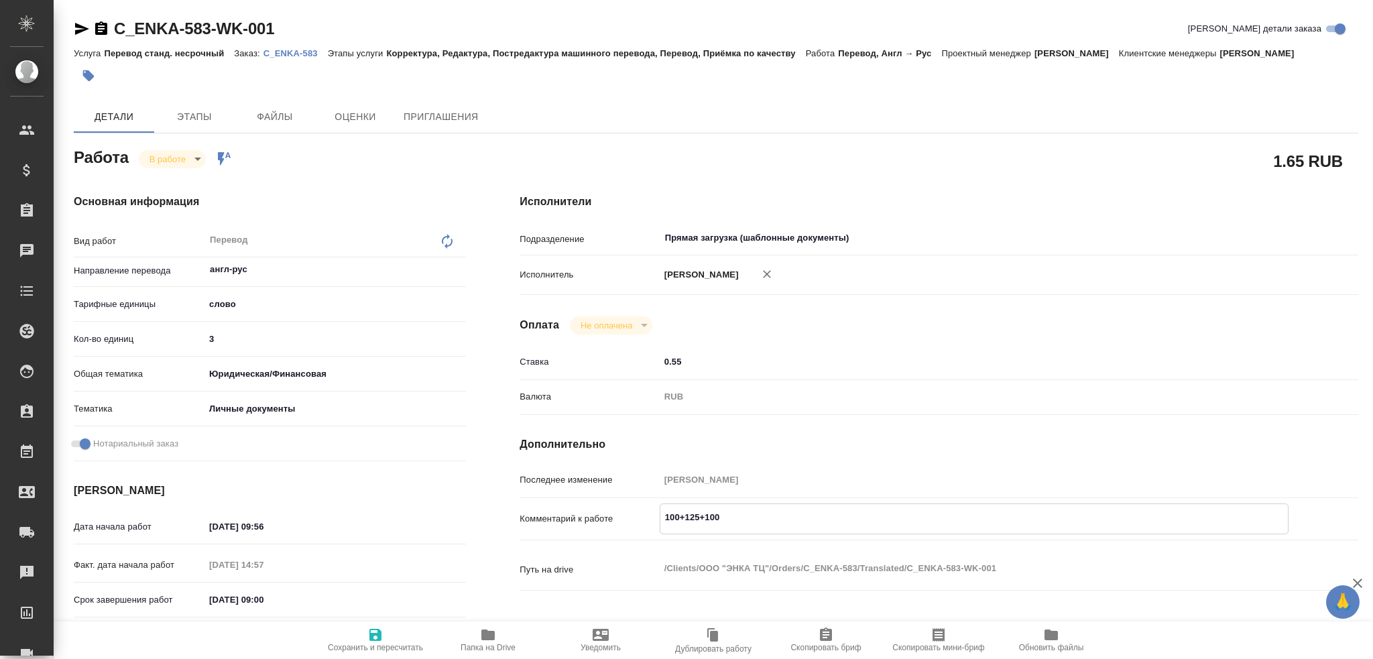
type textarea "100+125+100"
type textarea "x"
click at [373, 640] on icon "button" at bounding box center [375, 635] width 12 height 12
type textarea "x"
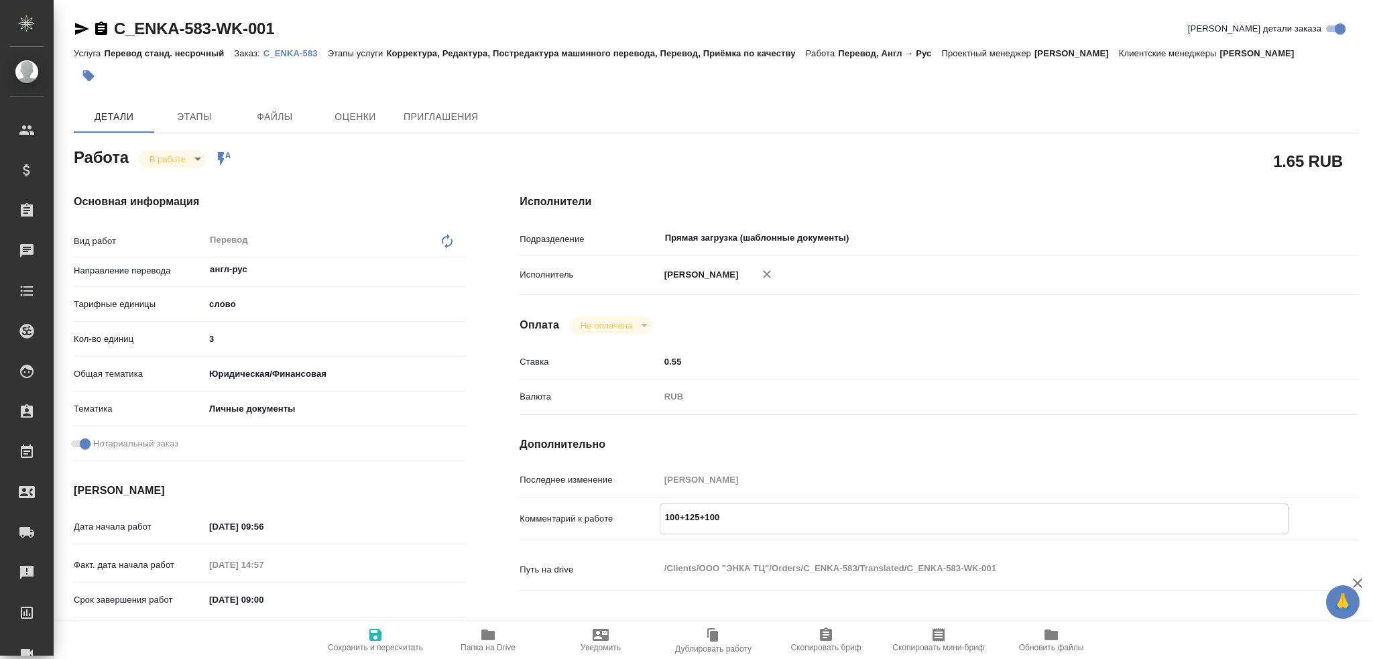
type textarea "x"
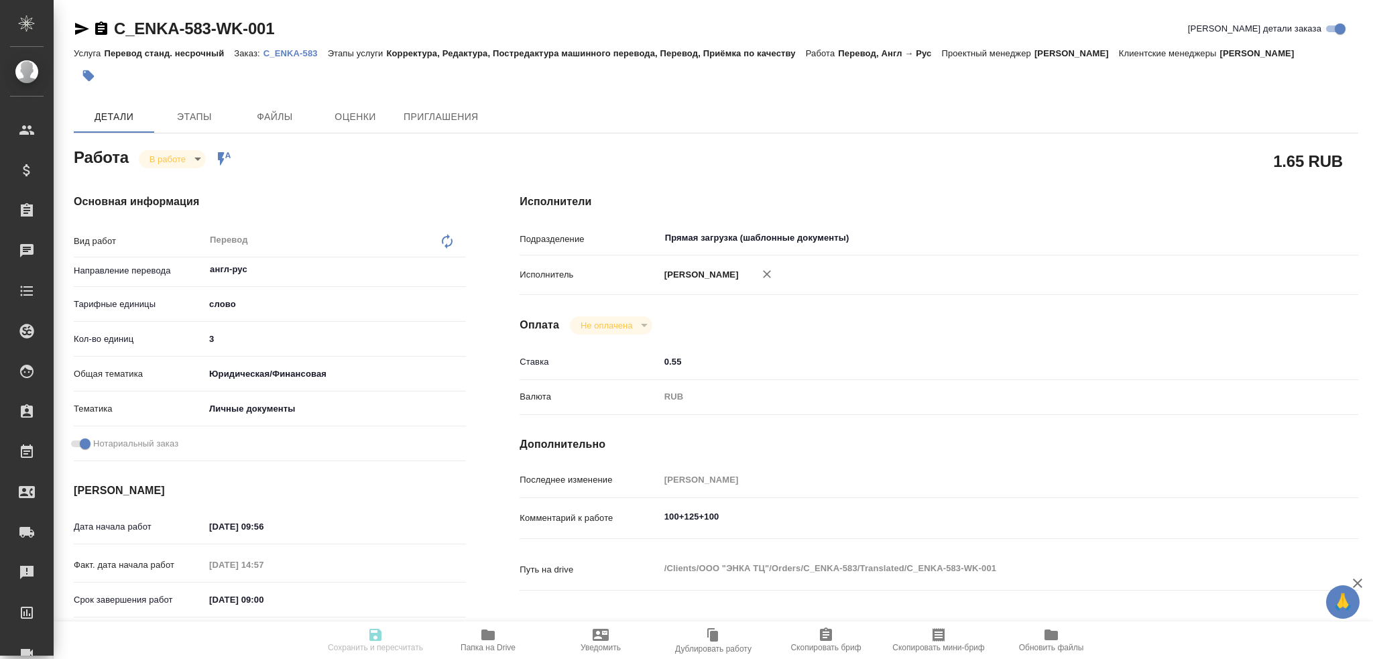
type textarea "x"
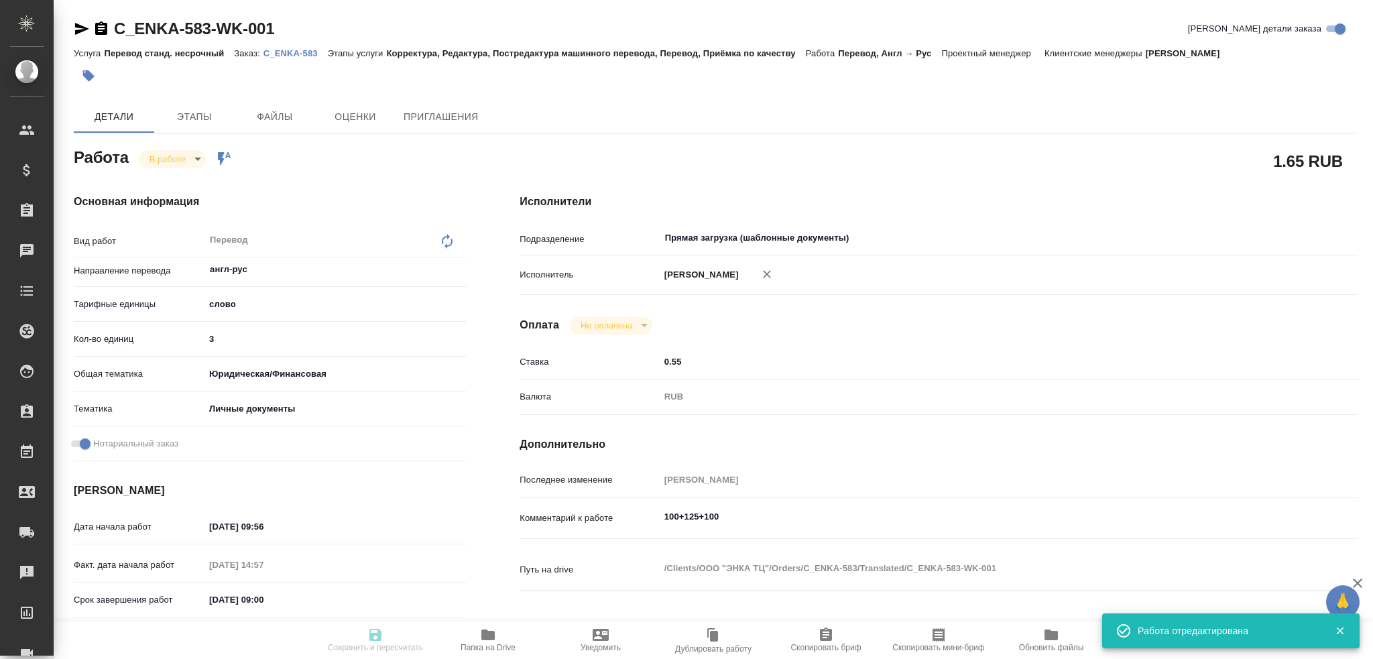
type textarea "x"
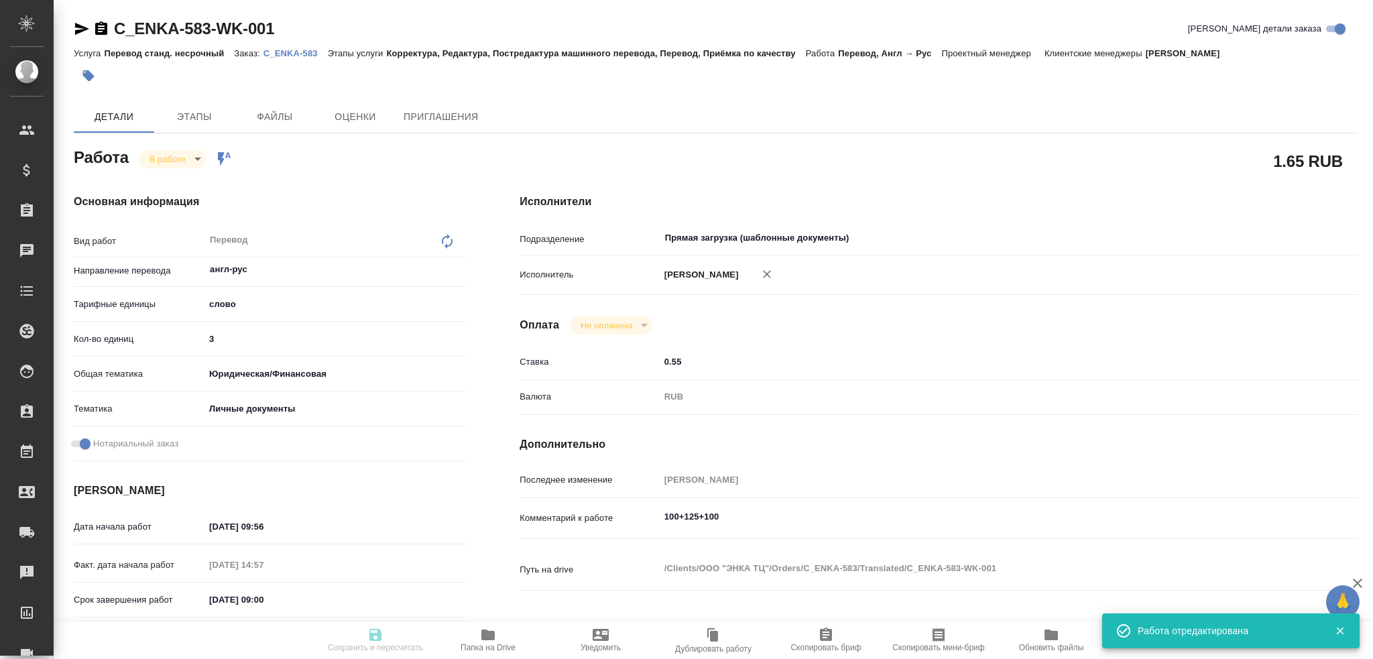
type input "inProgress"
type textarea "Перевод"
type textarea "x"
type input "англ-рус"
type input "5a8b1489cc6b4906c91bfd90"
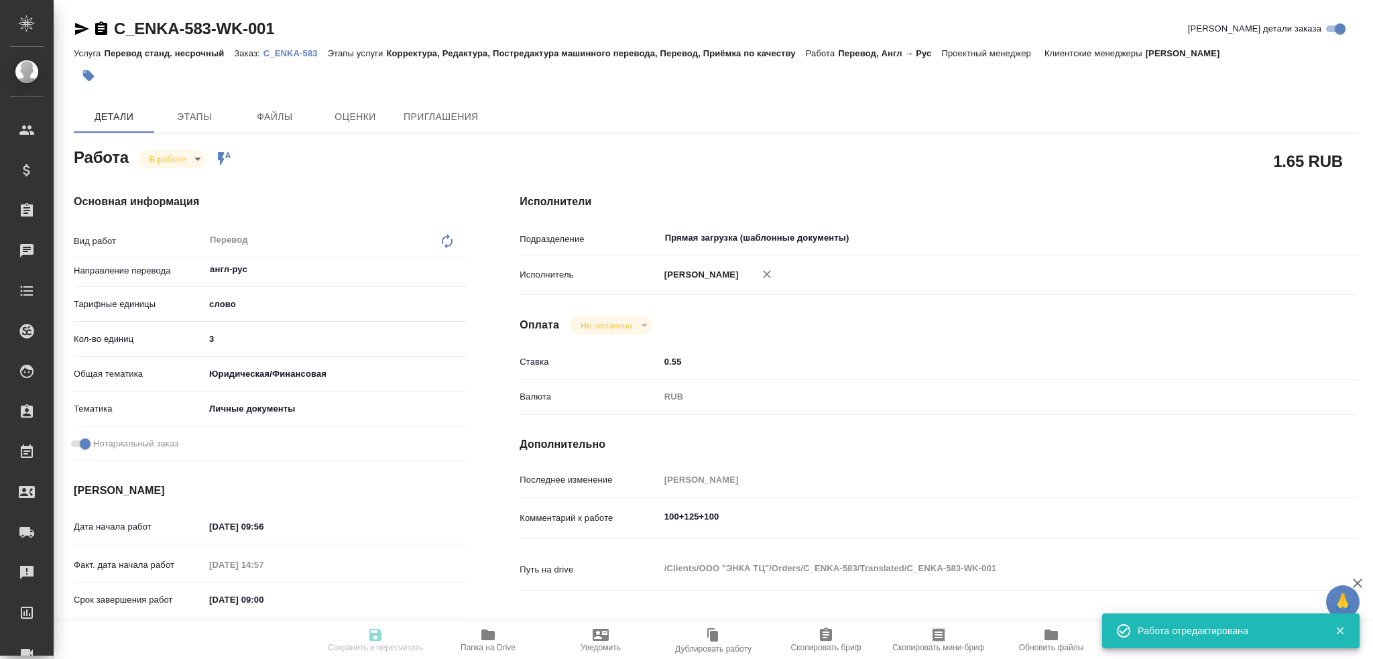
type input "3"
type input "yr-fn"
type input "5a8b8b956a9677013d343cfe"
checkbox input "true"
type input "16.09.2025 09:56"
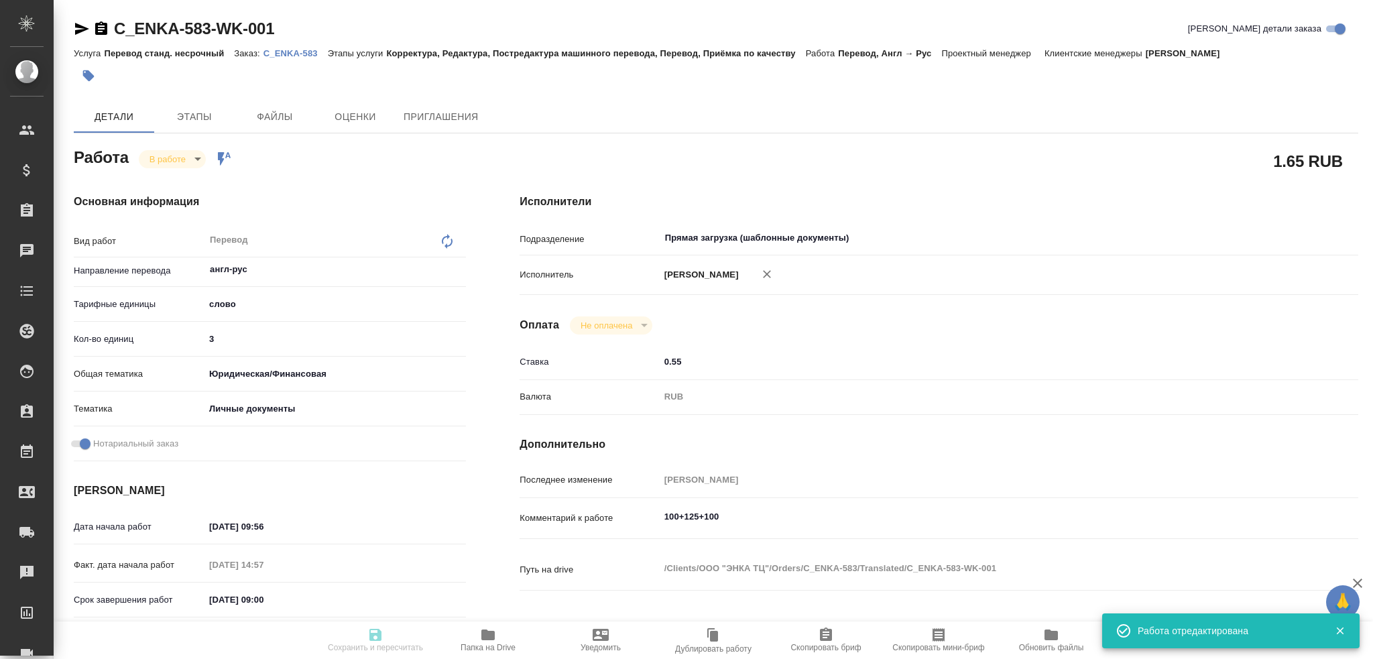
type input "16.09.2025 14:57"
type input "18.09.2025 09:00"
type input "18.09.2025 10:00"
type input "Прямая загрузка (шаблонные документы)"
type input "notPayed"
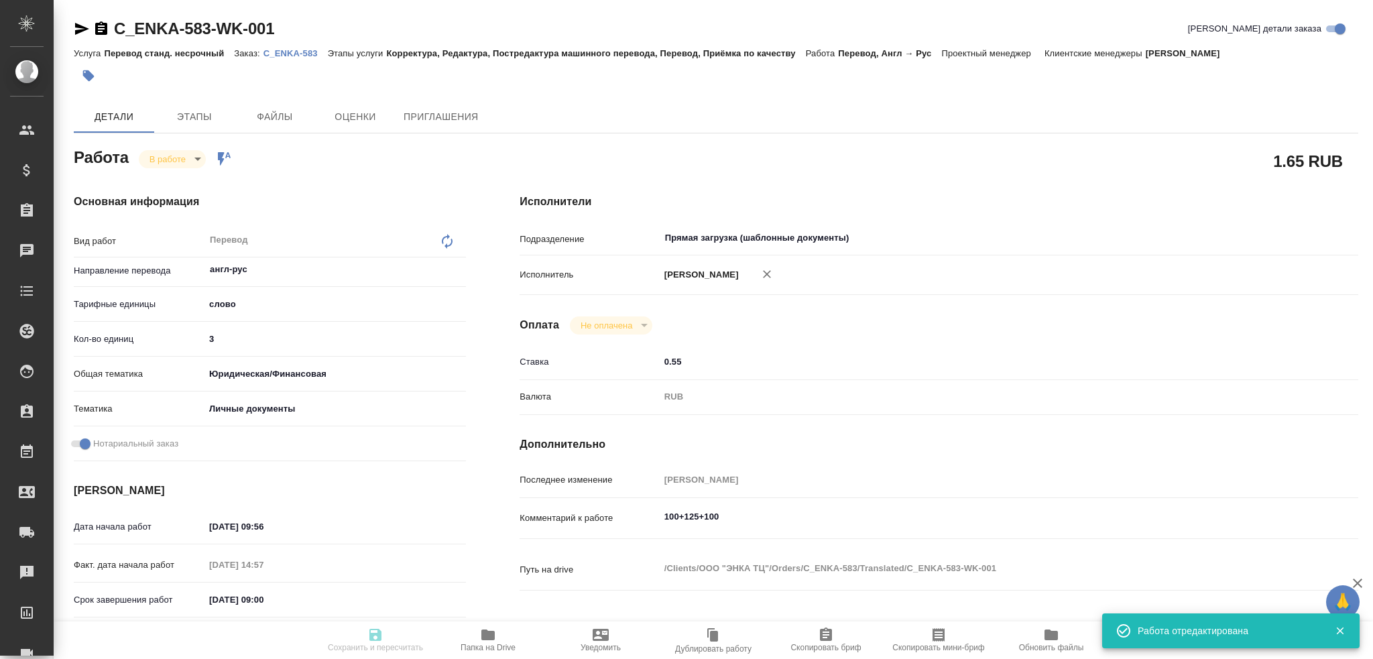
type input "0.55"
type input "RUB"
type input "[PERSON_NAME]"
type textarea "100+125+100"
type textarea "x"
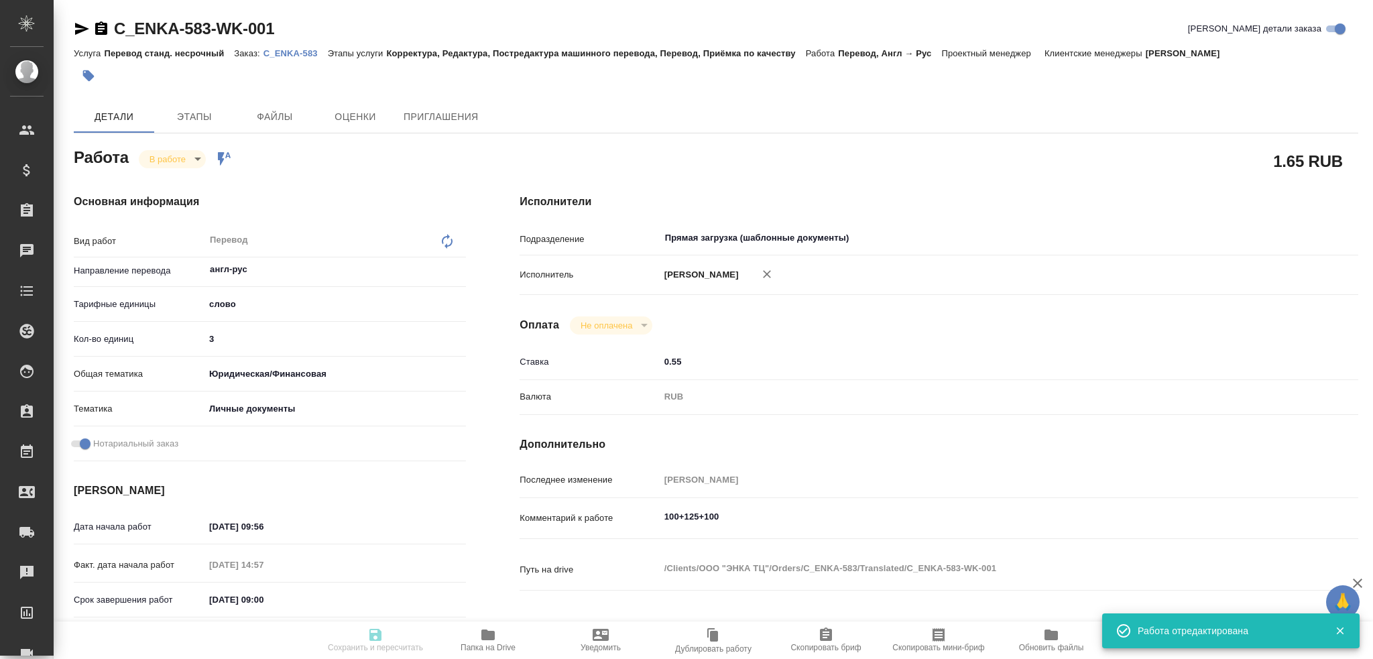
type textarea "/Clients/ООО "ЭНКА ТЦ"/Orders/C_ENKA-583/Translated/C_ENKA-583-WK-001"
type textarea "x"
type input "C_ENKA-583"
type input "Перевод станд. несрочный"
type input "Корректура, Редактура, Постредактура машинного перевода, Перевод, Приёмка по ка…"
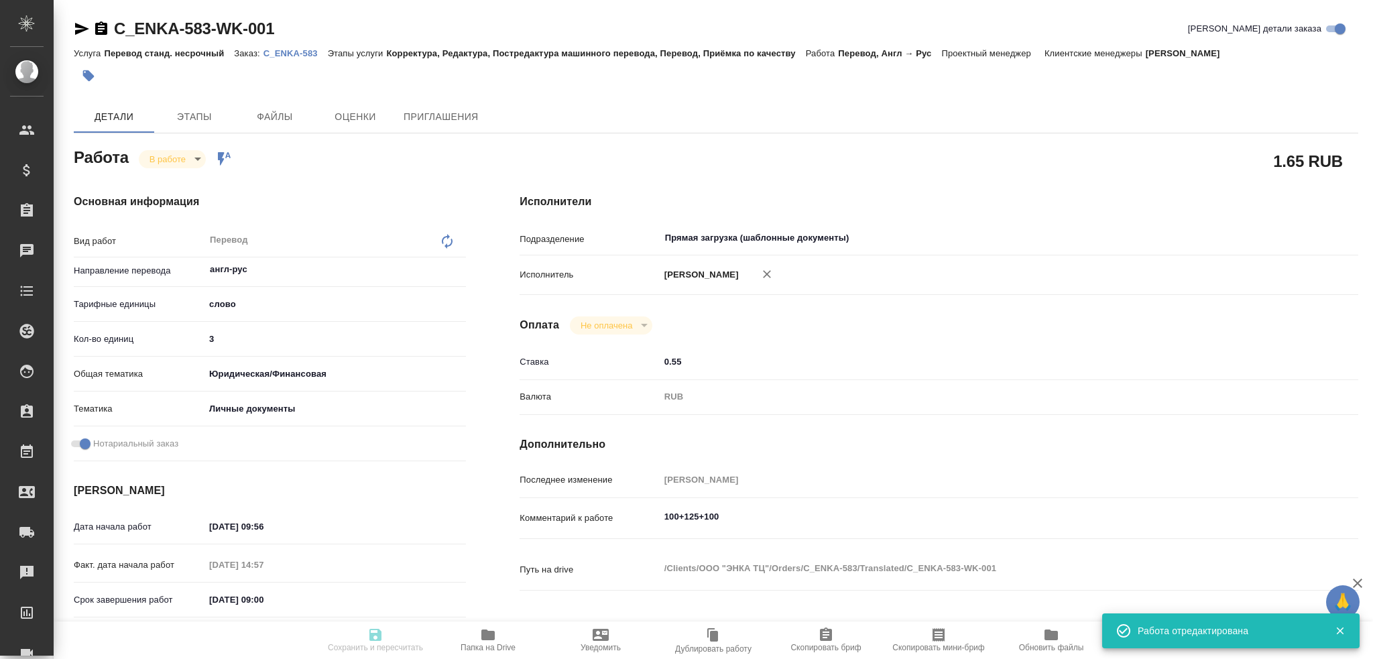
type input "Зайцева Светлана"
type input "/Clients/ООО "ЭНКА ТЦ"/Orders/C_ENKA-583"
type textarea "x"
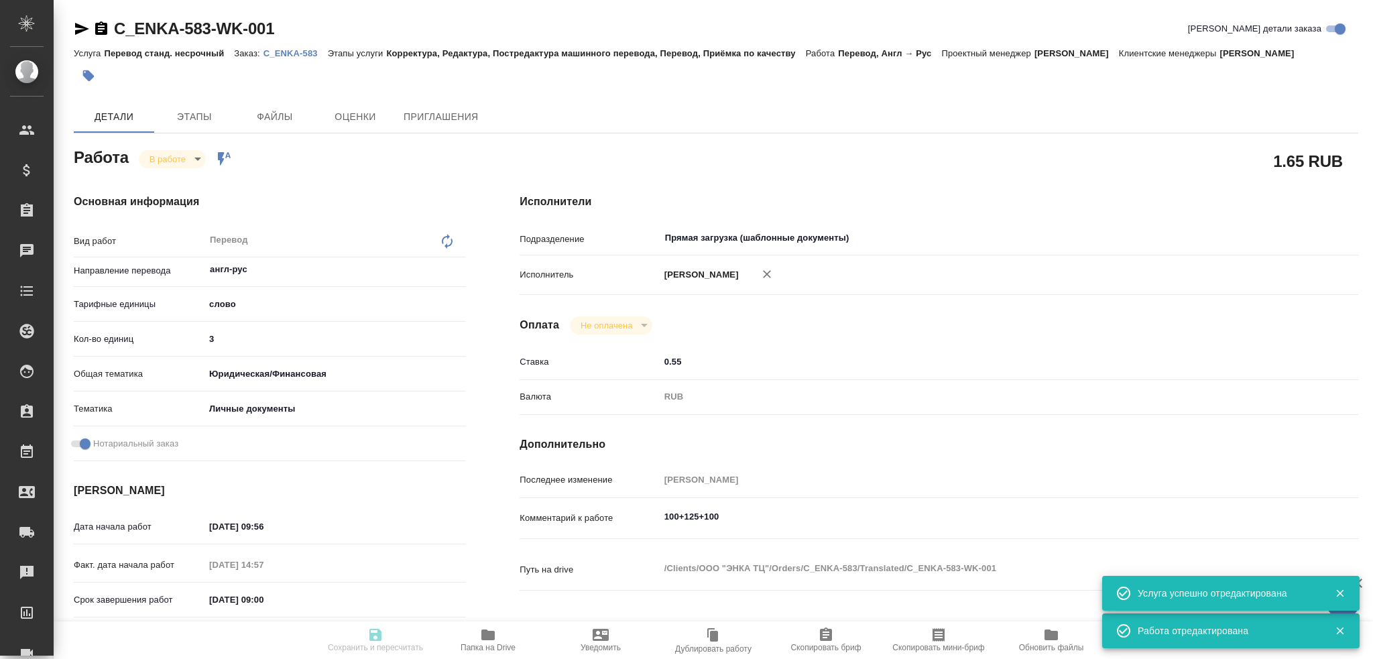
type textarea "x"
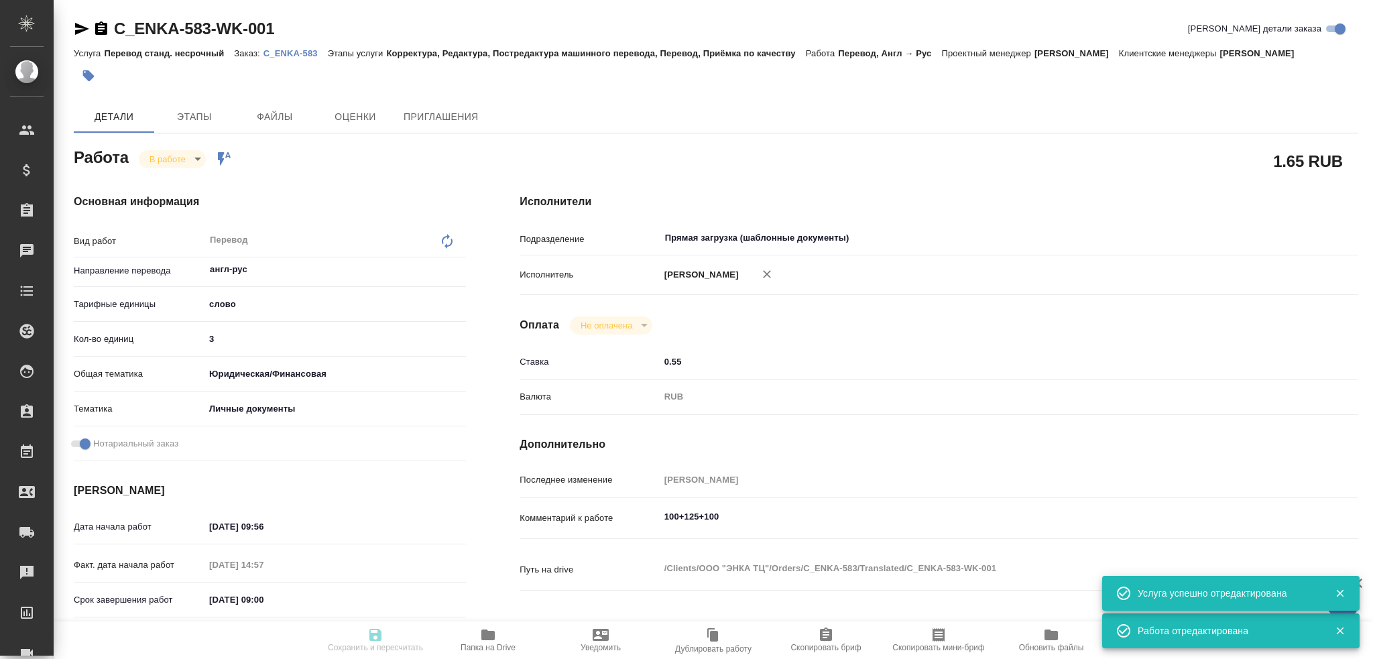
type textarea "x"
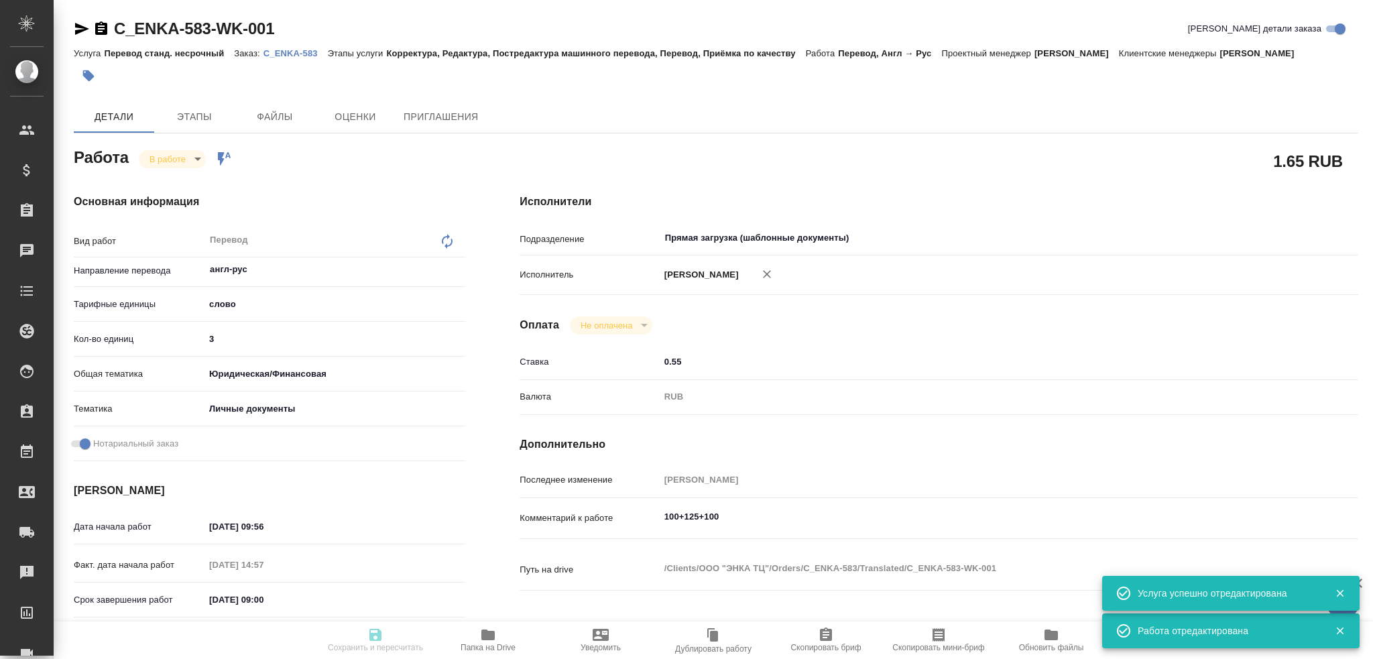
type textarea "x"
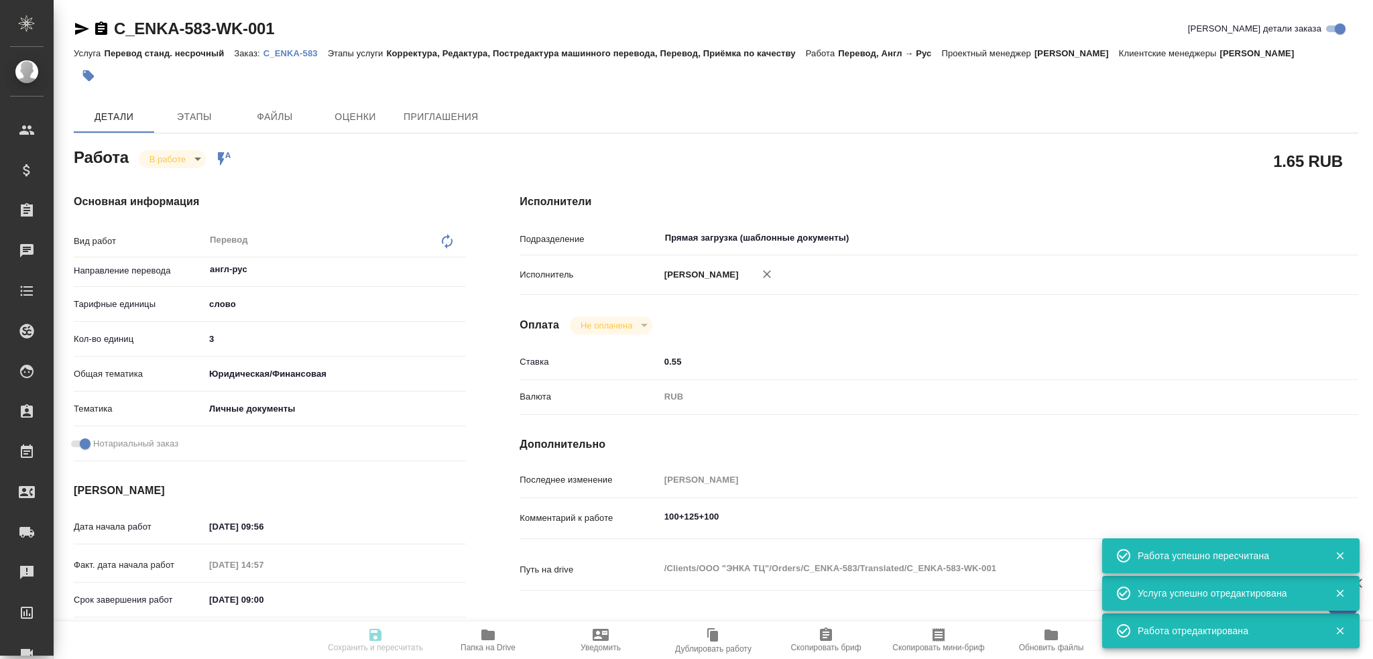
type input "inProgress"
type textarea "Перевод"
type textarea "x"
type input "англ-рус"
type input "5a8b1489cc6b4906c91bfd90"
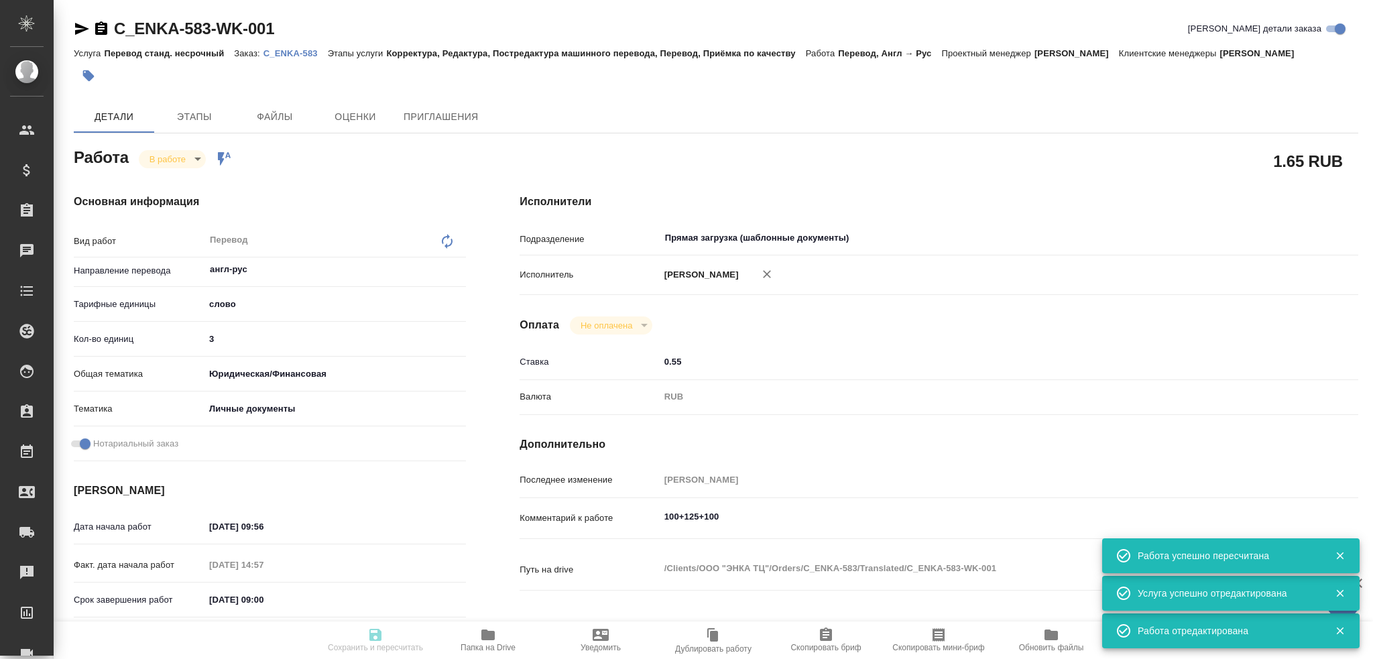
type input "3"
type input "yr-fn"
type input "5a8b8b956a9677013d343cfe"
checkbox input "true"
type input "16.09.2025 09:56"
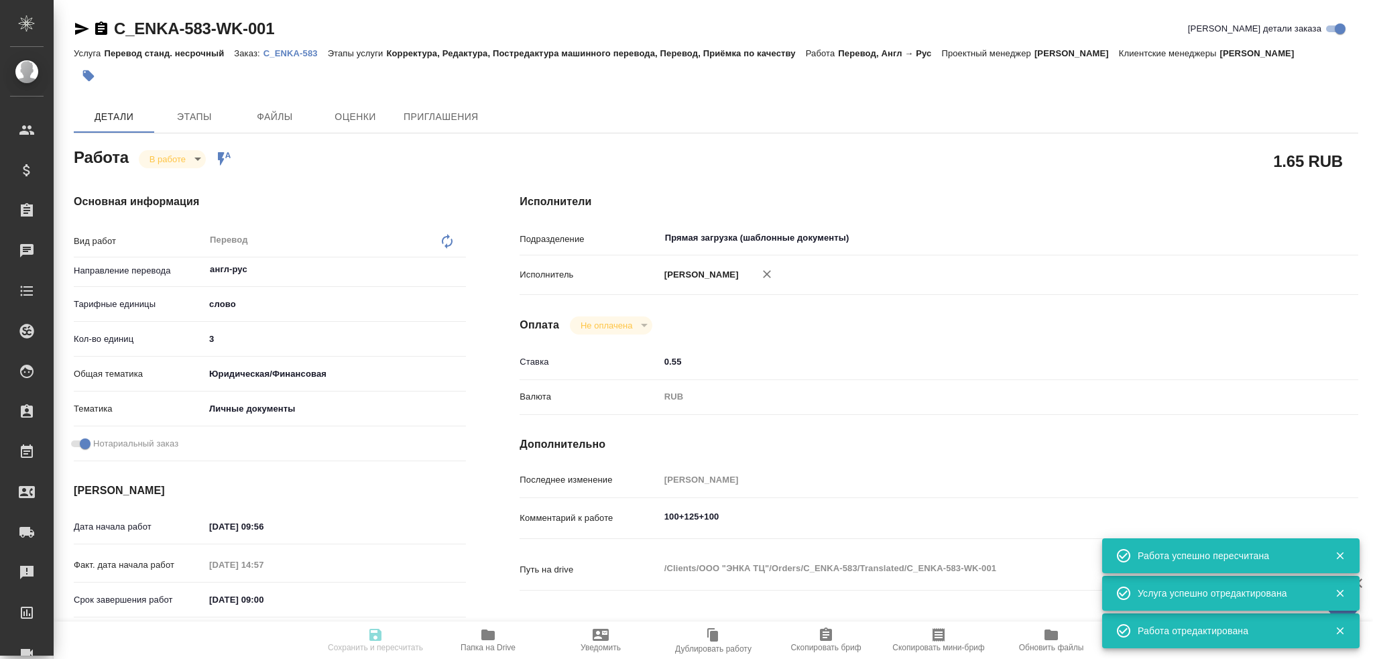
type input "16.09.2025 14:57"
type input "18.09.2025 09:00"
type input "18.09.2025 10:00"
type input "Прямая загрузка (шаблонные документы)"
type input "notPayed"
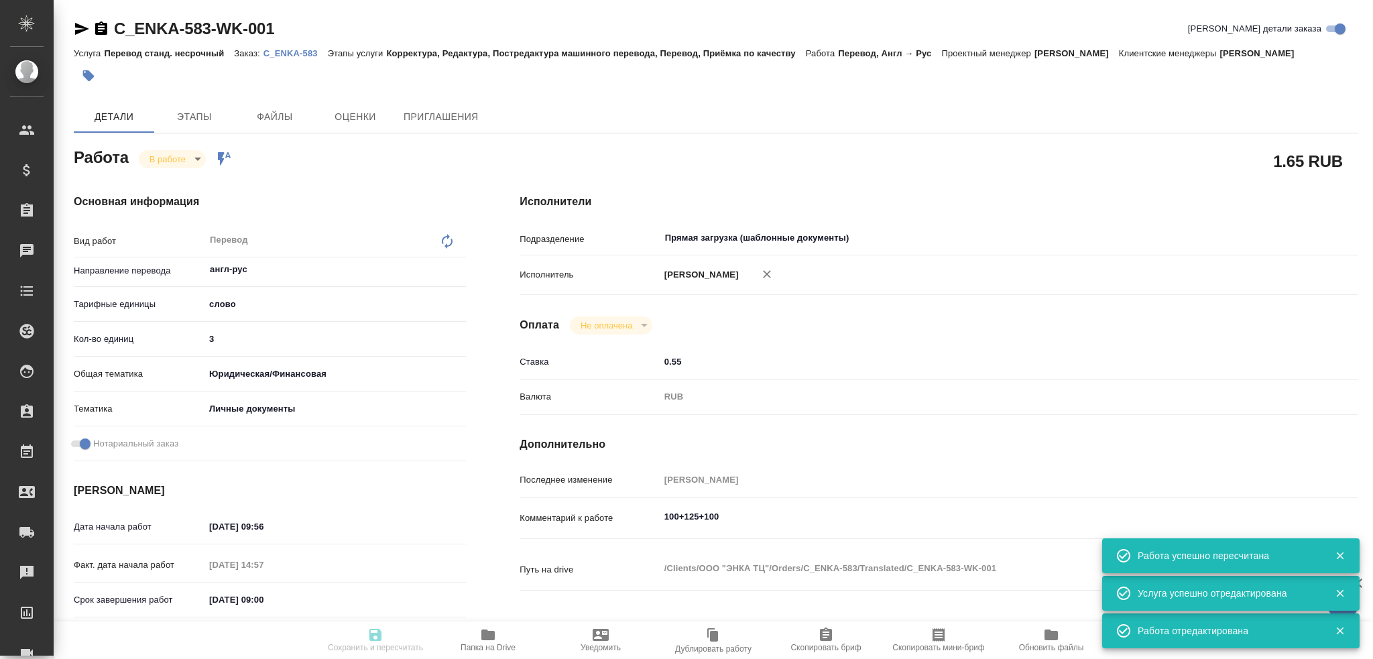
type input "0.55"
type input "RUB"
type input "[PERSON_NAME]"
type textarea "100+125+100"
type textarea "x"
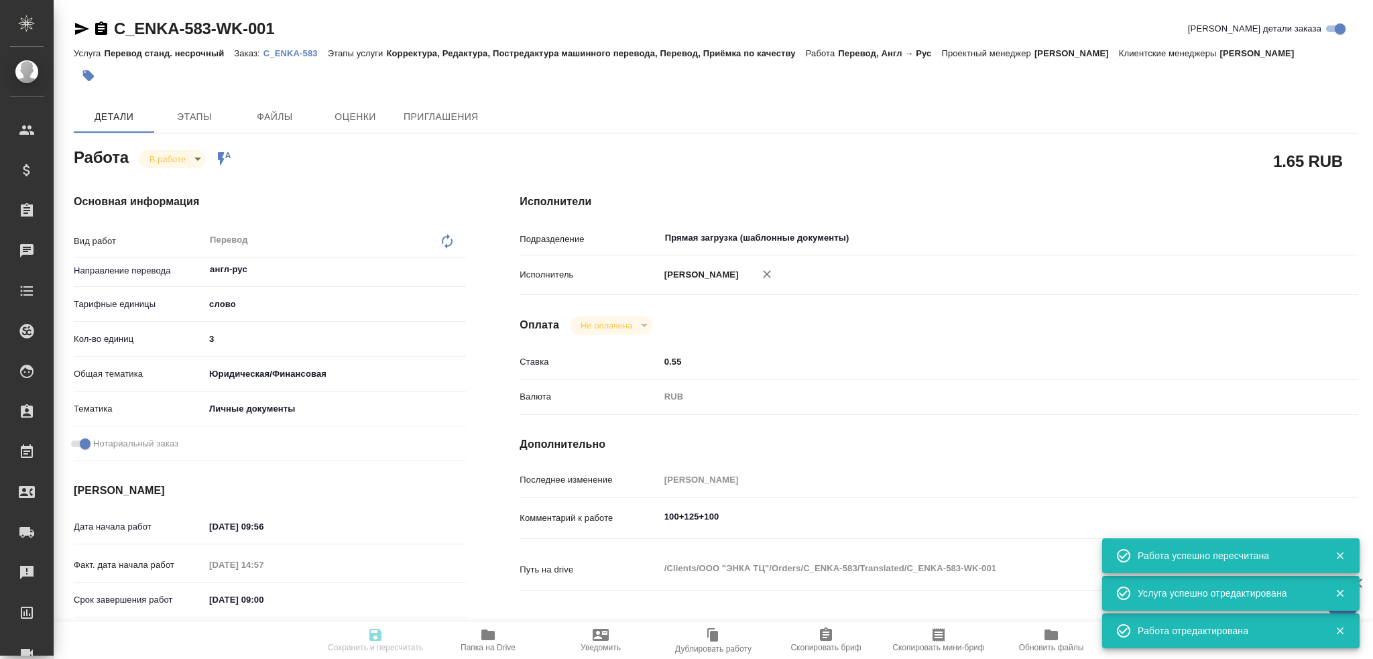
type textarea "/Clients/ООО "ЭНКА ТЦ"/Orders/C_ENKA-583/Translated/C_ENKA-583-WK-001"
type textarea "x"
type input "C_ENKA-583"
type input "Перевод станд. несрочный"
type input "Корректура, Редактура, Постредактура машинного перевода, Перевод, Приёмка по ка…"
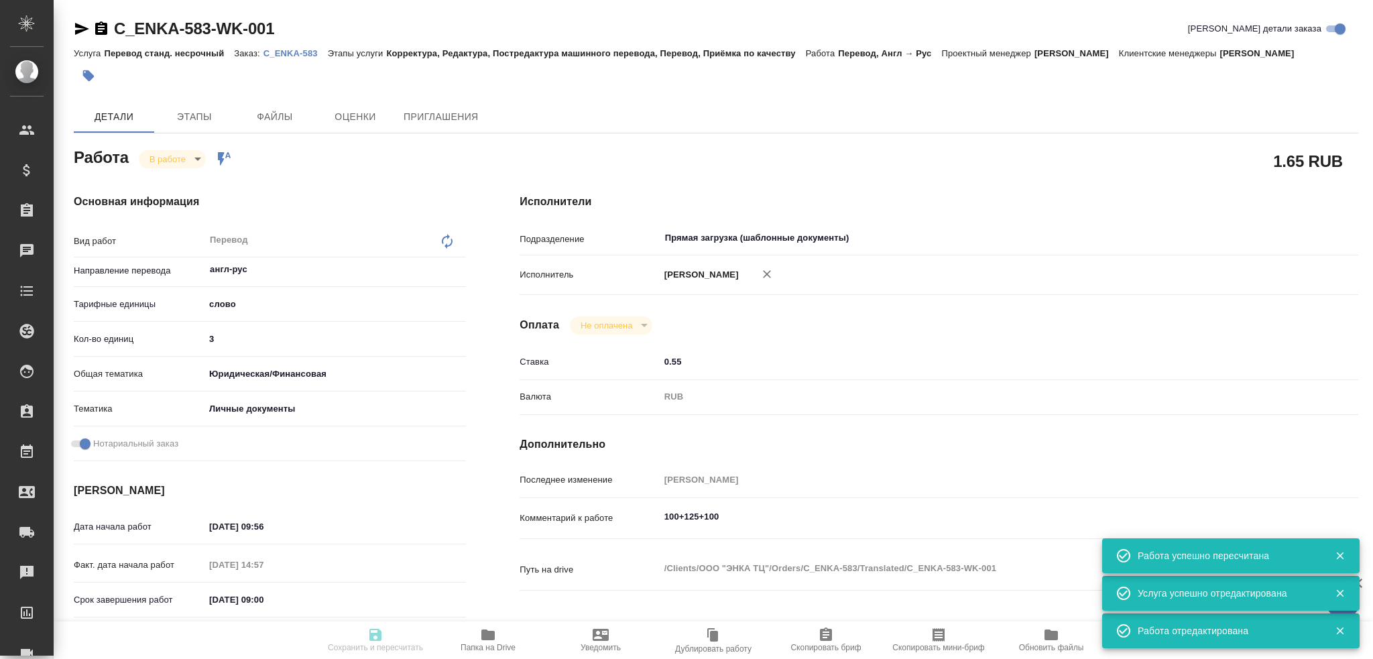
type input "Зайцева Светлана"
type input "/Clients/ООО "ЭНКА ТЦ"/Orders/C_ENKA-583"
type textarea "x"
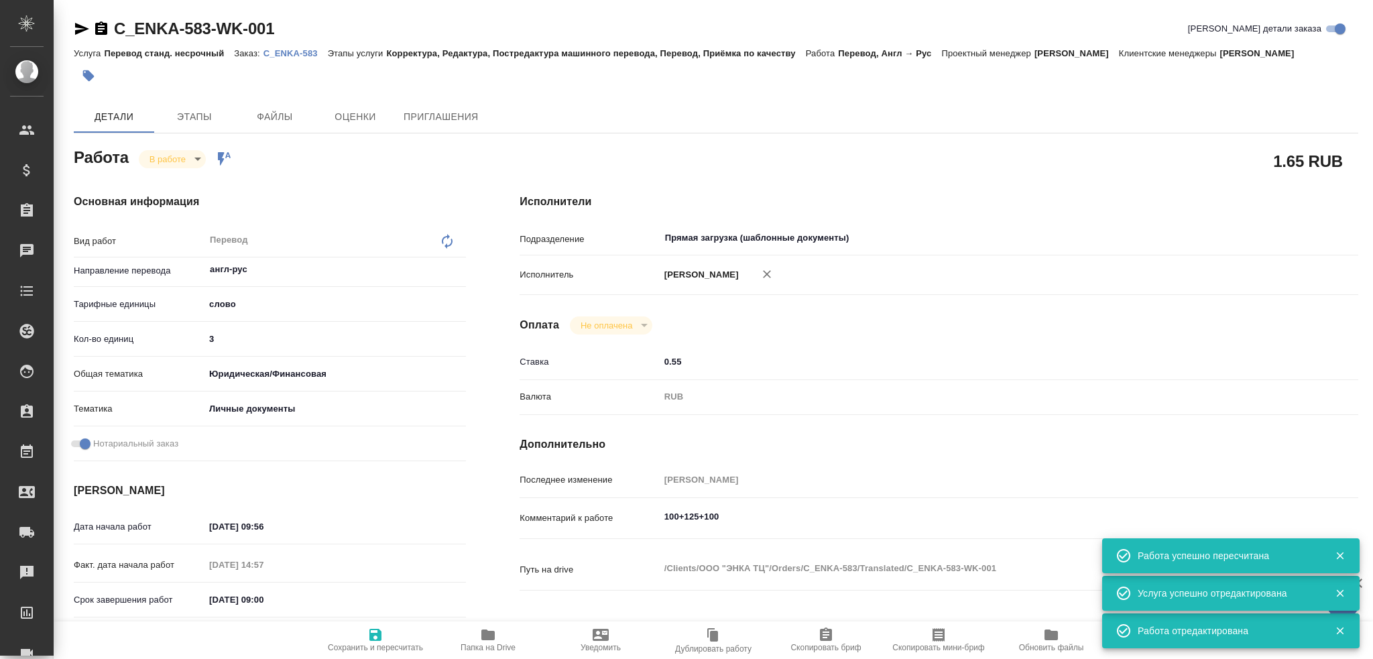
type textarea "x"
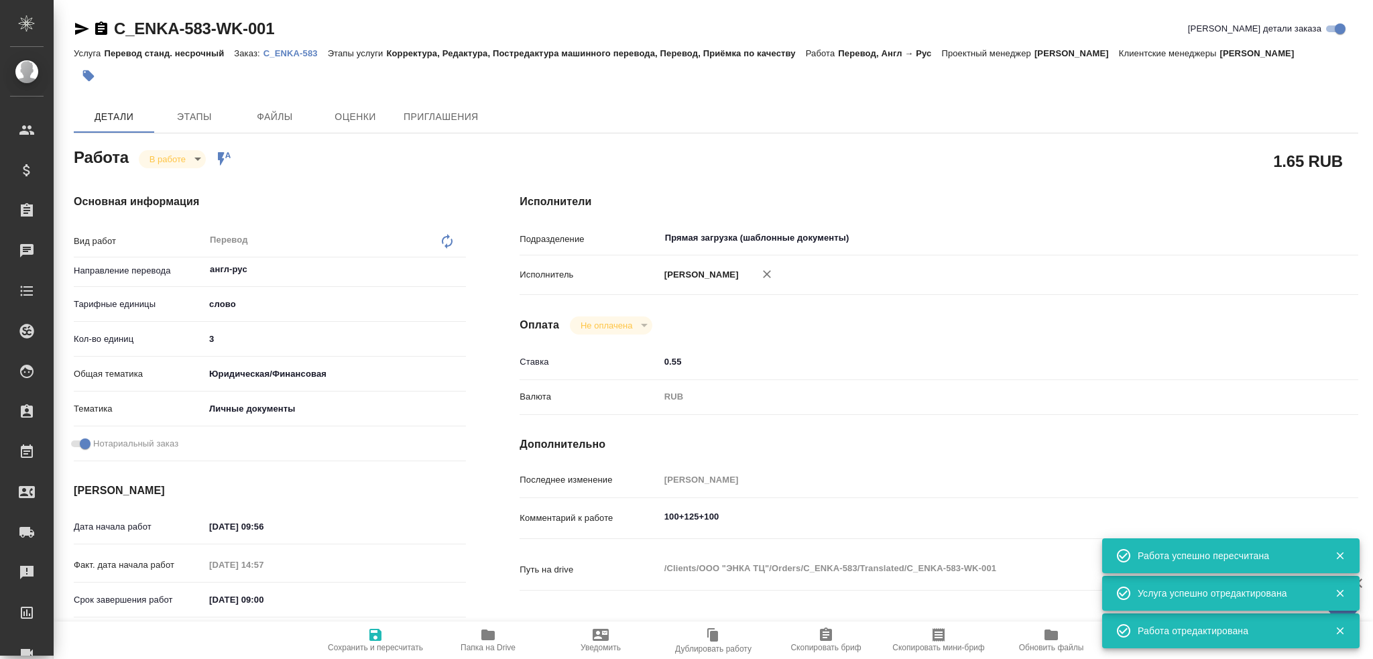
type textarea "x"
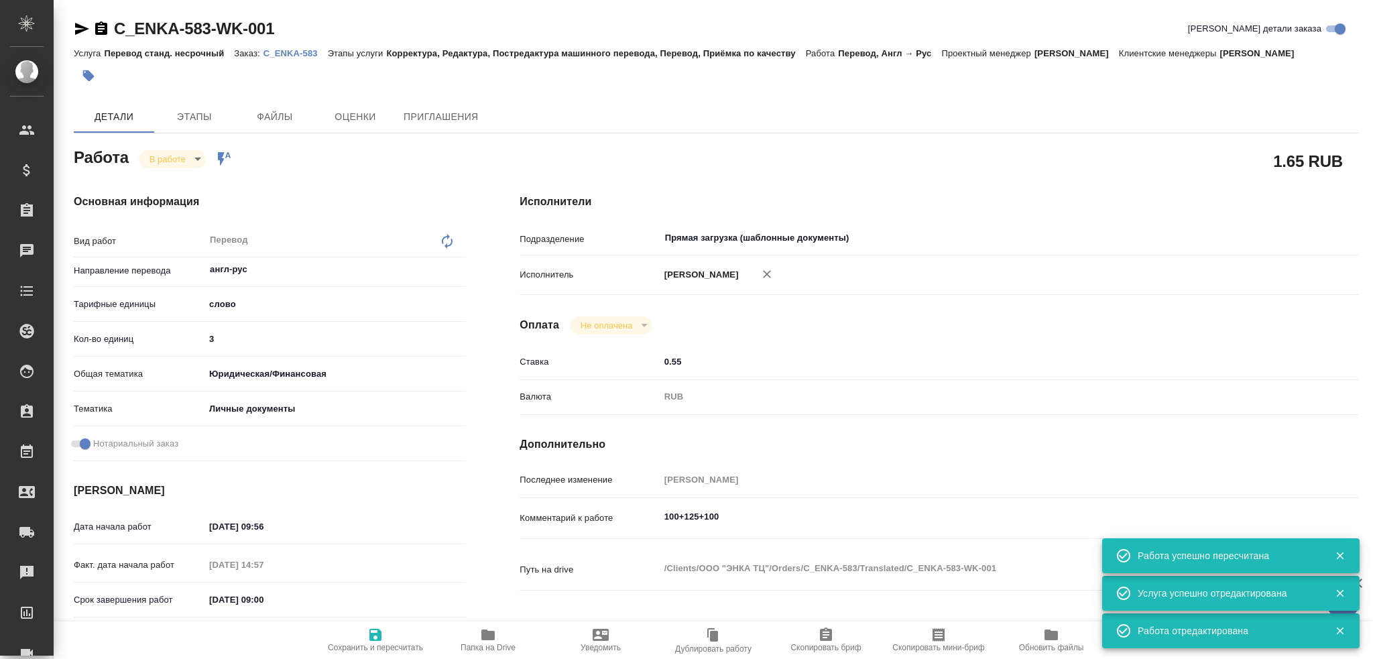
type textarea "x"
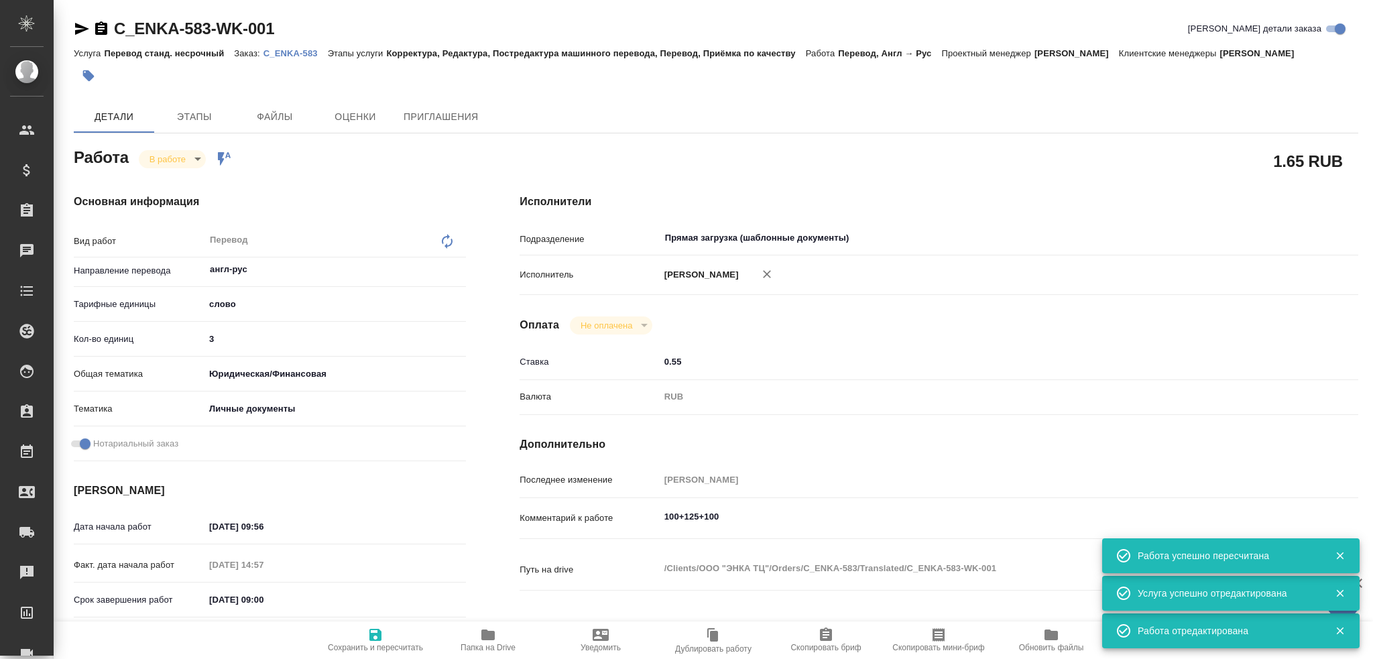
type textarea "x"
click at [237, 342] on input "3" at bounding box center [335, 338] width 260 height 19
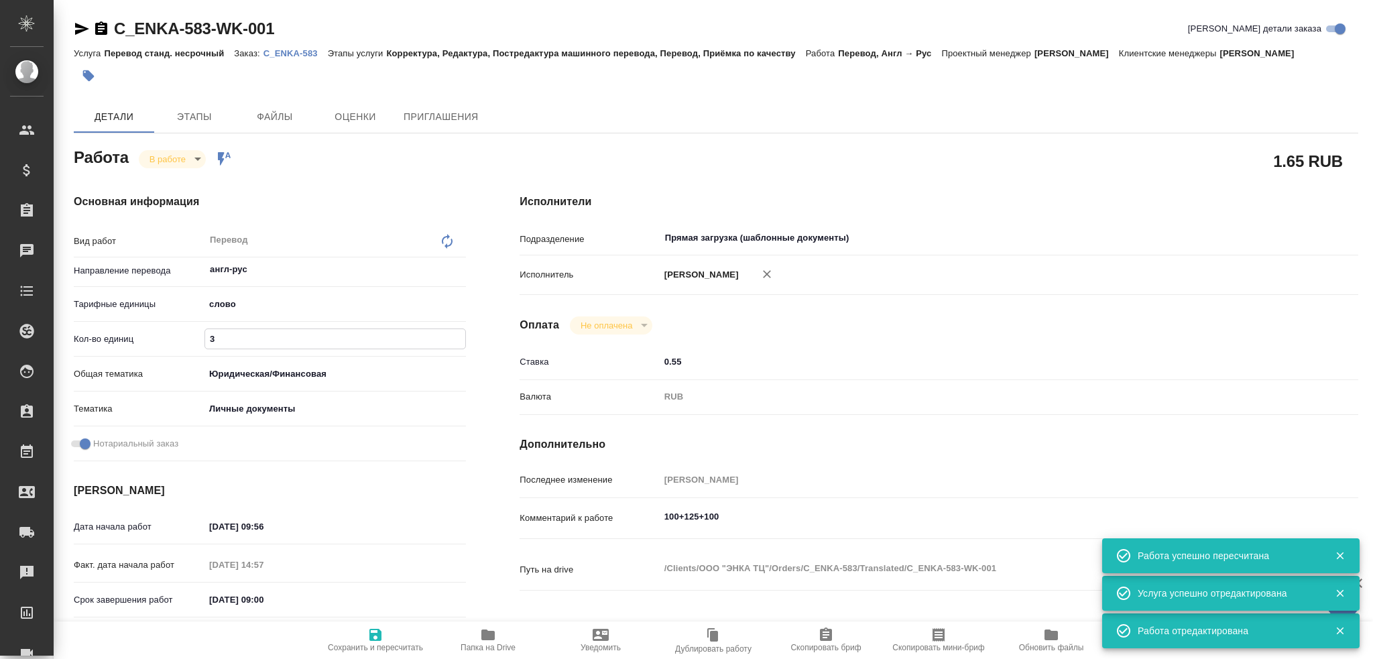
type textarea "x"
type input "32"
type textarea "x"
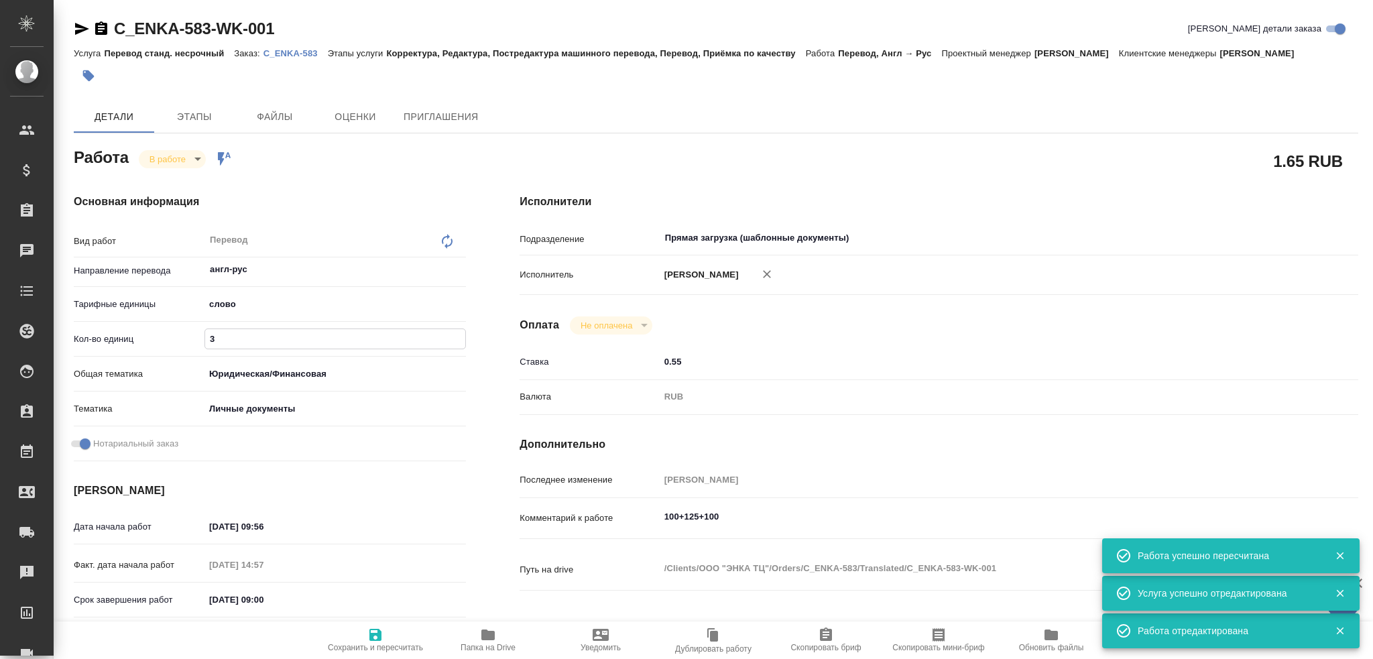
type textarea "x"
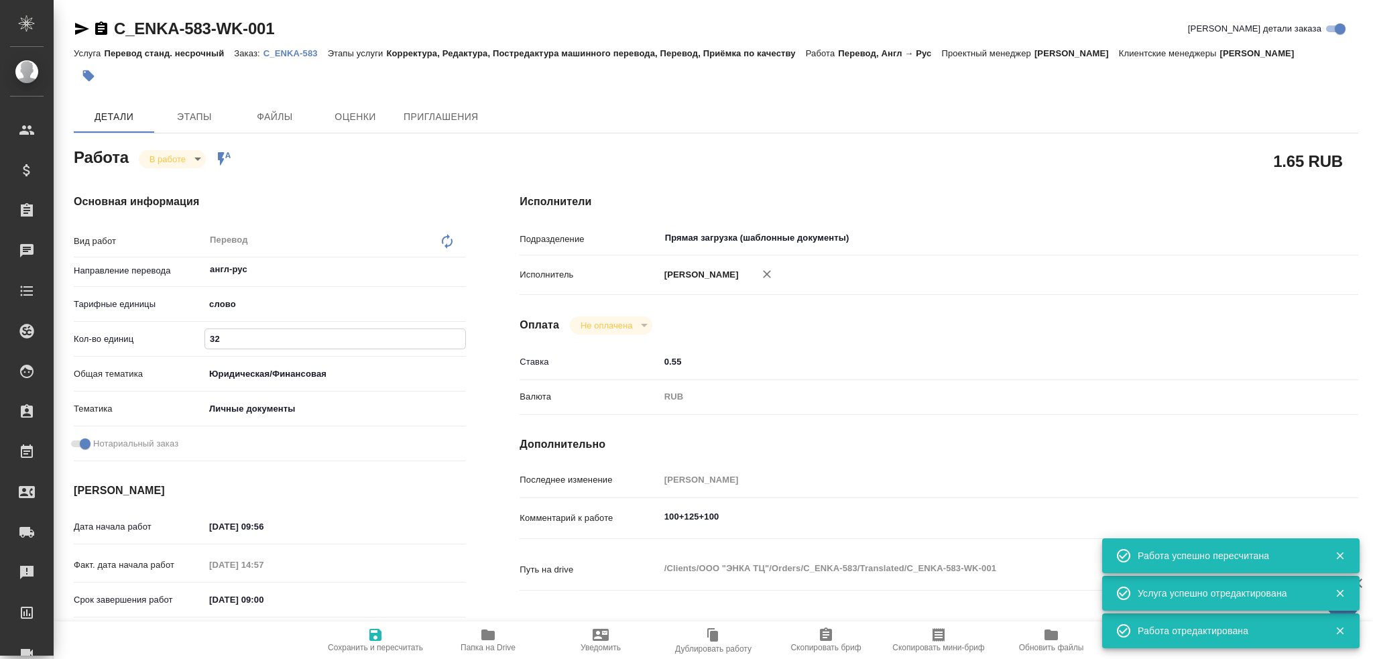
type textarea "x"
type input "325"
type textarea "x"
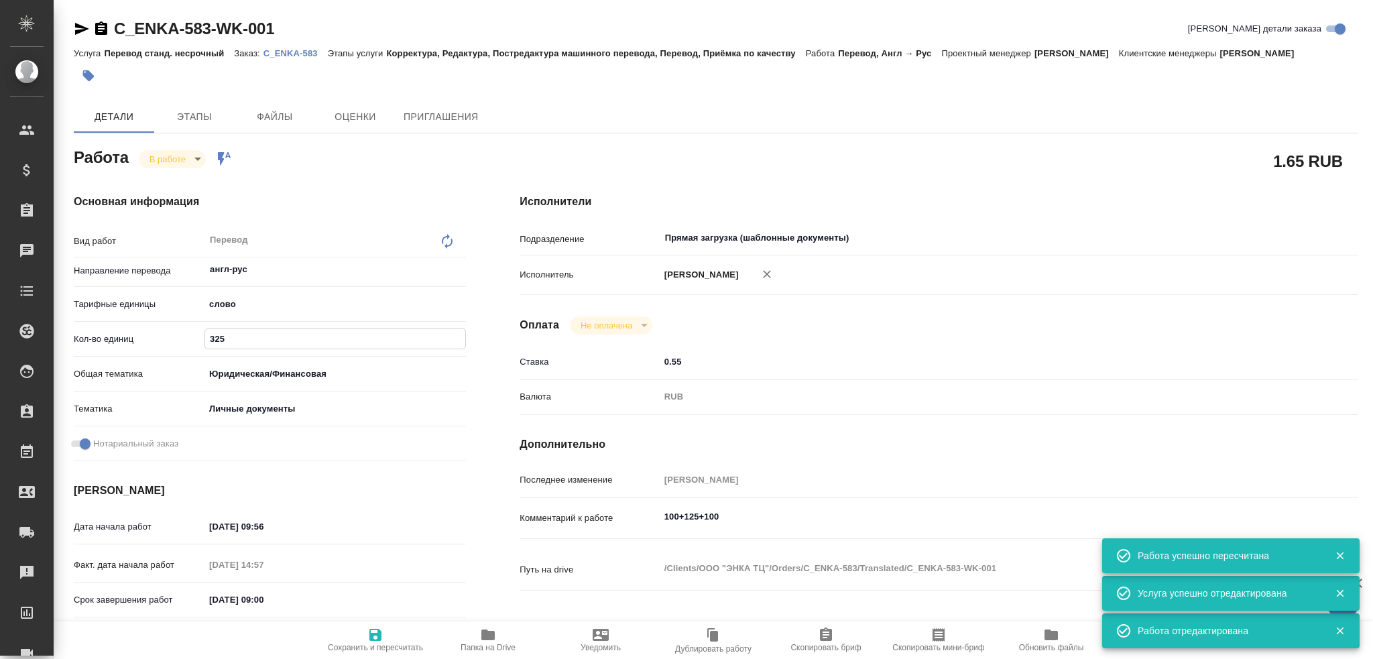
type textarea "x"
type input "325"
click at [362, 641] on span "Сохранить и пересчитать" at bounding box center [375, 639] width 97 height 25
type textarea "x"
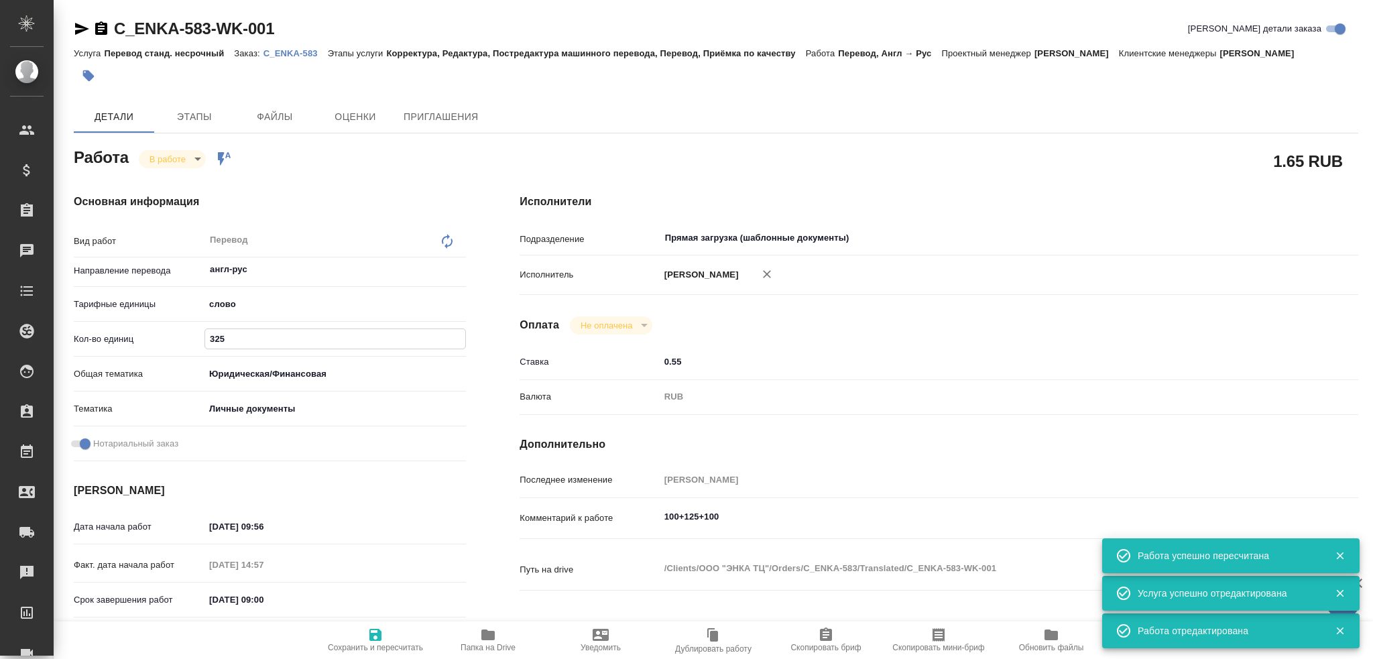
type textarea "x"
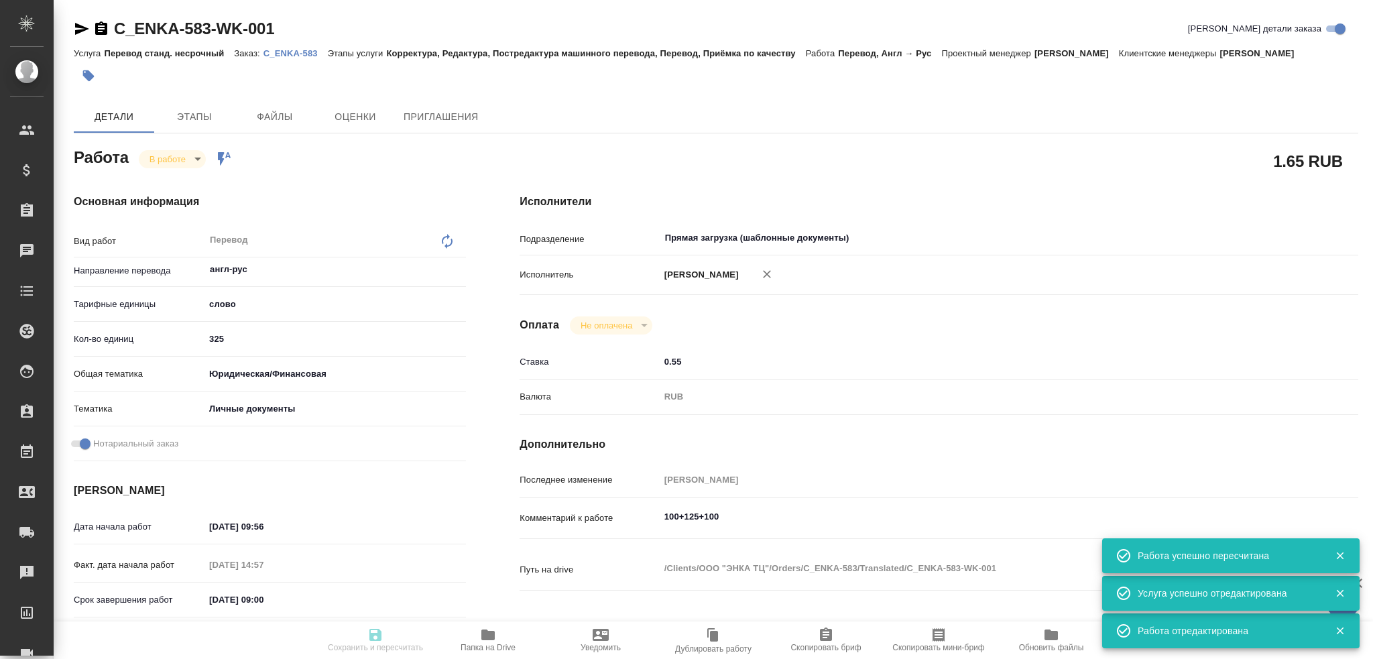
type textarea "x"
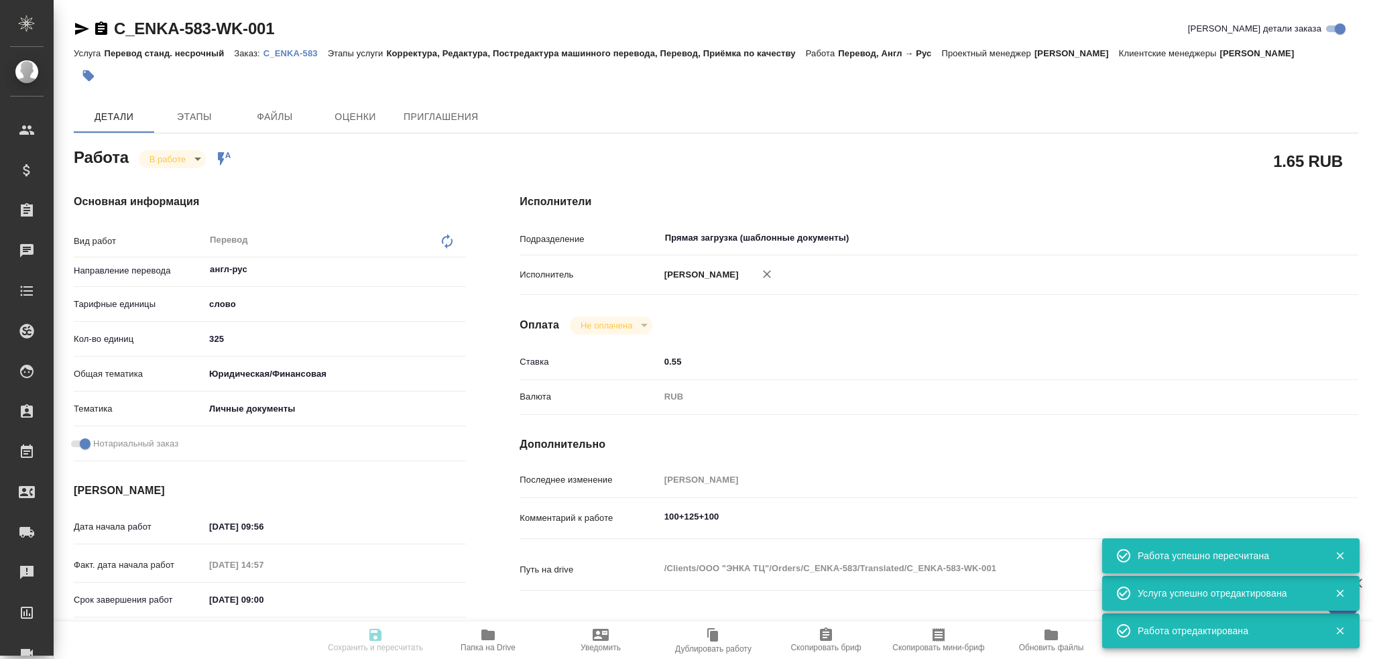
type textarea "x"
type input "inProgress"
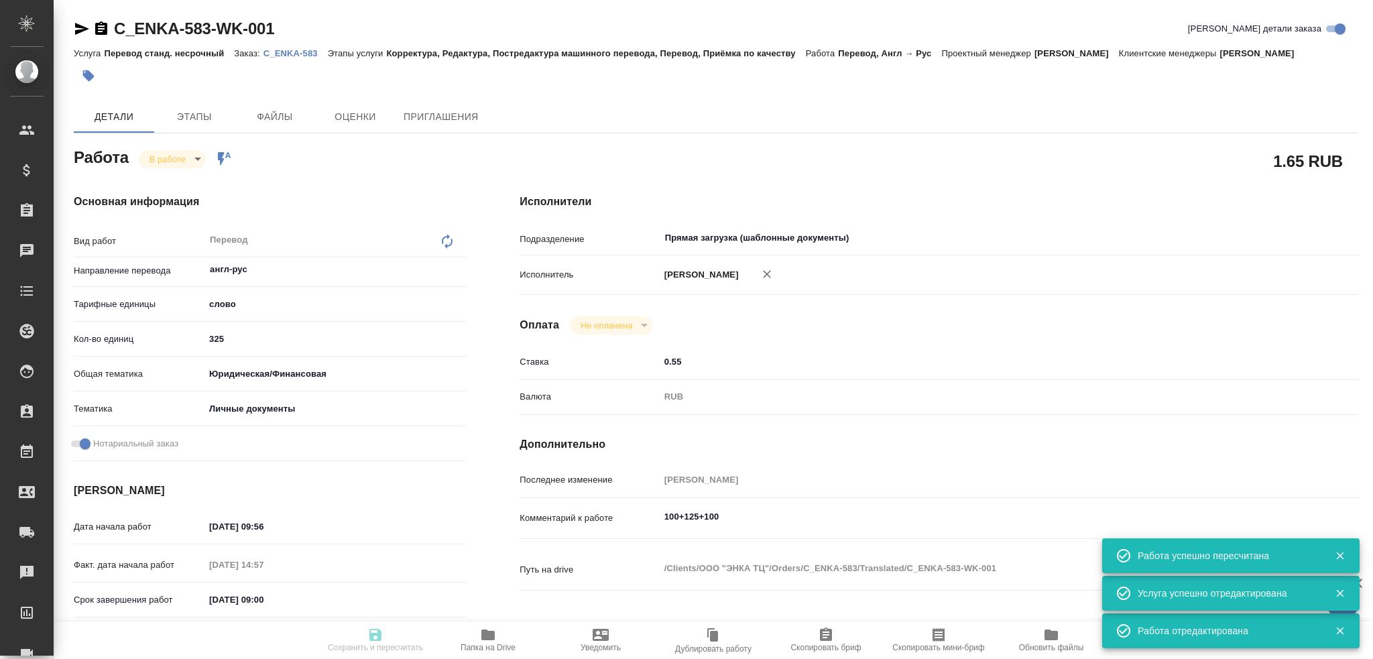
type textarea "Перевод"
type textarea "x"
type input "англ-рус"
type input "5a8b1489cc6b4906c91bfd90"
type input "325"
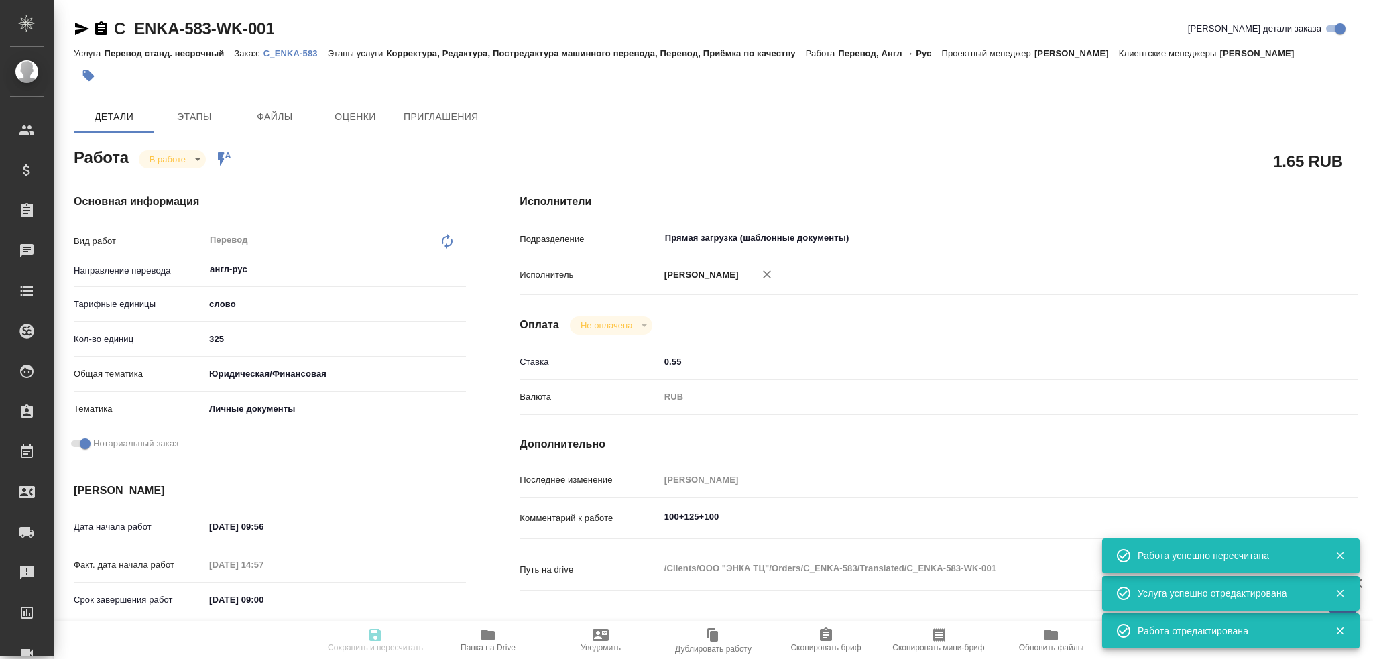
type input "yr-fn"
type input "5a8b8b956a9677013d343cfe"
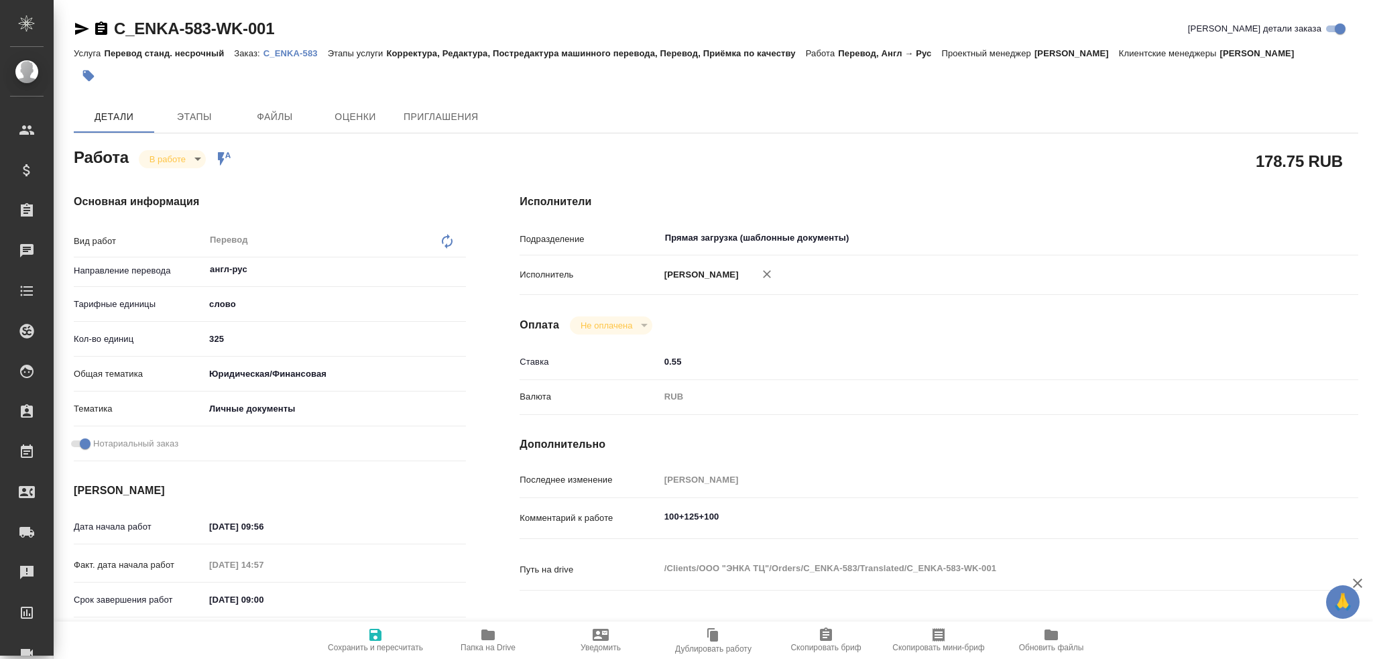
click at [179, 160] on body "🙏 .cls-1 fill:#fff; AWATERA Gusev Alexandr Клиенты Спецификации Заказы 0 Чаты T…" at bounding box center [686, 329] width 1373 height 659
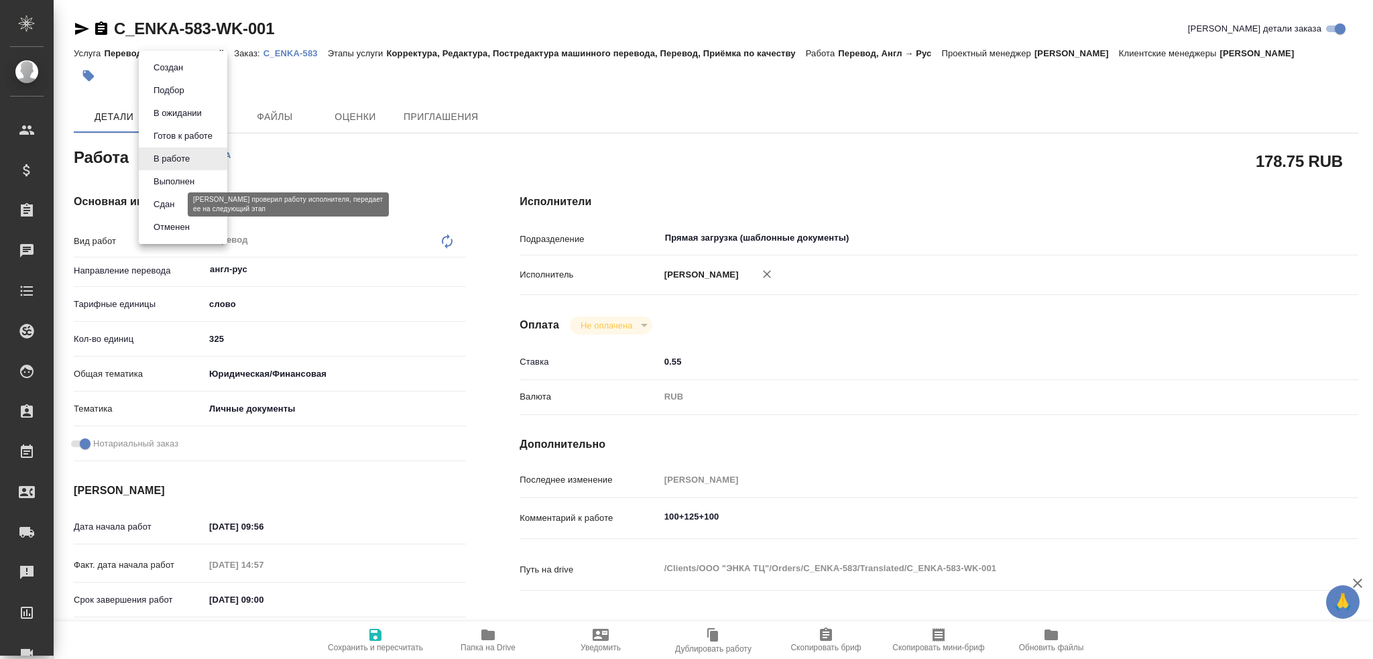
click at [176, 206] on button "Сдан" at bounding box center [163, 204] width 29 height 15
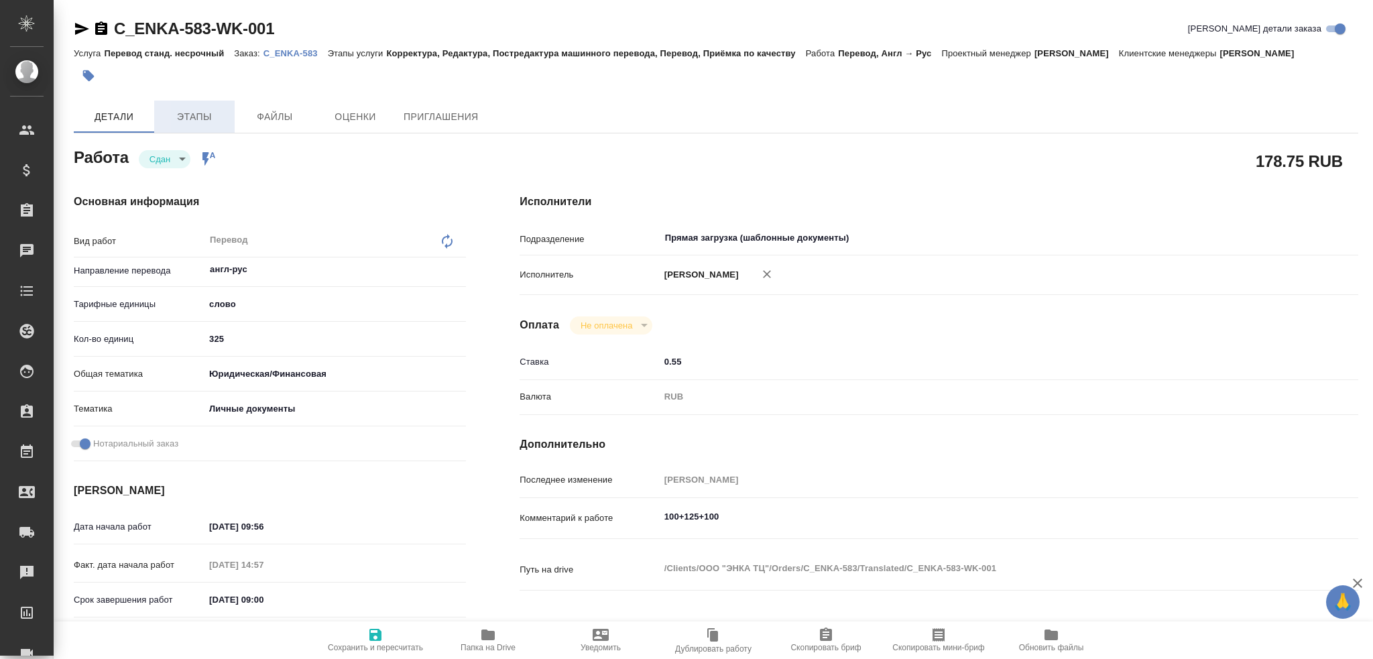
click at [204, 116] on span "Этапы" at bounding box center [194, 117] width 64 height 17
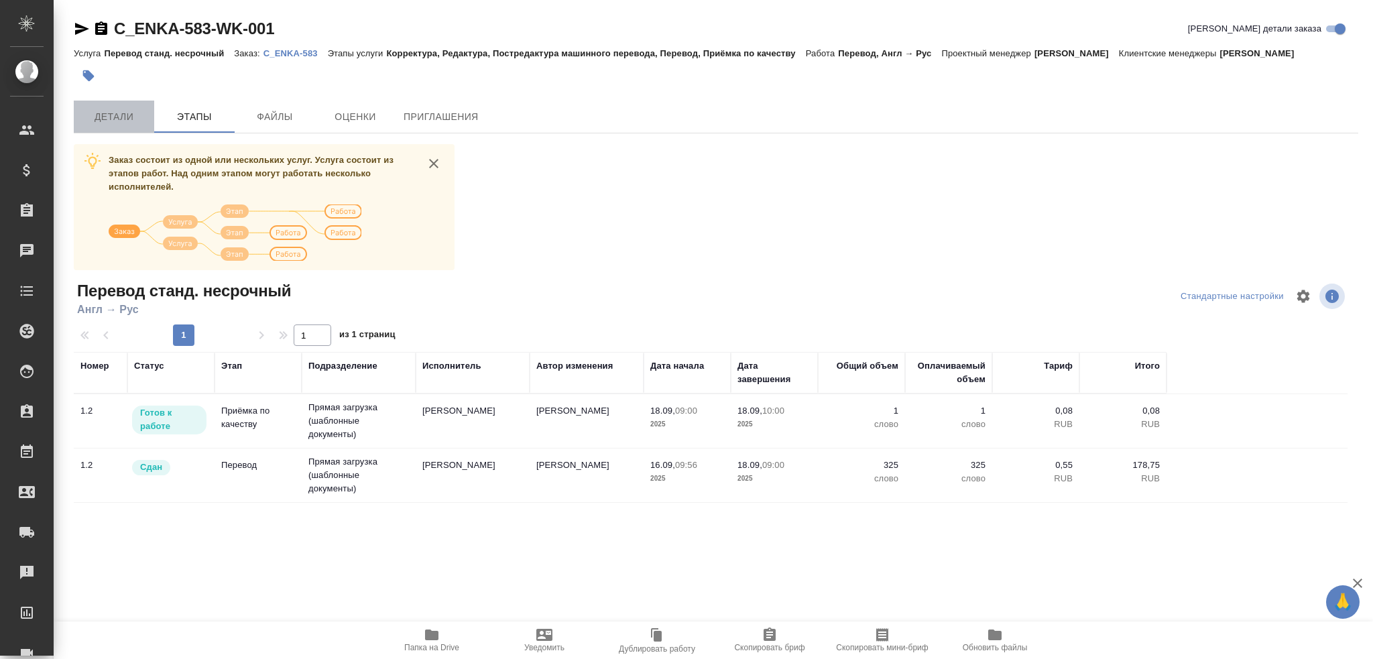
click at [140, 116] on span "Детали" at bounding box center [114, 117] width 64 height 17
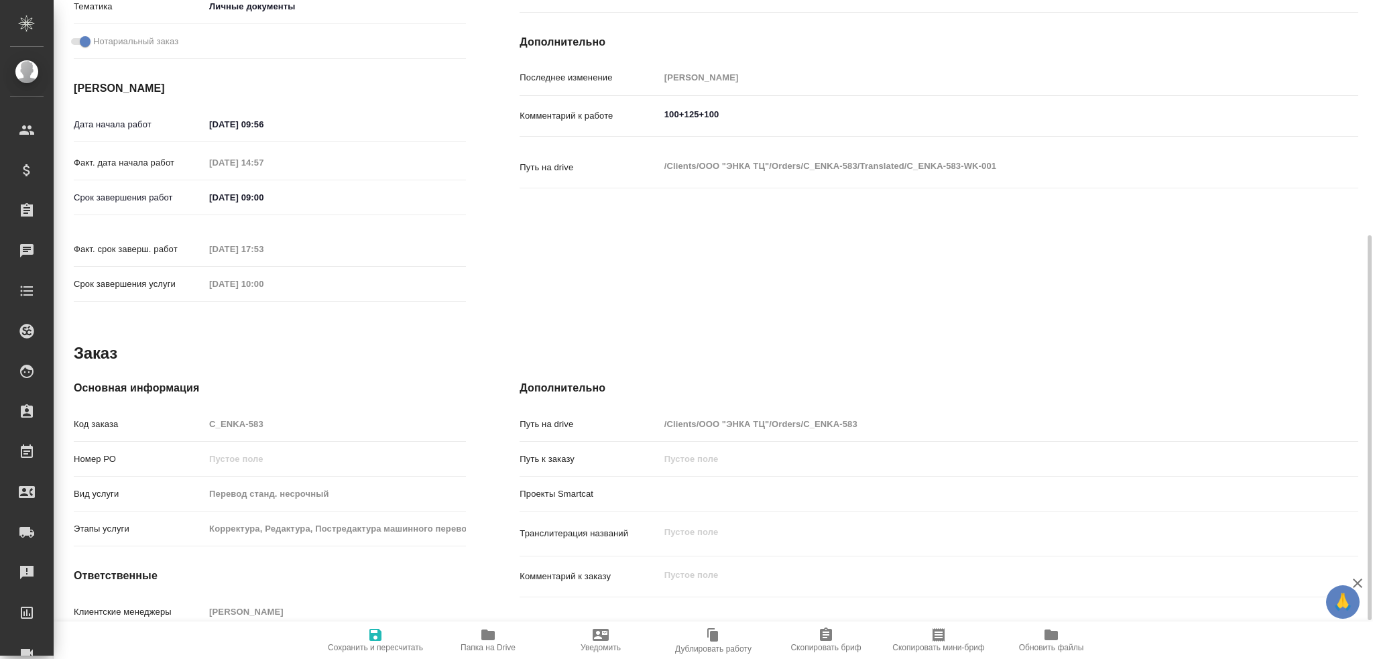
scroll to position [468, 0]
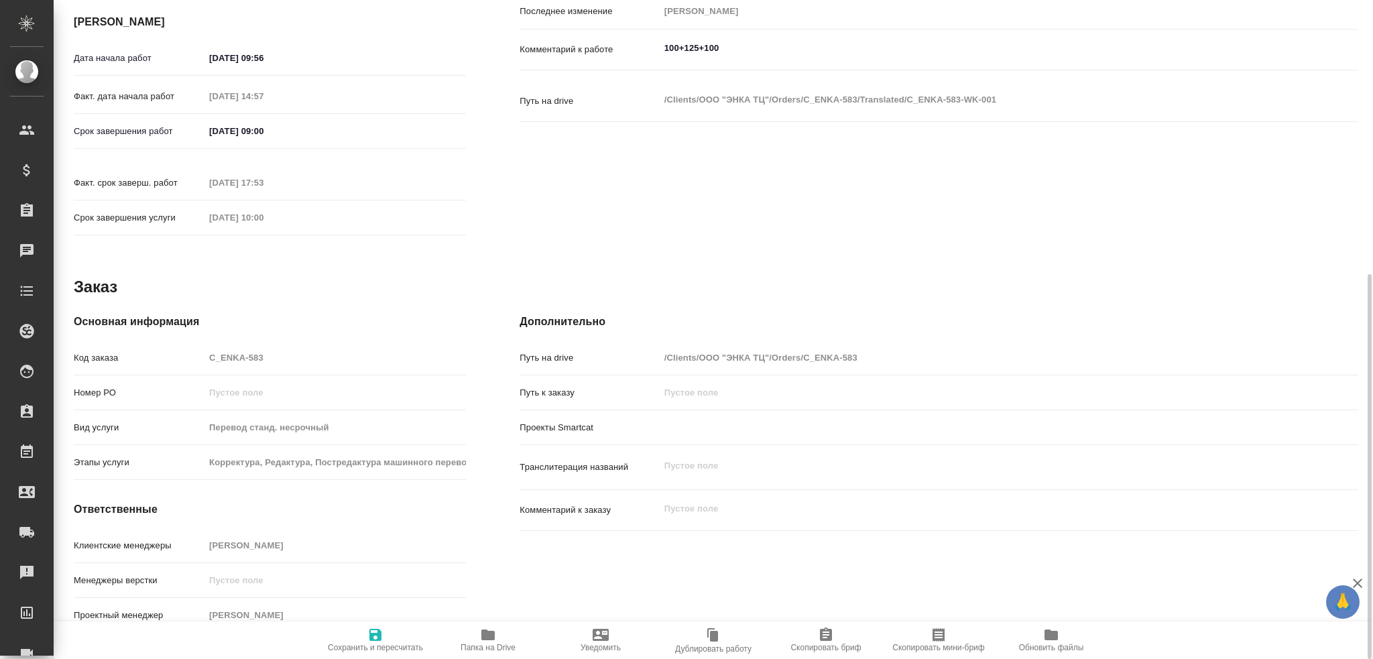
click at [182, 533] on div "Клиентские менеджеры Зайцева Светлана" at bounding box center [270, 544] width 392 height 23
drag, startPoint x: 237, startPoint y: 538, endPoint x: 177, endPoint y: 443, distance: 112.3
click at [177, 456] on p "Этапы услуги" at bounding box center [139, 462] width 131 height 13
click at [176, 346] on div "Код заказа C_ENKA-583" at bounding box center [270, 357] width 392 height 23
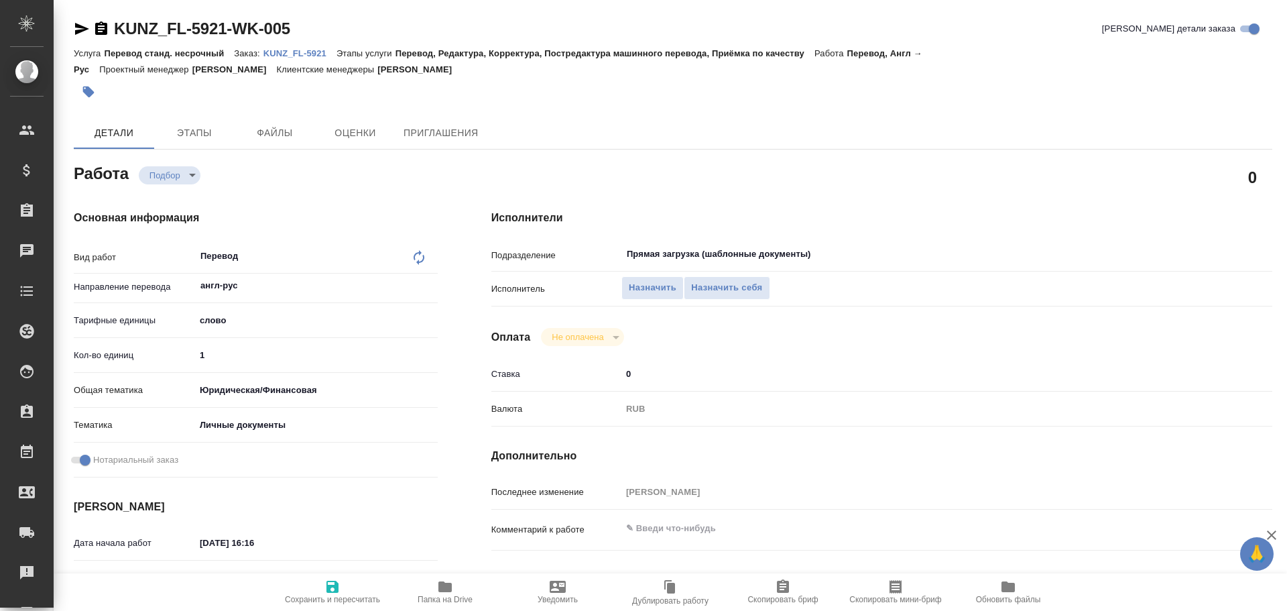
type textarea "x"
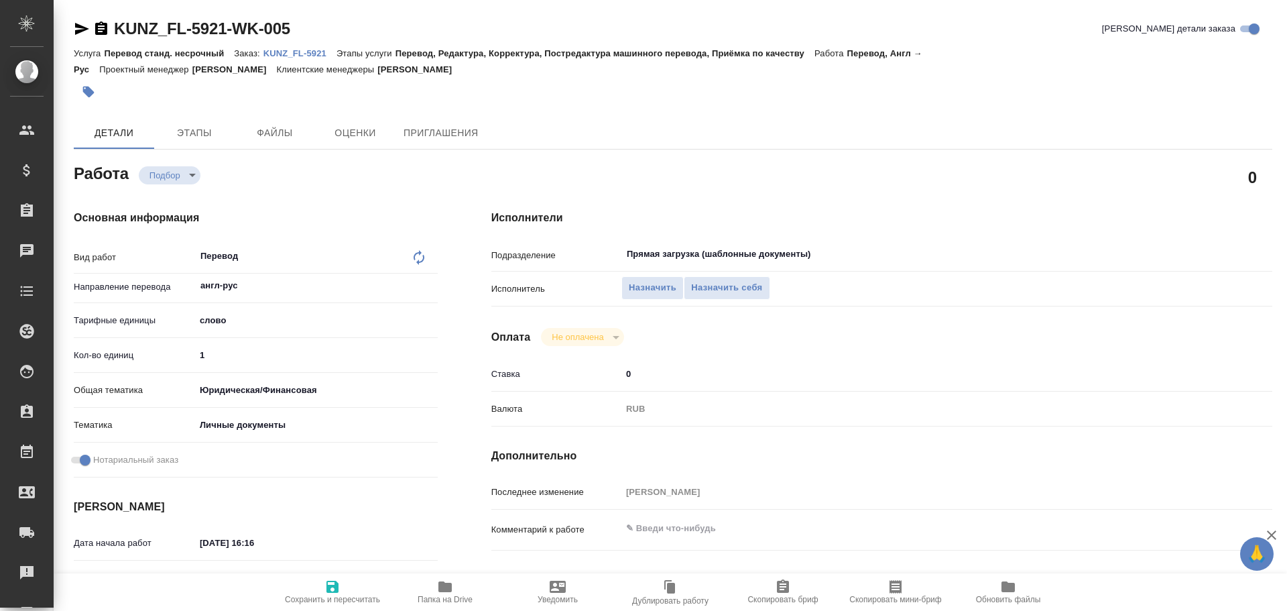
type textarea "x"
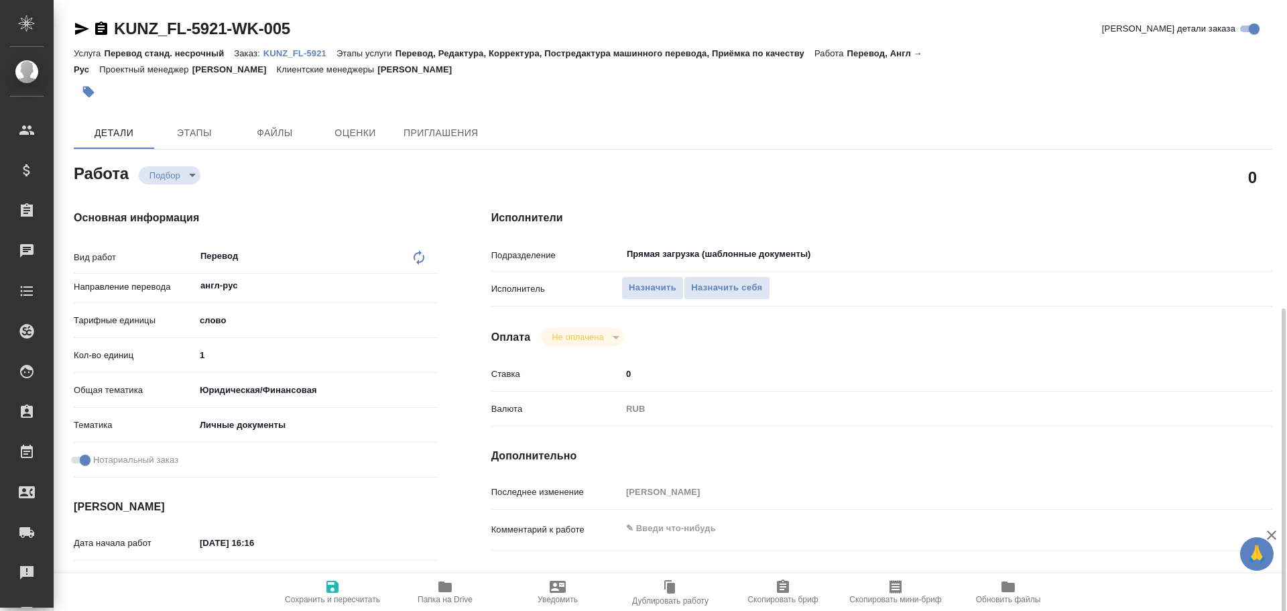
scroll to position [533, 0]
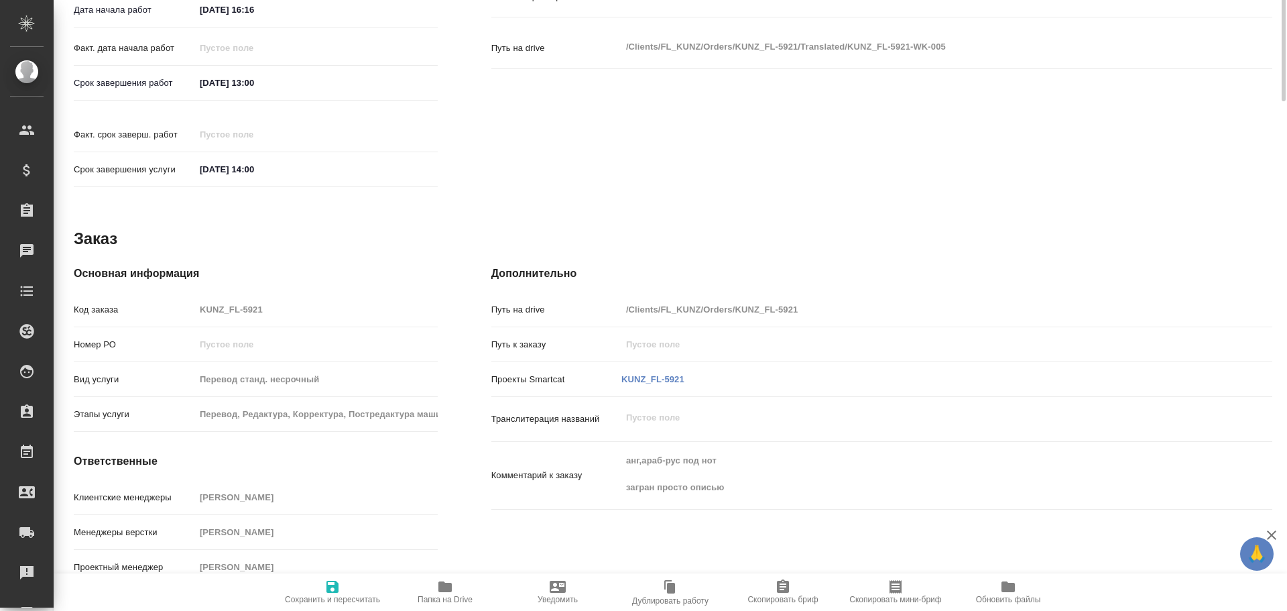
type textarea "x"
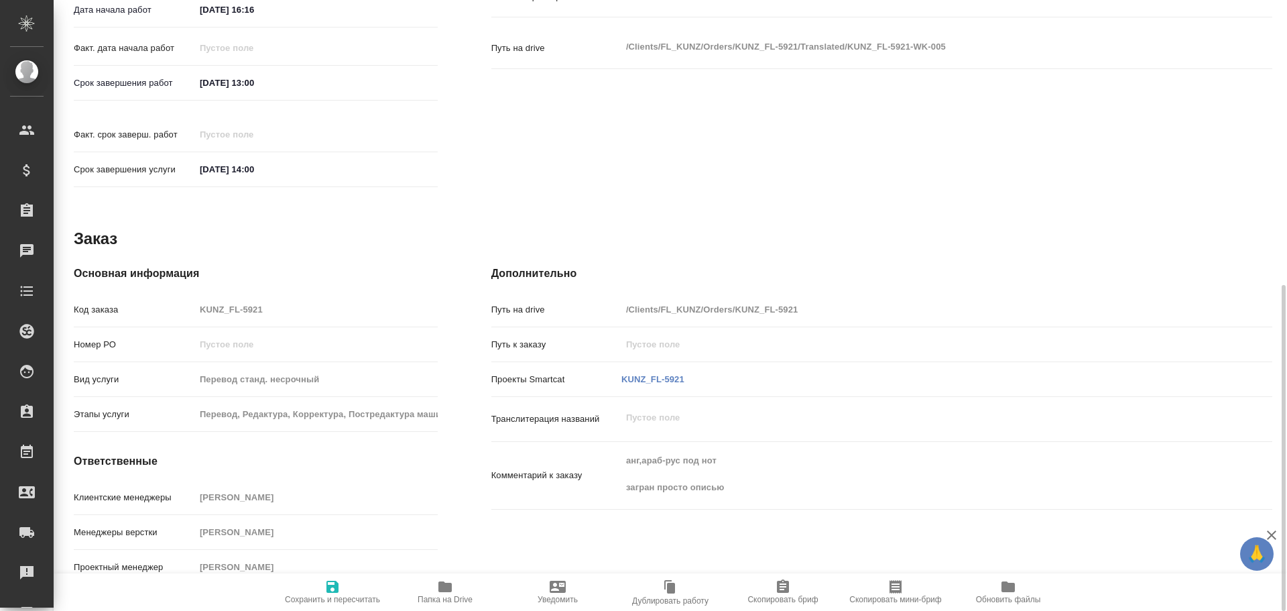
type textarea "x"
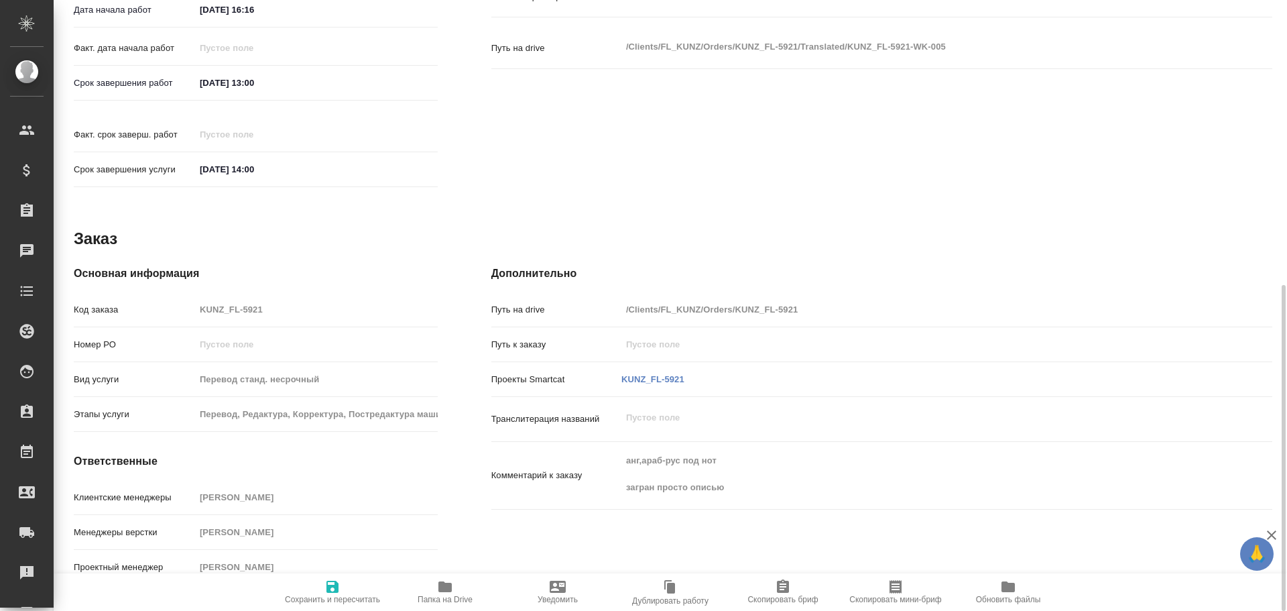
type textarea "x"
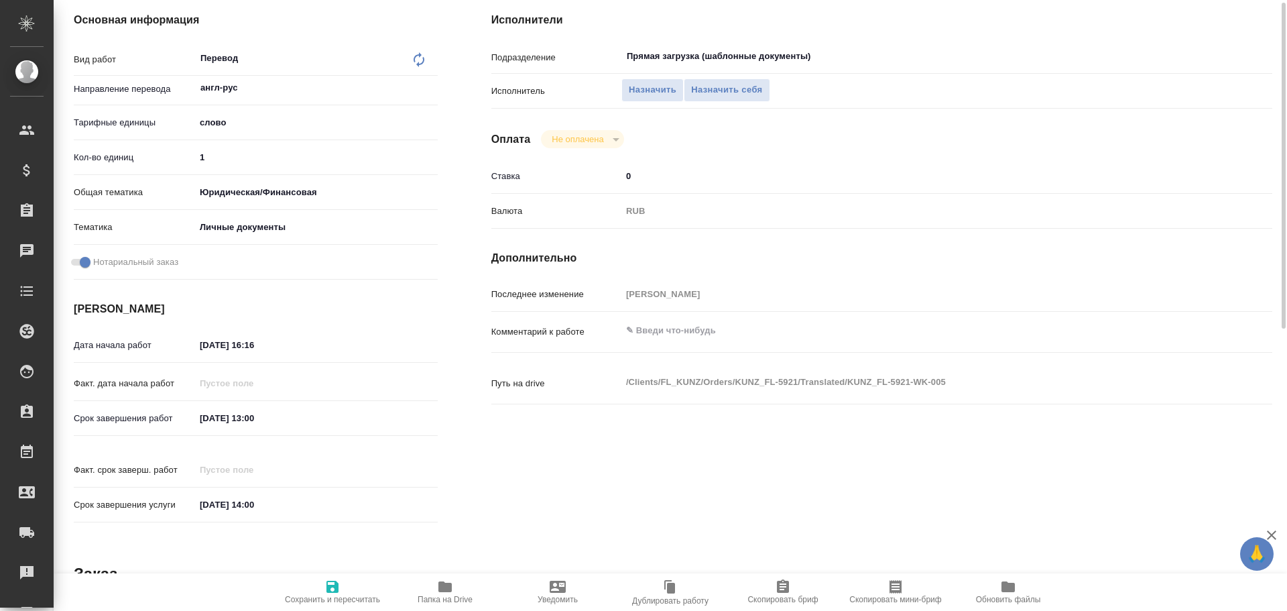
scroll to position [0, 0]
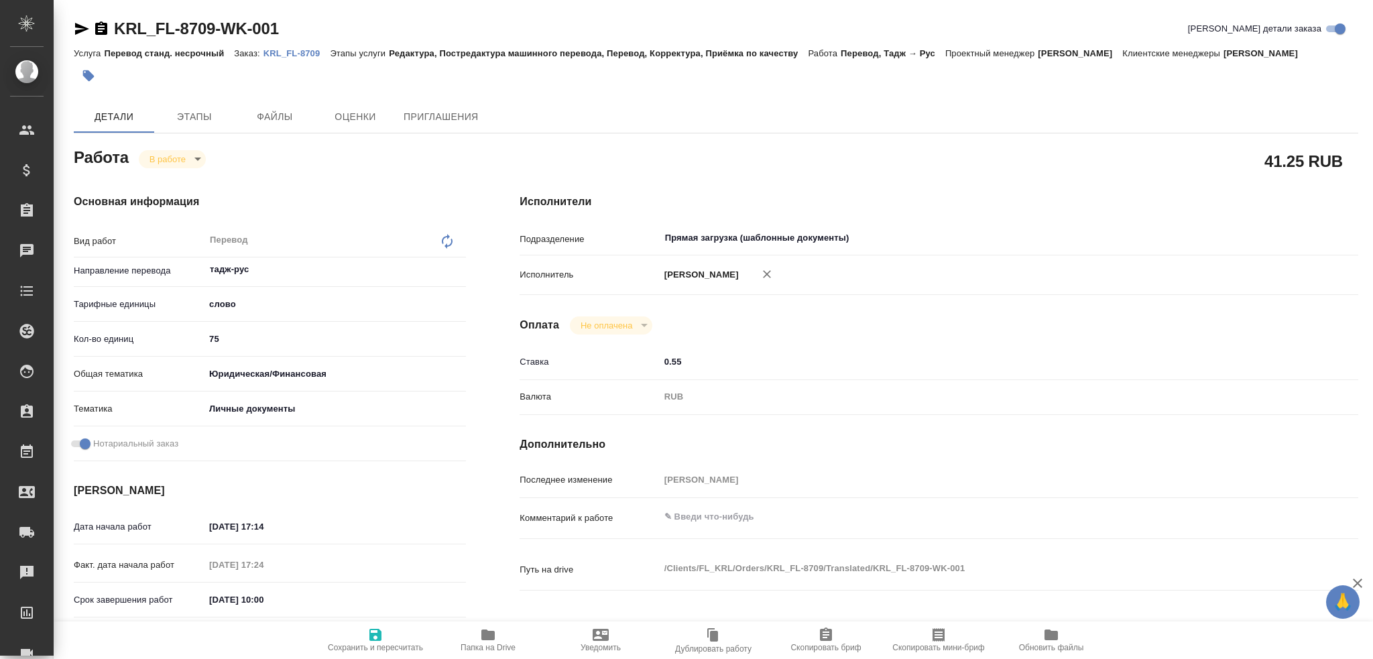
type textarea "x"
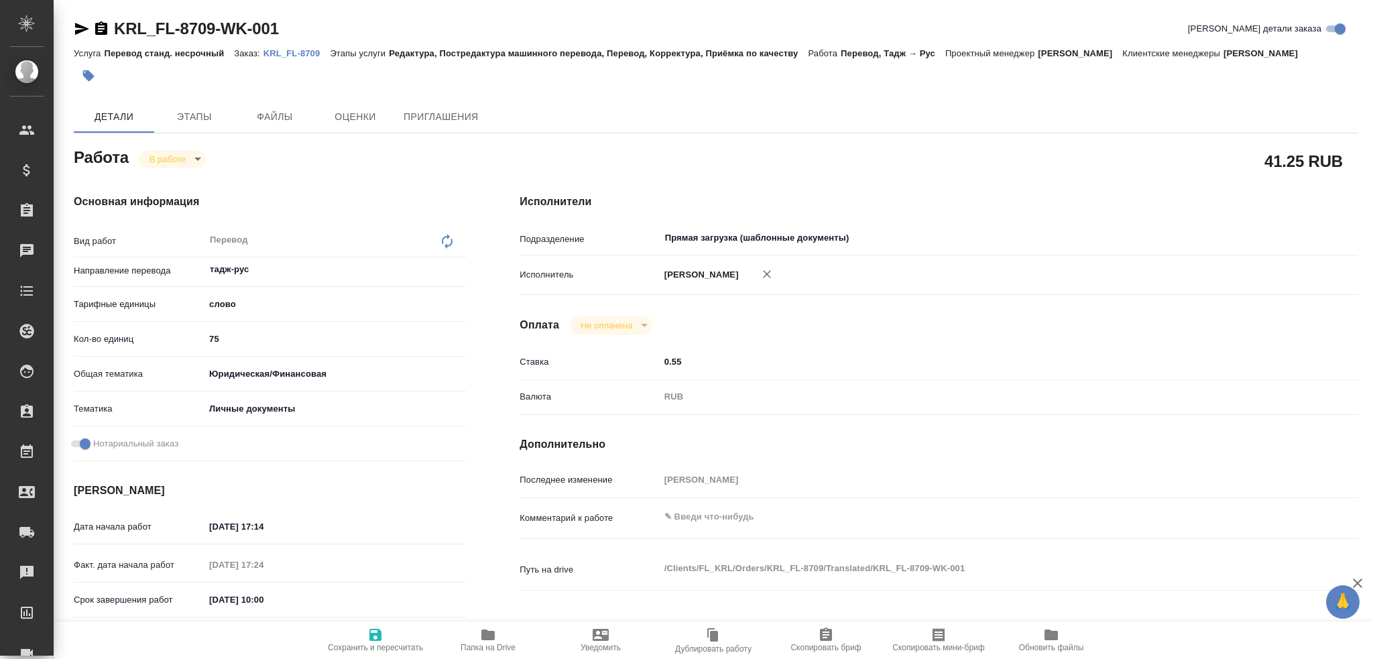
type textarea "x"
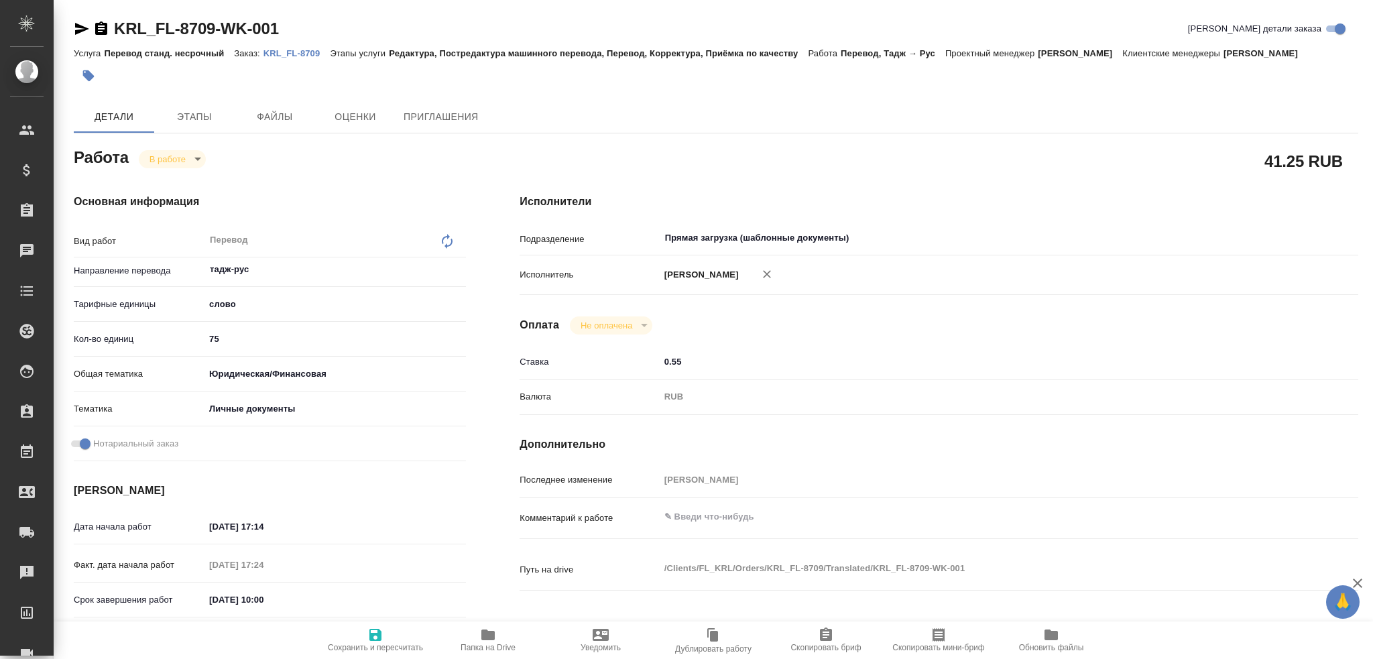
type textarea "x"
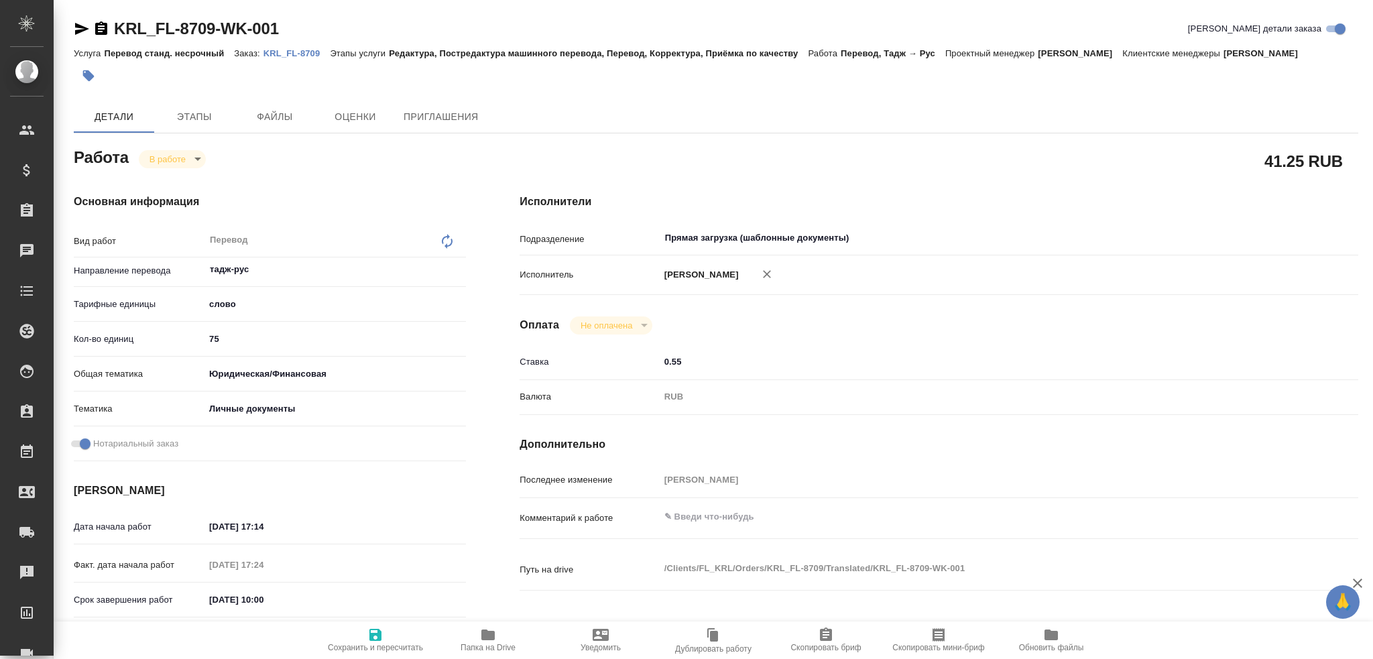
type textarea "x"
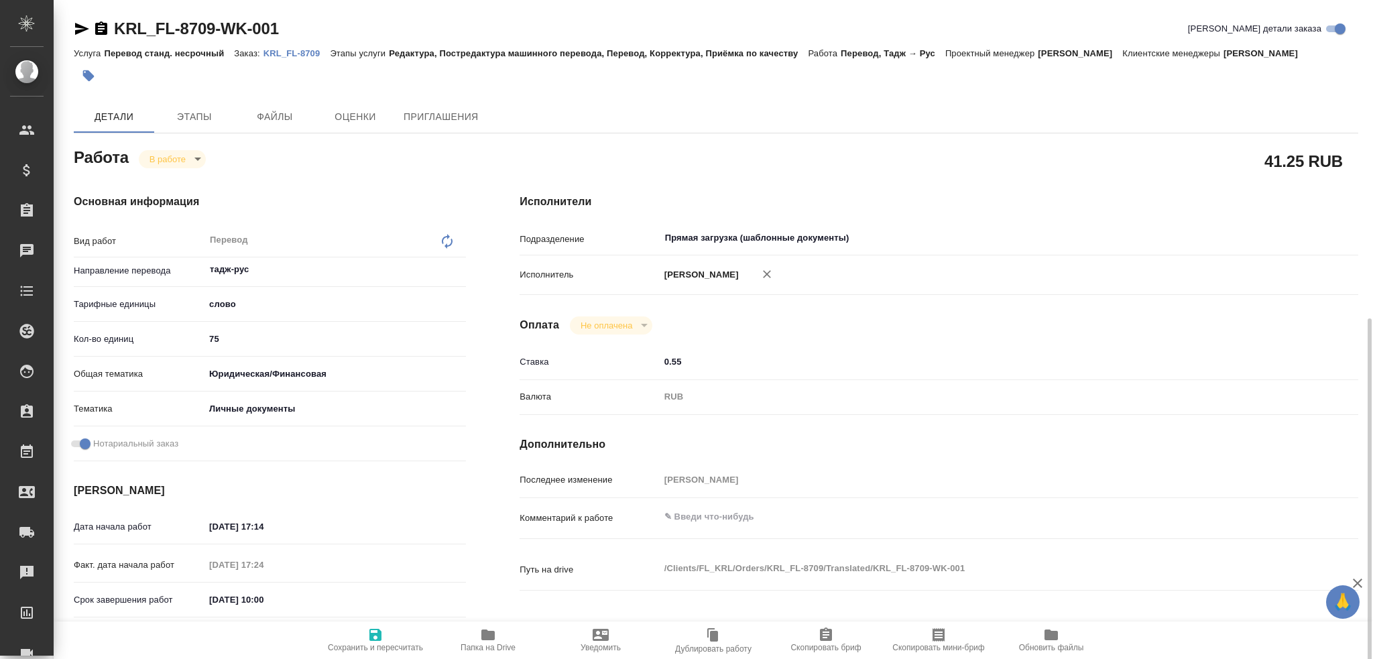
scroll to position [468, 0]
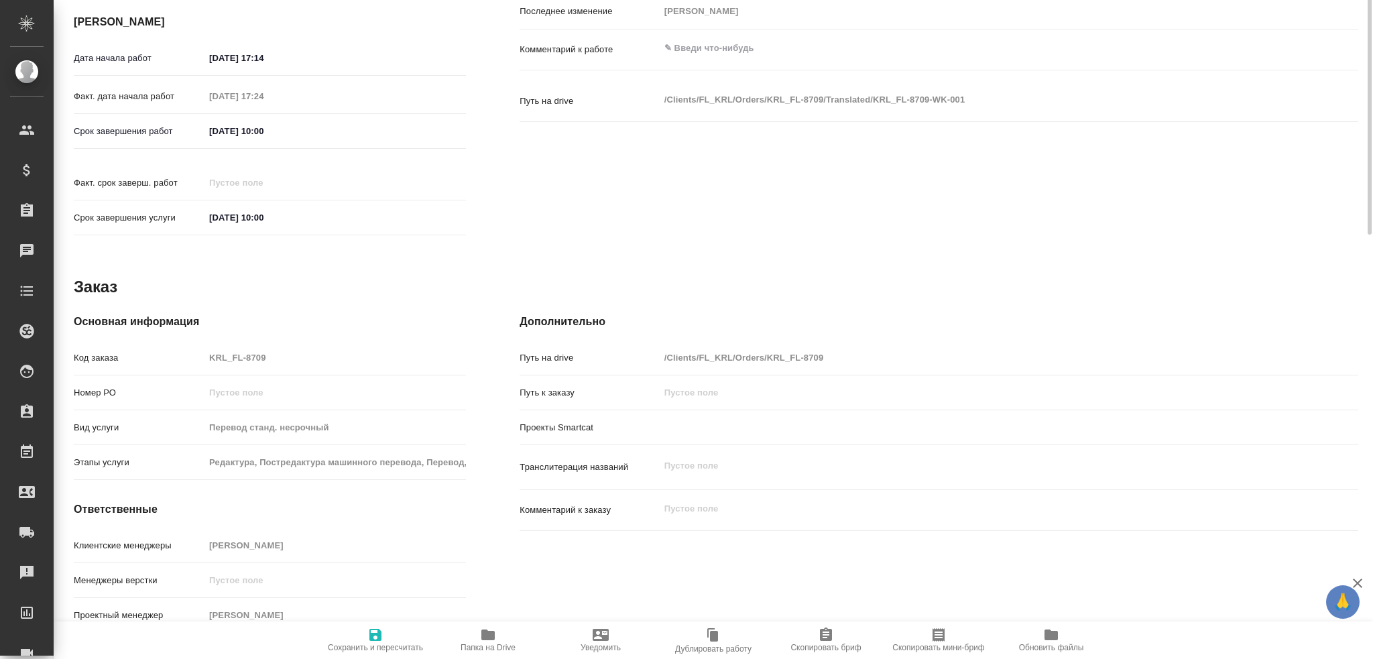
type textarea "x"
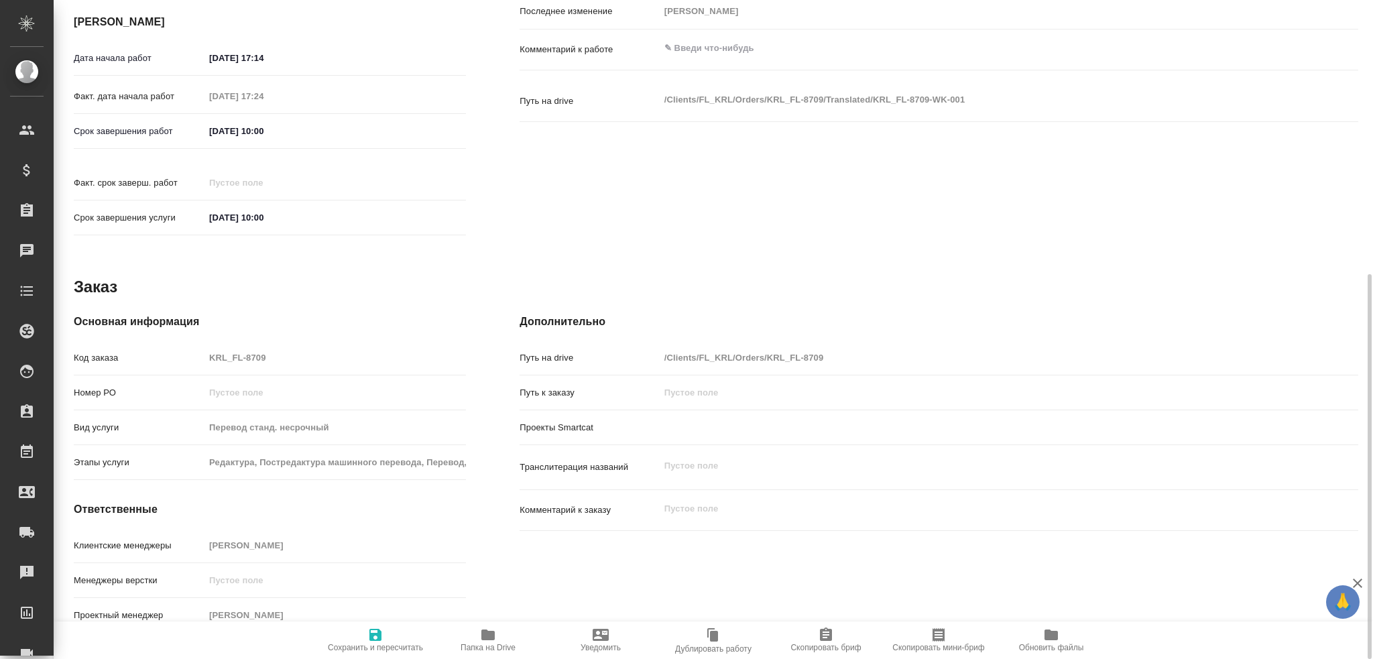
type textarea "x"
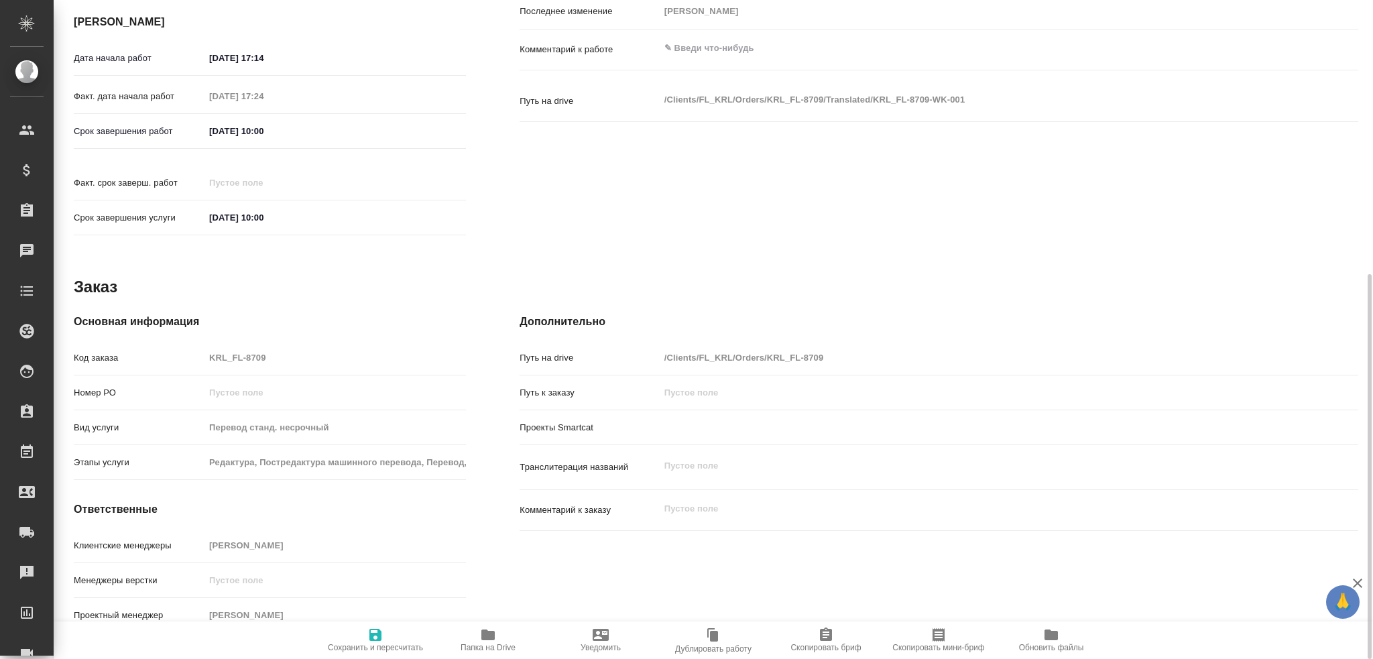
type textarea "x"
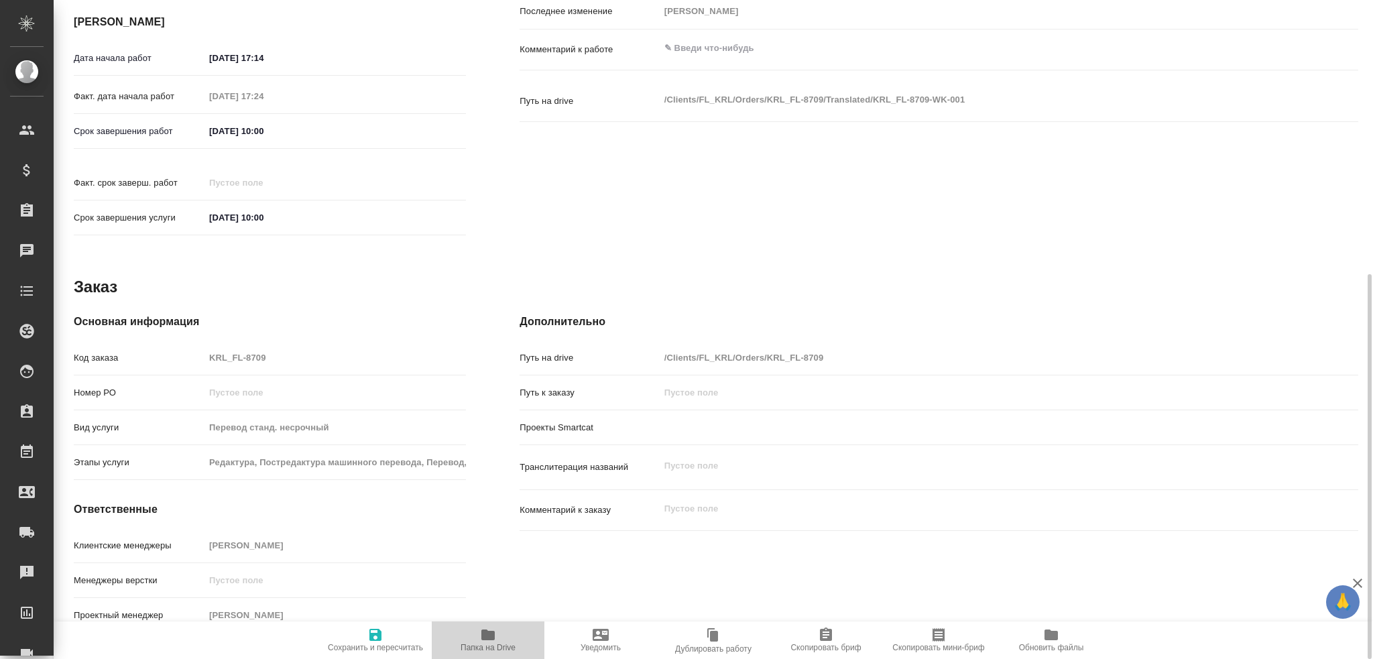
click at [483, 641] on icon "button" at bounding box center [488, 635] width 16 height 16
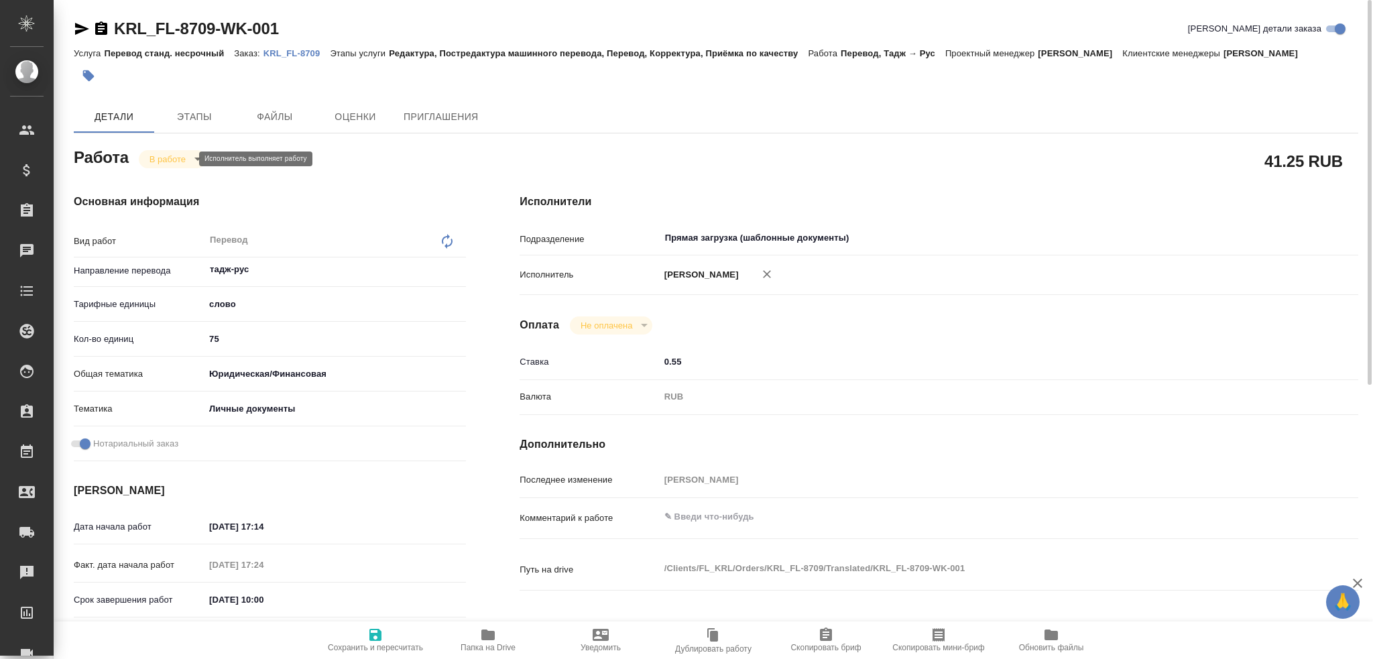
click at [178, 160] on body "🙏 .cls-1 fill:#fff; AWATERA [PERSON_NAME] Спецификации Заказы 0 Чаты Todo Проек…" at bounding box center [686, 329] width 1373 height 659
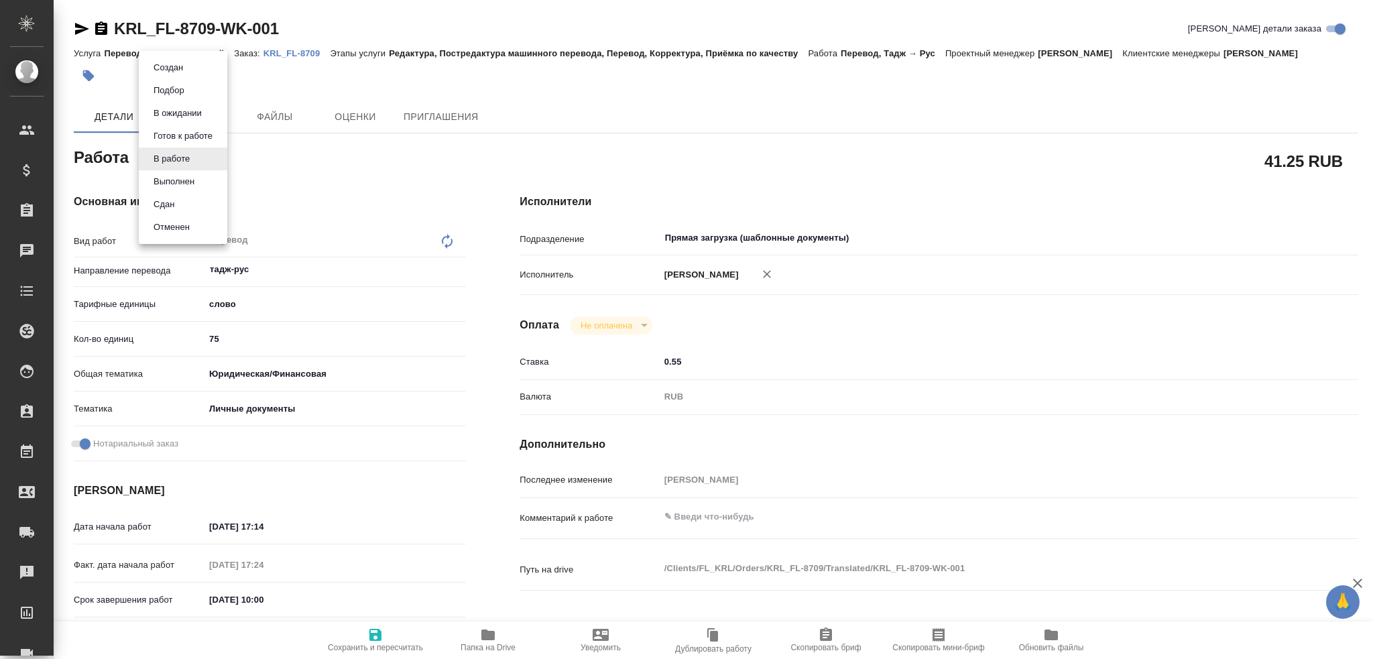
click at [184, 204] on li "Сдан" at bounding box center [183, 204] width 88 height 23
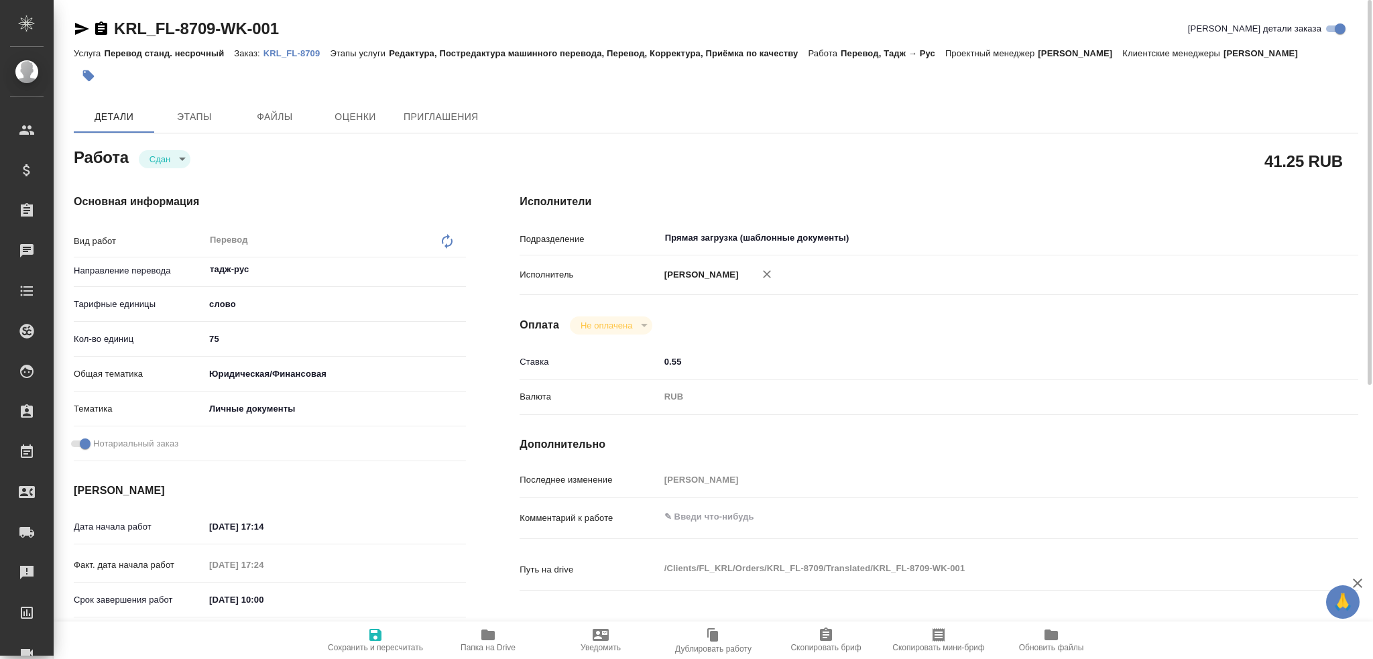
type textarea "x"
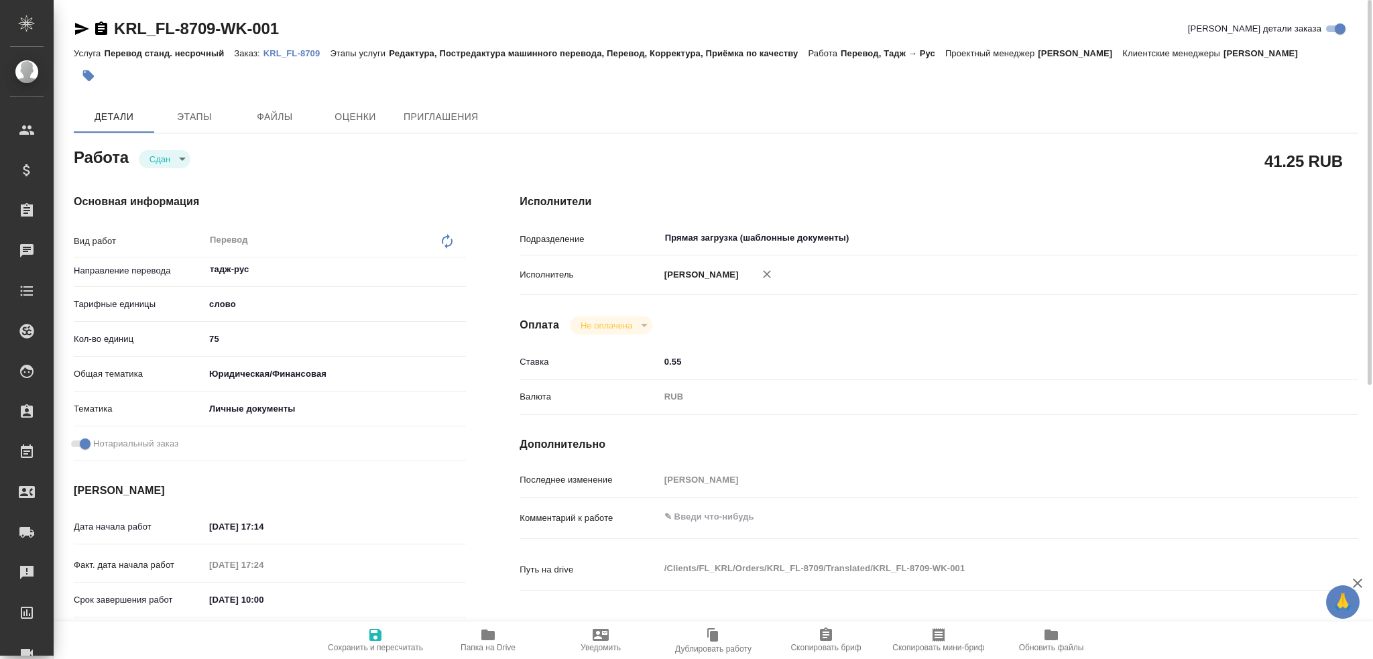
type textarea "x"
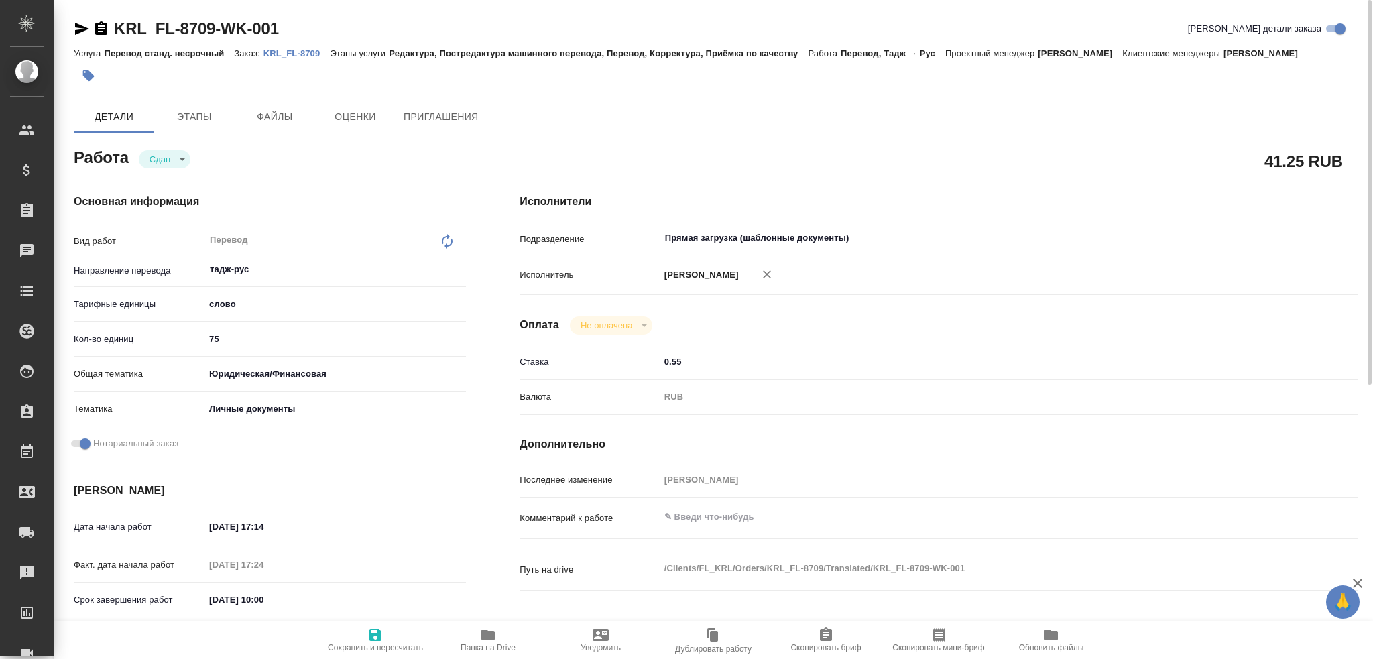
type textarea "x"
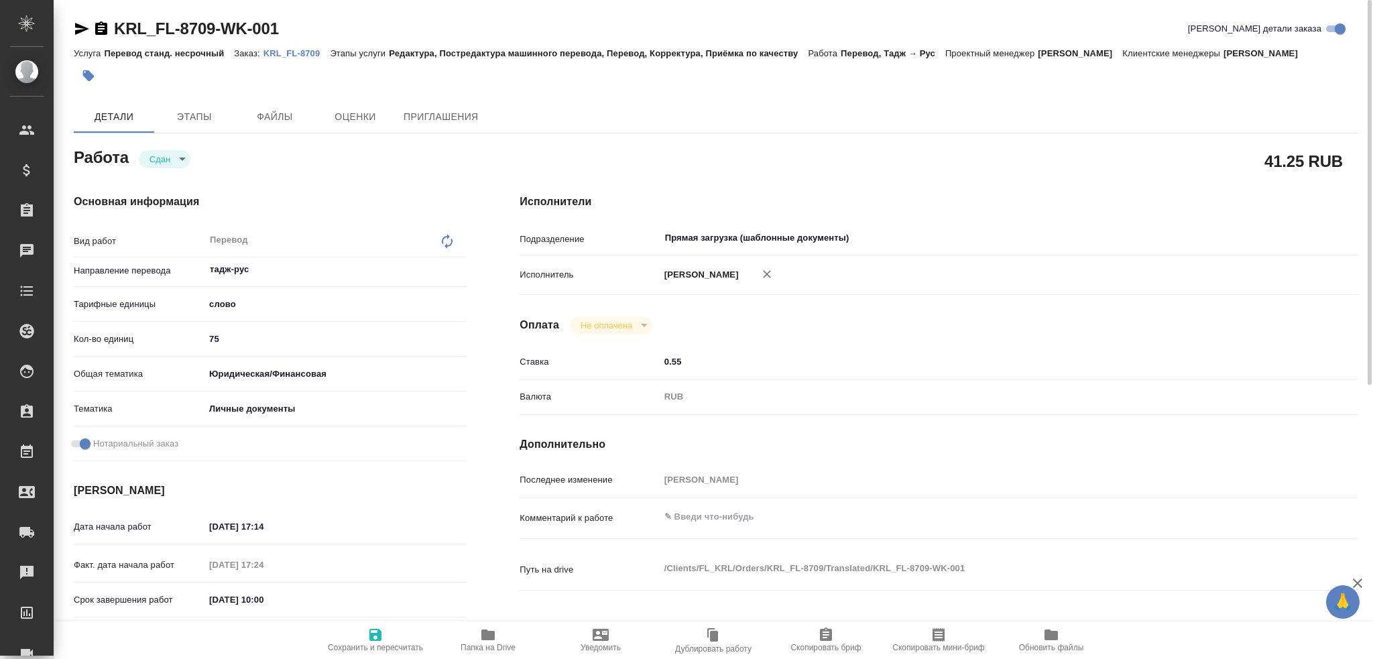
type textarea "x"
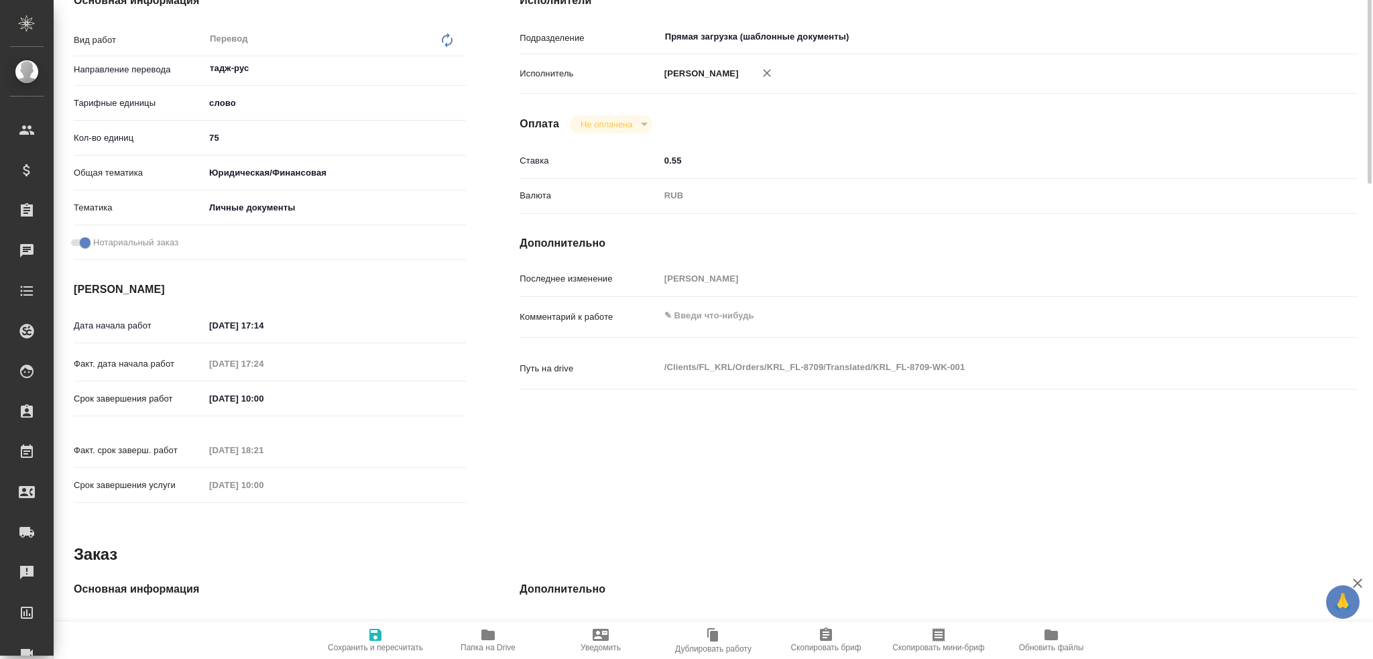
scroll to position [468, 0]
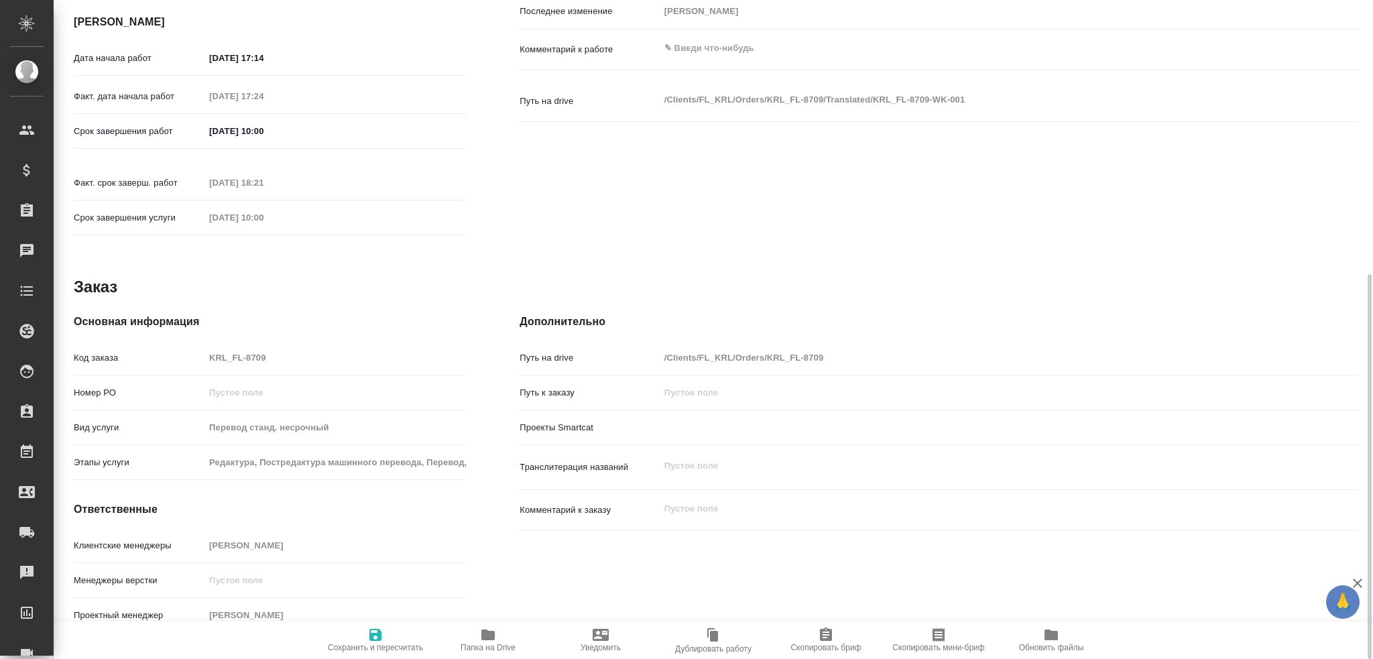
click at [160, 346] on div "Код заказа KRL_FL-8709" at bounding box center [270, 357] width 392 height 23
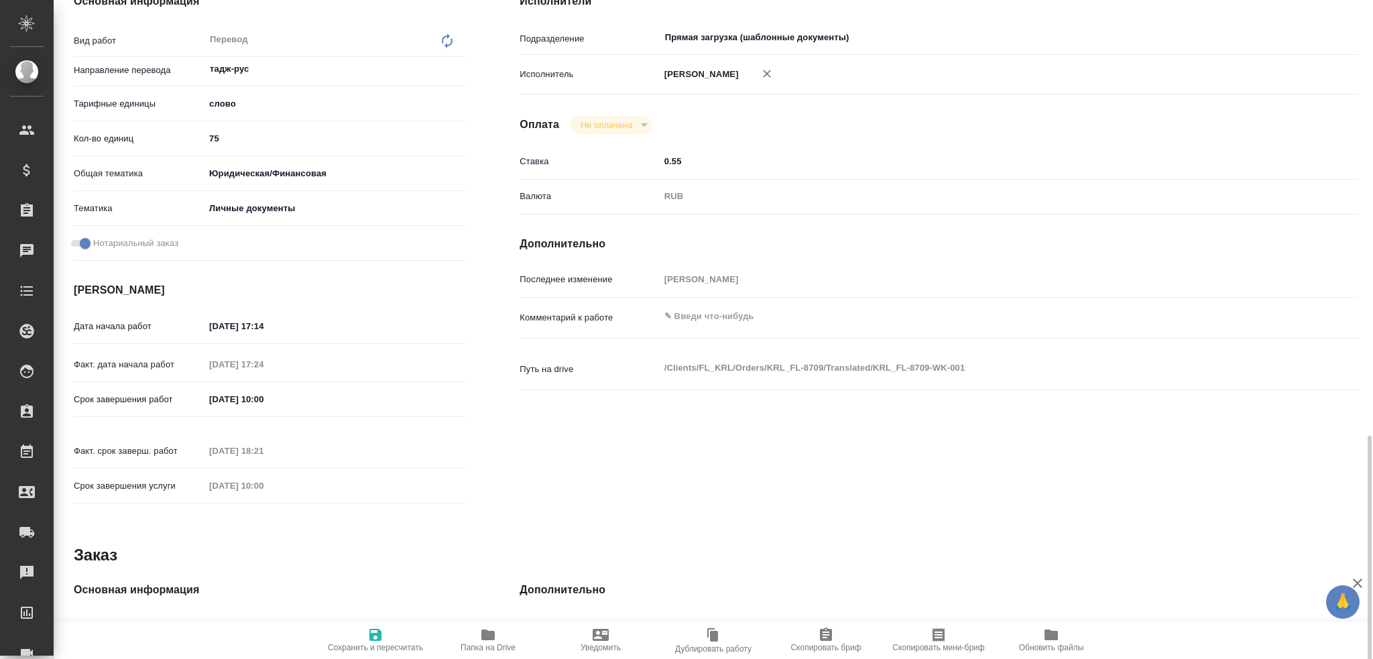
scroll to position [0, 0]
